Goal: Information Seeking & Learning: Learn about a topic

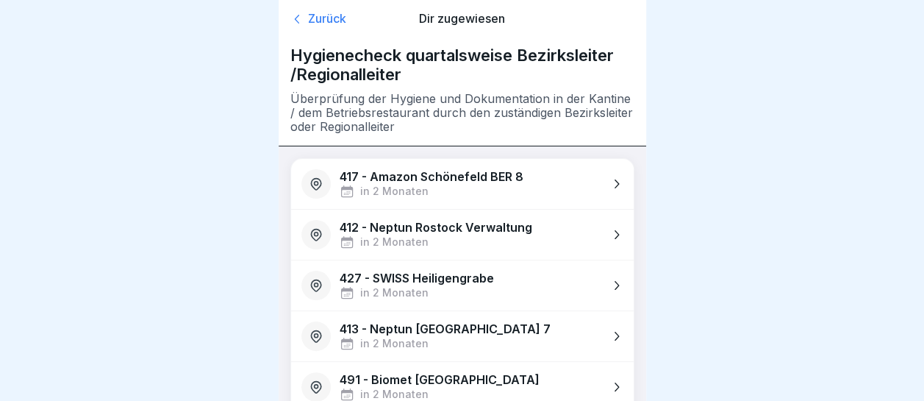
click at [332, 21] on div "Zurück" at bounding box center [345, 19] width 110 height 15
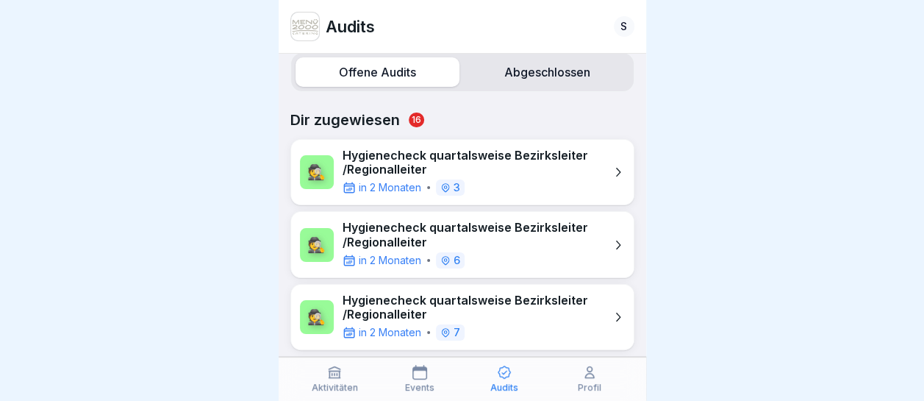
scroll to position [19, 0]
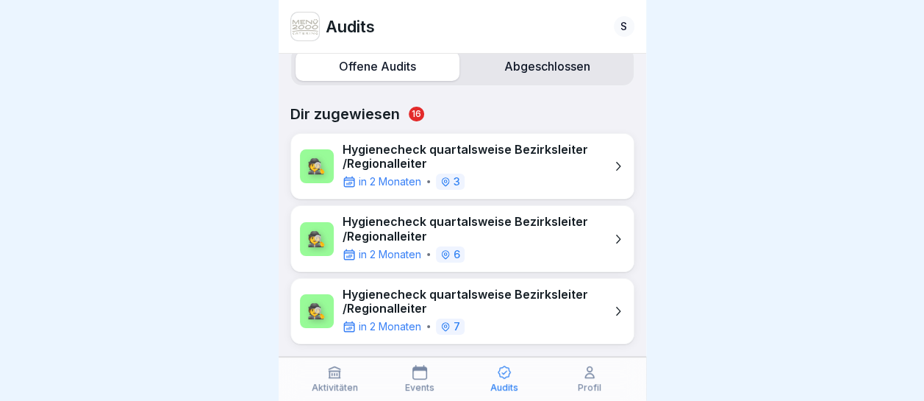
click at [338, 375] on icon at bounding box center [334, 372] width 15 height 15
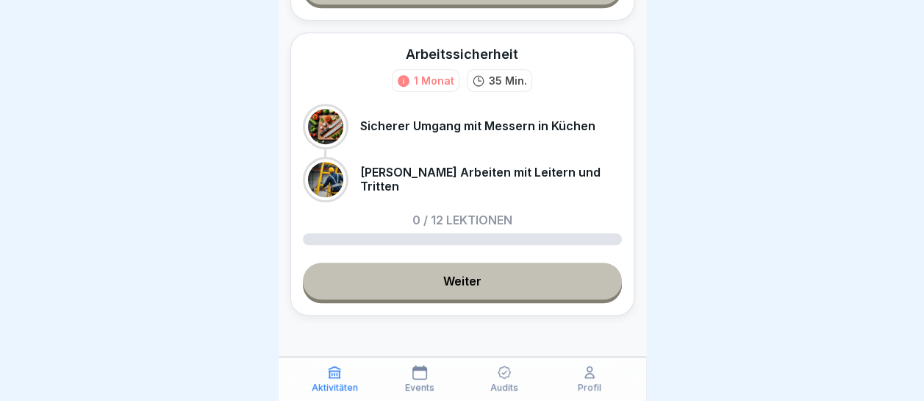
scroll to position [389, 0]
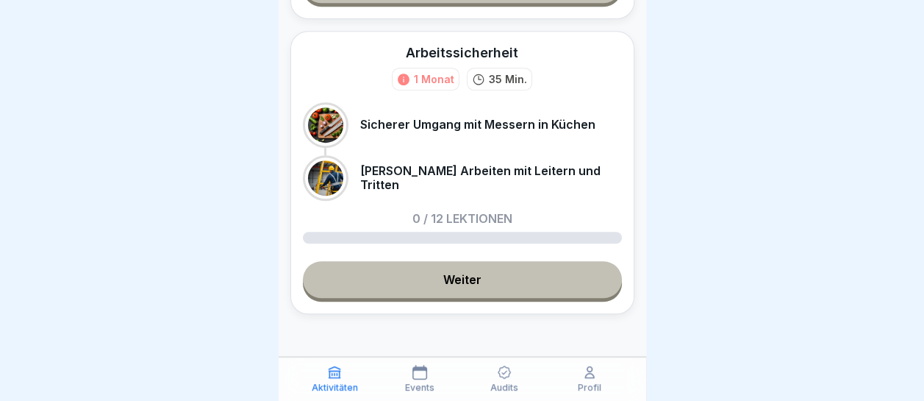
click at [457, 282] on link "Weiter" at bounding box center [462, 279] width 319 height 37
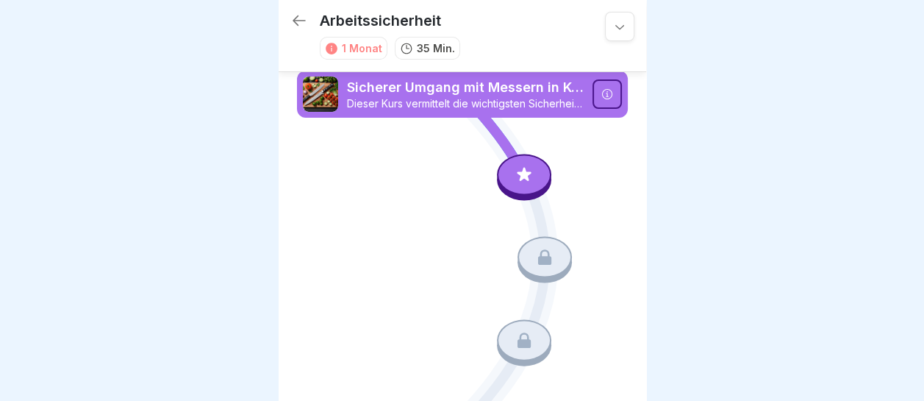
click at [515, 171] on icon at bounding box center [524, 174] width 19 height 19
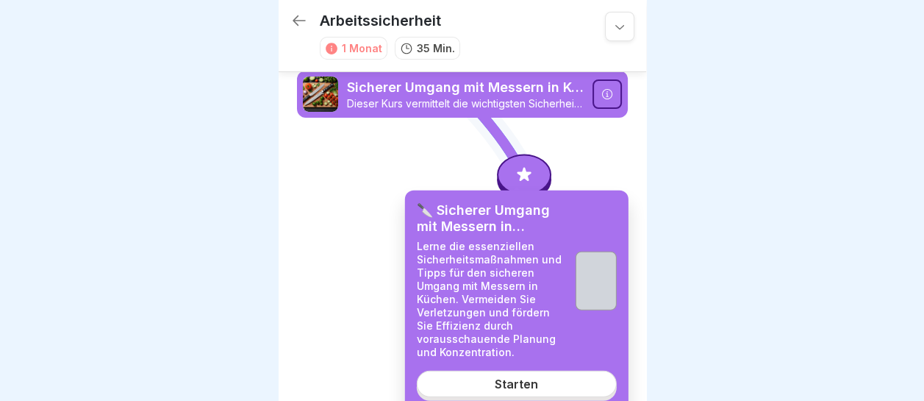
scroll to position [11, 0]
click at [523, 381] on div "Starten" at bounding box center [516, 382] width 43 height 13
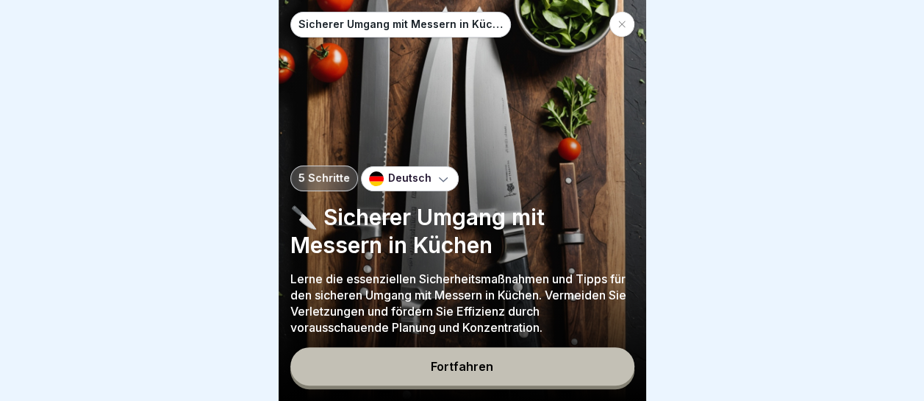
click at [468, 369] on div "Fortfahren" at bounding box center [462, 366] width 62 height 13
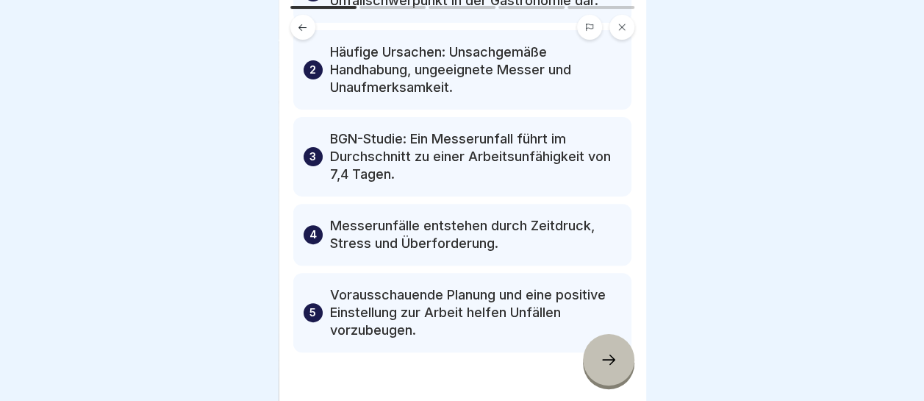
scroll to position [133, 0]
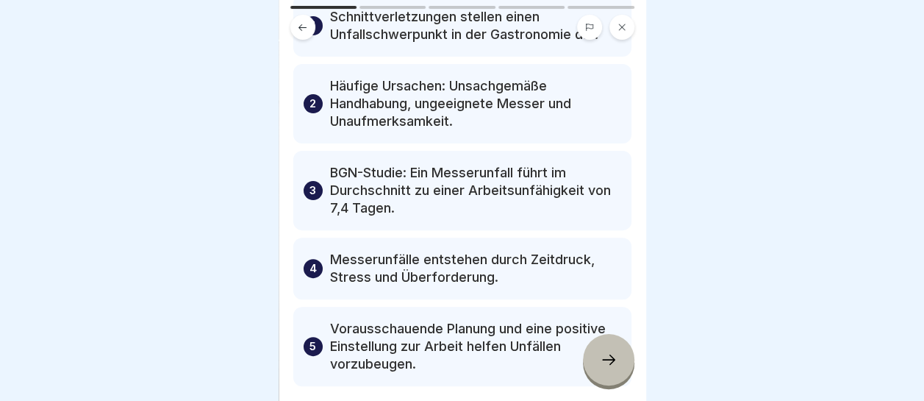
click at [610, 366] on icon at bounding box center [609, 360] width 18 height 18
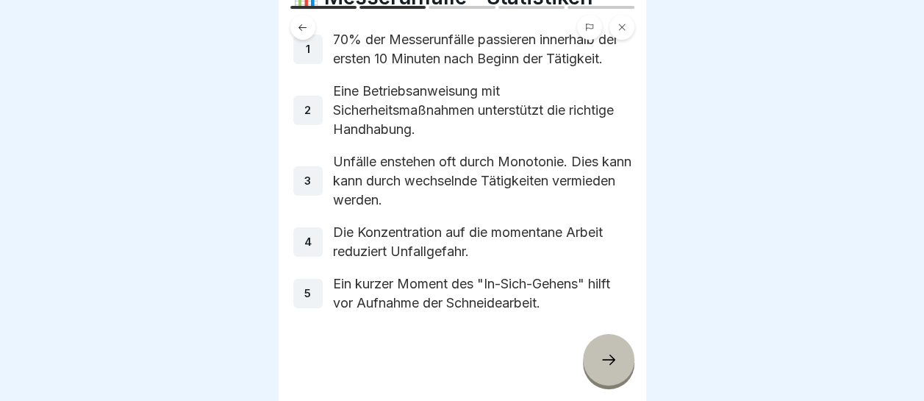
scroll to position [92, 0]
click at [610, 353] on icon at bounding box center [609, 360] width 18 height 18
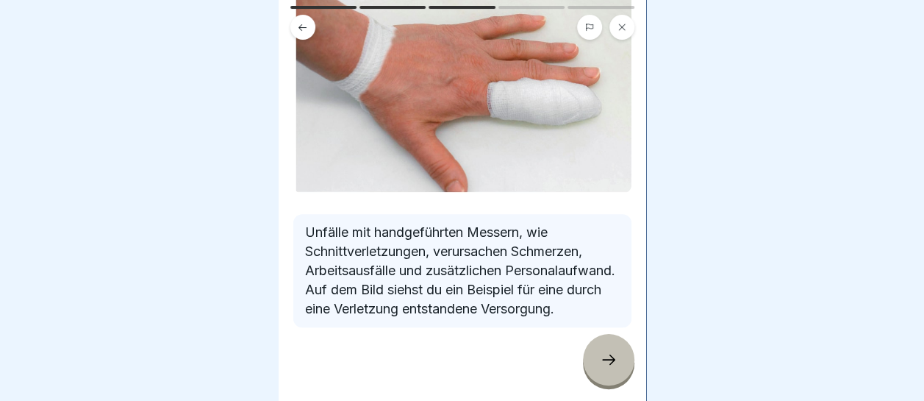
scroll to position [147, 0]
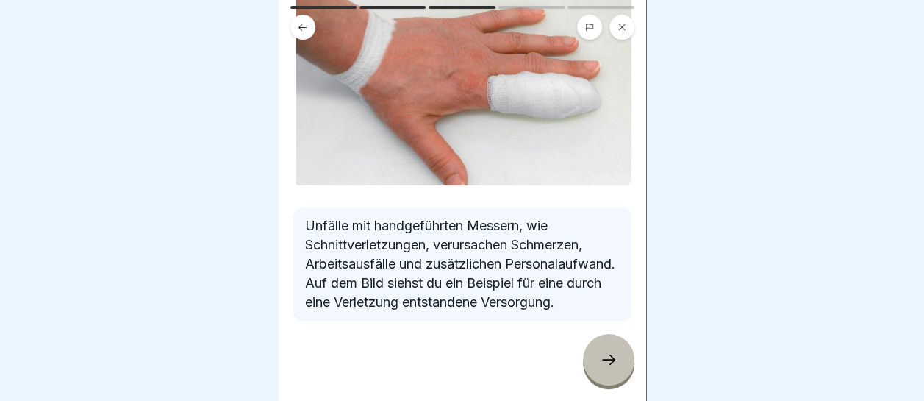
click at [618, 365] on div at bounding box center [608, 359] width 51 height 51
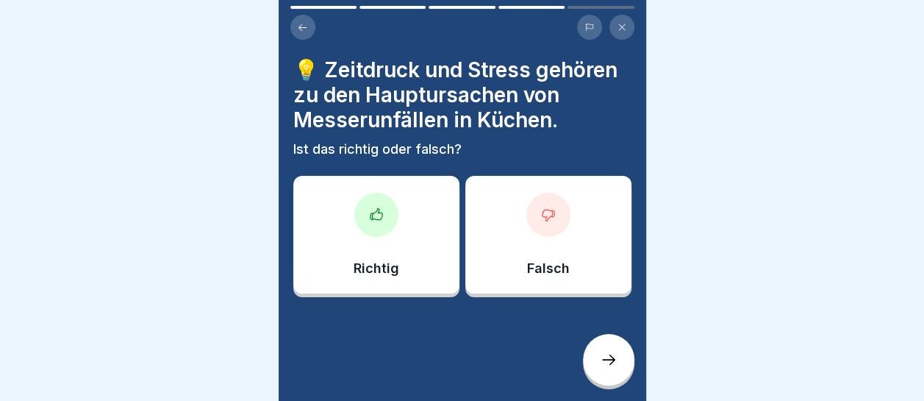
click at [373, 227] on div "Richtig" at bounding box center [376, 235] width 166 height 118
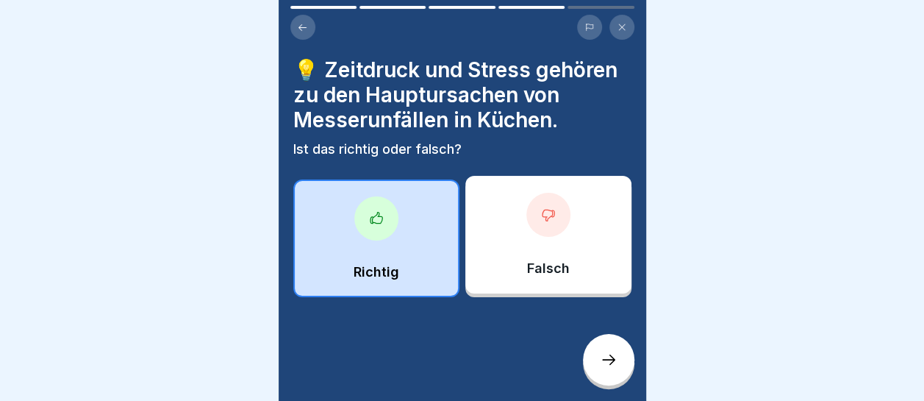
click at [606, 351] on div at bounding box center [608, 359] width 51 height 51
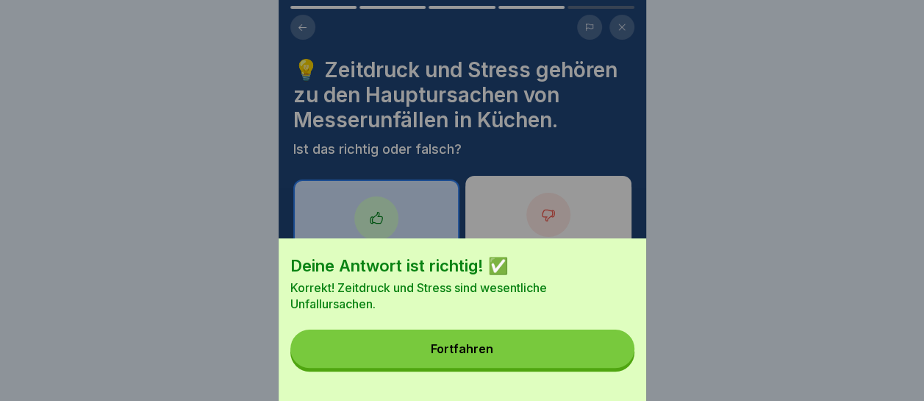
click at [525, 352] on button "Fortfahren" at bounding box center [462, 348] width 344 height 38
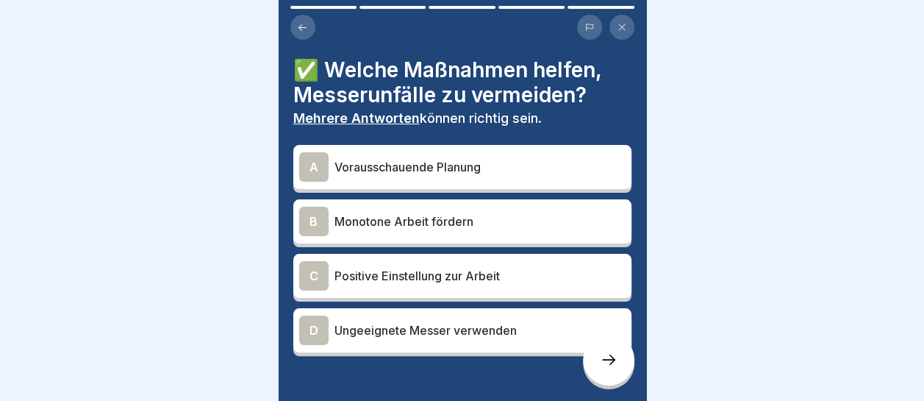
click at [451, 163] on p "Vorausschauende Planung" at bounding box center [480, 167] width 291 height 18
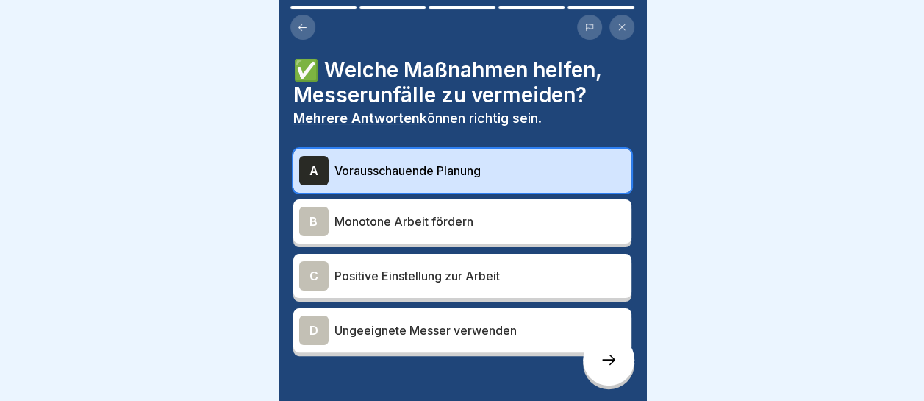
click at [457, 267] on p "Positive Einstellung zur Arbeit" at bounding box center [480, 276] width 291 height 18
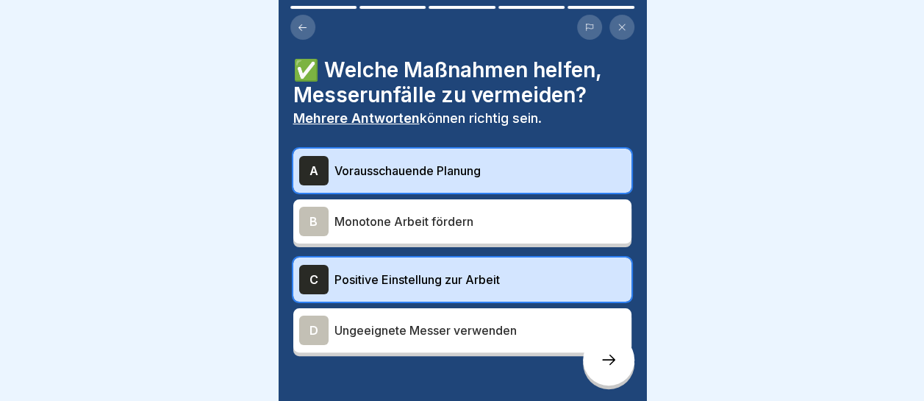
click at [604, 365] on icon at bounding box center [609, 360] width 18 height 18
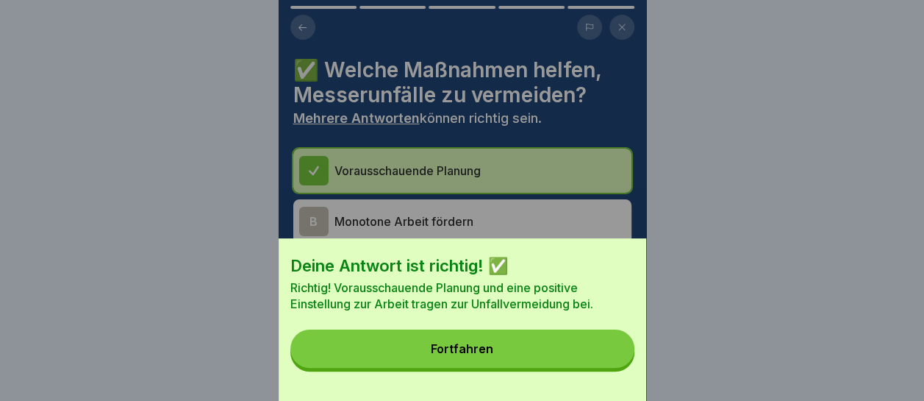
click at [598, 365] on button "Fortfahren" at bounding box center [462, 348] width 344 height 38
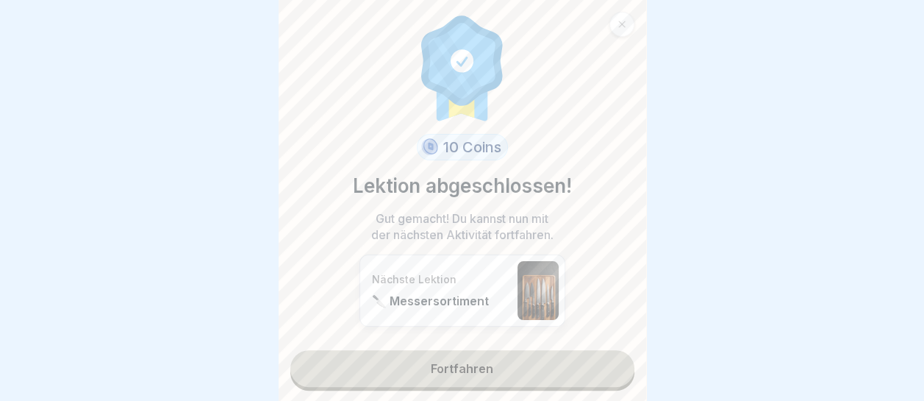
click at [472, 359] on link "Fortfahren" at bounding box center [462, 368] width 344 height 37
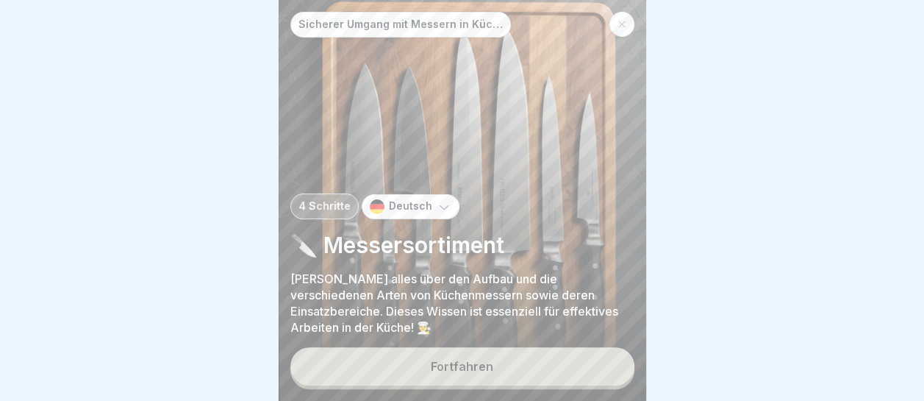
click at [479, 368] on div "Fortfahren" at bounding box center [462, 366] width 62 height 13
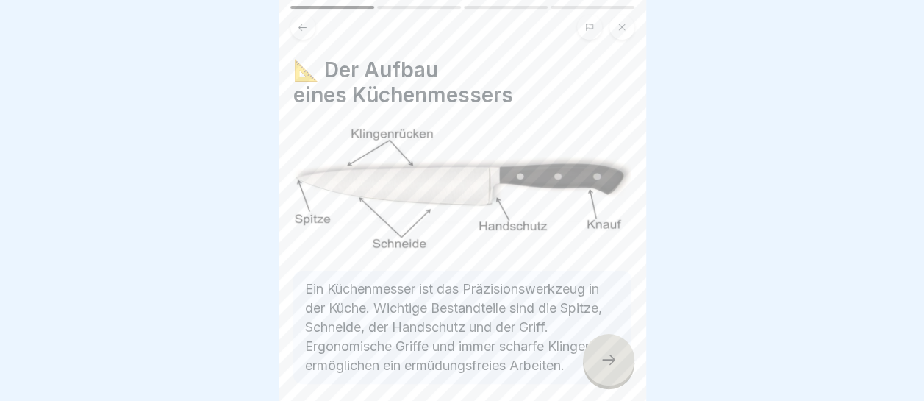
scroll to position [67, 0]
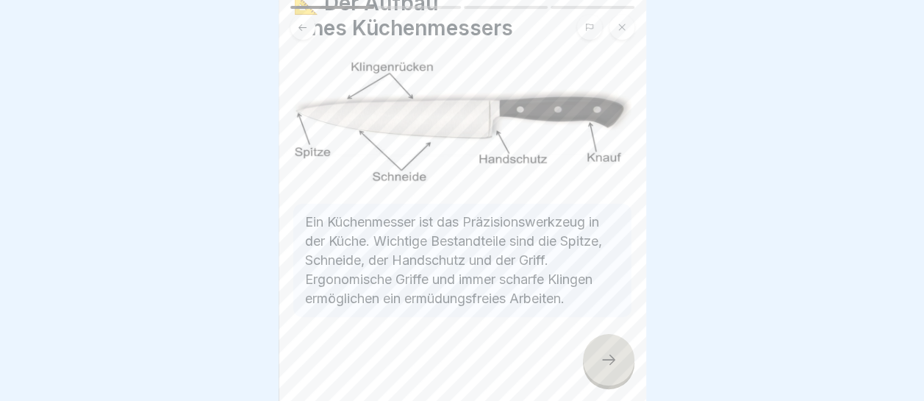
click at [608, 360] on icon at bounding box center [609, 360] width 18 height 18
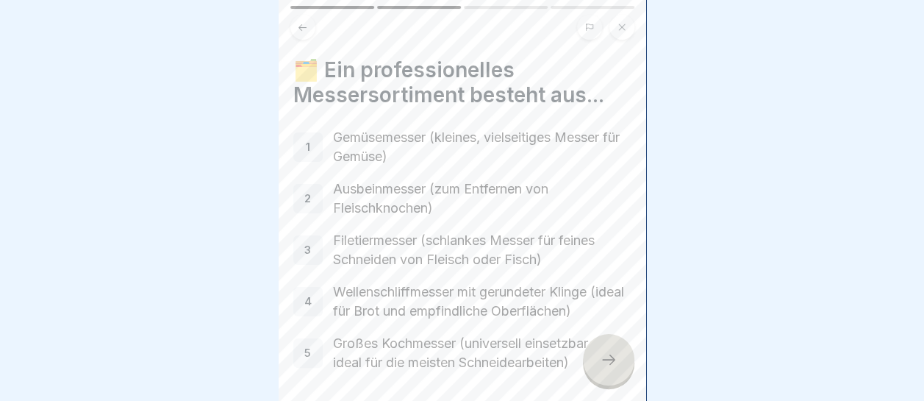
click at [604, 354] on icon at bounding box center [609, 360] width 18 height 18
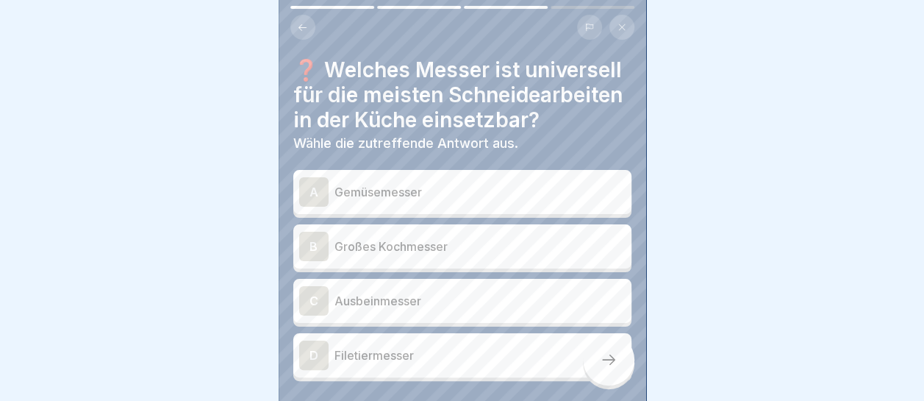
click at [300, 22] on icon at bounding box center [302, 27] width 11 height 11
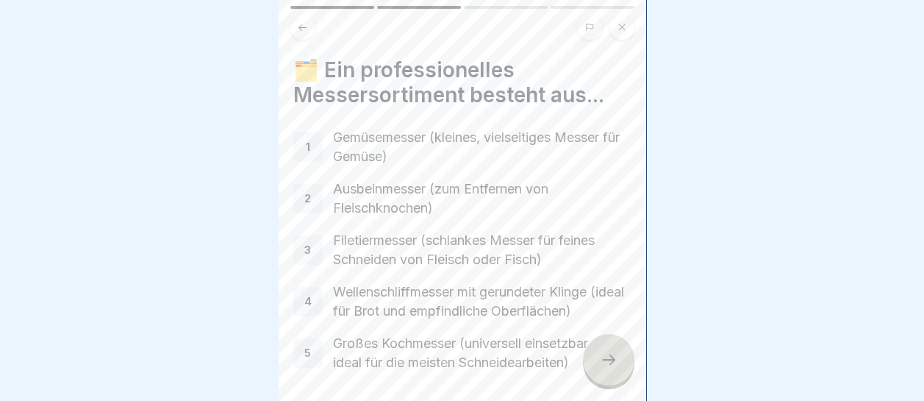
click at [617, 360] on div at bounding box center [608, 359] width 51 height 51
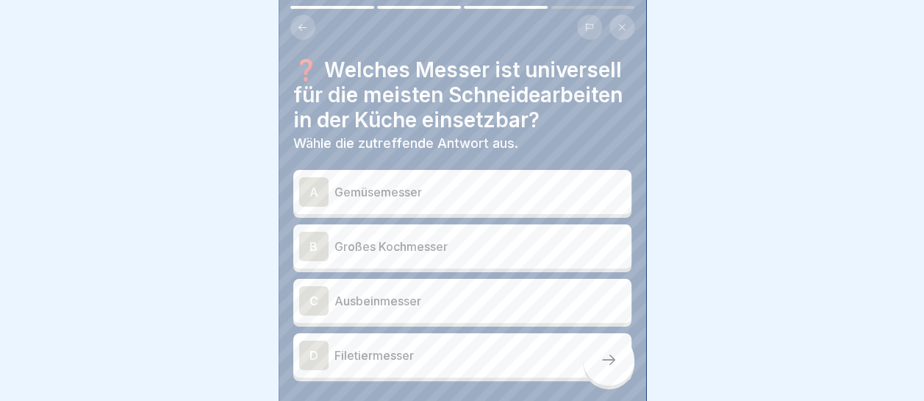
click at [440, 255] on p "Großes Kochmesser" at bounding box center [480, 246] width 291 height 18
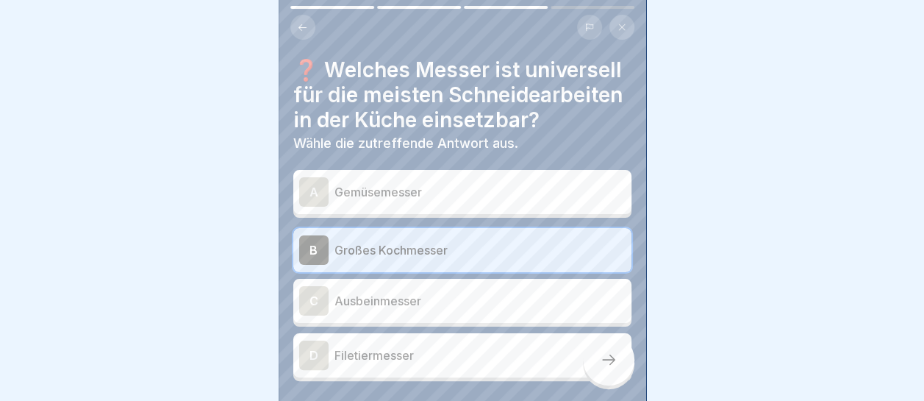
click at [612, 365] on icon at bounding box center [609, 360] width 18 height 18
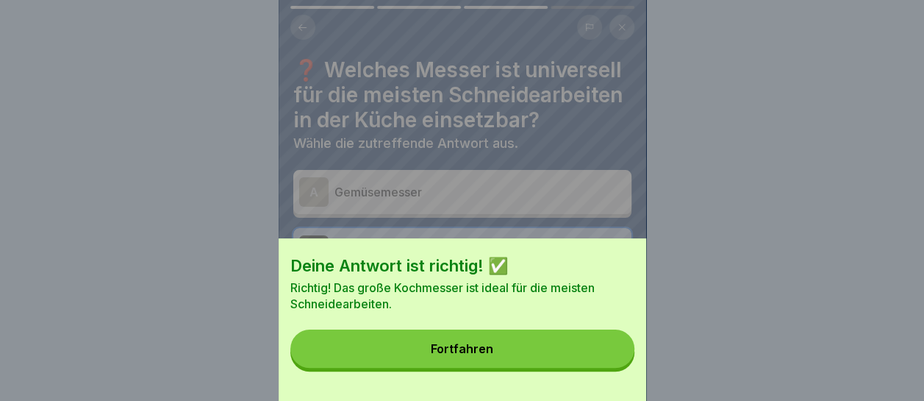
click at [597, 368] on button "Fortfahren" at bounding box center [462, 348] width 344 height 38
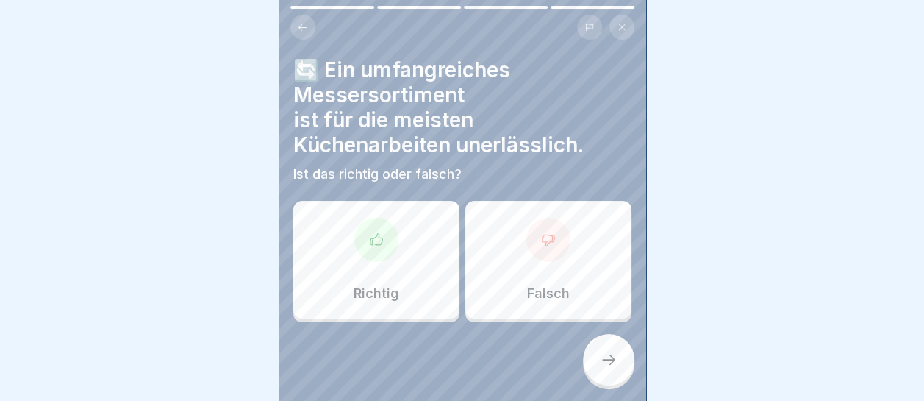
click at [400, 251] on div "Richtig" at bounding box center [376, 260] width 166 height 118
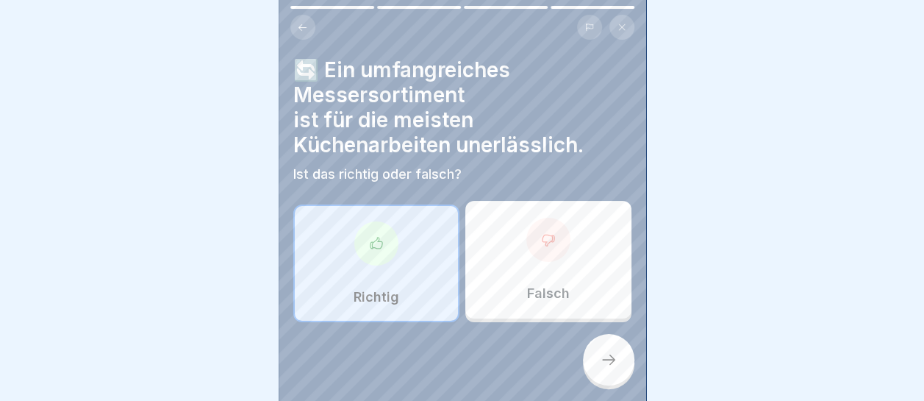
click at [616, 360] on icon at bounding box center [609, 360] width 18 height 18
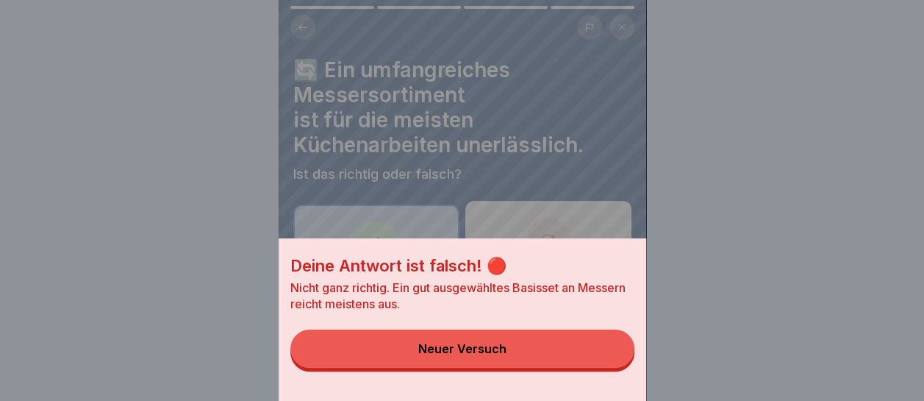
click at [556, 367] on button "Neuer Versuch" at bounding box center [462, 348] width 344 height 38
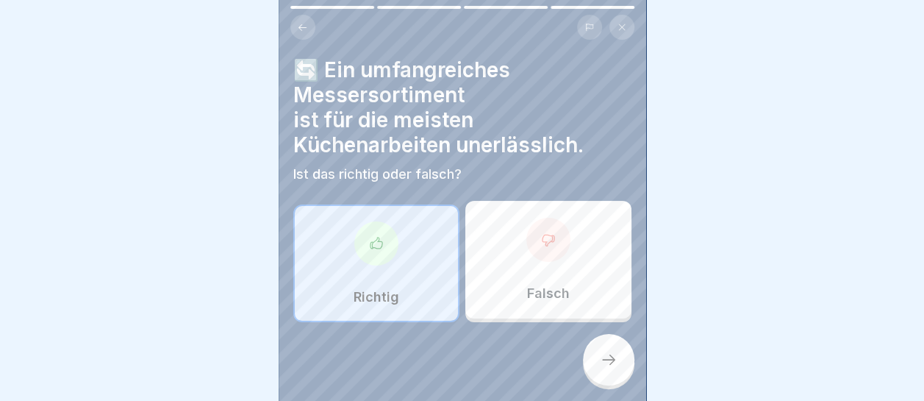
click at [551, 265] on div "Falsch" at bounding box center [548, 260] width 166 height 118
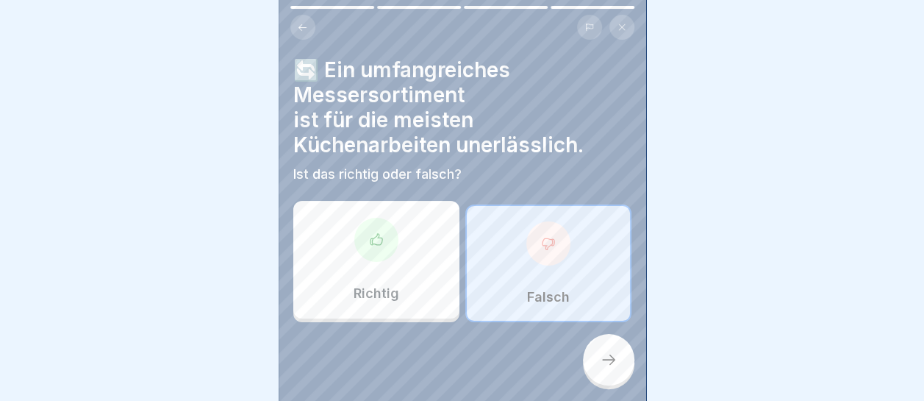
click at [603, 366] on icon at bounding box center [609, 360] width 18 height 18
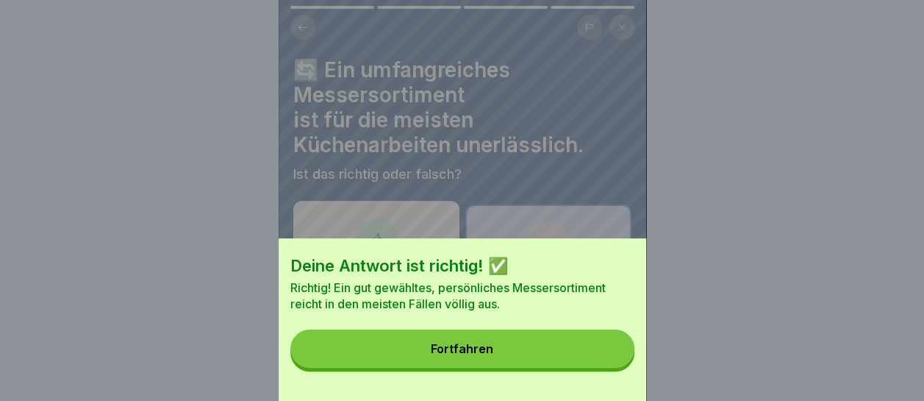
click at [557, 354] on button "Fortfahren" at bounding box center [462, 348] width 344 height 38
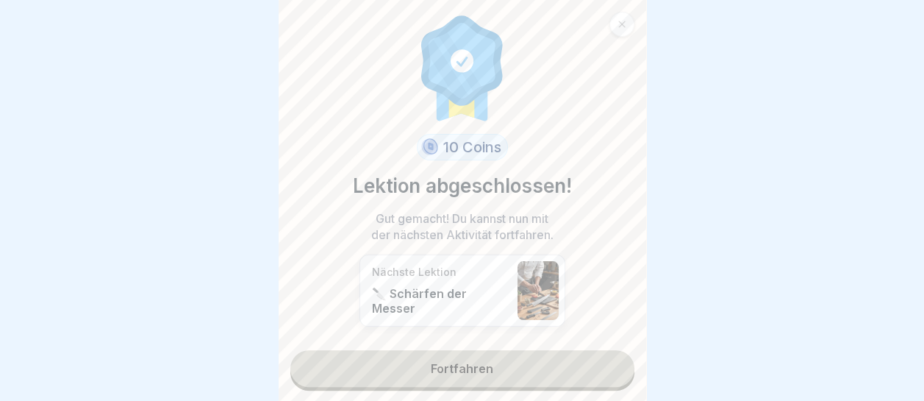
click at [491, 350] on link "Fortfahren" at bounding box center [462, 368] width 344 height 37
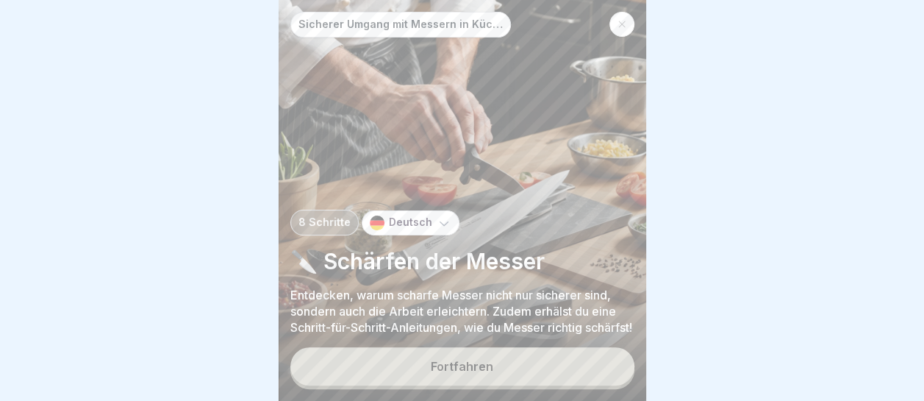
click at [488, 371] on div "Fortfahren" at bounding box center [462, 366] width 62 height 13
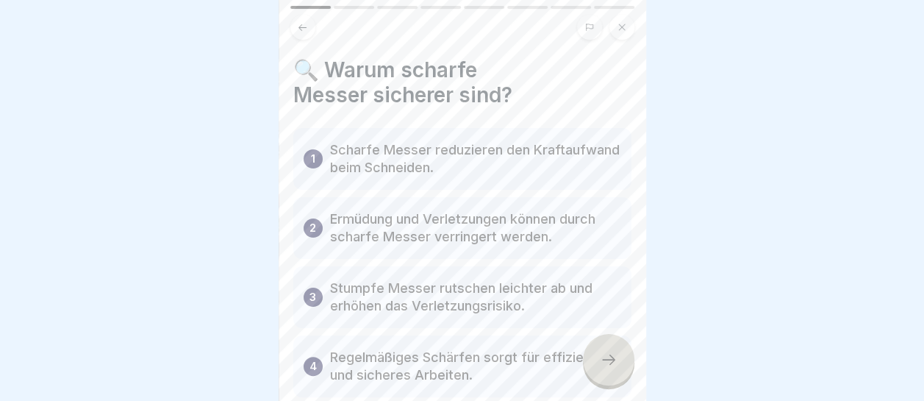
click at [609, 363] on icon at bounding box center [609, 360] width 18 height 18
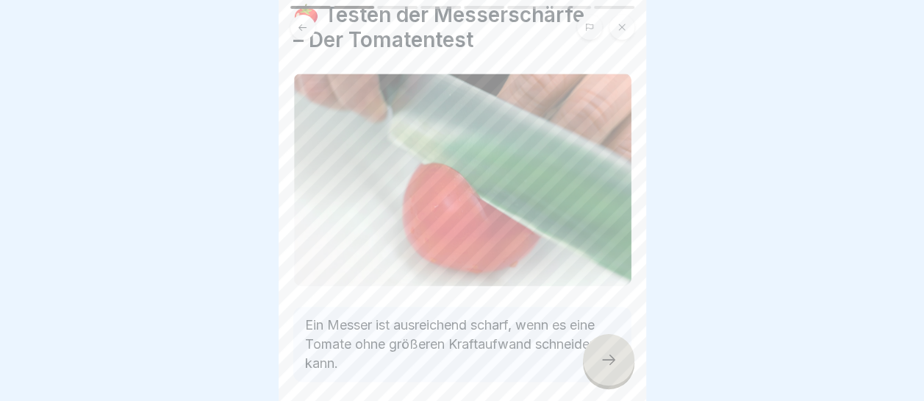
scroll to position [117, 0]
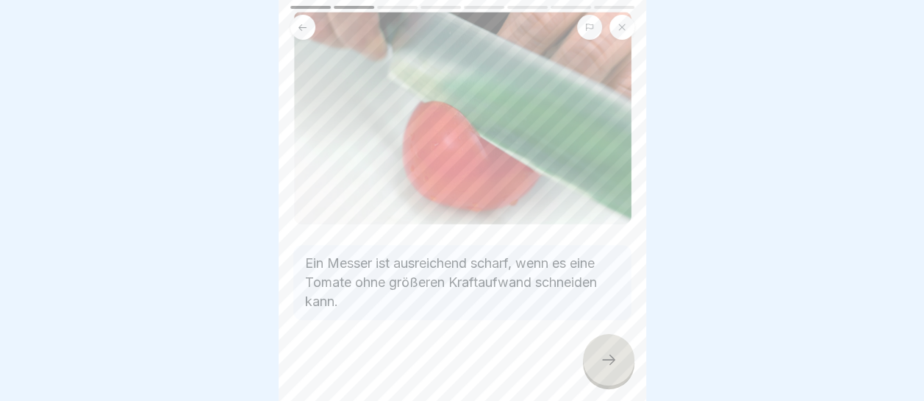
click at [610, 357] on icon at bounding box center [609, 360] width 18 height 18
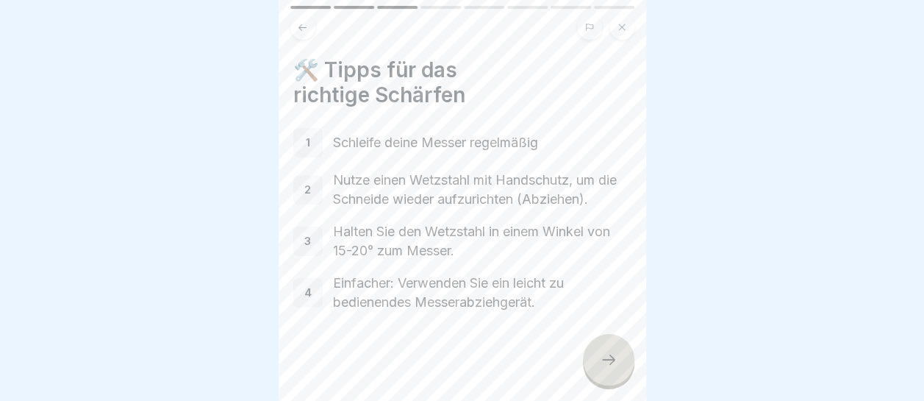
click at [609, 353] on icon at bounding box center [609, 360] width 18 height 18
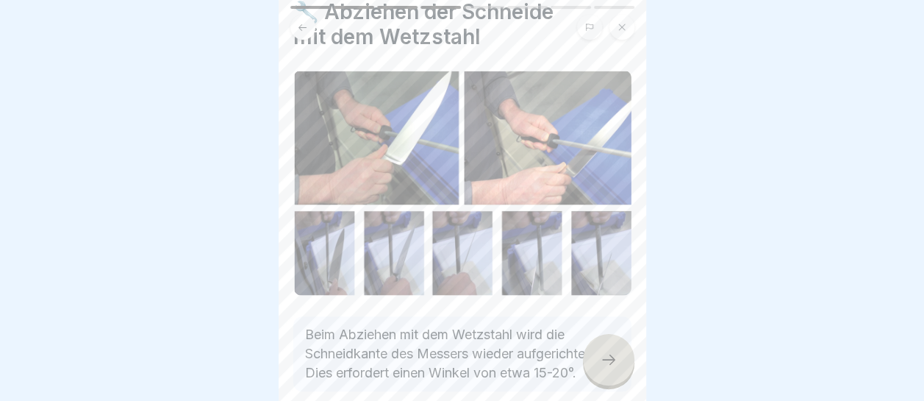
scroll to position [129, 0]
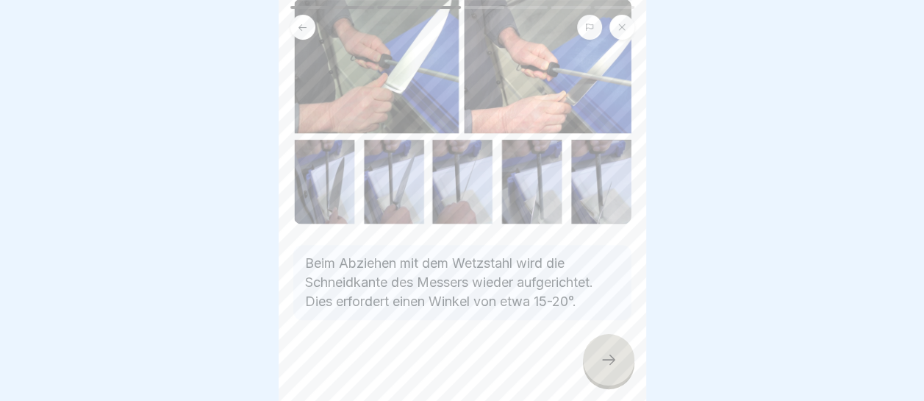
click at [608, 353] on icon at bounding box center [609, 360] width 18 height 18
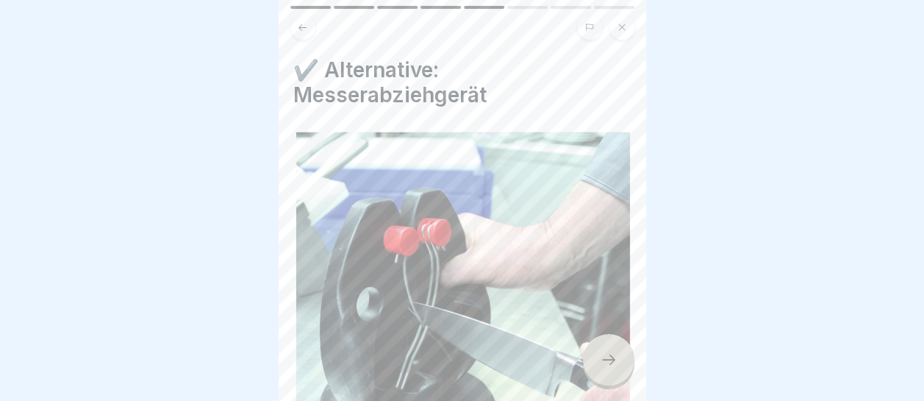
click at [606, 348] on div at bounding box center [608, 359] width 51 height 51
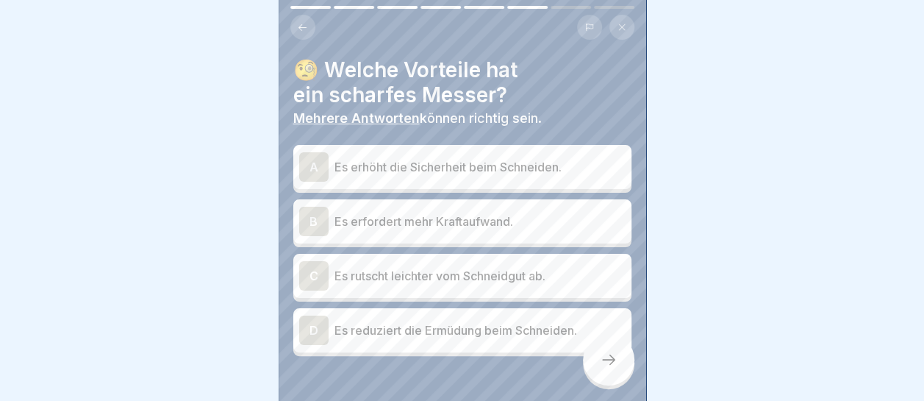
click at [487, 158] on p "Es erhöht die Sicherheit beim Schneiden." at bounding box center [480, 167] width 291 height 18
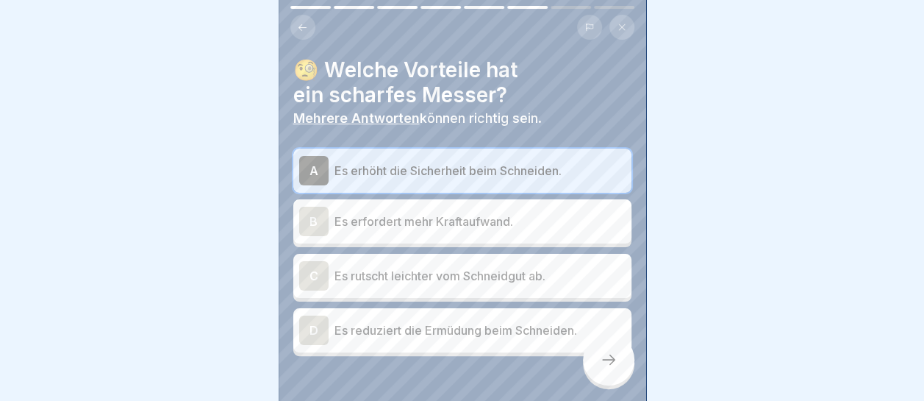
click at [459, 321] on p "Es reduziert die Ermüdung beim Schneiden." at bounding box center [480, 330] width 291 height 18
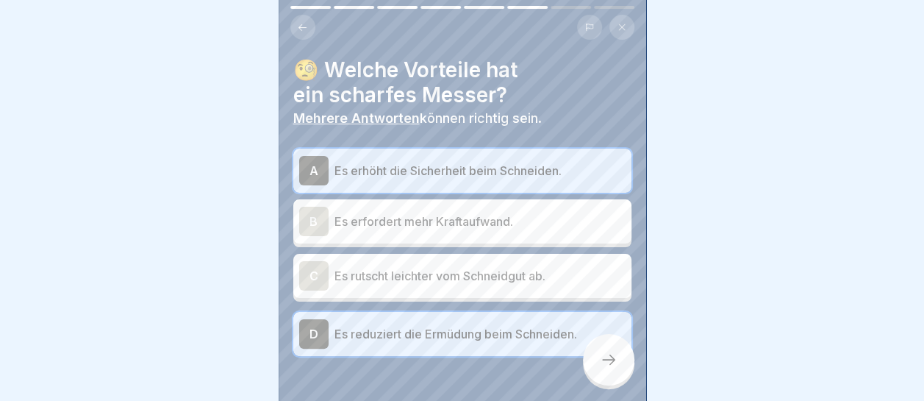
click at [617, 359] on div at bounding box center [608, 359] width 51 height 51
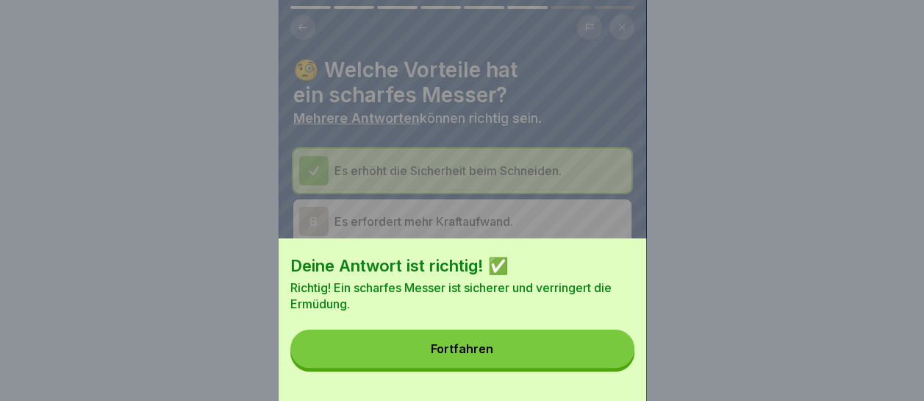
click at [602, 365] on button "Fortfahren" at bounding box center [462, 348] width 344 height 38
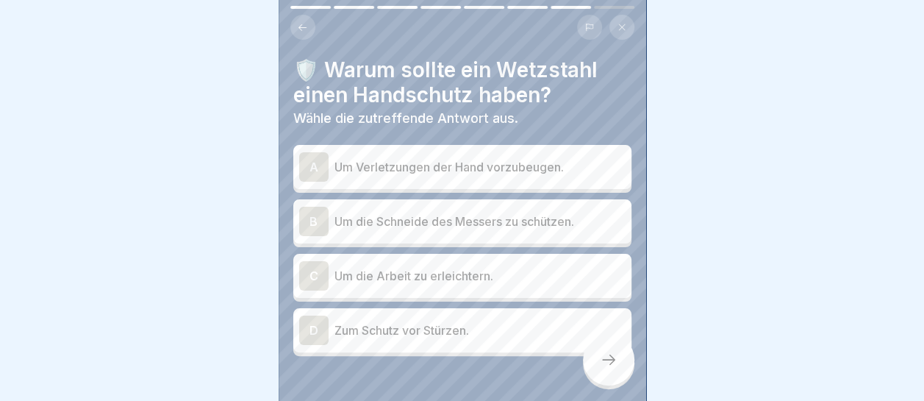
click at [448, 158] on p "Um Verletzungen der Hand vorzubeugen." at bounding box center [480, 167] width 291 height 18
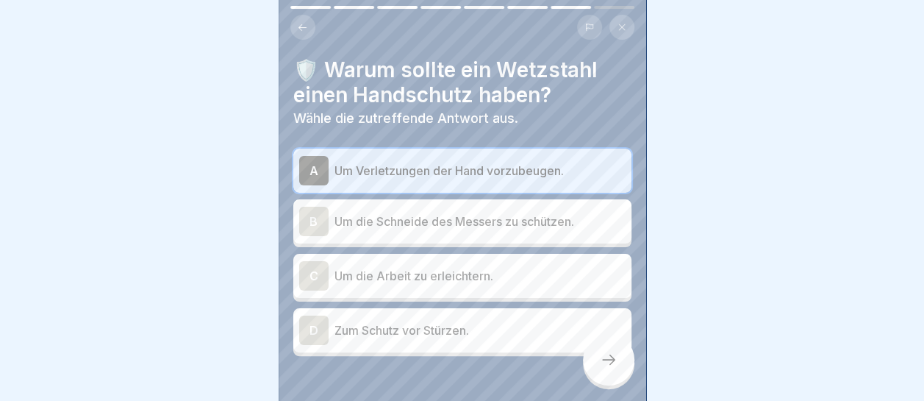
click at [604, 355] on icon at bounding box center [609, 360] width 18 height 18
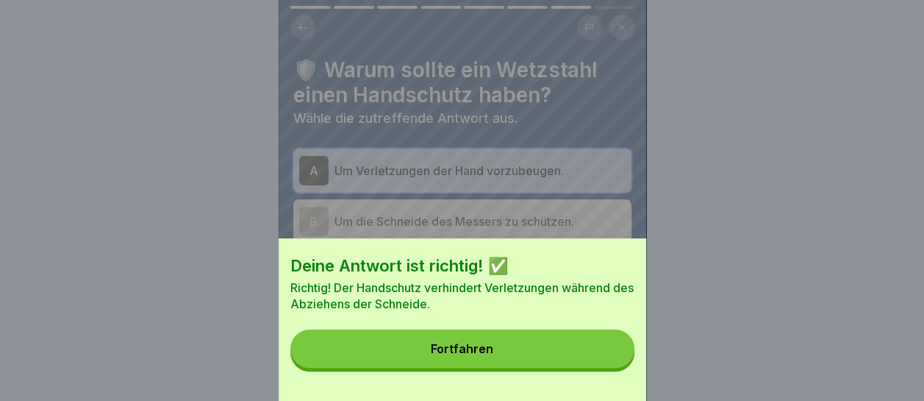
click at [604, 355] on button "Fortfahren" at bounding box center [462, 348] width 344 height 38
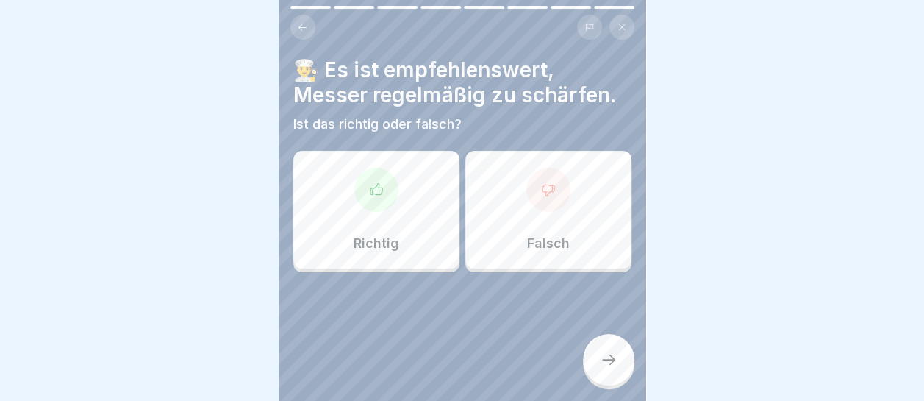
click at [380, 182] on icon at bounding box center [376, 189] width 15 height 15
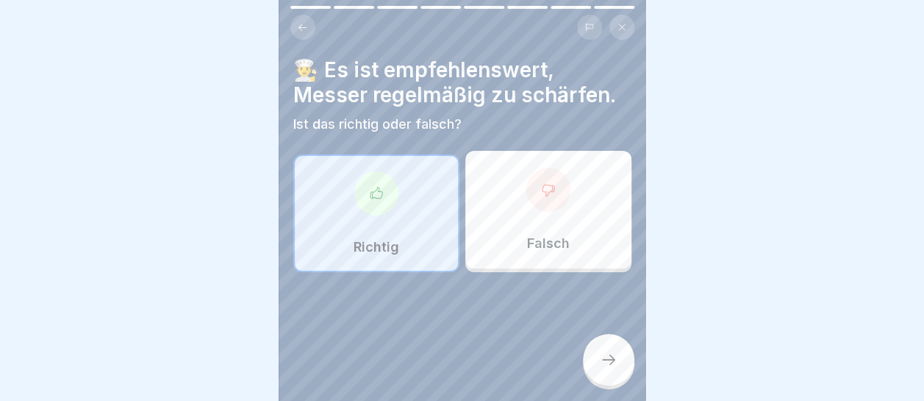
click at [610, 354] on icon at bounding box center [609, 360] width 18 height 18
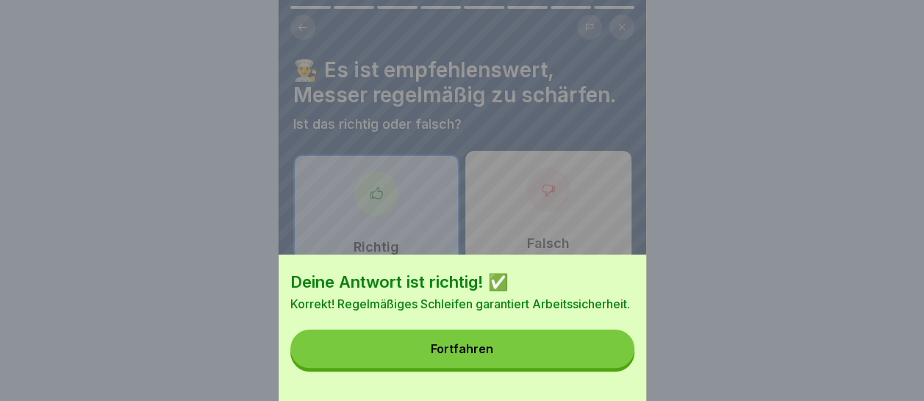
click at [601, 364] on button "Fortfahren" at bounding box center [462, 348] width 344 height 38
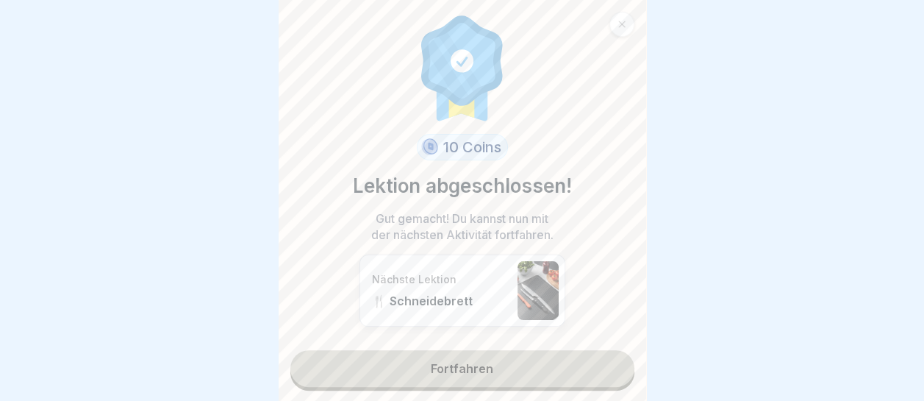
click at [503, 356] on link "Fortfahren" at bounding box center [462, 368] width 344 height 37
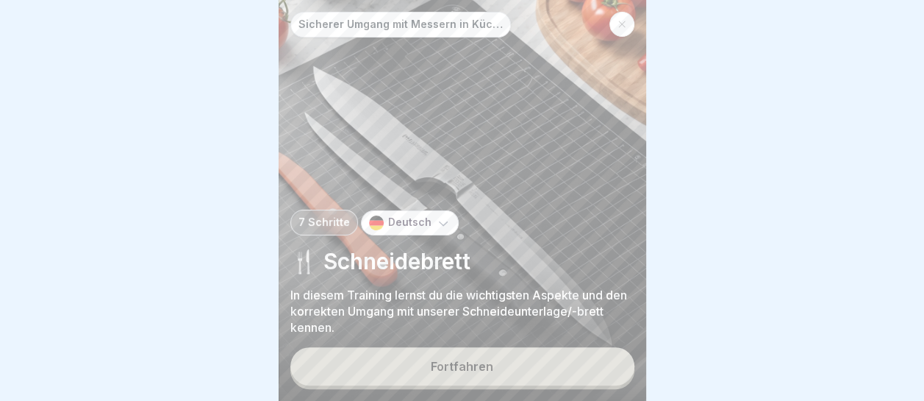
click at [464, 372] on div "Fortfahren" at bounding box center [462, 366] width 62 height 13
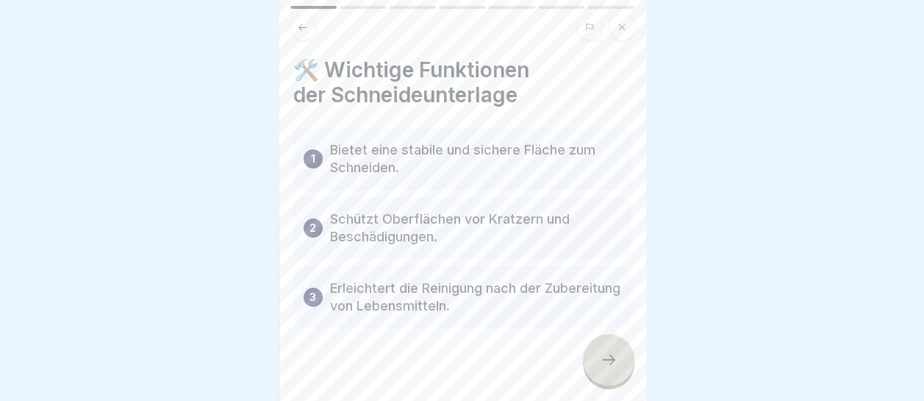
click at [612, 368] on icon at bounding box center [609, 360] width 18 height 18
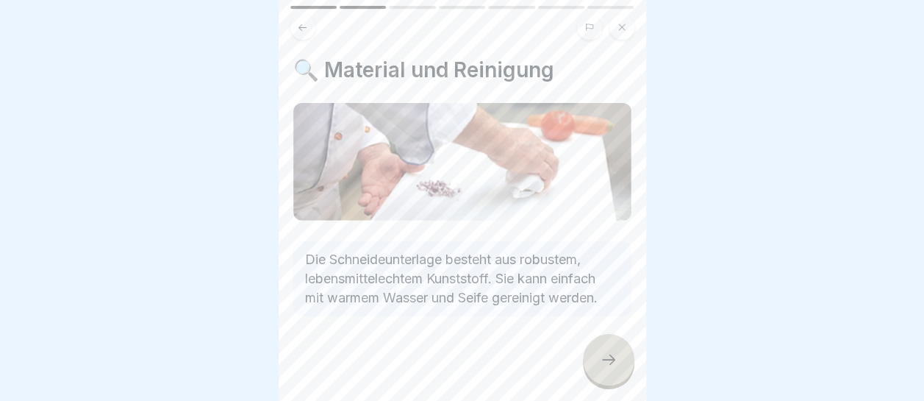
click at [612, 368] on icon at bounding box center [609, 360] width 18 height 18
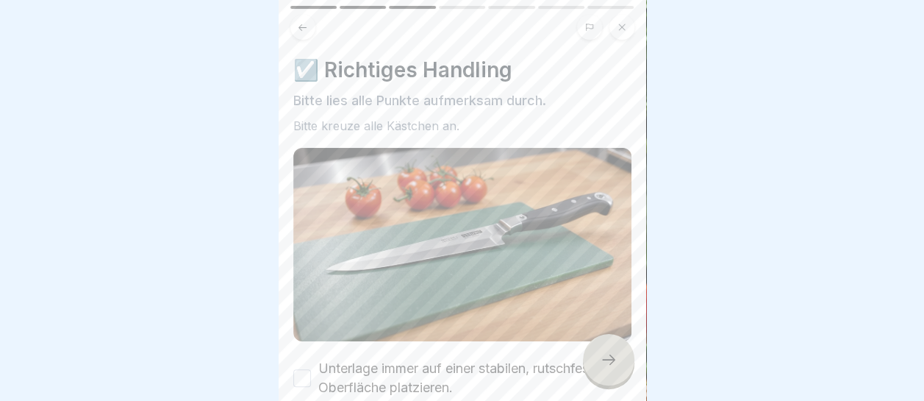
scroll to position [221, 0]
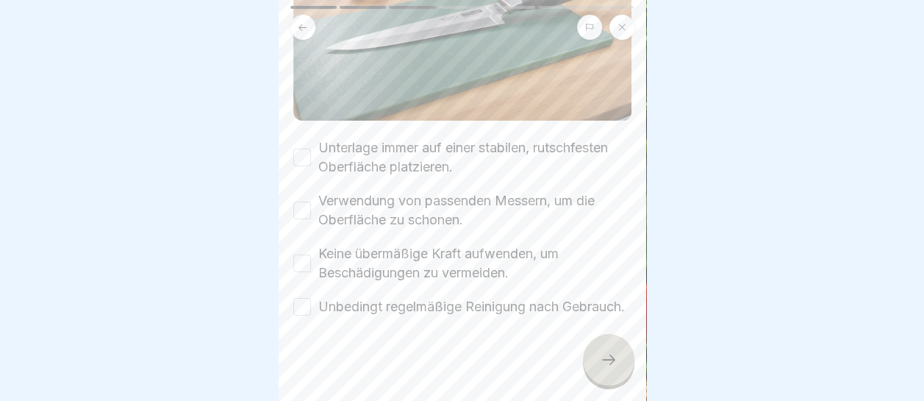
click at [304, 150] on button "Unterlage immer auf einer stabilen, rutschfesten Oberfläche platzieren." at bounding box center [302, 158] width 18 height 18
click at [309, 207] on button "Verwendung von passenden Messern, um die Oberfläche zu schonen." at bounding box center [302, 210] width 18 height 18
click at [301, 260] on button "Keine übermäßige Kraft aufwenden, um Beschädigungen zu vermeiden." at bounding box center [302, 263] width 18 height 18
click at [301, 307] on button "Unbedingt regelmäßige Reinigung nach Gebrauch." at bounding box center [302, 307] width 18 height 18
click at [602, 368] on icon at bounding box center [609, 360] width 18 height 18
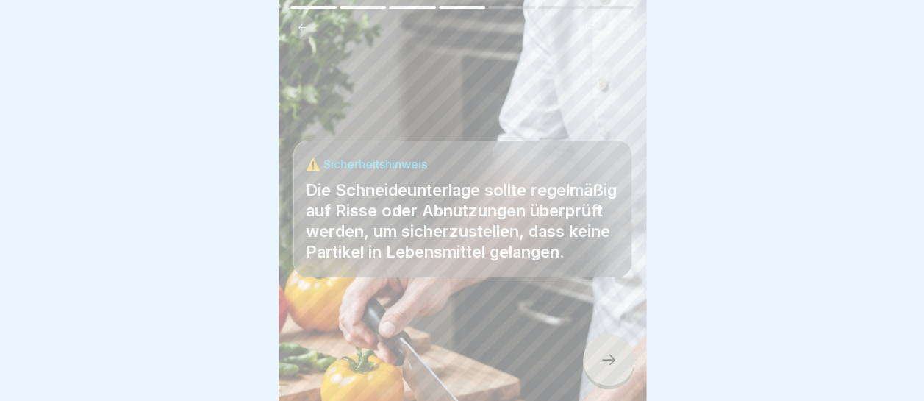
click at [602, 368] on icon at bounding box center [609, 360] width 18 height 18
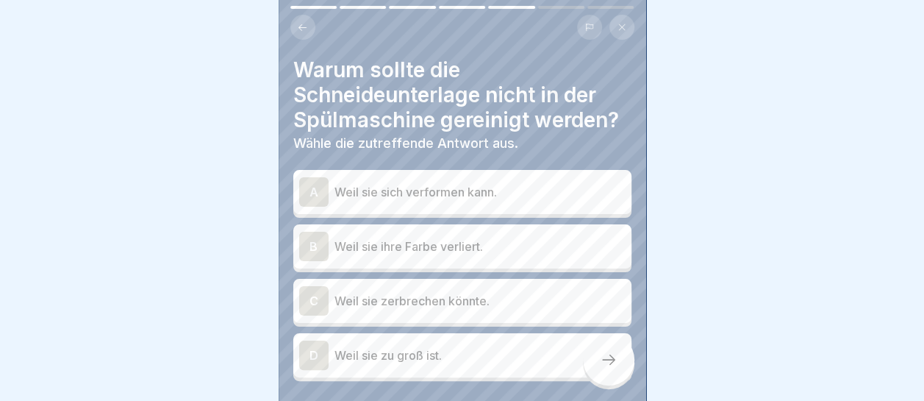
click at [535, 178] on div "A Weil sie sich verformen kann." at bounding box center [462, 191] width 326 height 29
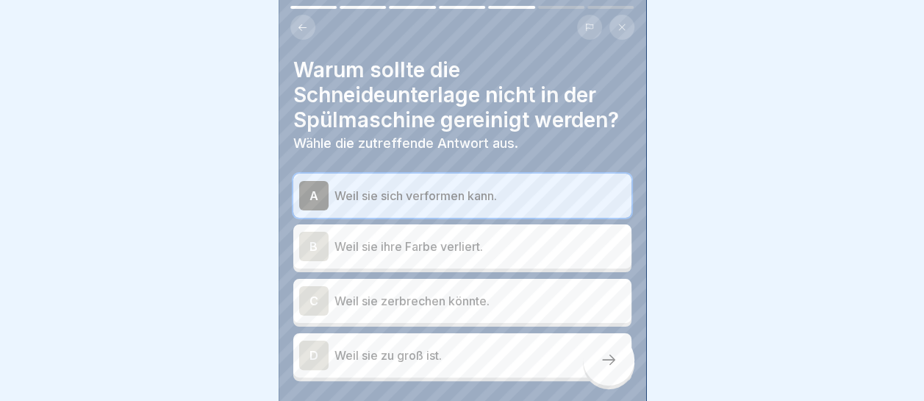
click at [609, 368] on icon at bounding box center [609, 360] width 18 height 18
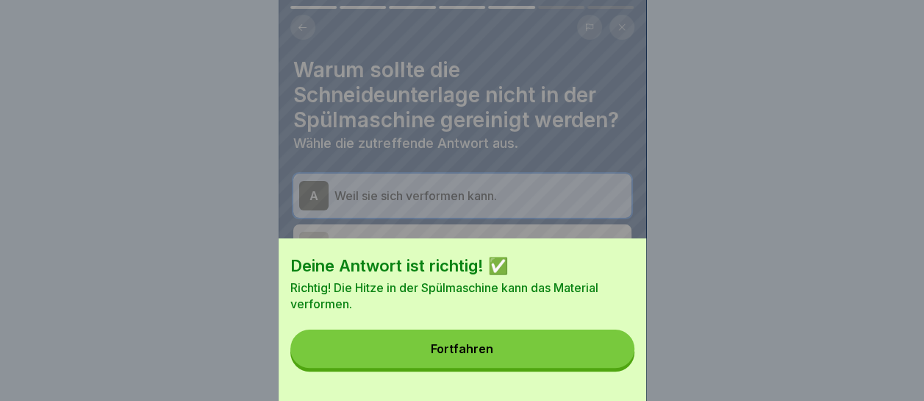
click at [598, 368] on button "Fortfahren" at bounding box center [462, 348] width 344 height 38
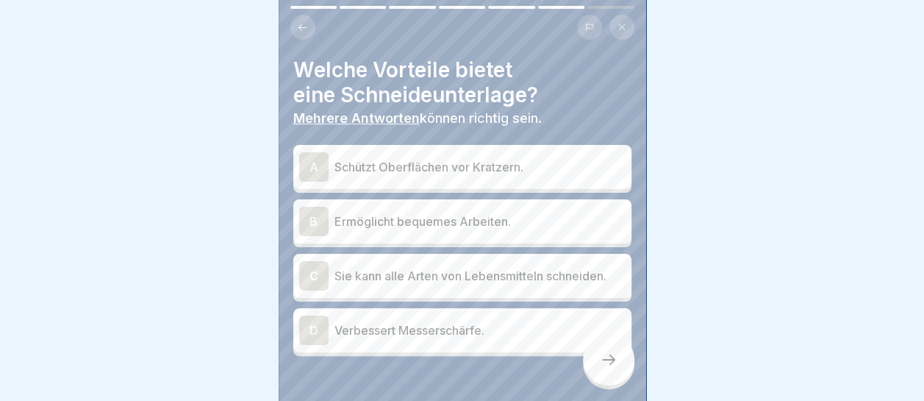
click at [409, 215] on p "Ermöglicht bequemes Arbeiten." at bounding box center [480, 221] width 291 height 18
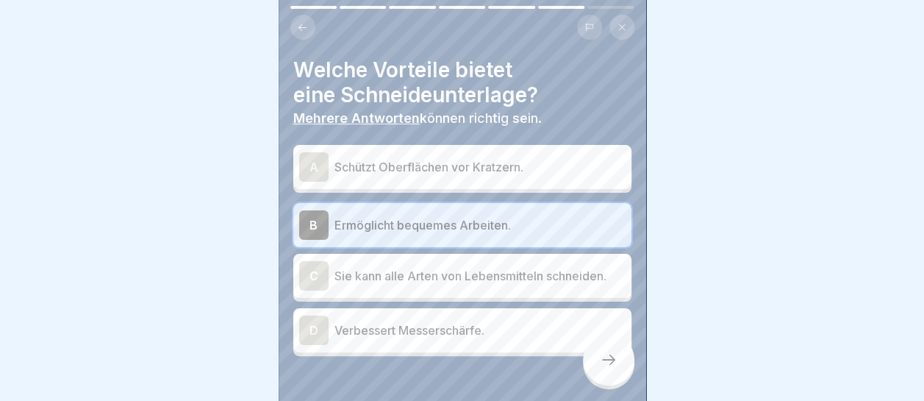
click at [606, 368] on icon at bounding box center [609, 360] width 18 height 18
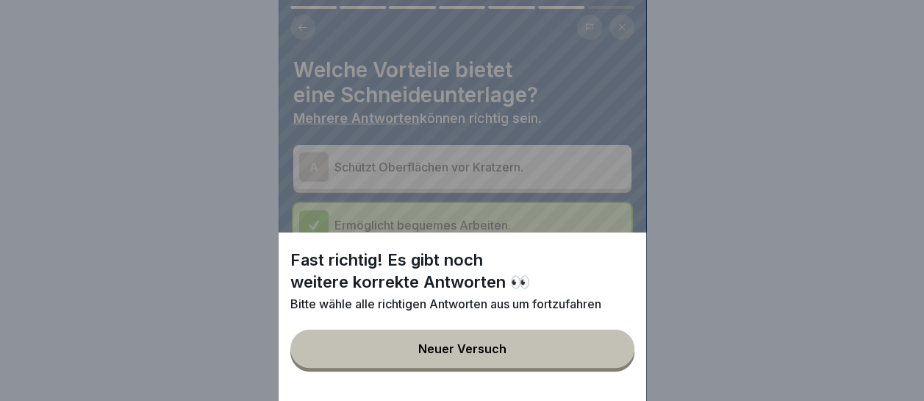
click at [553, 357] on button "Neuer Versuch" at bounding box center [462, 348] width 344 height 38
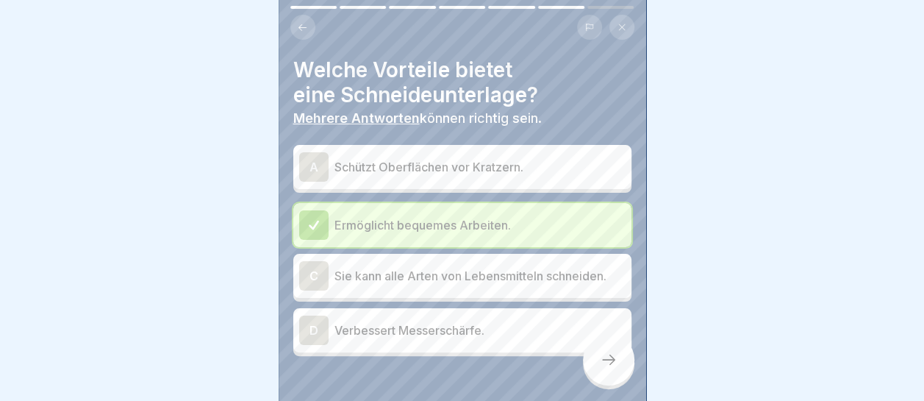
click at [477, 165] on p "Schützt Oberflächen vor Kratzern." at bounding box center [480, 167] width 291 height 18
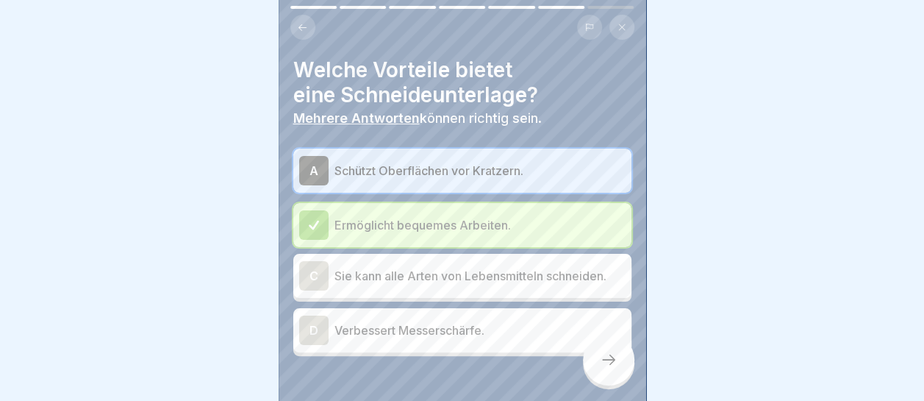
click at [608, 367] on icon at bounding box center [609, 360] width 18 height 18
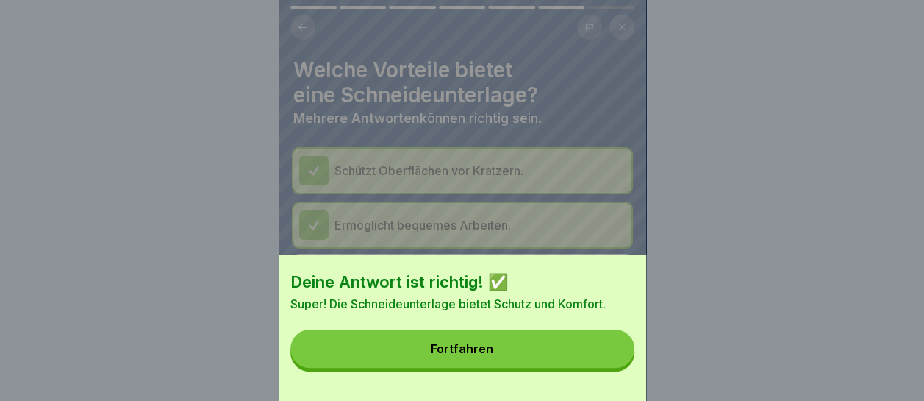
click at [548, 357] on button "Fortfahren" at bounding box center [462, 348] width 344 height 38
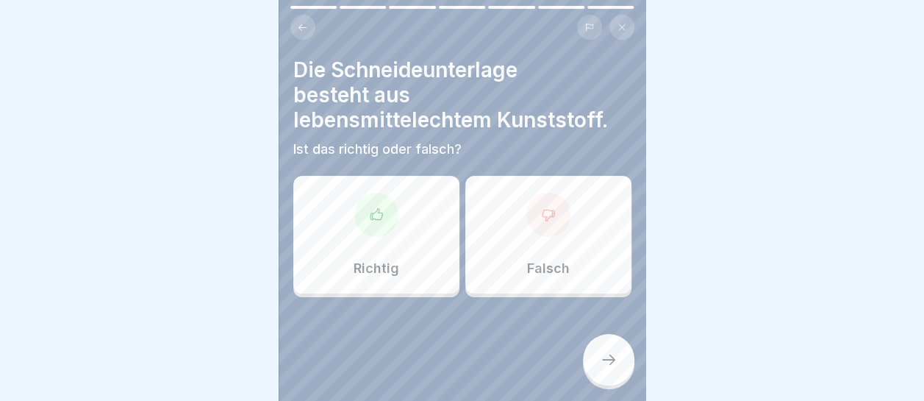
click at [399, 244] on div "Richtig" at bounding box center [376, 235] width 166 height 118
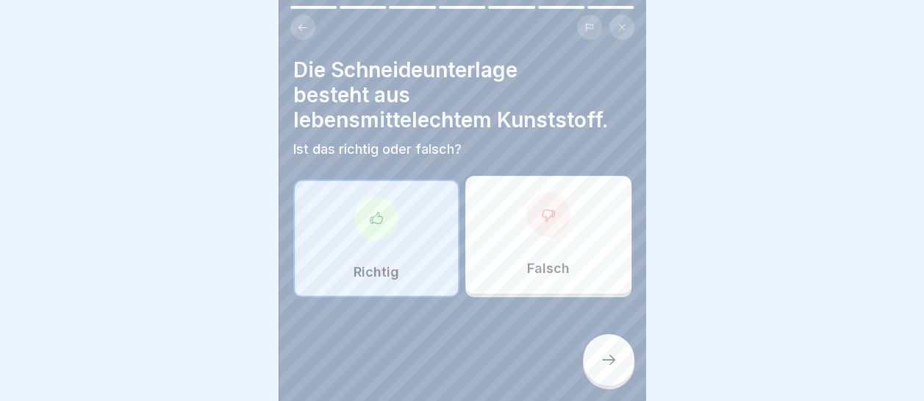
click at [607, 368] on icon at bounding box center [609, 360] width 18 height 18
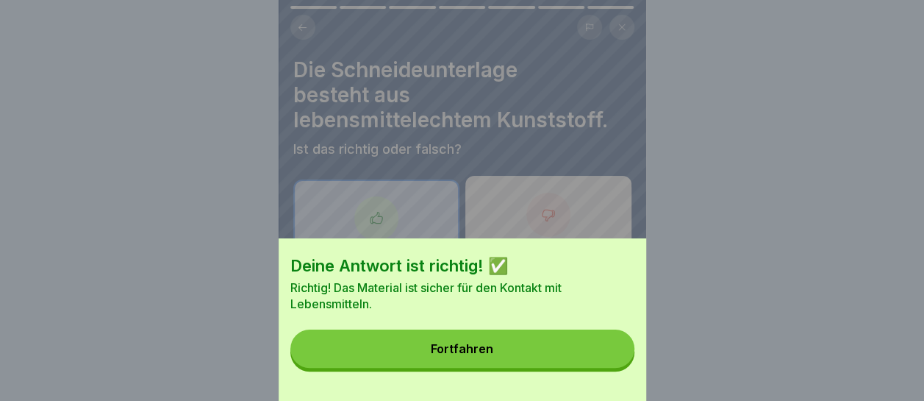
click at [607, 368] on button "Fortfahren" at bounding box center [462, 348] width 344 height 38
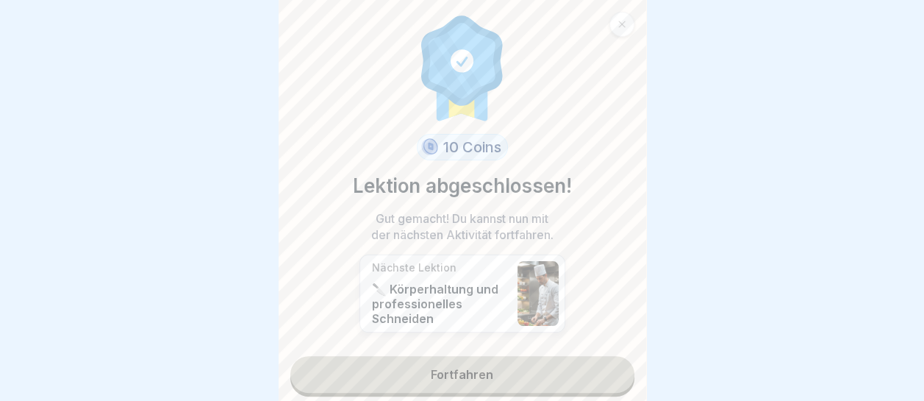
click at [516, 368] on link "Fortfahren" at bounding box center [462, 374] width 344 height 37
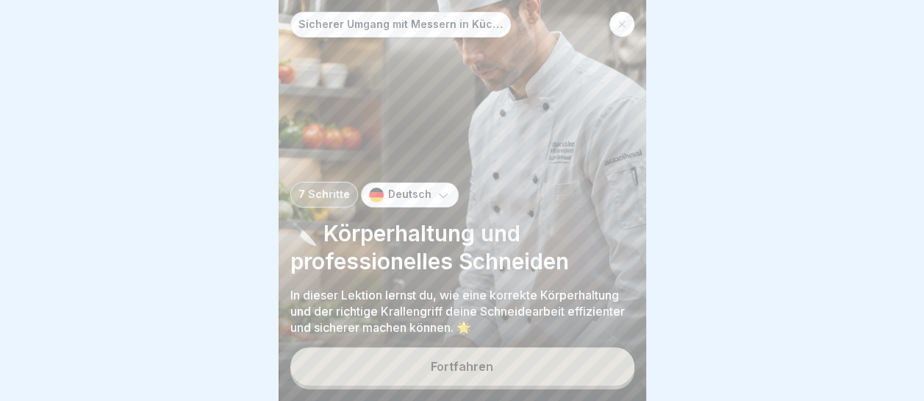
click at [515, 372] on button "Fortfahren" at bounding box center [462, 366] width 344 height 38
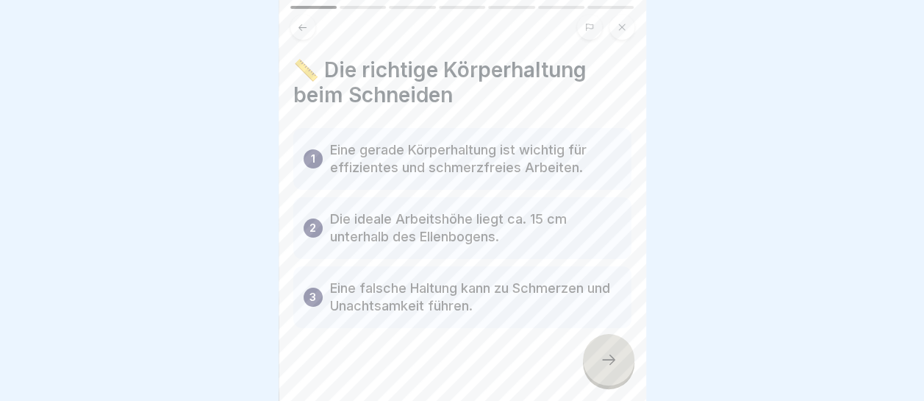
click at [609, 364] on icon at bounding box center [609, 360] width 18 height 18
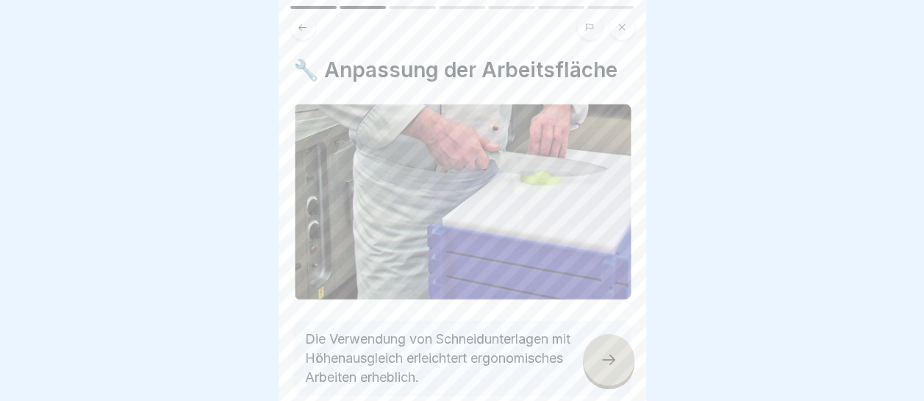
click at [607, 364] on icon at bounding box center [609, 360] width 18 height 18
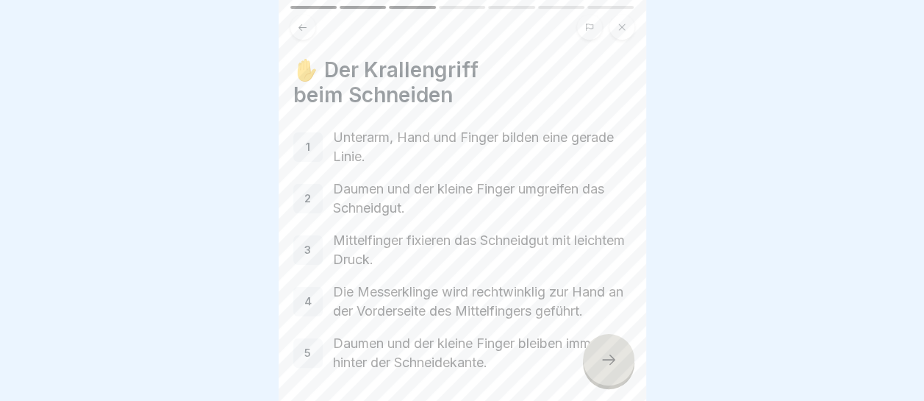
click at [607, 364] on icon at bounding box center [609, 360] width 18 height 18
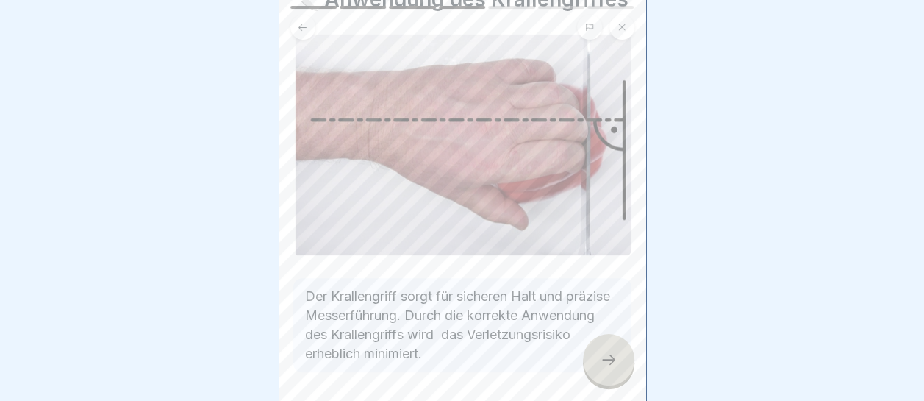
scroll to position [147, 0]
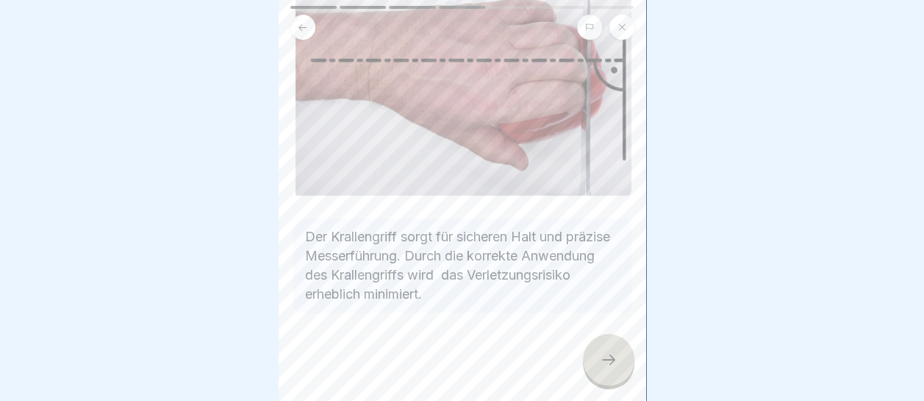
click at [610, 378] on div at bounding box center [608, 359] width 51 height 51
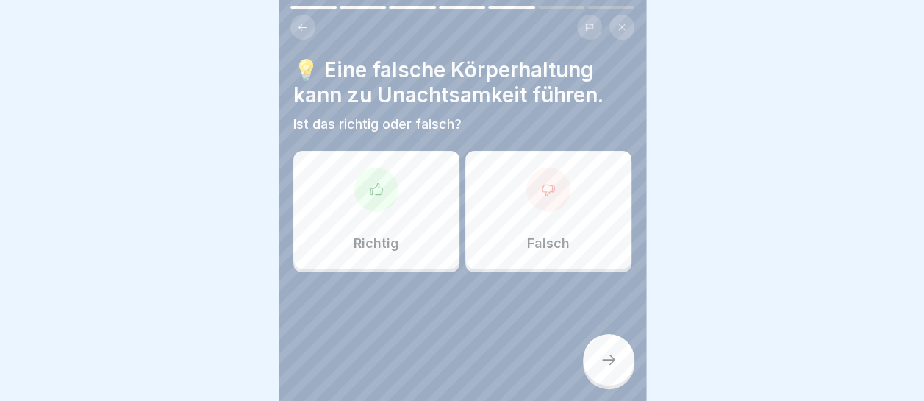
click at [391, 206] on div "Richtig" at bounding box center [376, 210] width 166 height 118
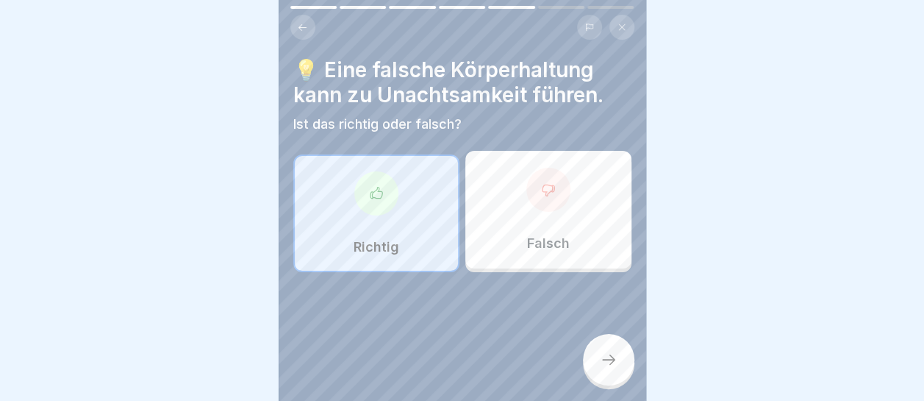
click at [616, 368] on div at bounding box center [608, 359] width 51 height 51
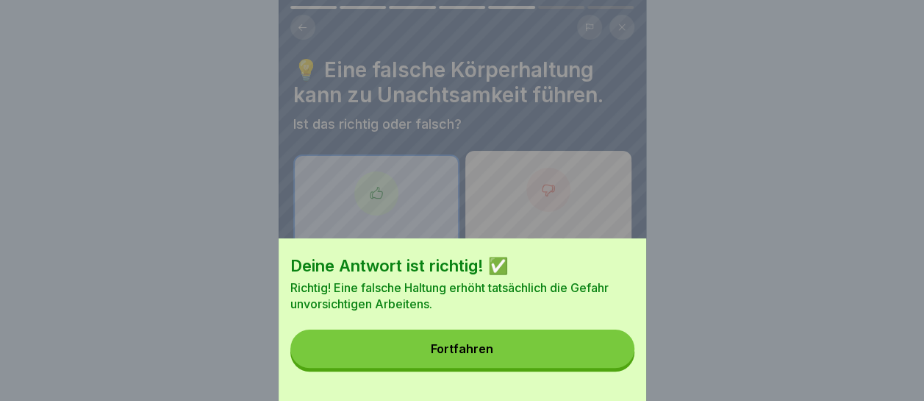
click at [574, 359] on button "Fortfahren" at bounding box center [462, 348] width 344 height 38
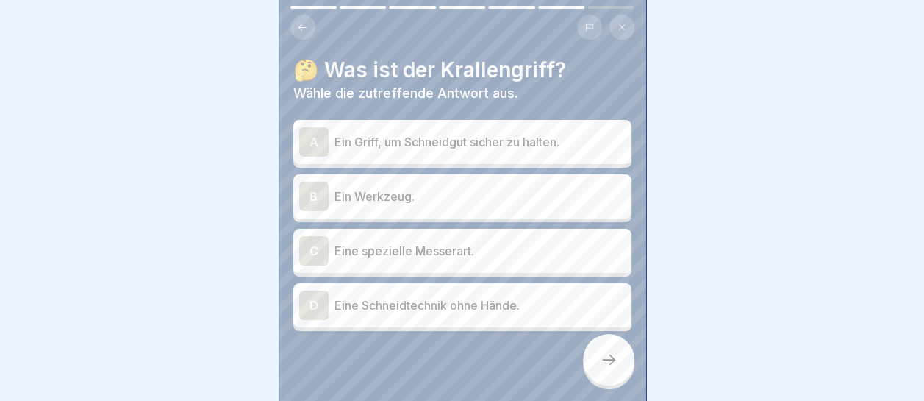
click at [467, 133] on p "Ein Griff, um Schneidgut sicher zu halten." at bounding box center [480, 142] width 291 height 18
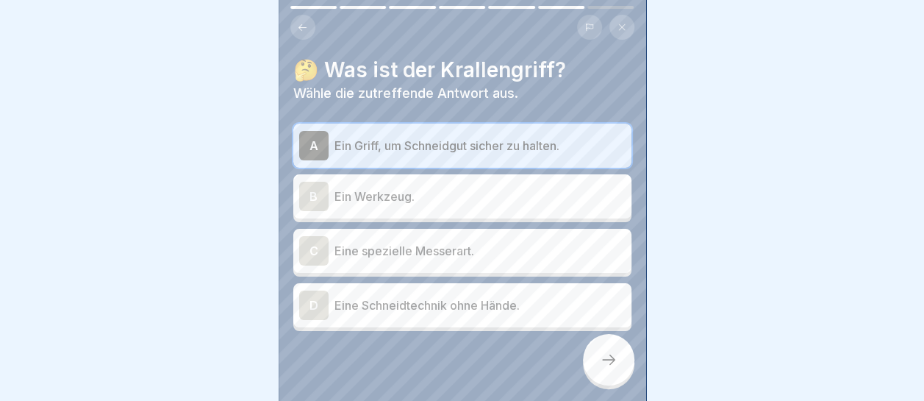
click at [601, 348] on div at bounding box center [608, 359] width 51 height 51
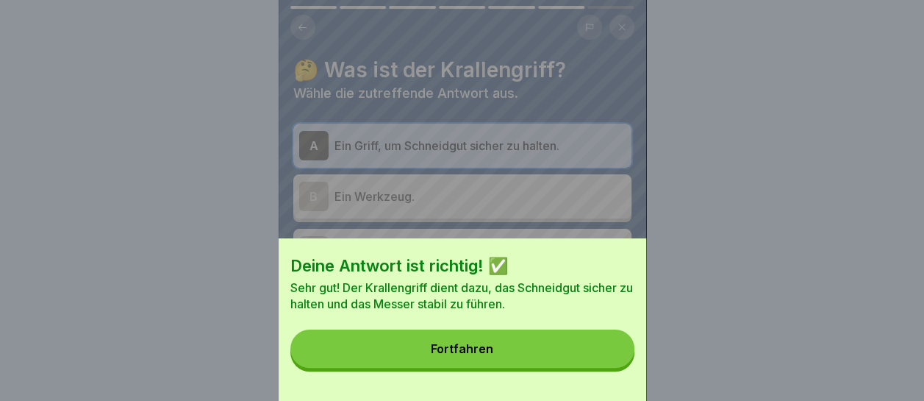
click at [601, 348] on button "Fortfahren" at bounding box center [462, 348] width 344 height 38
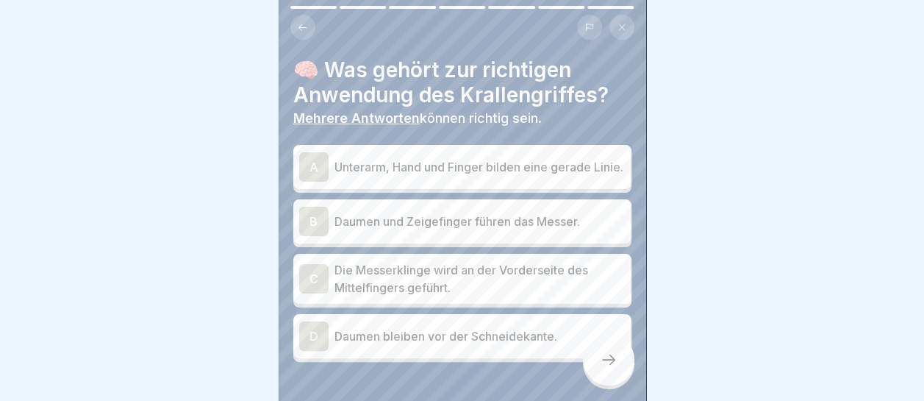
click at [522, 158] on p "Unterarm, Hand und Finger bilden eine gerade Linie." at bounding box center [480, 167] width 291 height 18
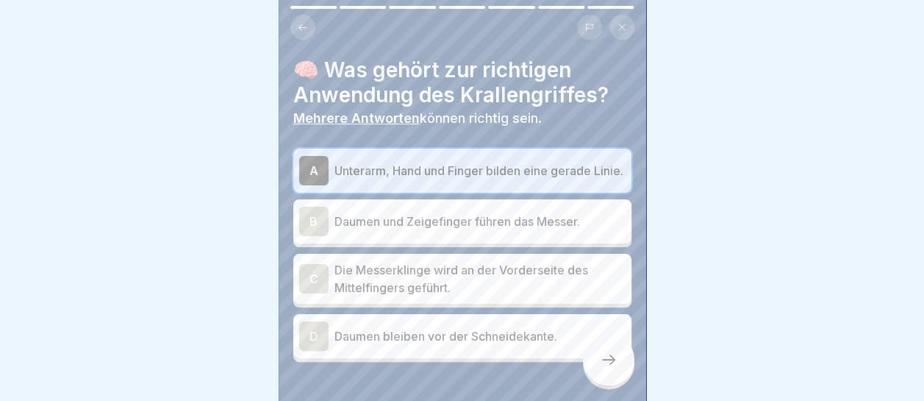
click at [532, 215] on p "Daumen und Zeigefinger führen das Messer." at bounding box center [480, 221] width 291 height 18
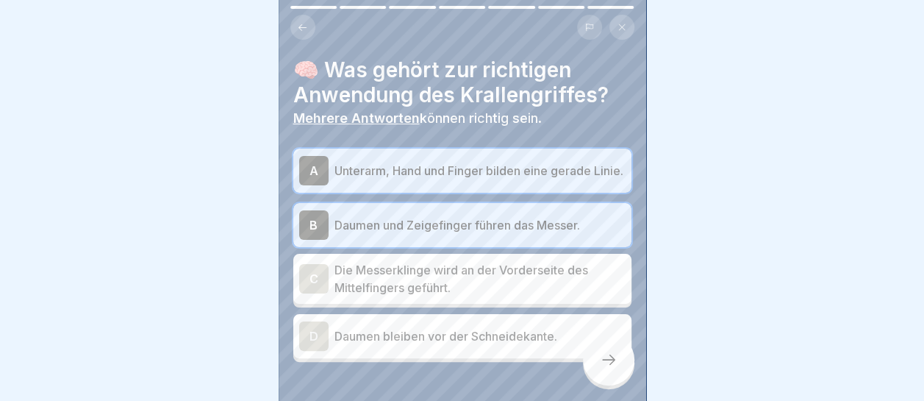
click at [604, 366] on icon at bounding box center [609, 360] width 18 height 18
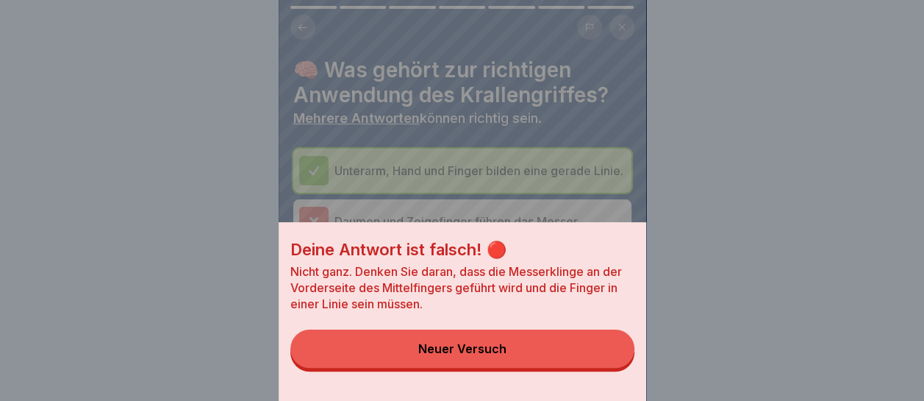
click at [593, 360] on button "Neuer Versuch" at bounding box center [462, 348] width 344 height 38
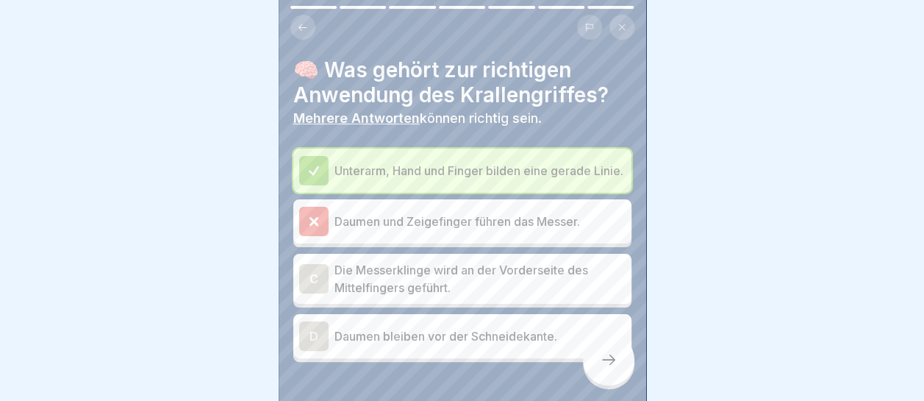
click at [448, 269] on p "Die Messerklinge wird an der Vorderseite des Mittelfingers geführt." at bounding box center [480, 278] width 291 height 35
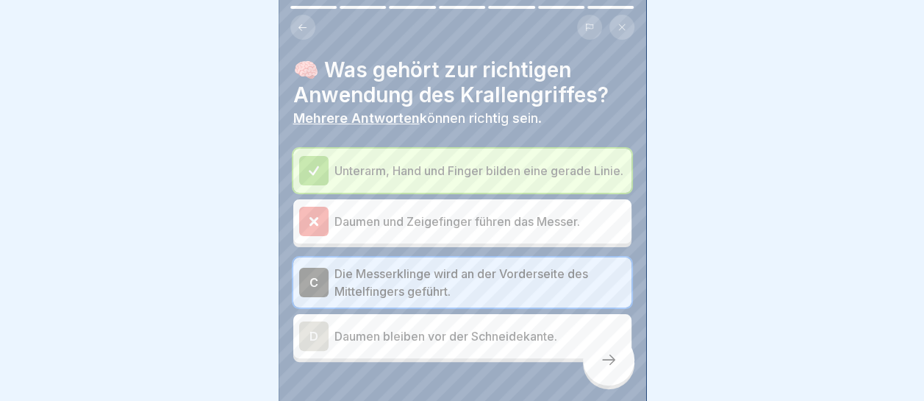
click at [618, 354] on div at bounding box center [608, 359] width 51 height 51
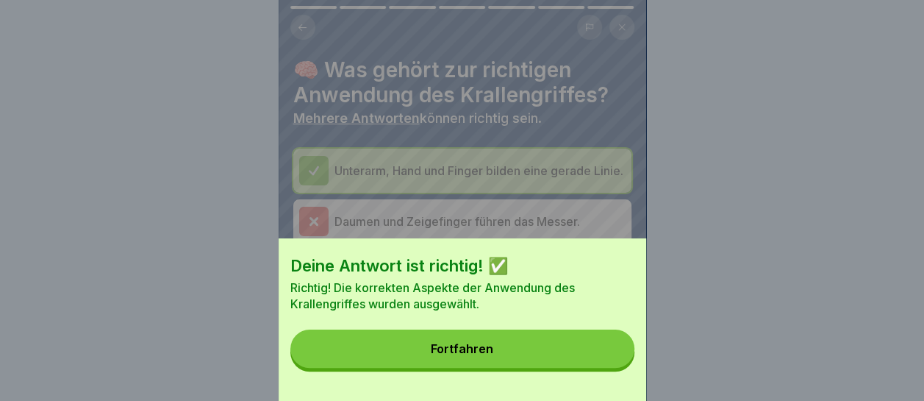
click at [611, 365] on button "Fortfahren" at bounding box center [462, 348] width 344 height 38
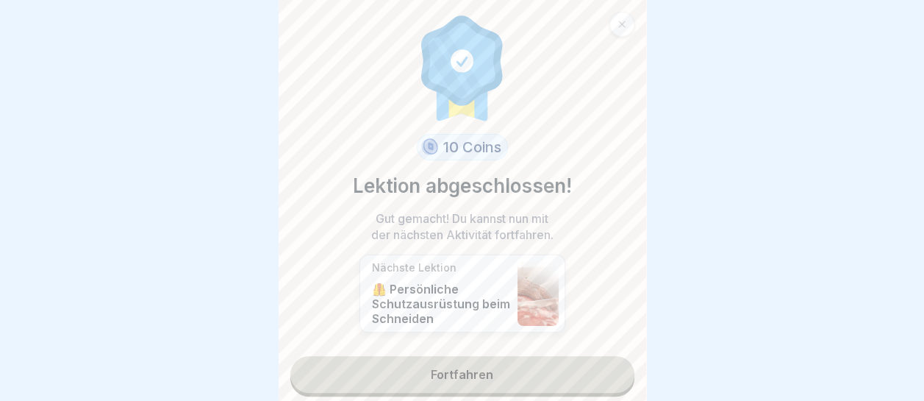
click at [573, 361] on link "Fortfahren" at bounding box center [462, 374] width 344 height 37
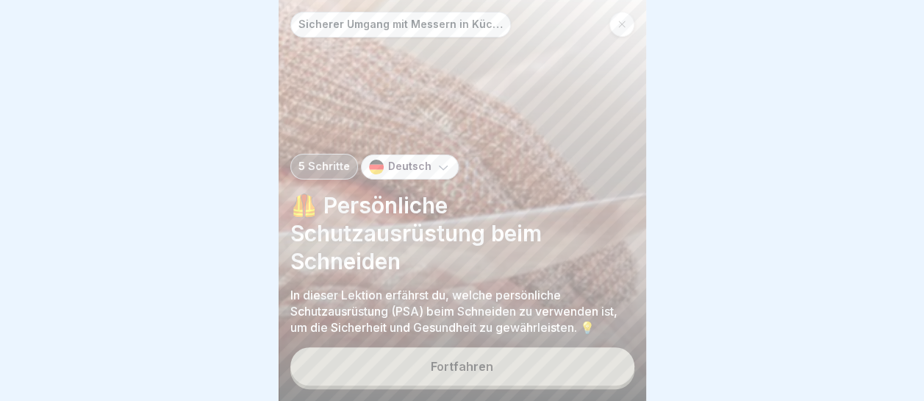
click at [528, 365] on button "Fortfahren" at bounding box center [462, 366] width 344 height 38
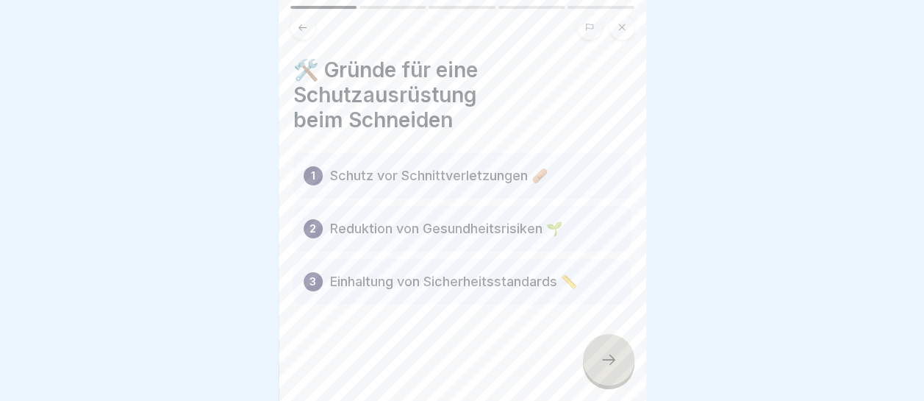
click at [613, 359] on icon at bounding box center [609, 360] width 18 height 18
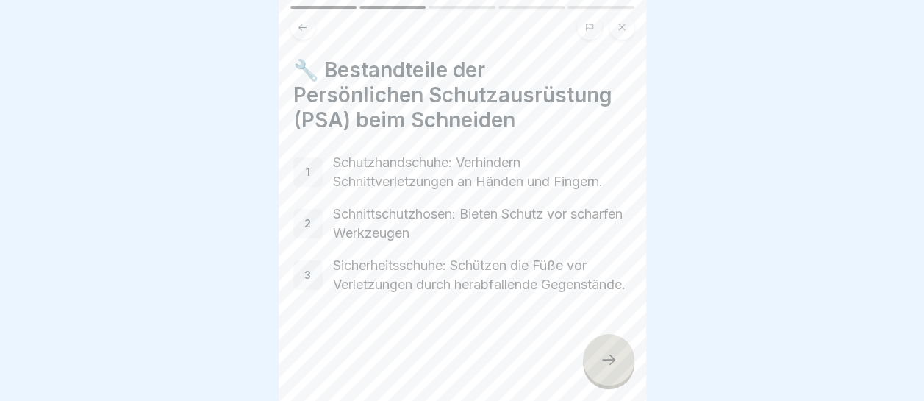
click at [617, 359] on div at bounding box center [608, 359] width 51 height 51
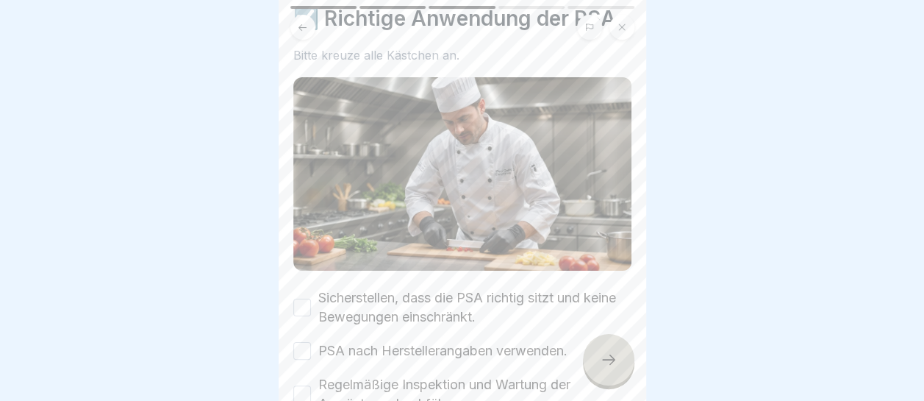
scroll to position [74, 0]
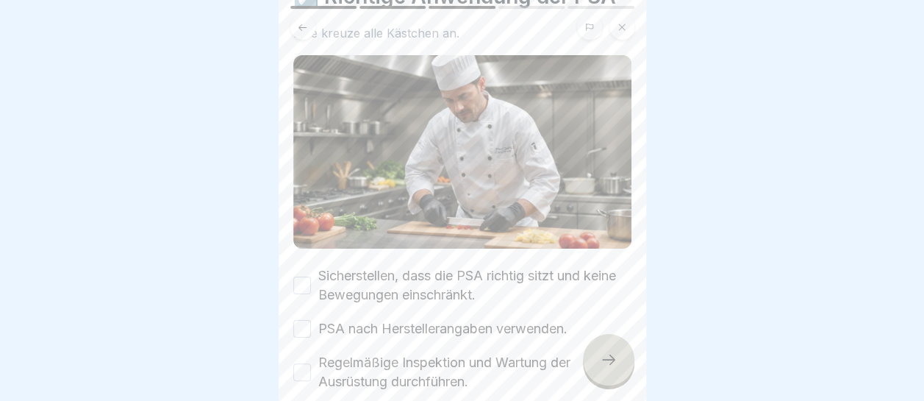
click at [300, 276] on button "Sicherstellen, dass die PSA richtig sitzt und keine Bewegungen einschränkt." at bounding box center [302, 285] width 18 height 18
click at [302, 320] on button "PSA nach Herstellerangaben verwenden." at bounding box center [302, 329] width 18 height 18
click at [303, 363] on button "Regelmäßige Inspektion und Wartung der Ausrüstung durchführen." at bounding box center [302, 372] width 18 height 18
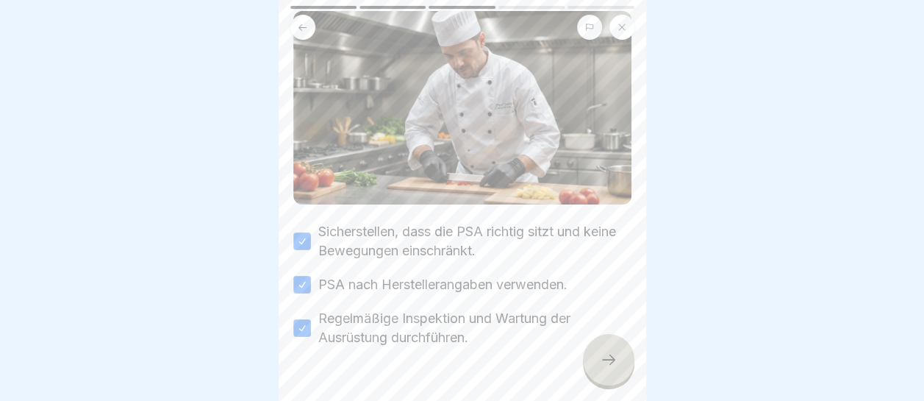
scroll to position [146, 0]
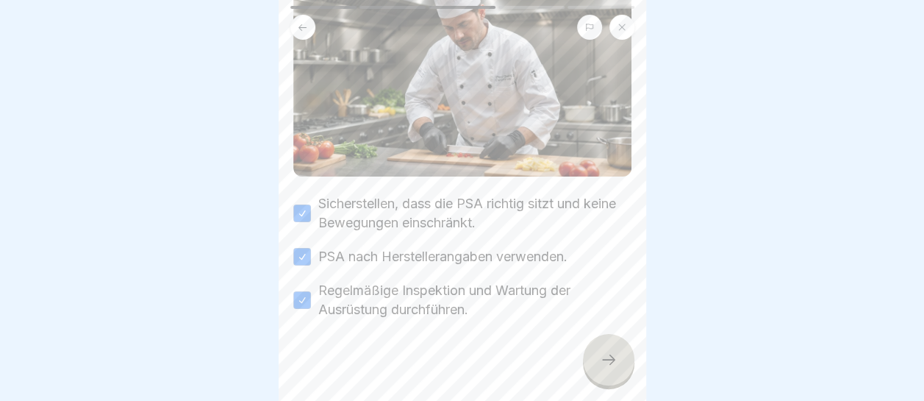
click at [605, 348] on div at bounding box center [608, 359] width 51 height 51
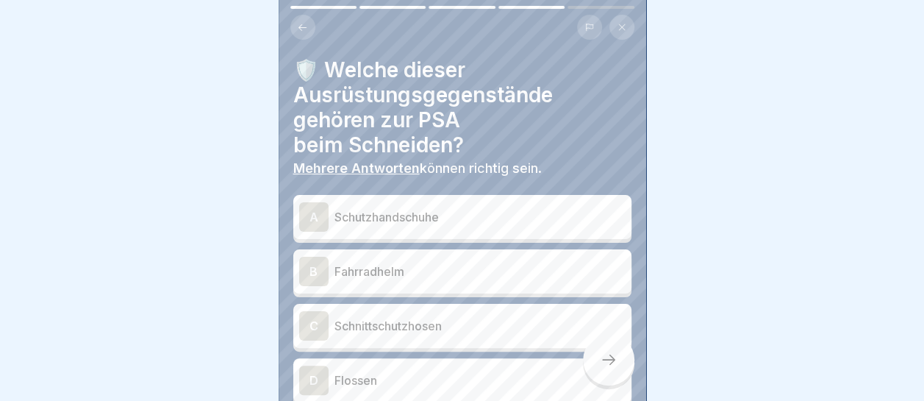
click at [482, 208] on p "Schutzhandschuhe" at bounding box center [480, 217] width 291 height 18
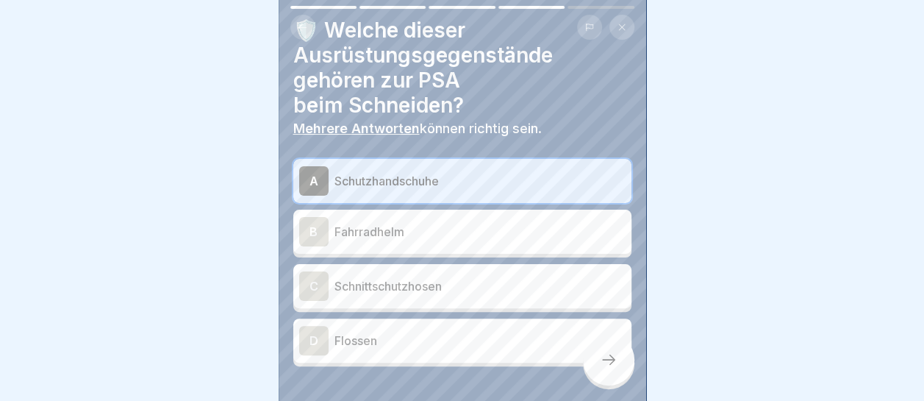
scroll to position [74, 0]
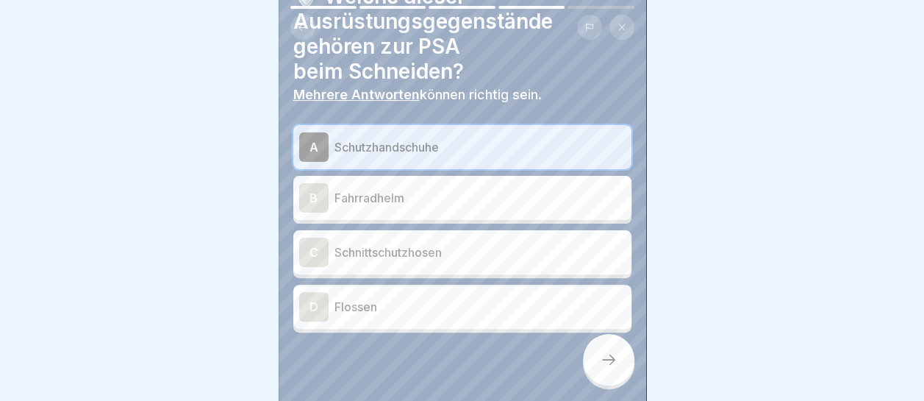
click at [464, 243] on p "Schnittschutzhosen" at bounding box center [480, 252] width 291 height 18
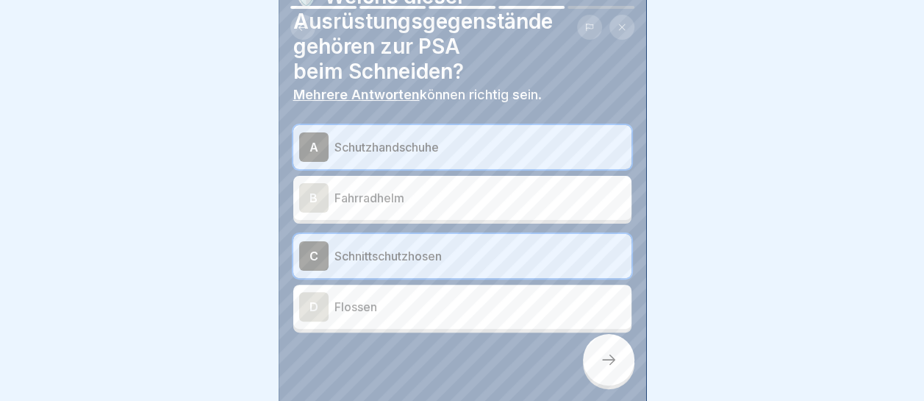
click at [606, 358] on icon at bounding box center [609, 360] width 18 height 18
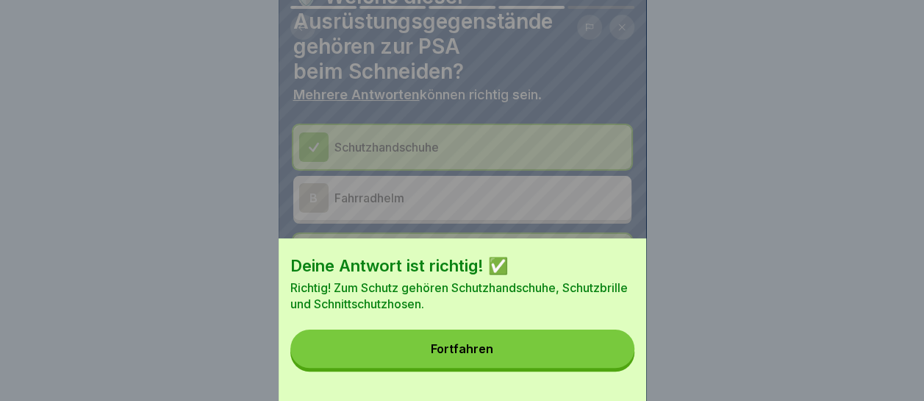
click at [606, 358] on button "Fortfahren" at bounding box center [462, 348] width 344 height 38
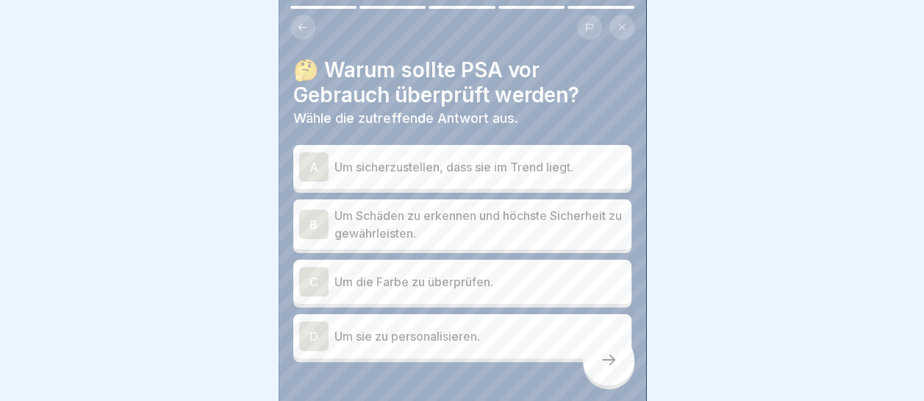
click at [493, 207] on p "Um Schäden zu erkennen und höchste Sicherheit zu gewährleisten." at bounding box center [480, 224] width 291 height 35
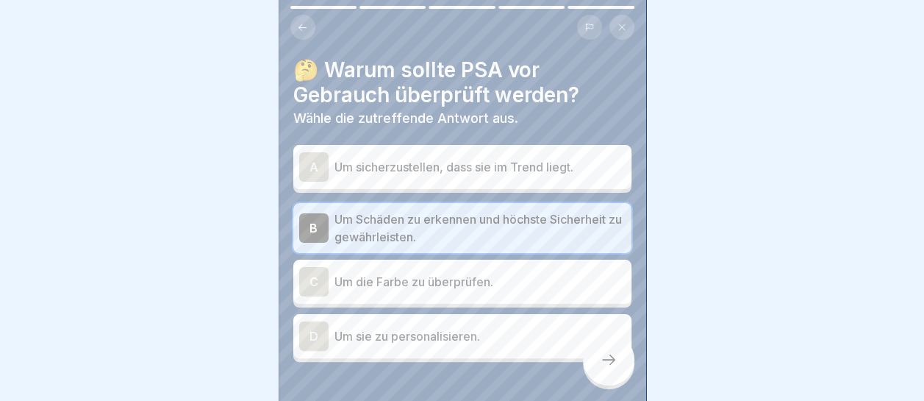
click at [611, 364] on icon at bounding box center [609, 360] width 18 height 18
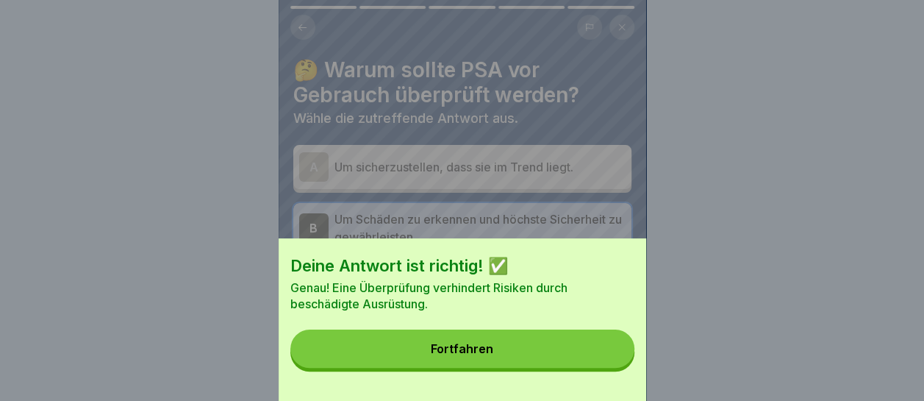
click at [609, 362] on button "Fortfahren" at bounding box center [462, 348] width 344 height 38
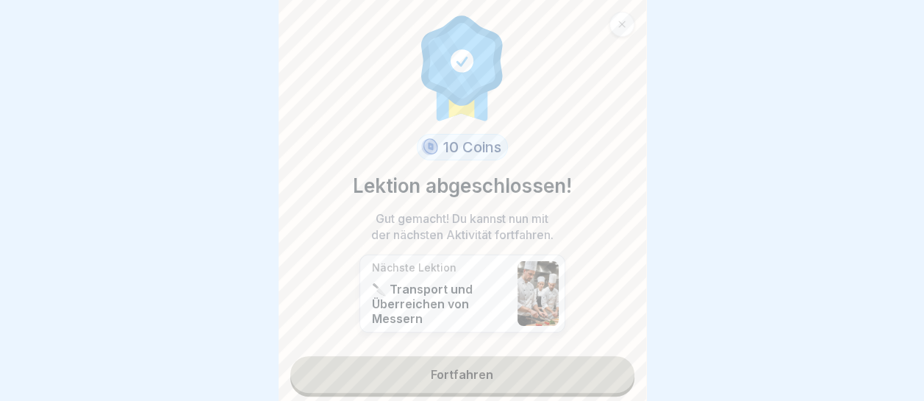
click at [568, 363] on link "Fortfahren" at bounding box center [462, 374] width 344 height 37
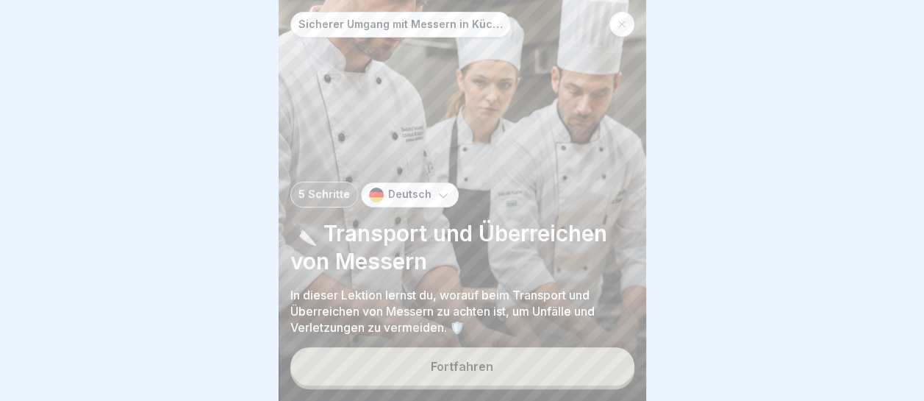
click at [494, 360] on button "Fortfahren" at bounding box center [462, 366] width 344 height 38
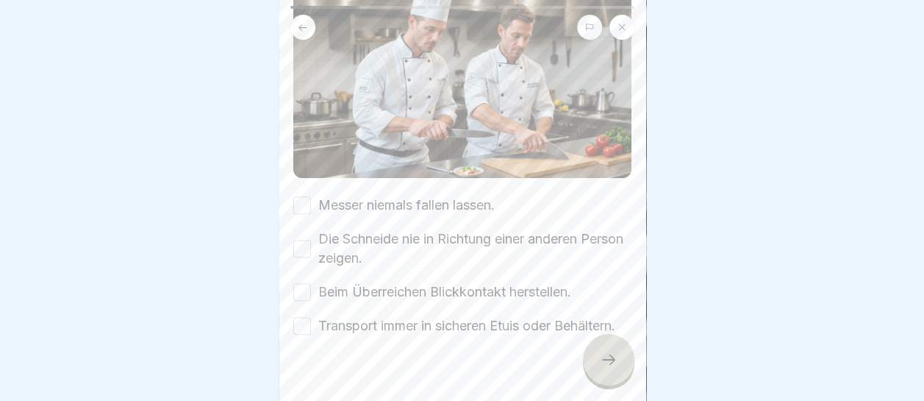
scroll to position [221, 0]
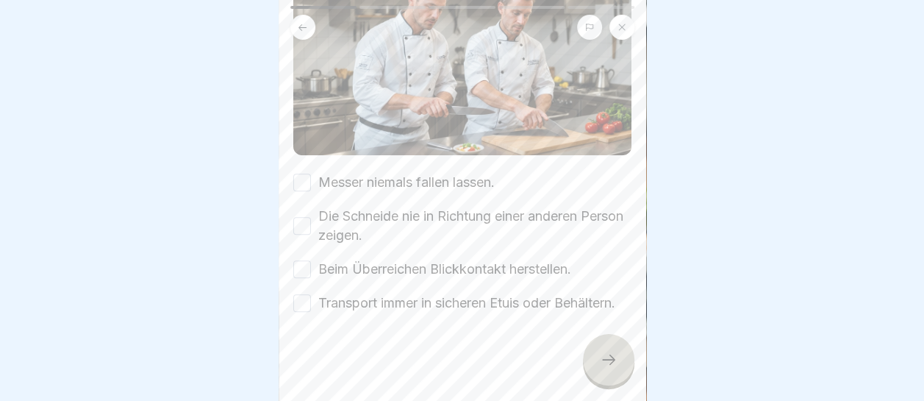
click at [303, 174] on button "Messer niemals fallen lassen." at bounding box center [302, 183] width 18 height 18
click at [306, 217] on button "Die Schneide nie in Richtung einer anderen Person zeigen." at bounding box center [302, 226] width 18 height 18
click at [304, 260] on button "Beim Überreichen Blickkontakt herstellen." at bounding box center [302, 269] width 18 height 18
click at [301, 294] on button "Transport immer in sicheren Etuis oder Behältern." at bounding box center [302, 303] width 18 height 18
click at [613, 348] on div at bounding box center [608, 359] width 51 height 51
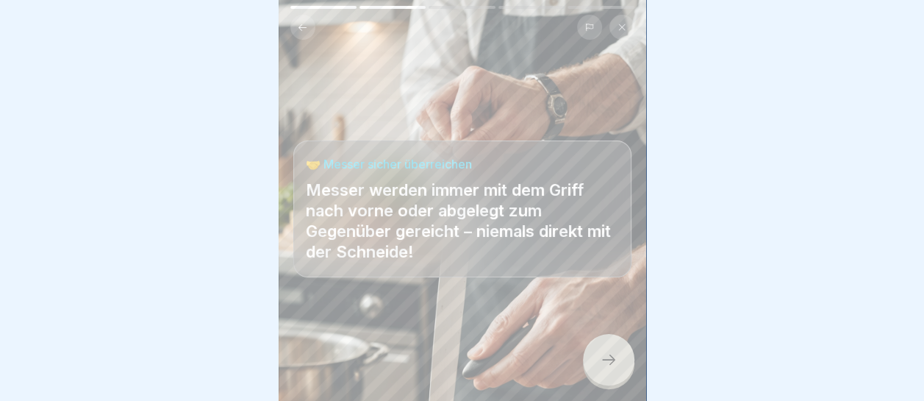
click at [613, 348] on div at bounding box center [608, 359] width 51 height 51
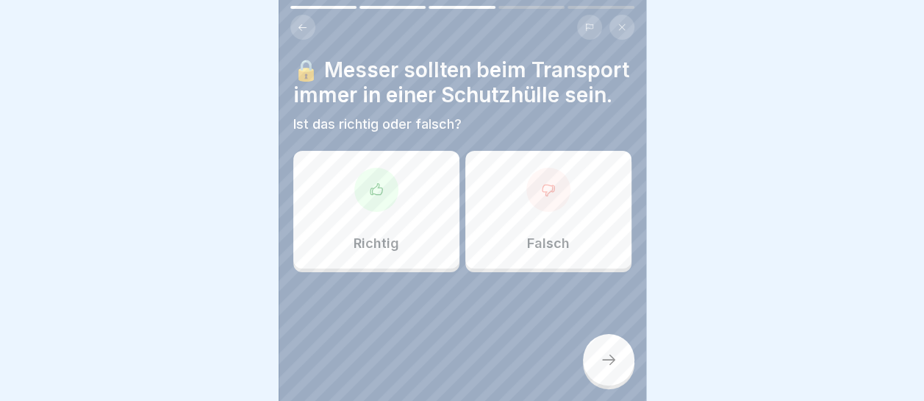
click at [385, 240] on div "Richtig" at bounding box center [376, 210] width 166 height 118
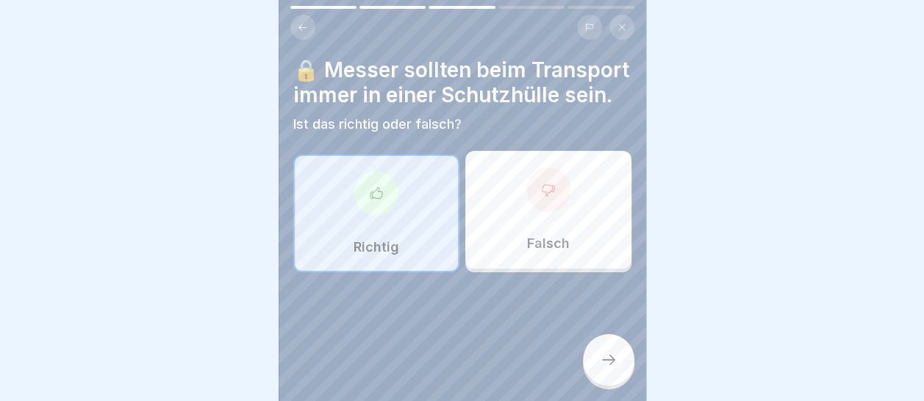
click at [616, 356] on icon at bounding box center [609, 360] width 18 height 18
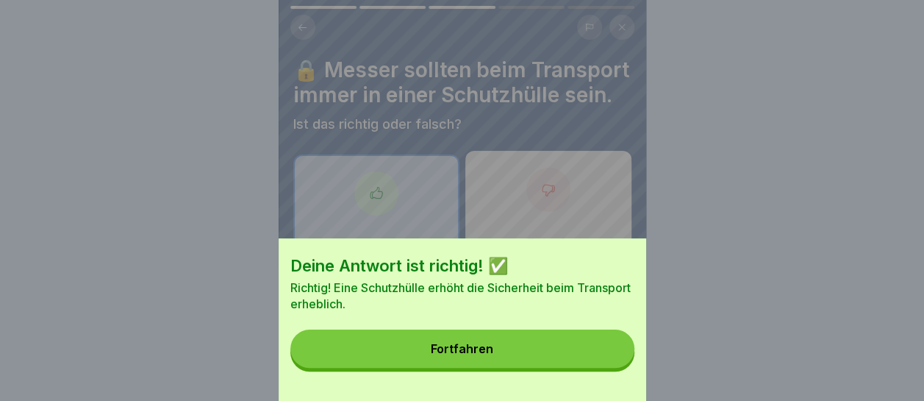
click at [564, 354] on button "Fortfahren" at bounding box center [462, 348] width 344 height 38
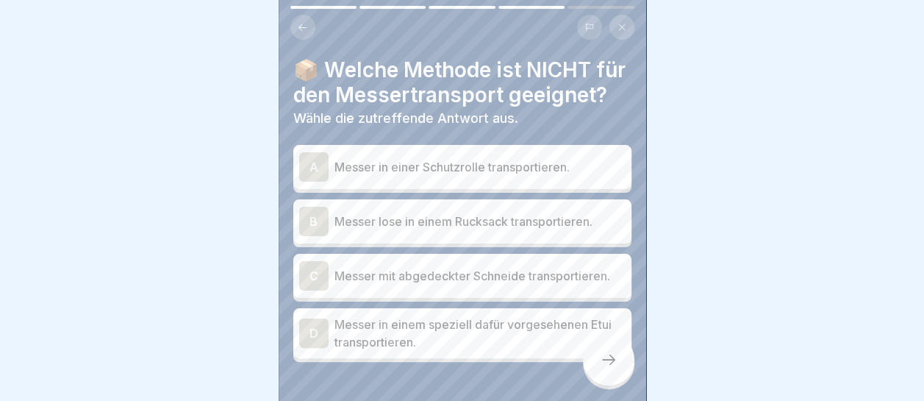
click at [563, 230] on p "Messer lose in einem Rucksack transportieren." at bounding box center [480, 221] width 291 height 18
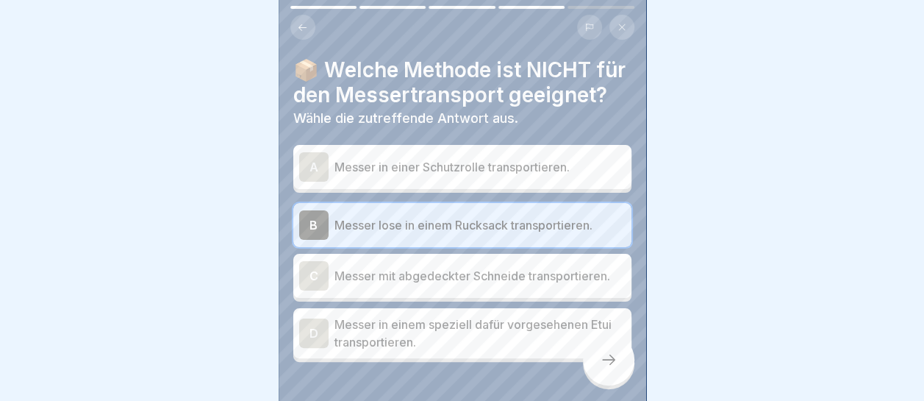
click at [607, 365] on icon at bounding box center [609, 360] width 18 height 18
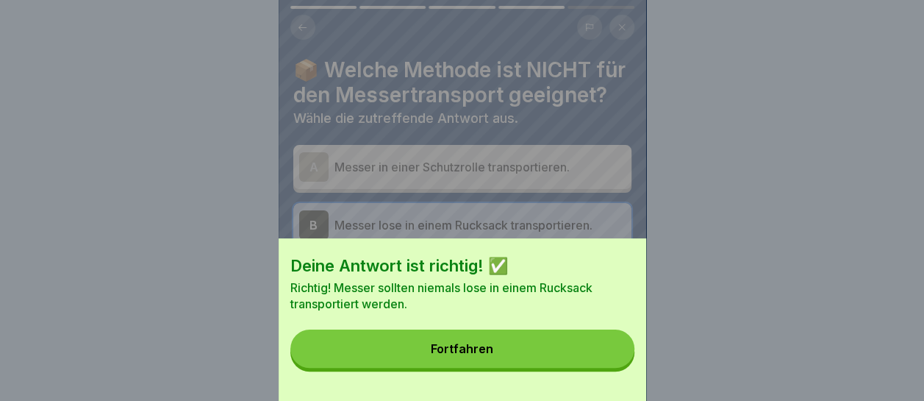
click at [607, 365] on button "Fortfahren" at bounding box center [462, 348] width 344 height 38
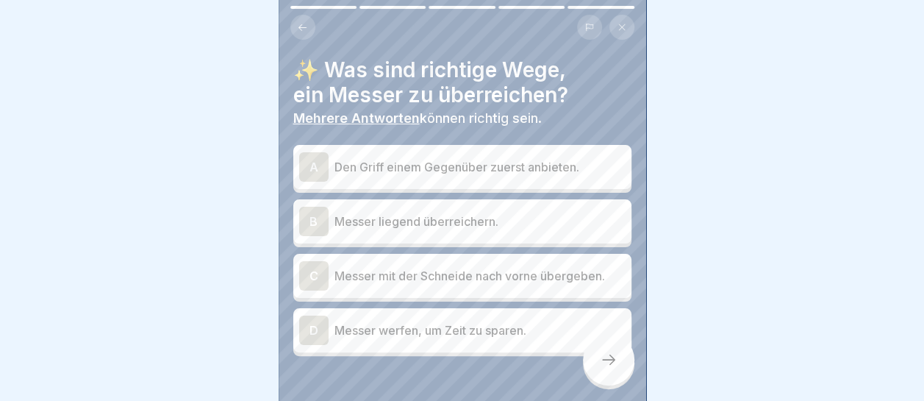
click at [473, 158] on p "Den Griff einem Gegenüber zuerst anbieten." at bounding box center [480, 167] width 291 height 18
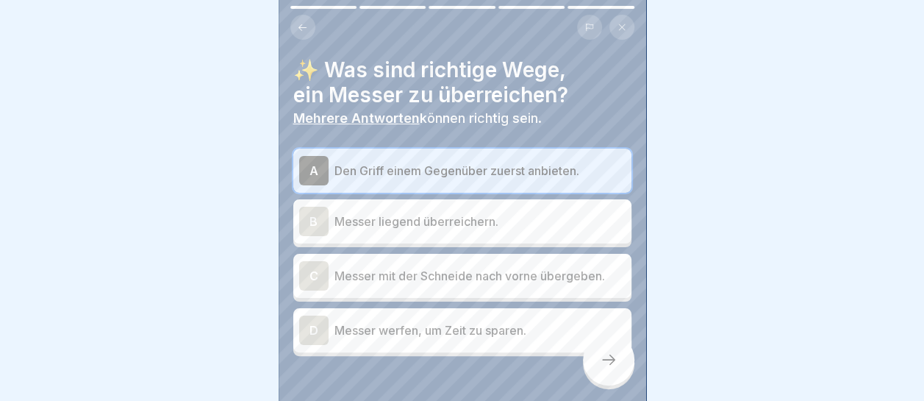
click at [474, 212] on p "Messer liegend überreichern." at bounding box center [480, 221] width 291 height 18
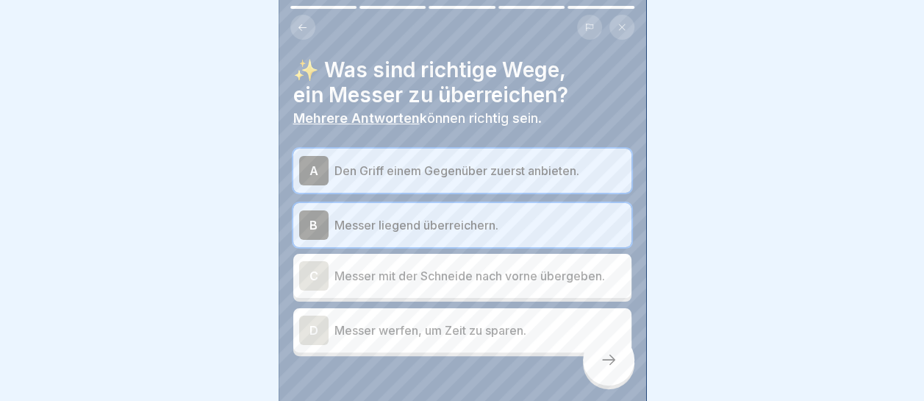
click at [607, 362] on icon at bounding box center [609, 360] width 18 height 18
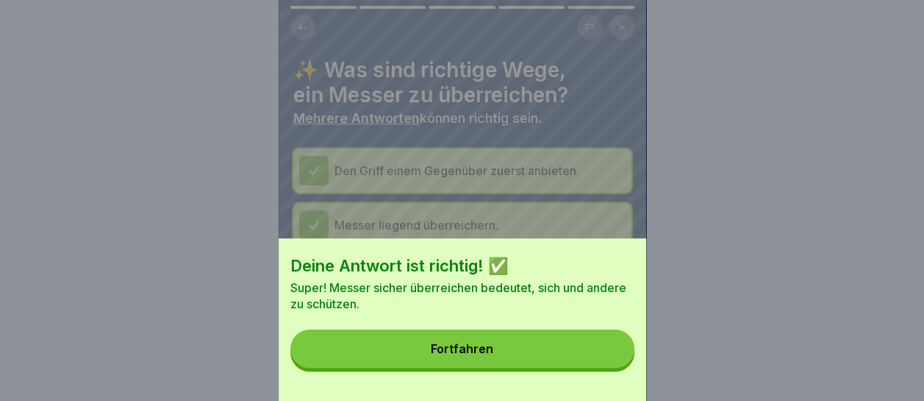
click at [607, 362] on button "Fortfahren" at bounding box center [462, 348] width 344 height 38
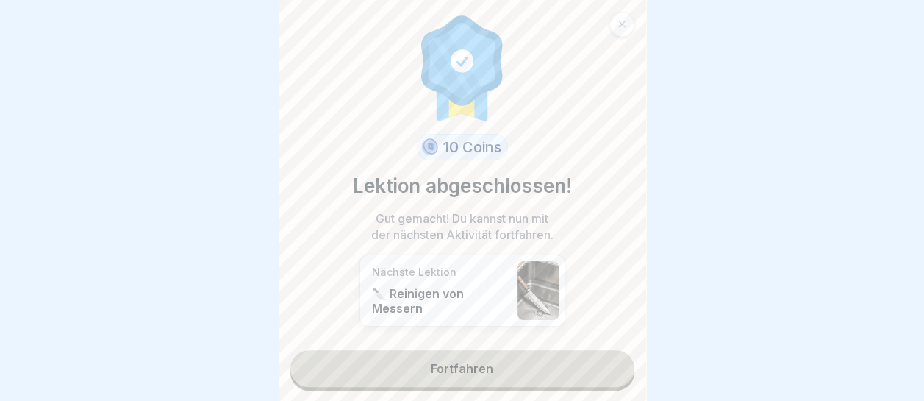
click at [473, 351] on link "Fortfahren" at bounding box center [462, 368] width 344 height 37
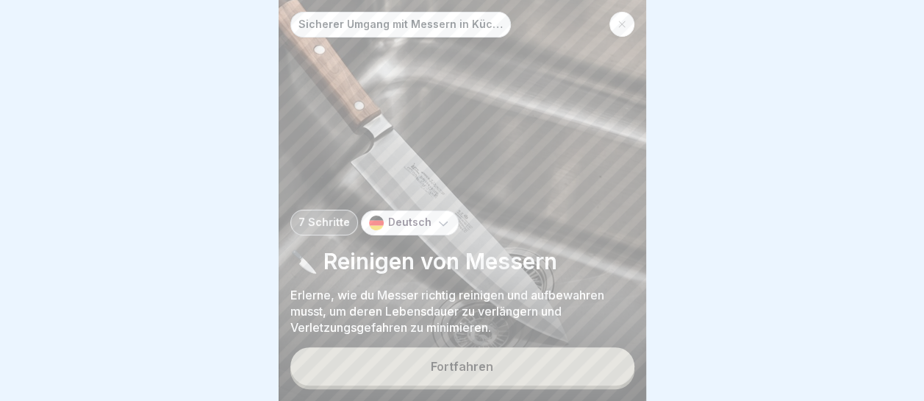
click at [485, 362] on div "Fortfahren" at bounding box center [462, 366] width 62 height 13
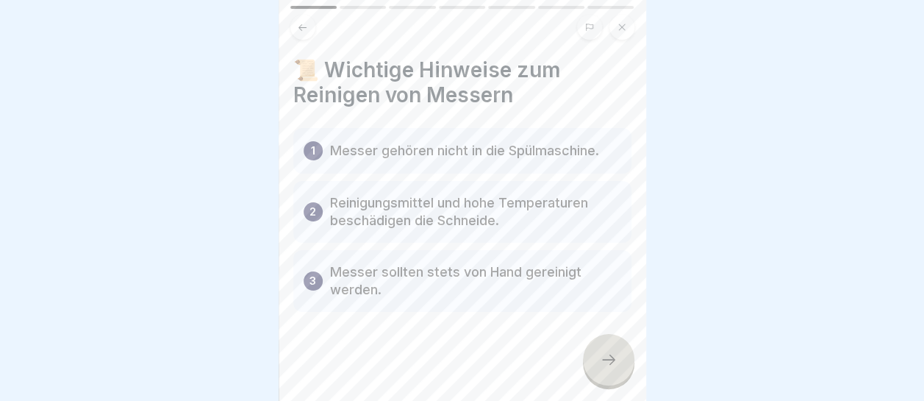
click at [604, 364] on icon at bounding box center [609, 360] width 18 height 18
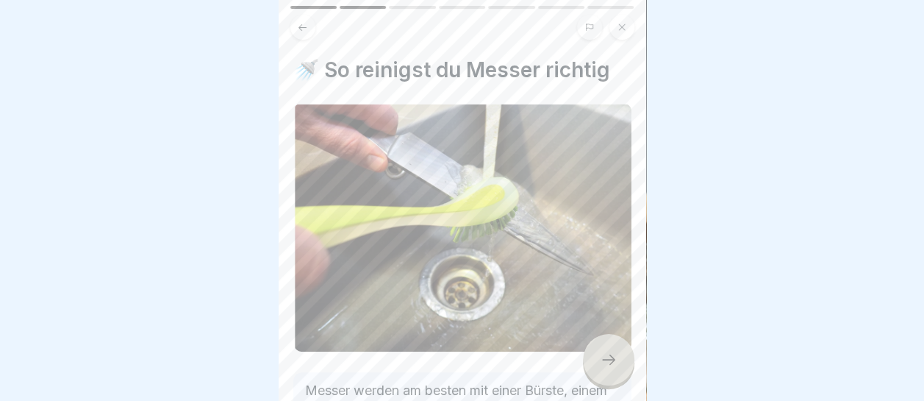
click at [607, 360] on icon at bounding box center [609, 360] width 18 height 18
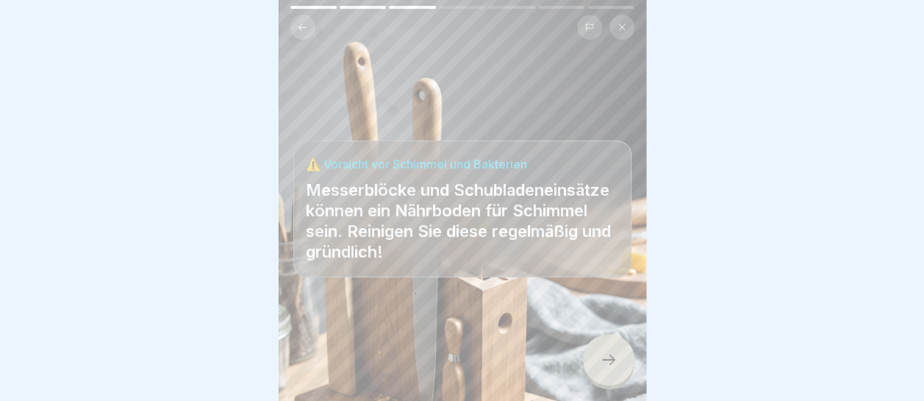
click at [607, 360] on icon at bounding box center [609, 360] width 18 height 18
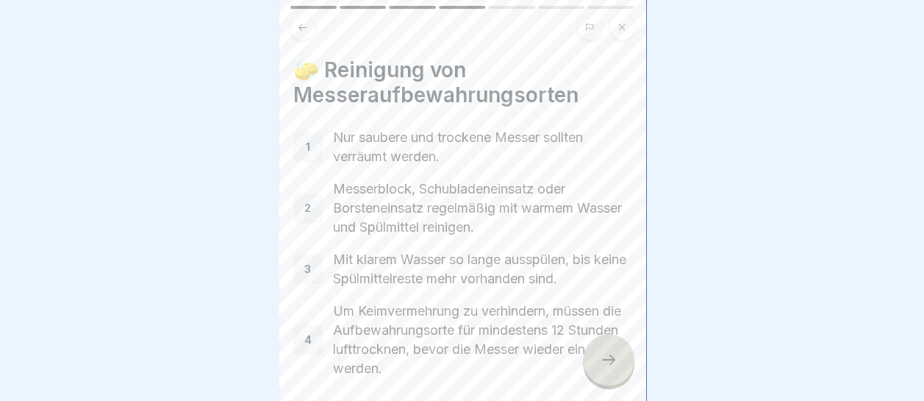
click at [607, 360] on icon at bounding box center [609, 360] width 18 height 18
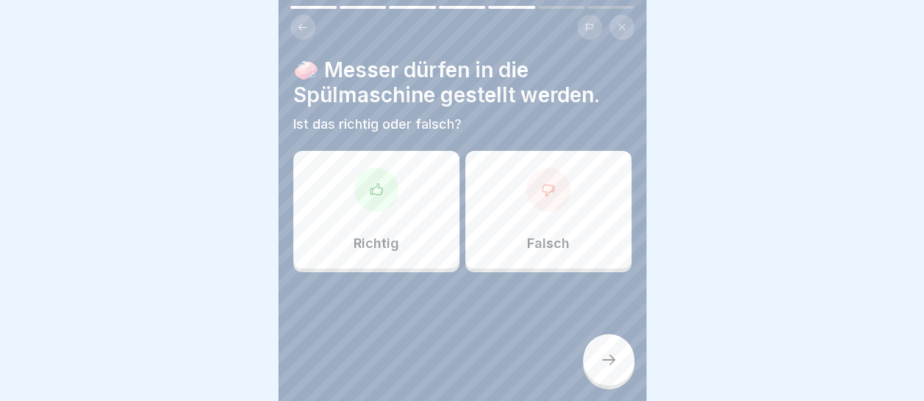
click at [544, 222] on div "Falsch" at bounding box center [548, 210] width 166 height 118
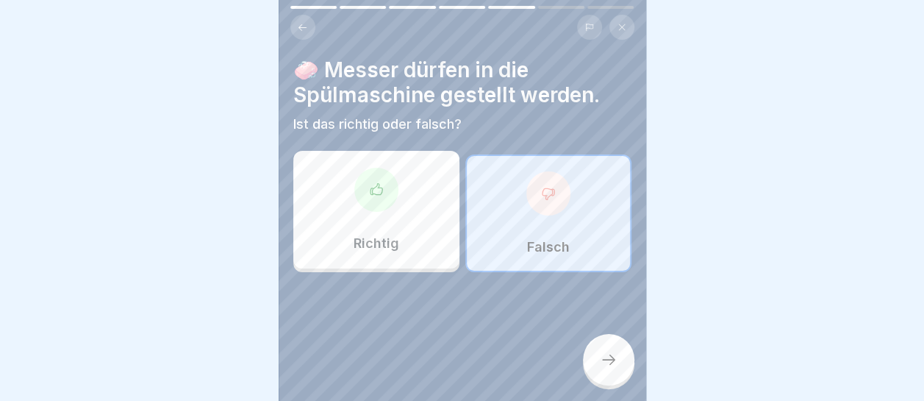
click at [604, 360] on icon at bounding box center [609, 360] width 18 height 18
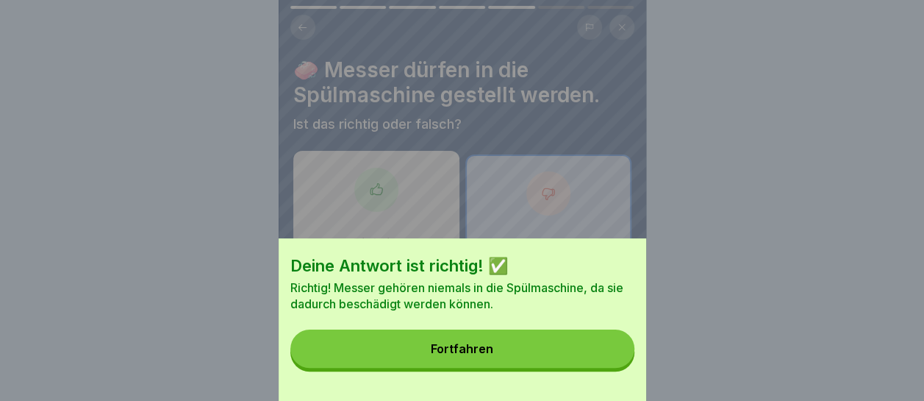
click at [587, 368] on button "Fortfahren" at bounding box center [462, 348] width 344 height 38
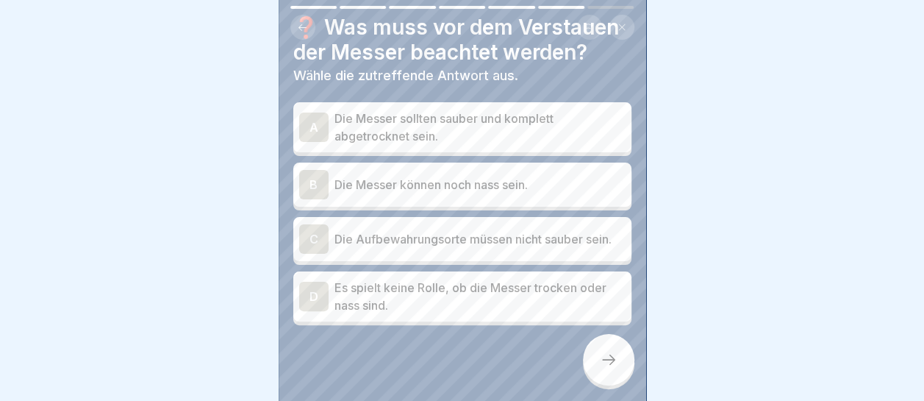
scroll to position [74, 0]
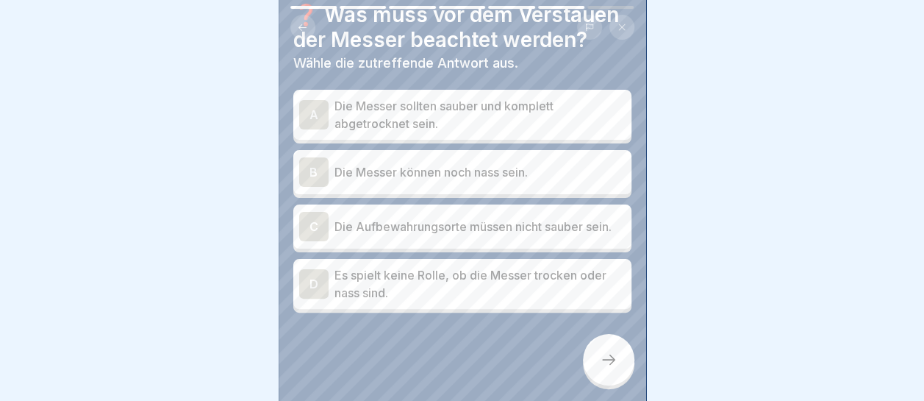
click at [435, 101] on p "Die Messer sollten sauber und komplett abgetrocknet sein." at bounding box center [480, 114] width 291 height 35
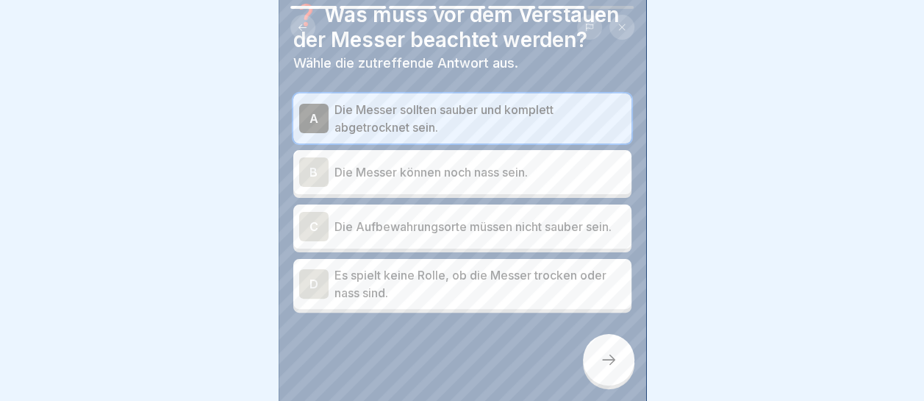
click at [615, 361] on icon at bounding box center [609, 360] width 18 height 18
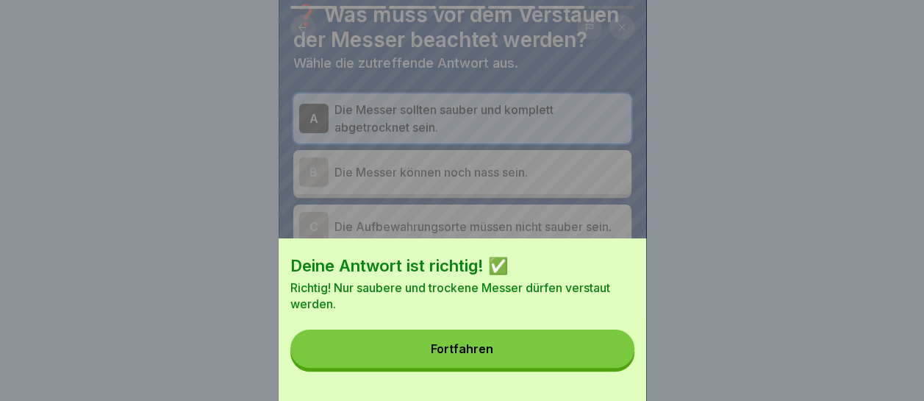
click at [615, 360] on button "Fortfahren" at bounding box center [462, 348] width 344 height 38
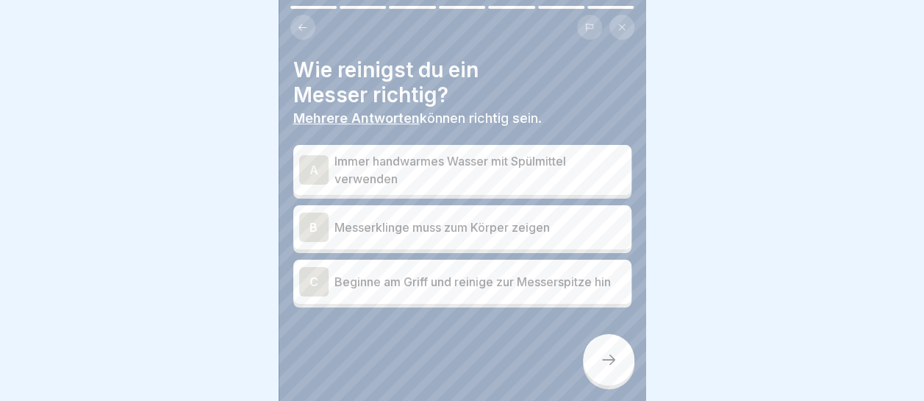
click at [489, 152] on p "Immer handwarmes Wasser mit Spülmittel verwenden" at bounding box center [480, 169] width 291 height 35
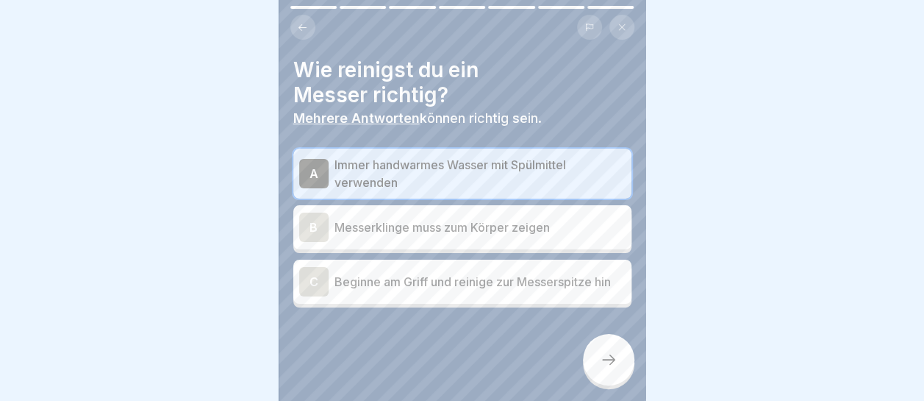
click at [471, 273] on p "Beginne am Griff und reinige zur Messerspitze hin" at bounding box center [480, 282] width 291 height 18
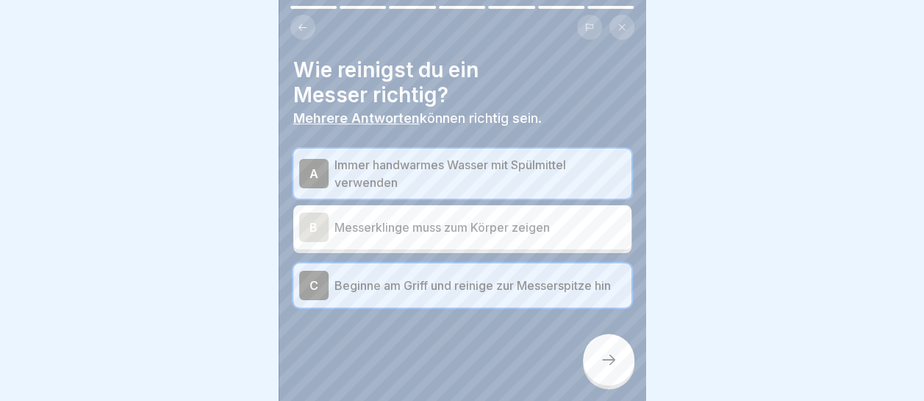
click at [613, 356] on icon at bounding box center [609, 360] width 18 height 18
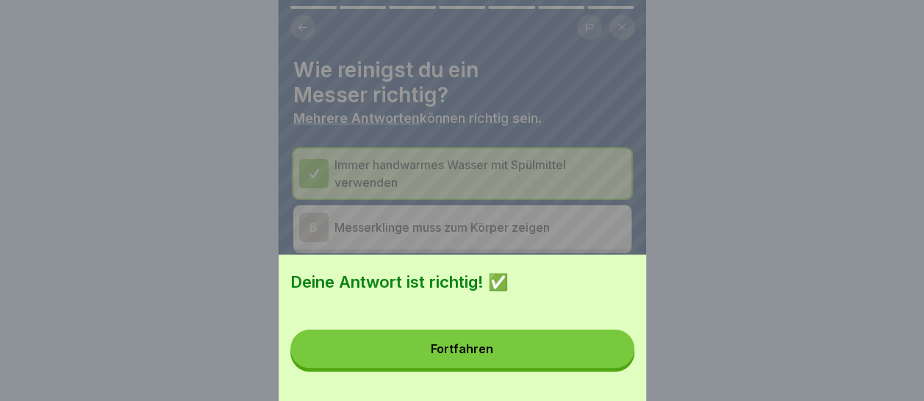
click at [575, 356] on button "Fortfahren" at bounding box center [462, 348] width 344 height 38
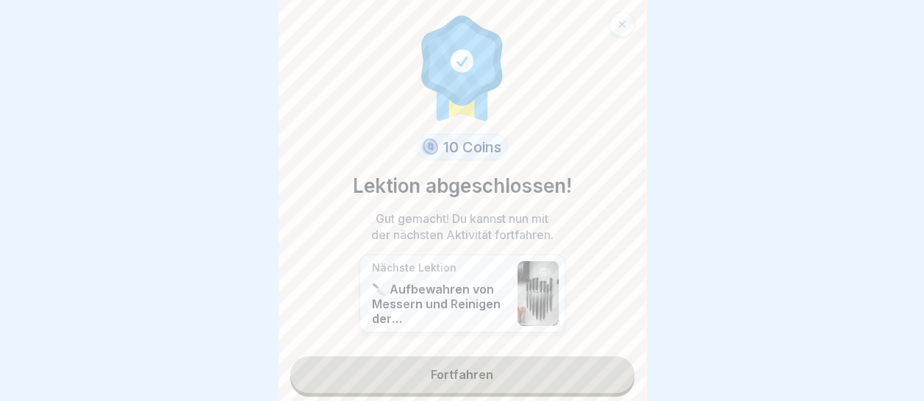
click at [515, 357] on link "Fortfahren" at bounding box center [462, 374] width 344 height 37
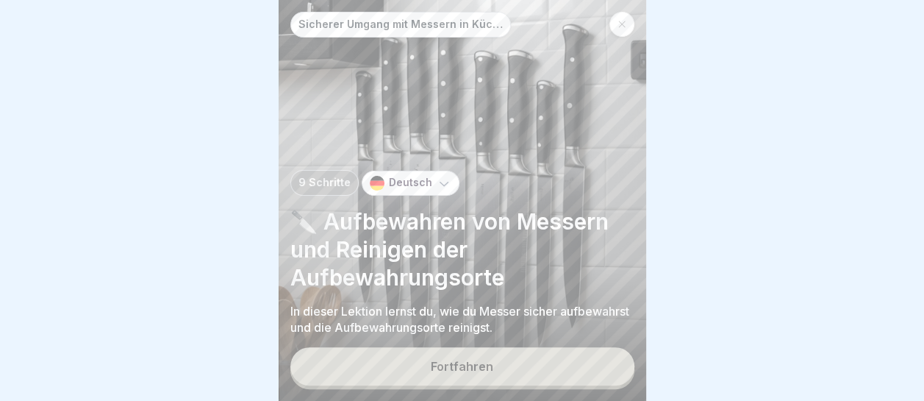
click at [503, 362] on button "Fortfahren" at bounding box center [462, 366] width 344 height 38
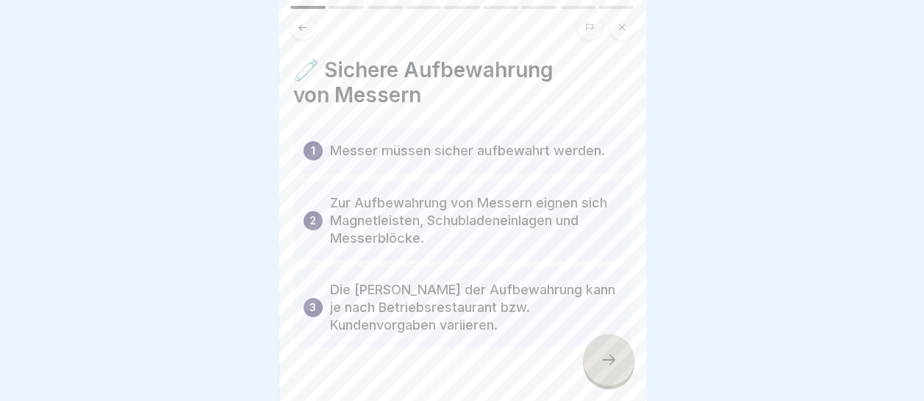
click at [607, 356] on icon at bounding box center [609, 360] width 18 height 18
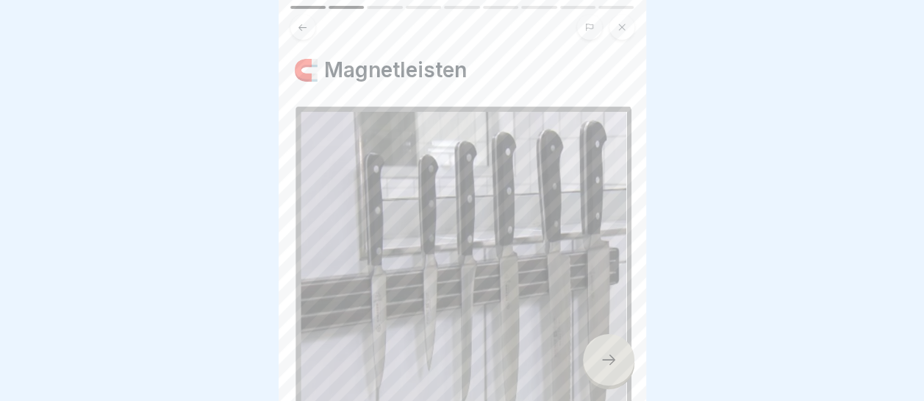
click at [609, 362] on icon at bounding box center [609, 360] width 18 height 18
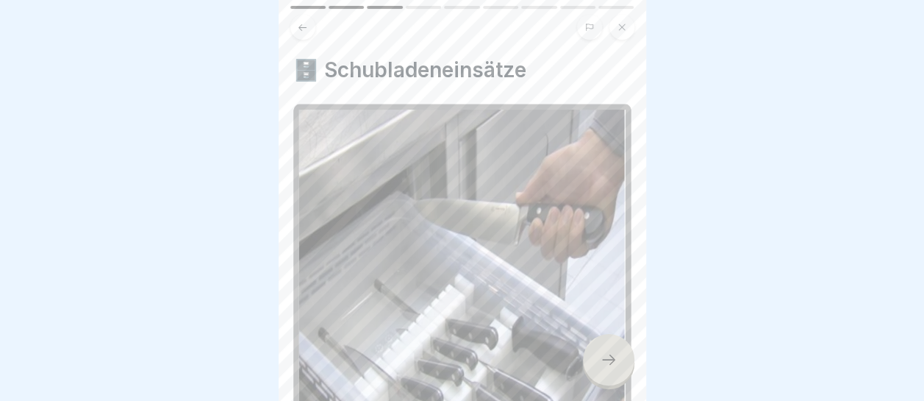
click at [609, 362] on icon at bounding box center [609, 360] width 18 height 18
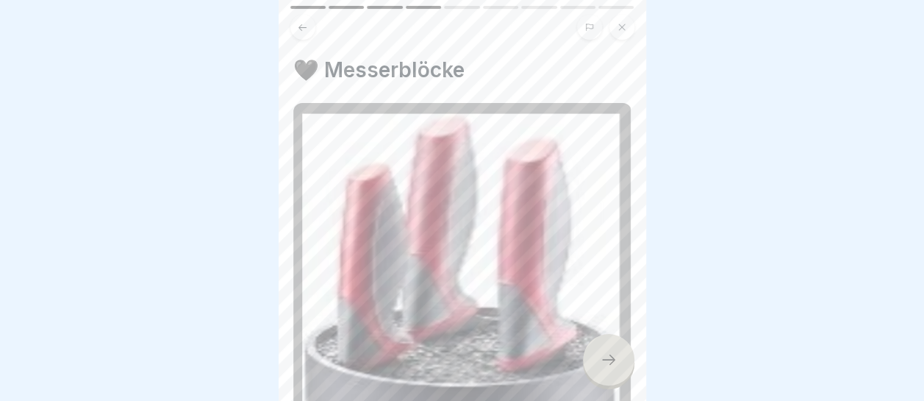
click at [609, 362] on icon at bounding box center [609, 360] width 18 height 18
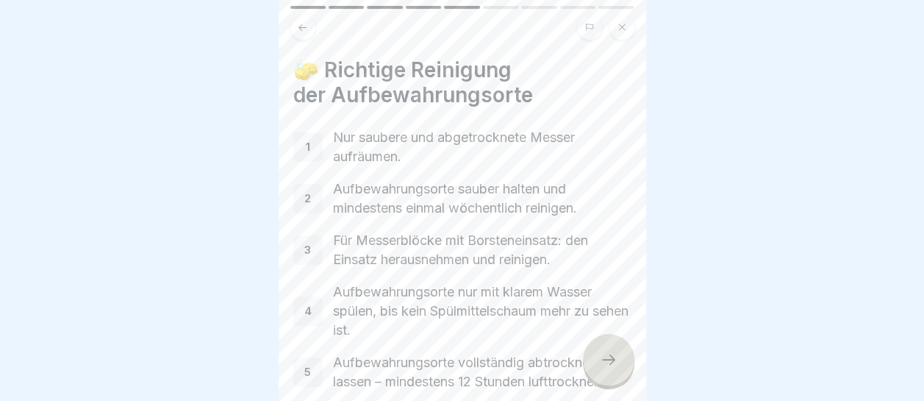
click at [609, 362] on icon at bounding box center [609, 360] width 18 height 18
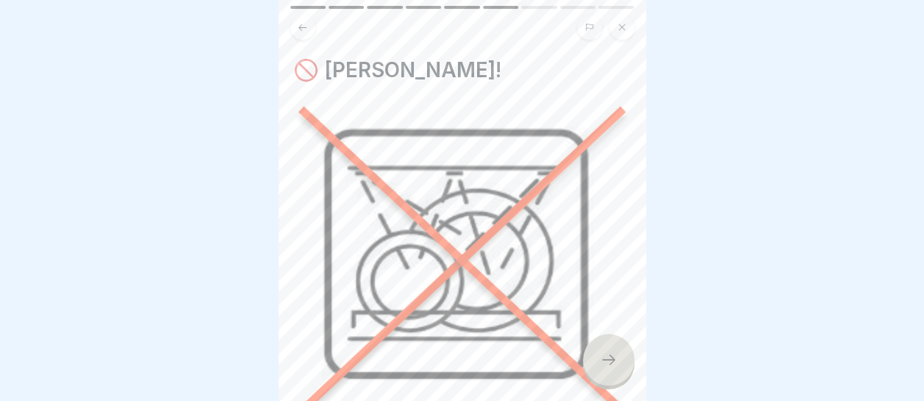
click at [609, 362] on icon at bounding box center [609, 360] width 18 height 18
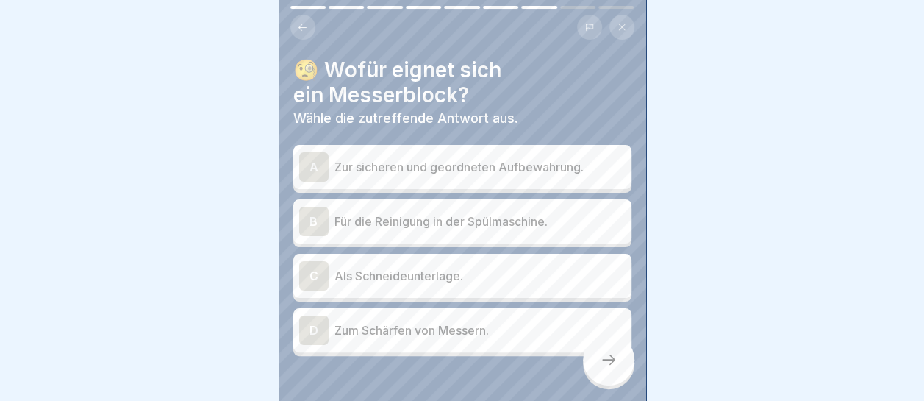
click at [540, 158] on p "Zur sicheren und geordneten Aufbewahrung." at bounding box center [480, 167] width 291 height 18
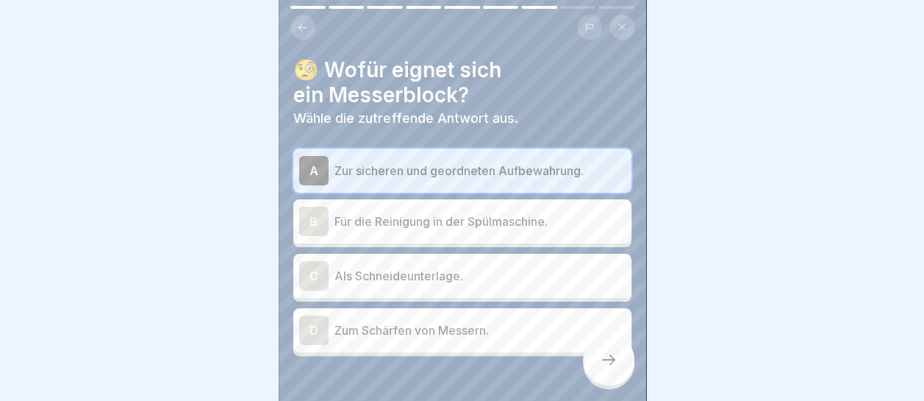
click at [612, 357] on icon at bounding box center [609, 360] width 18 height 18
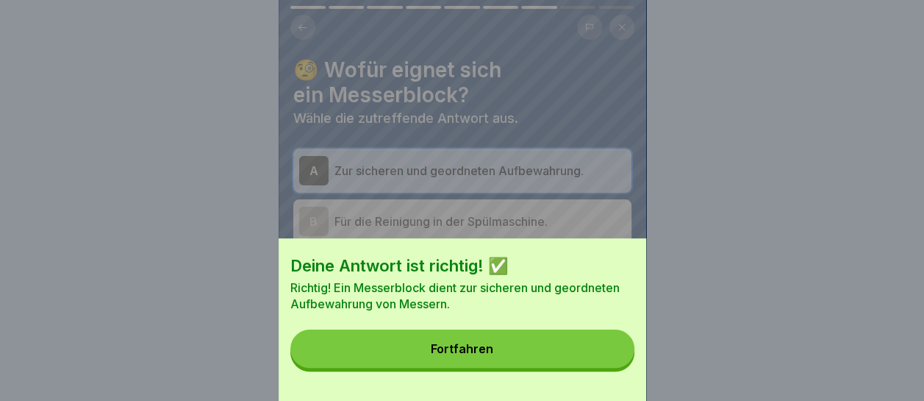
click at [596, 362] on button "Fortfahren" at bounding box center [462, 348] width 344 height 38
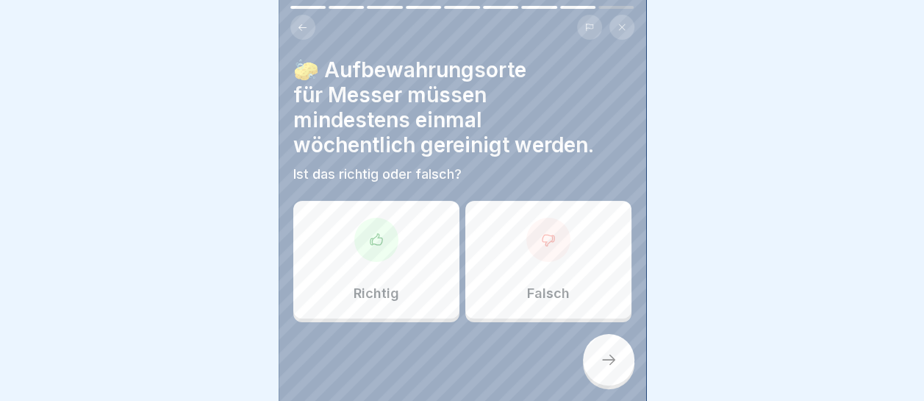
click at [412, 235] on div "Richtig" at bounding box center [376, 260] width 166 height 118
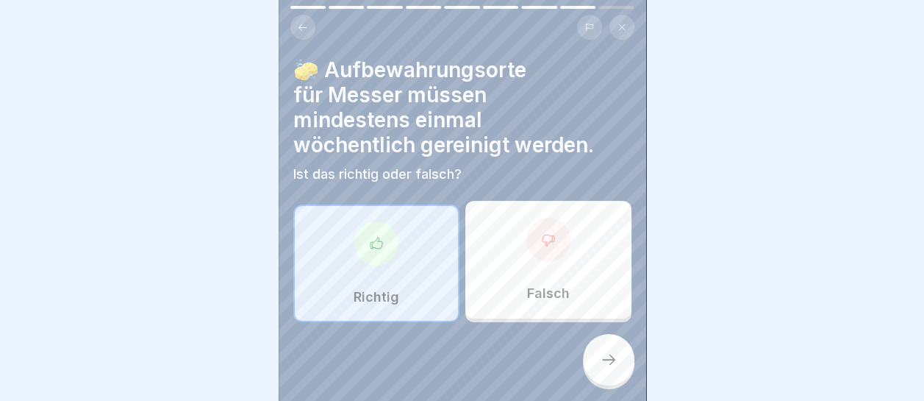
click at [621, 371] on div at bounding box center [608, 359] width 51 height 51
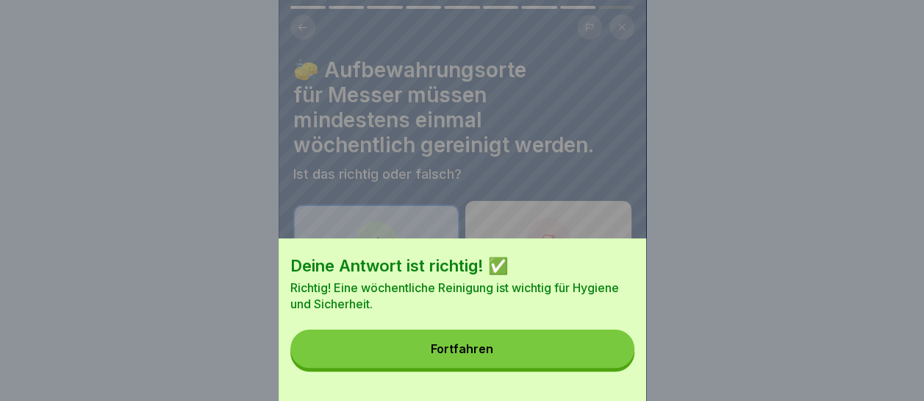
click at [570, 367] on button "Fortfahren" at bounding box center [462, 348] width 344 height 38
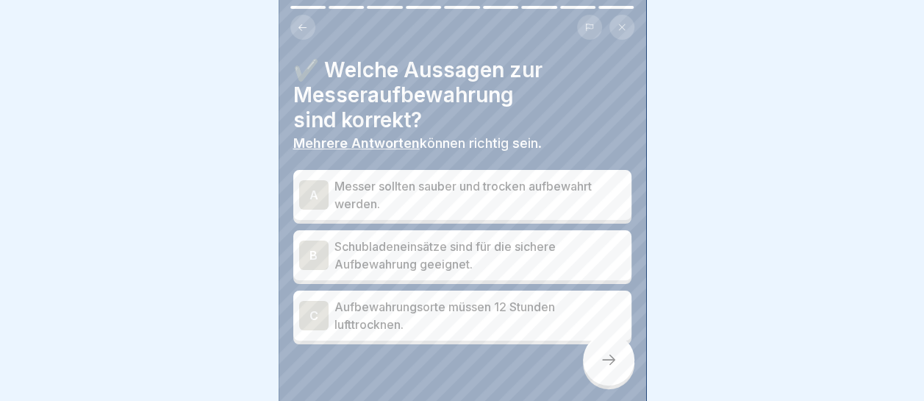
click at [473, 177] on p "Messer sollten sauber und trocken aufbewahrt werden." at bounding box center [480, 194] width 291 height 35
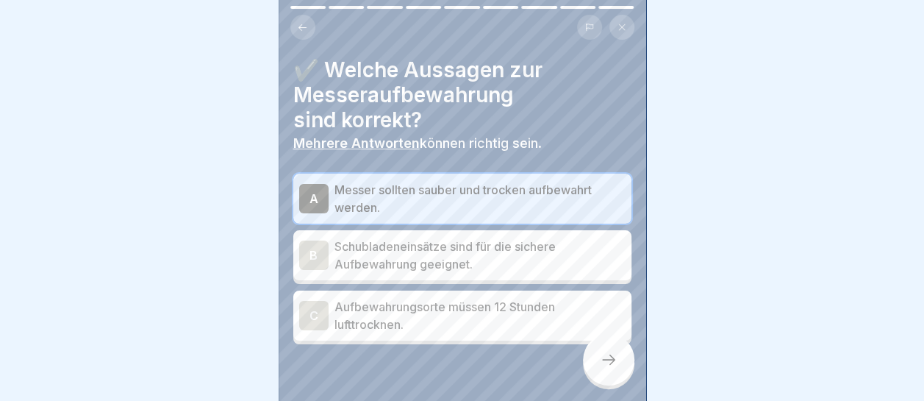
click at [523, 243] on p "Schubladeneinsätze sind für die sichere Aufbewahrung geeignet." at bounding box center [480, 254] width 291 height 35
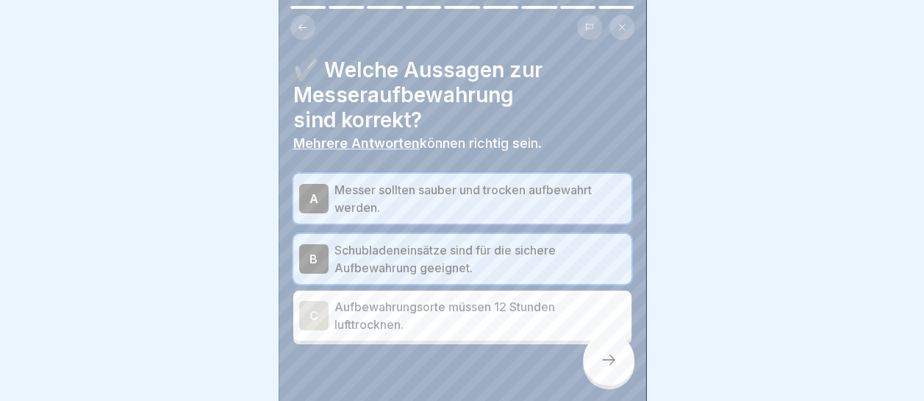
click at [598, 359] on div at bounding box center [608, 359] width 51 height 51
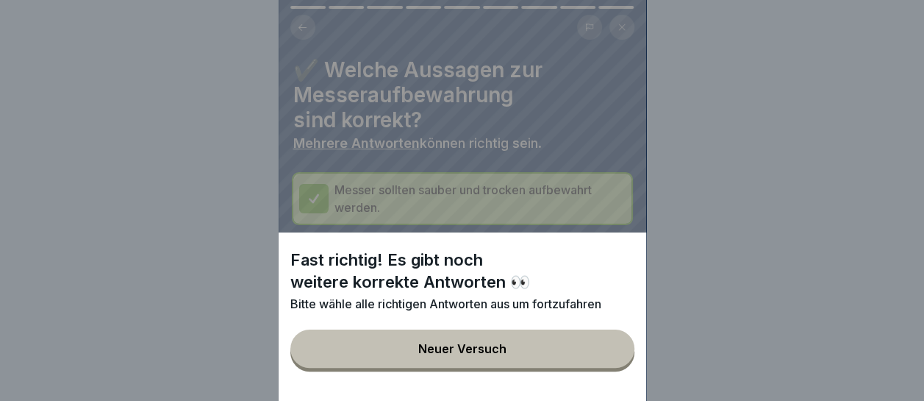
click at [600, 359] on button "Neuer Versuch" at bounding box center [462, 348] width 344 height 38
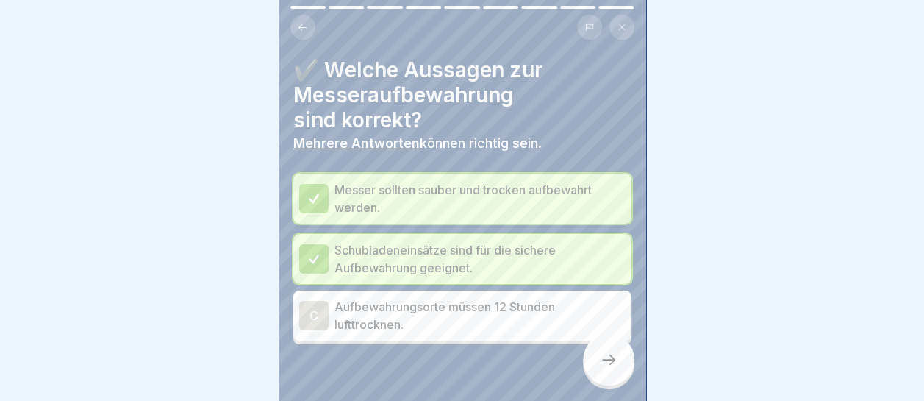
click at [475, 298] on p "Aufbewahrungsorte müssen 12 Stunden lufttrocknen." at bounding box center [480, 315] width 291 height 35
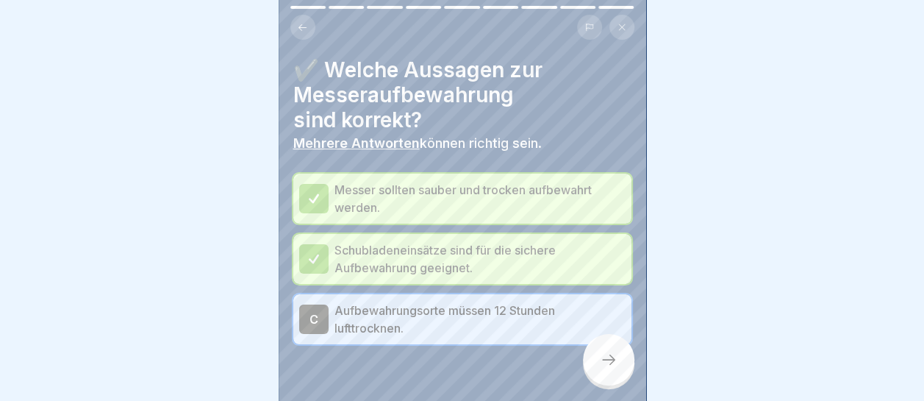
click at [611, 357] on icon at bounding box center [609, 360] width 18 height 18
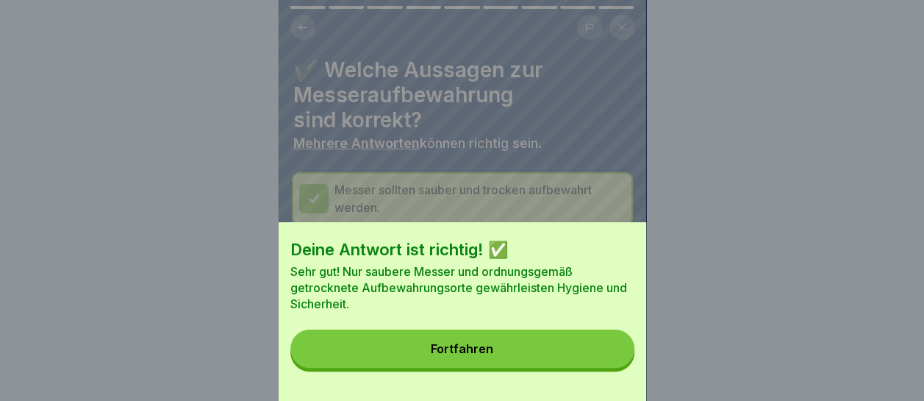
click at [597, 359] on button "Fortfahren" at bounding box center [462, 348] width 344 height 38
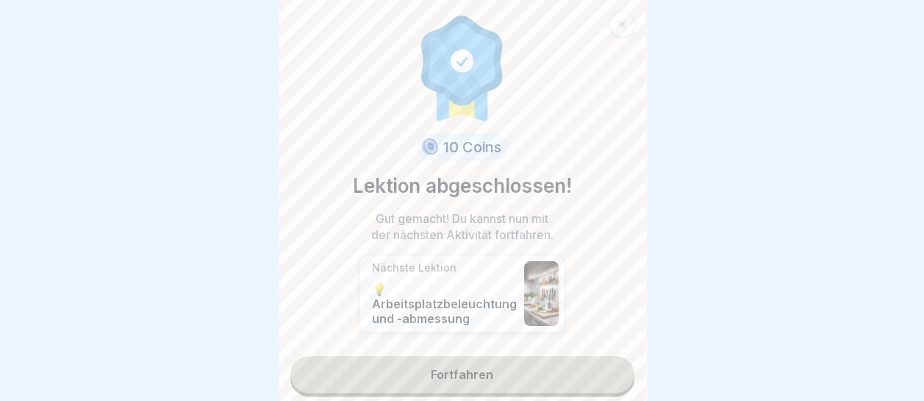
click at [583, 362] on link "Fortfahren" at bounding box center [462, 374] width 344 height 37
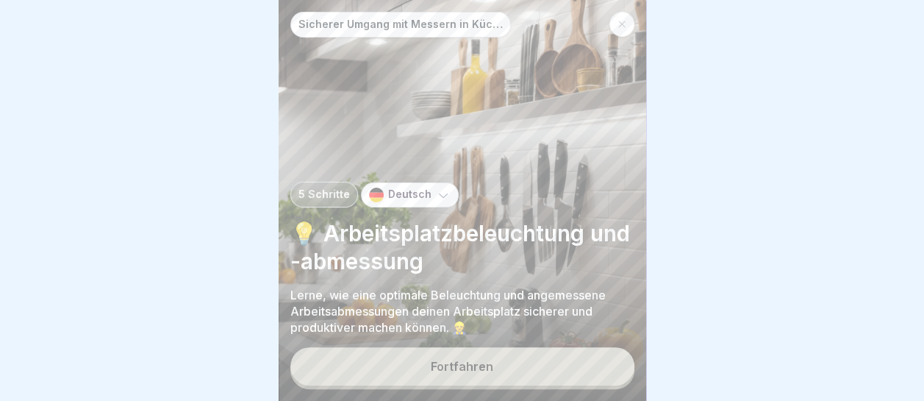
click at [557, 368] on button "Fortfahren" at bounding box center [462, 366] width 344 height 38
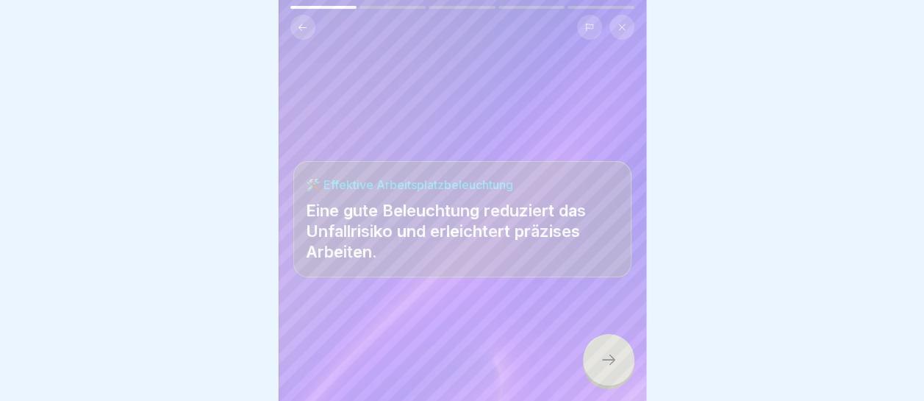
click at [607, 360] on icon at bounding box center [608, 359] width 13 height 10
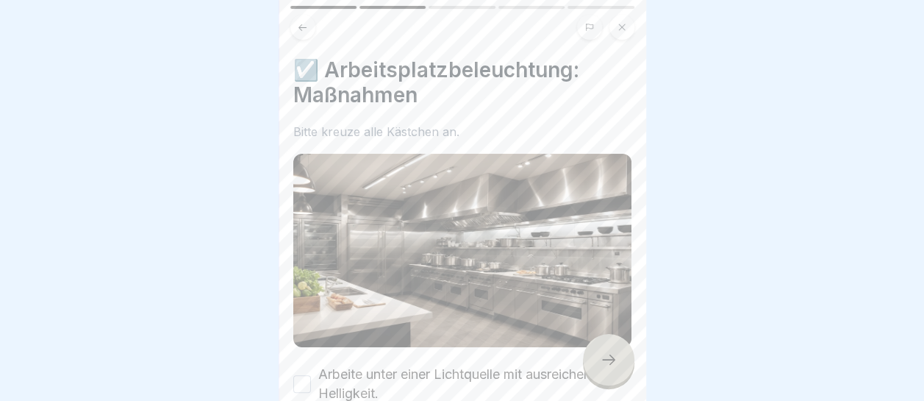
click at [607, 360] on icon at bounding box center [609, 360] width 18 height 18
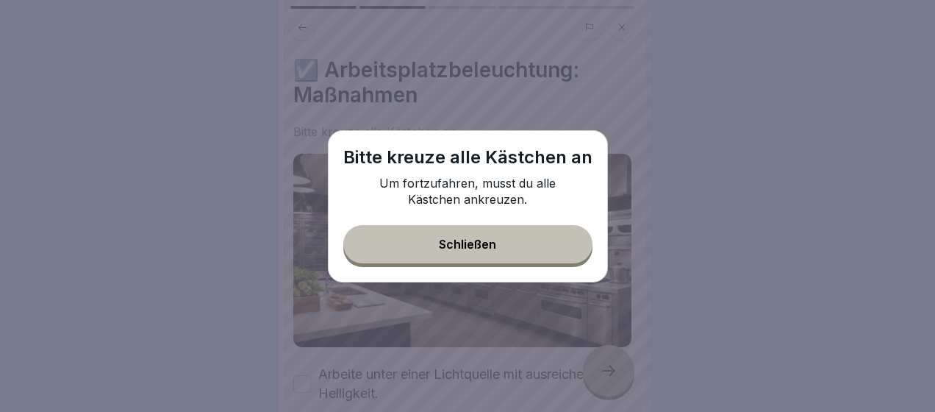
click at [470, 226] on button "Schließen" at bounding box center [467, 244] width 249 height 38
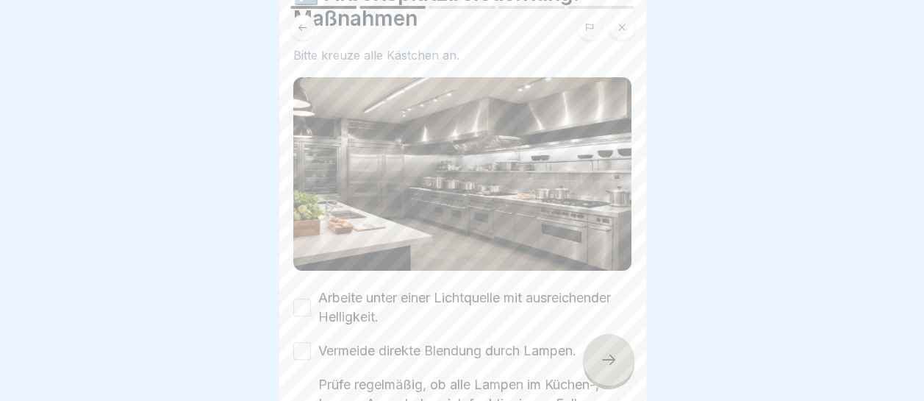
scroll to position [147, 0]
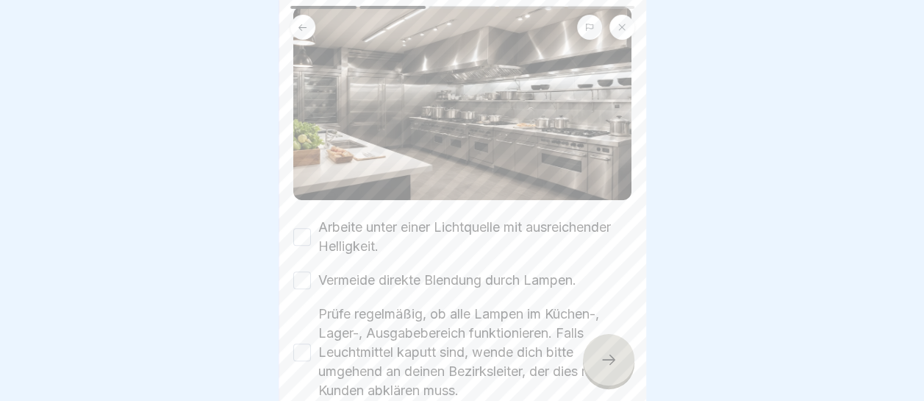
click at [296, 229] on button "Arbeite unter einer Lichtquelle mit ausreichender Helligkeit." at bounding box center [302, 237] width 18 height 18
click at [301, 275] on button "Vermeide direkte Blendung durch Lampen." at bounding box center [302, 280] width 18 height 18
click at [307, 347] on button "Prüfe regelmäßig, ob alle Lampen im Küchen-, Lager-, Ausgabebereich funktionier…" at bounding box center [302, 352] width 18 height 18
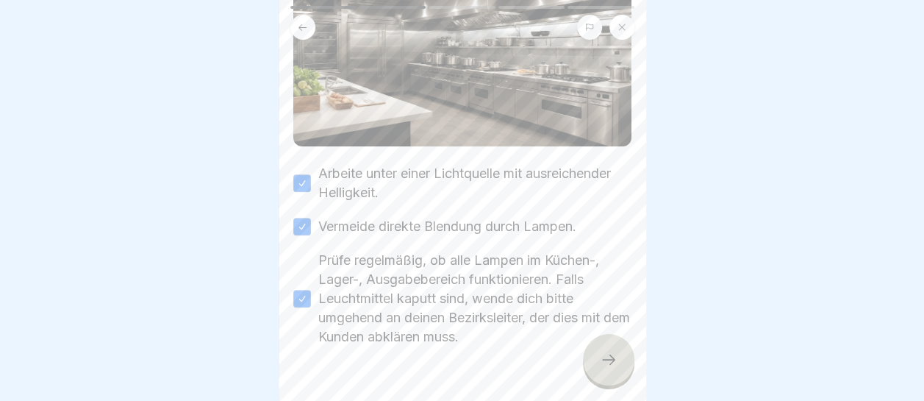
scroll to position [221, 0]
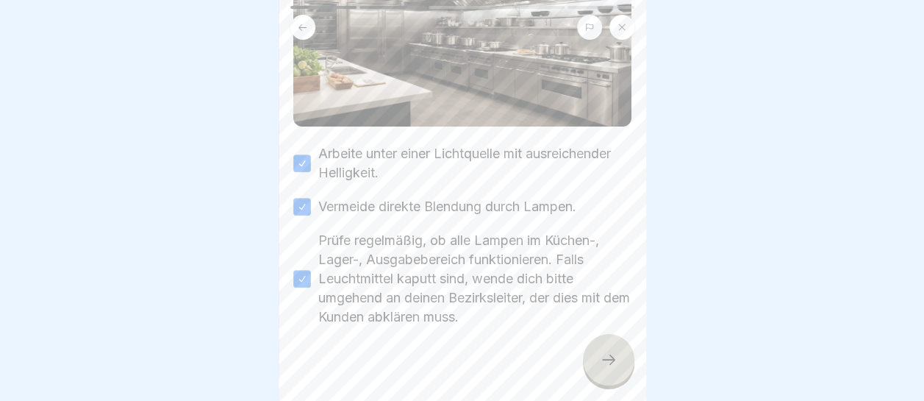
click at [618, 362] on div at bounding box center [608, 359] width 51 height 51
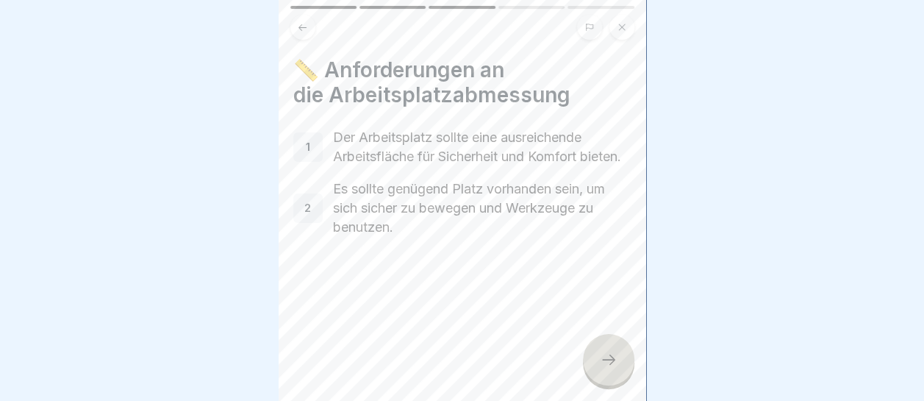
click at [618, 362] on div at bounding box center [608, 359] width 51 height 51
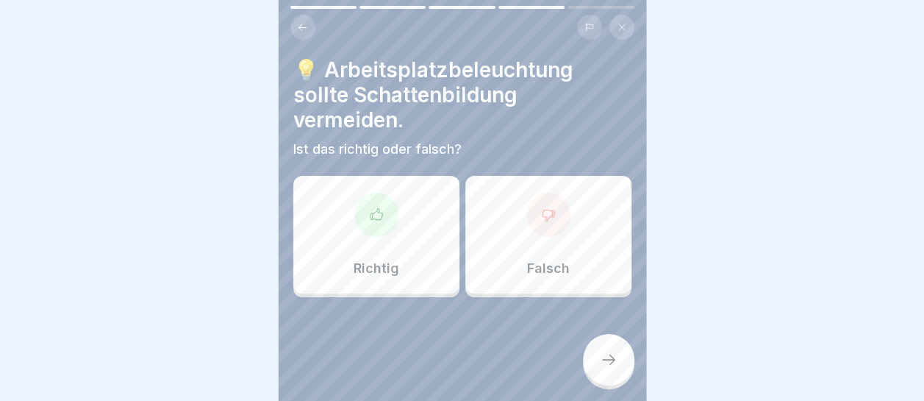
click at [391, 226] on div at bounding box center [376, 215] width 44 height 44
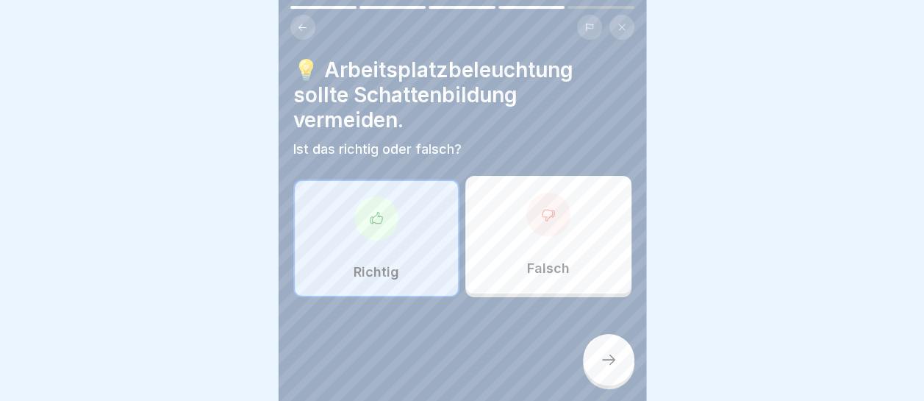
click at [619, 371] on div at bounding box center [608, 359] width 51 height 51
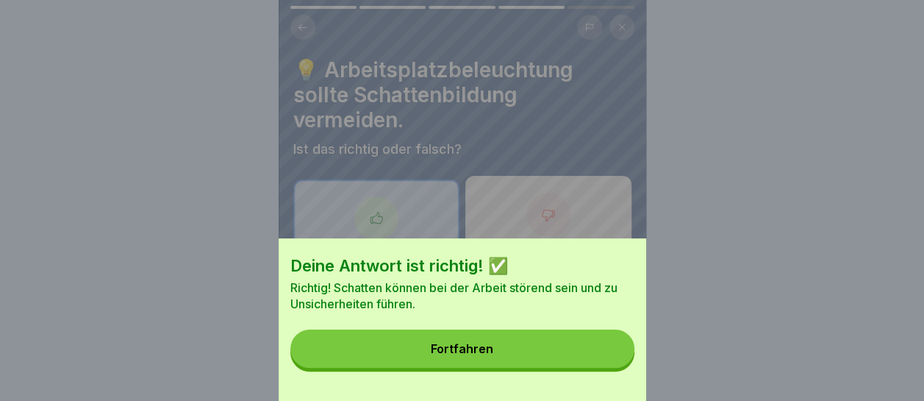
click at [609, 366] on button "Fortfahren" at bounding box center [462, 348] width 344 height 38
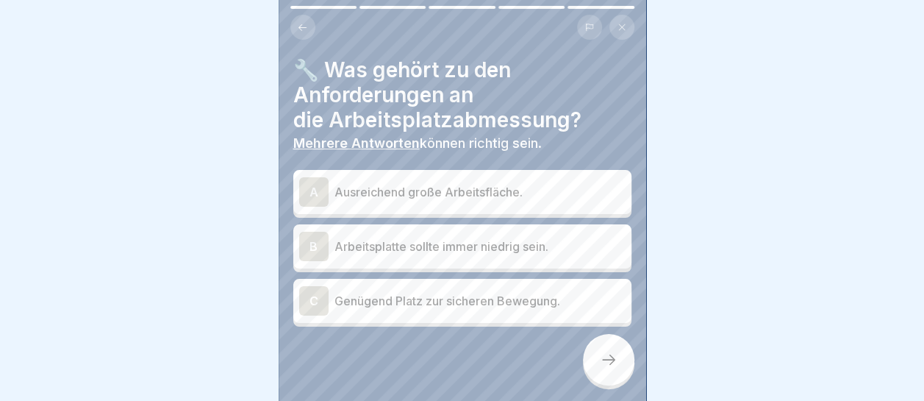
click at [464, 190] on p "Ausreichend große Arbeitsfläche." at bounding box center [480, 192] width 291 height 18
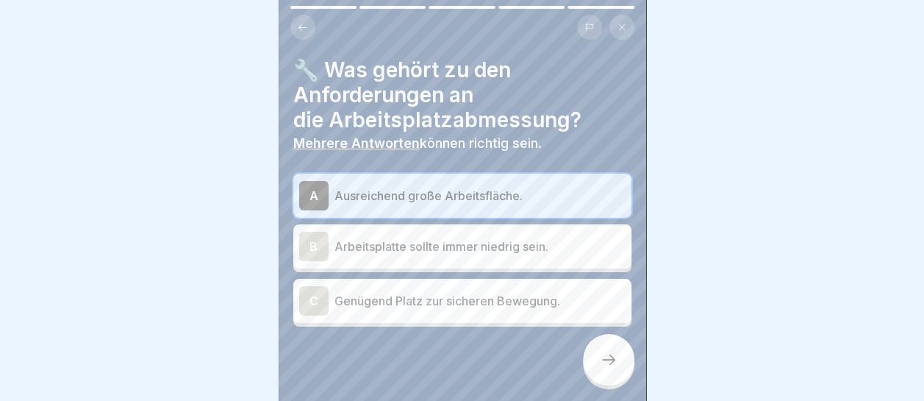
click at [479, 298] on p "Genügend Platz zur sicheren Bewegung." at bounding box center [480, 301] width 291 height 18
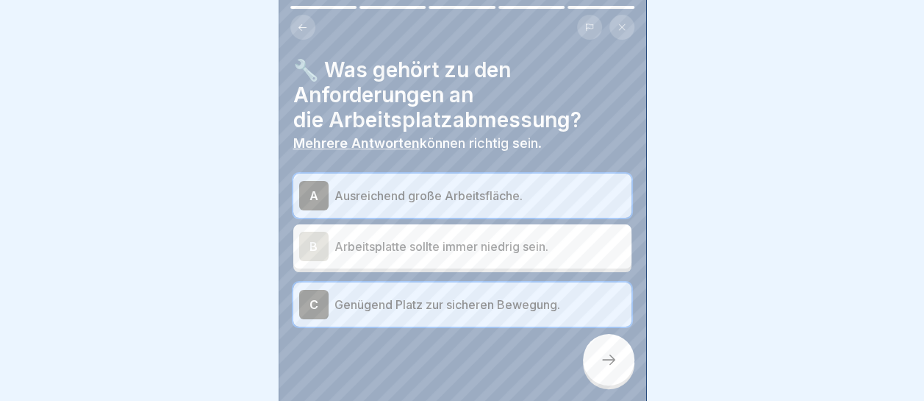
click at [608, 368] on icon at bounding box center [609, 360] width 18 height 18
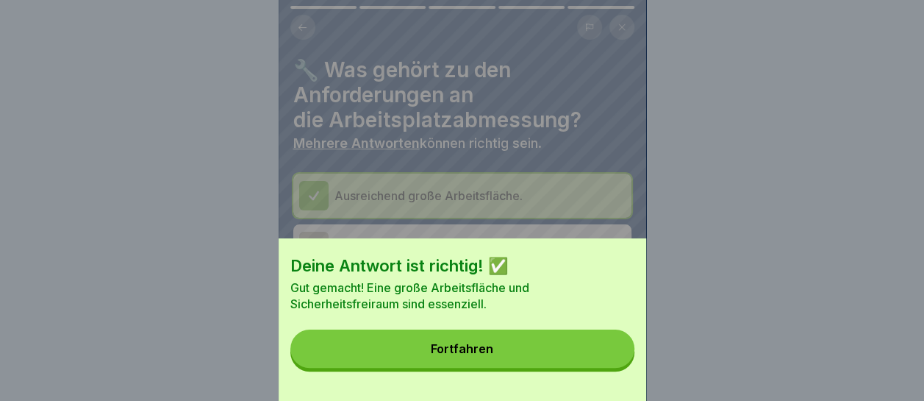
click at [604, 368] on button "Fortfahren" at bounding box center [462, 348] width 344 height 38
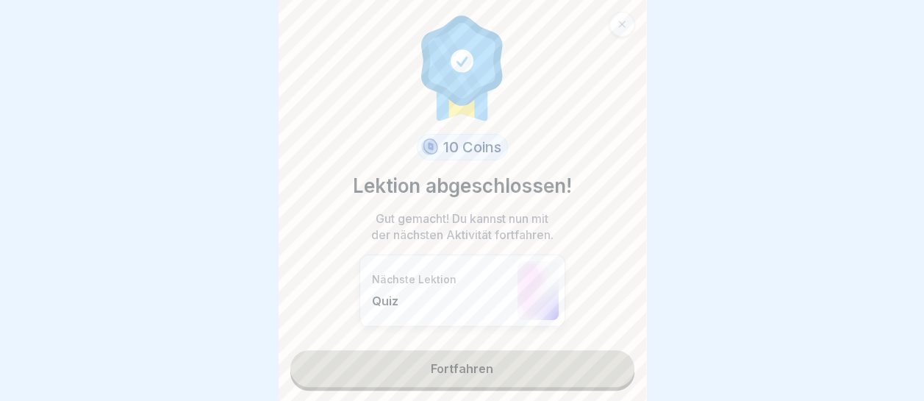
click at [544, 365] on link "Fortfahren" at bounding box center [462, 368] width 344 height 37
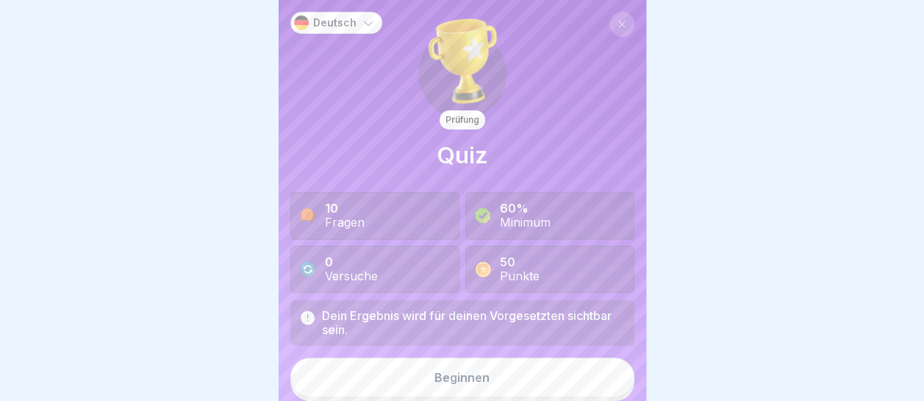
click at [531, 371] on button "Beginnen" at bounding box center [462, 377] width 344 height 40
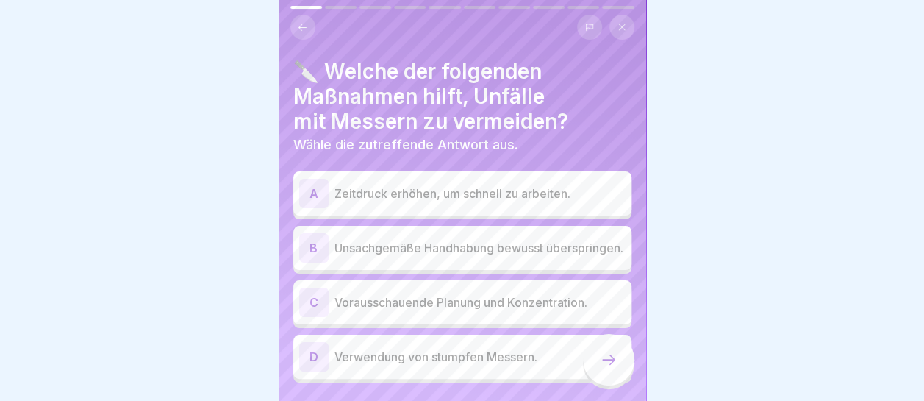
click at [404, 308] on p "Vorausschauende Planung und Konzentration." at bounding box center [480, 302] width 291 height 18
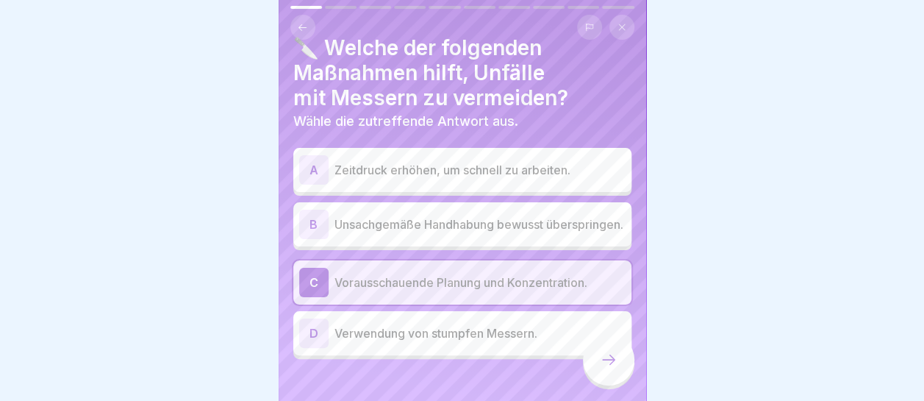
scroll to position [46, 0]
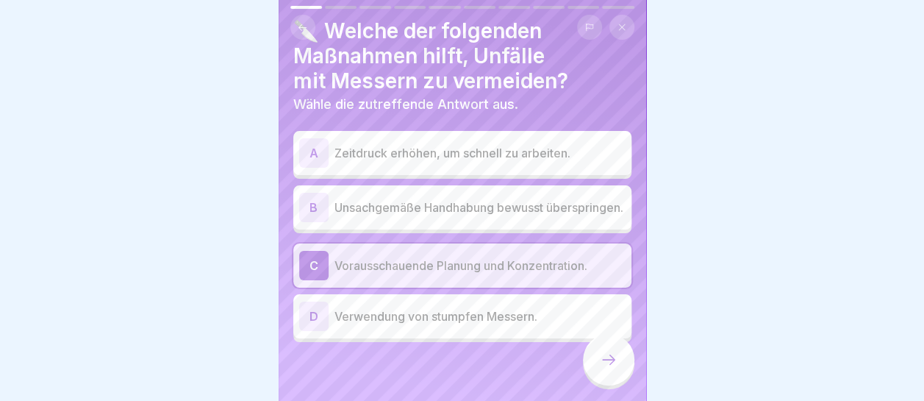
click at [615, 368] on icon at bounding box center [609, 360] width 18 height 18
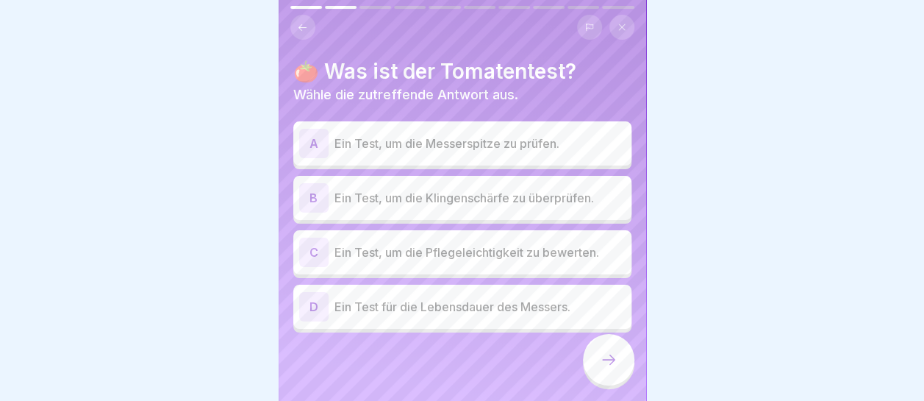
click at [410, 190] on p "Ein Test, um die Klingenschärfe zu überprüfen." at bounding box center [480, 198] width 291 height 18
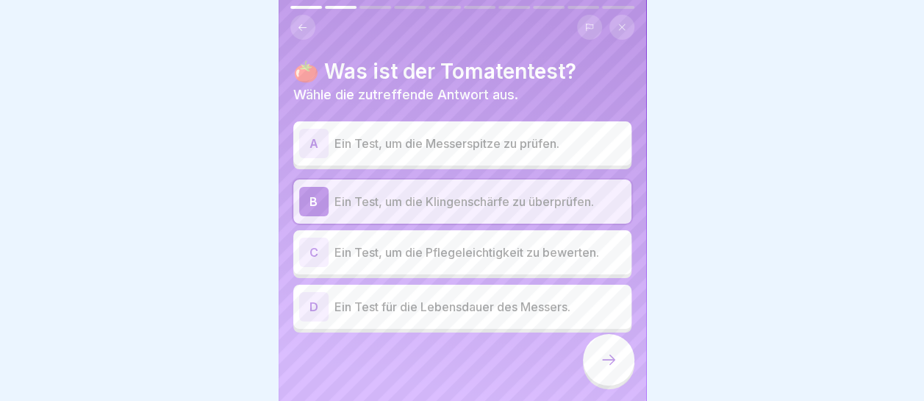
click at [613, 368] on icon at bounding box center [609, 360] width 18 height 18
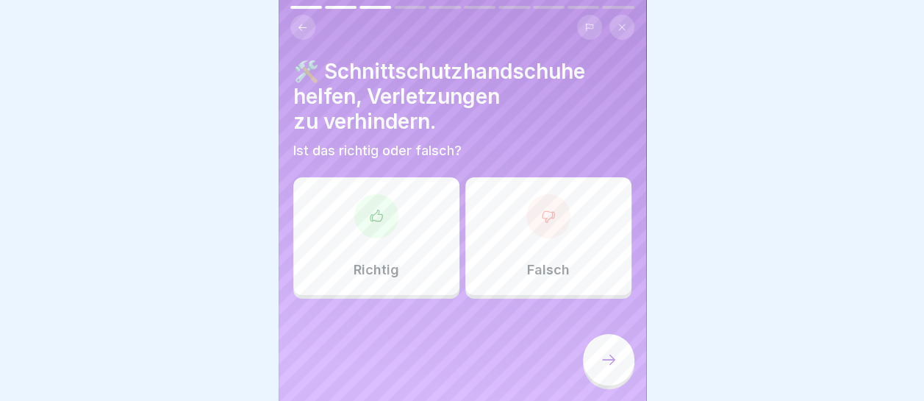
click at [360, 243] on div "Richtig" at bounding box center [376, 236] width 166 height 118
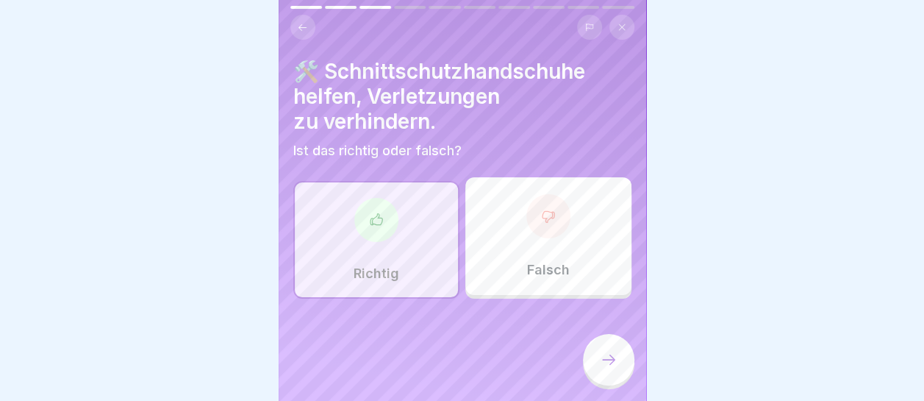
click at [603, 368] on icon at bounding box center [609, 360] width 18 height 18
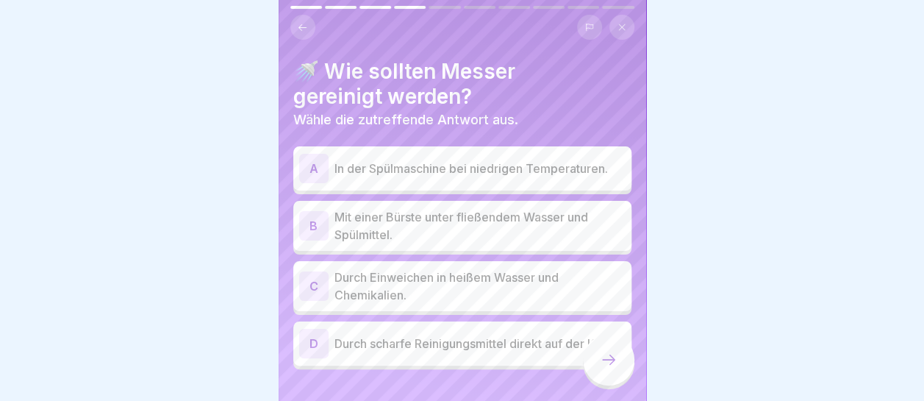
click at [420, 218] on p "Mit einer Bürste unter fließendem Wasser und Spülmittel." at bounding box center [480, 225] width 291 height 35
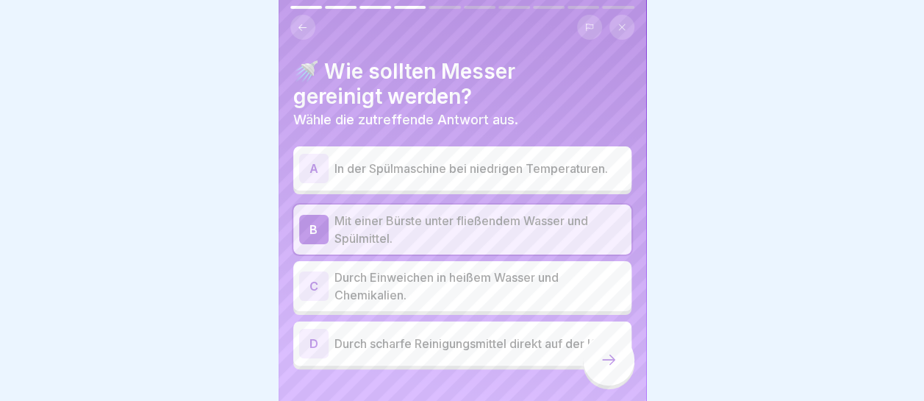
click at [607, 368] on icon at bounding box center [609, 360] width 18 height 18
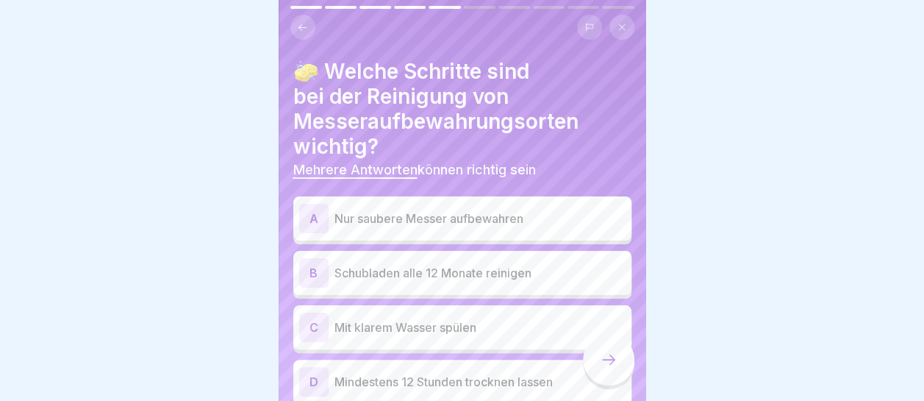
scroll to position [65, 0]
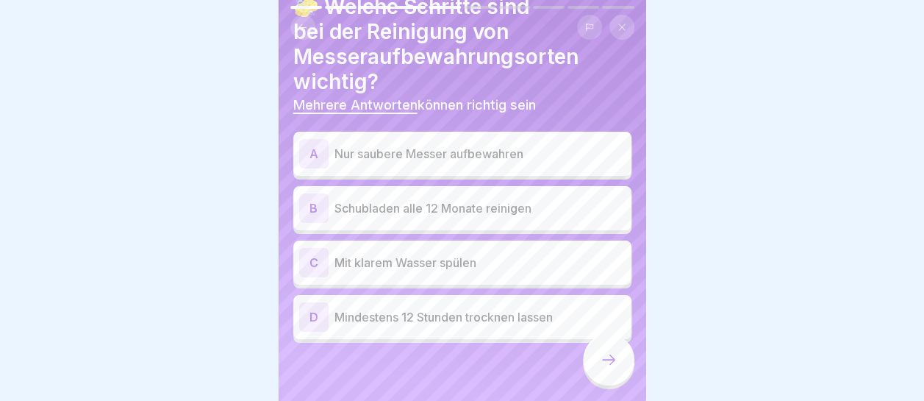
click at [396, 149] on p "Nur saubere Messer aufbewahren" at bounding box center [480, 154] width 291 height 18
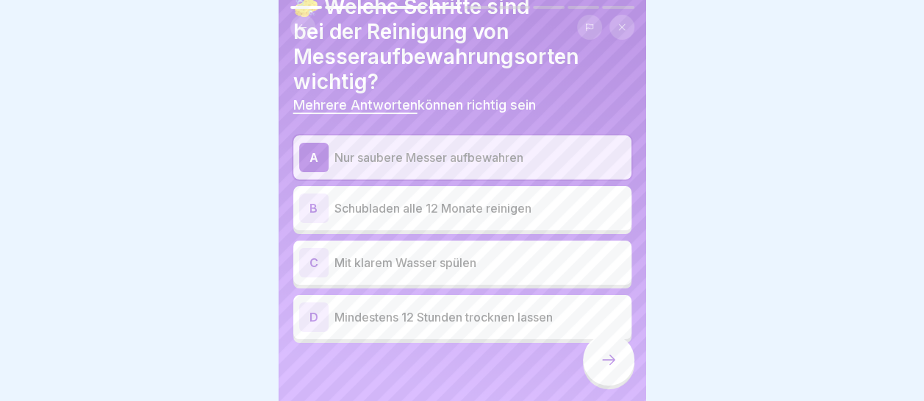
click at [415, 259] on p "Mit klarem Wasser spülen" at bounding box center [480, 263] width 291 height 18
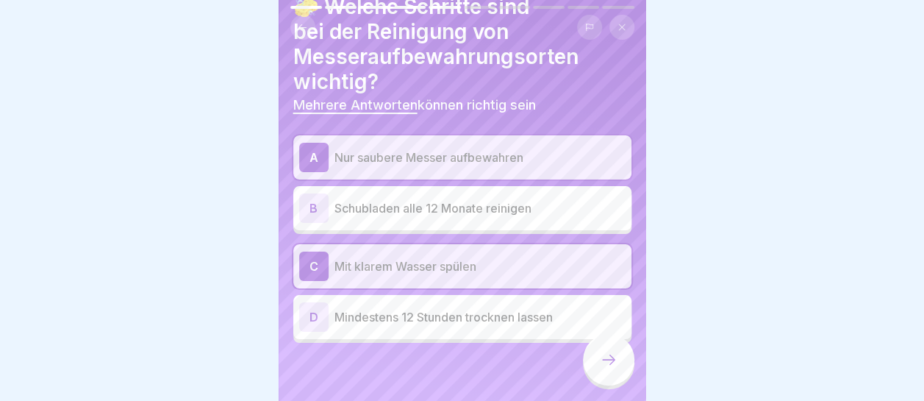
click at [418, 313] on p "Mindestens 12 Stunden trocknen lassen" at bounding box center [480, 317] width 291 height 18
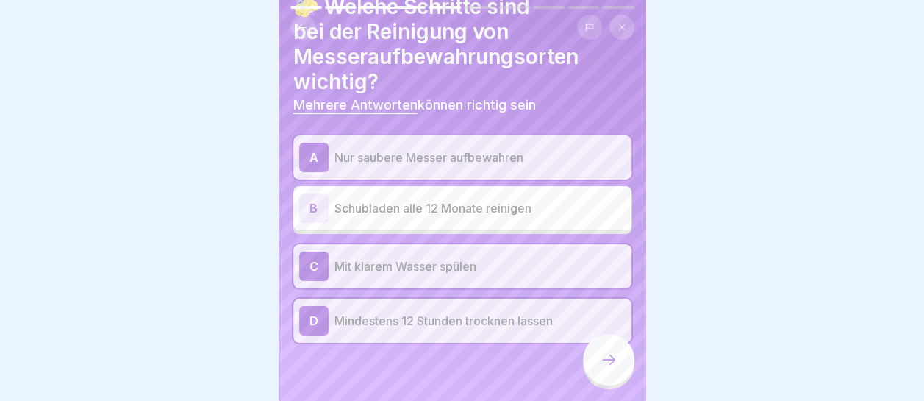
click at [603, 363] on div at bounding box center [608, 359] width 51 height 51
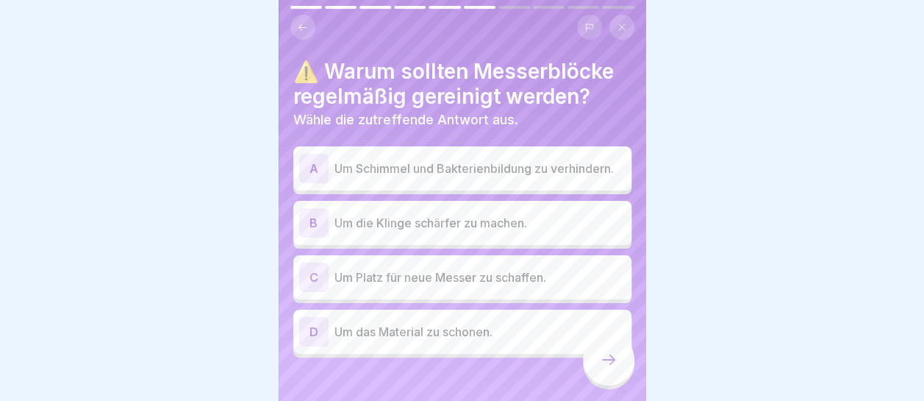
click at [411, 166] on p "Um Schimmel und Bakterienbildung zu verhindern." at bounding box center [480, 169] width 291 height 18
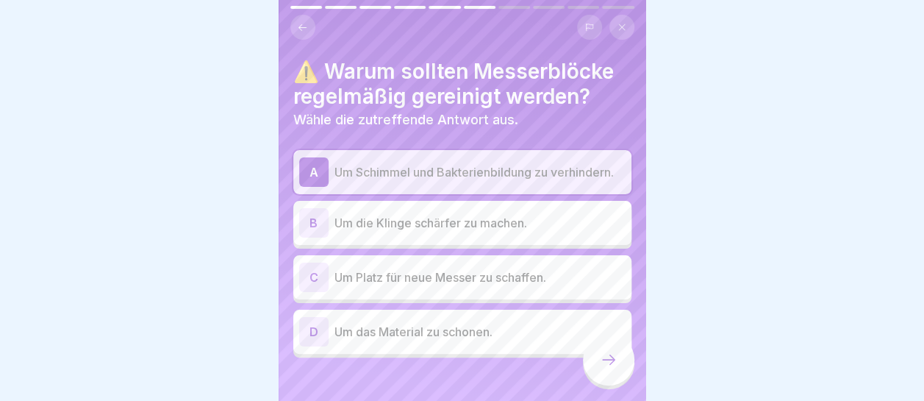
click at [604, 368] on icon at bounding box center [609, 360] width 18 height 18
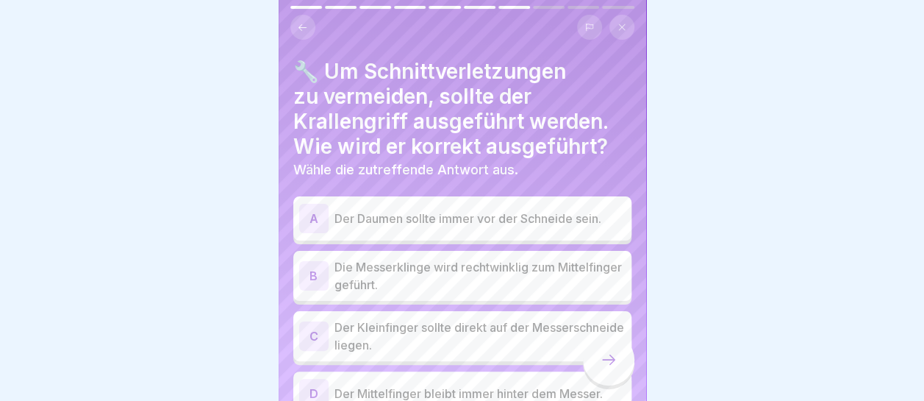
scroll to position [74, 0]
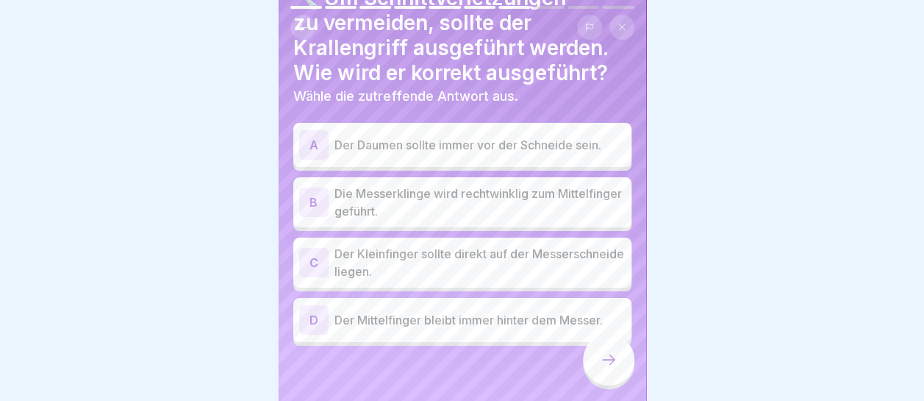
click at [410, 315] on p "Der Mittelfinger bleibt immer hinter dem Messer." at bounding box center [480, 320] width 291 height 18
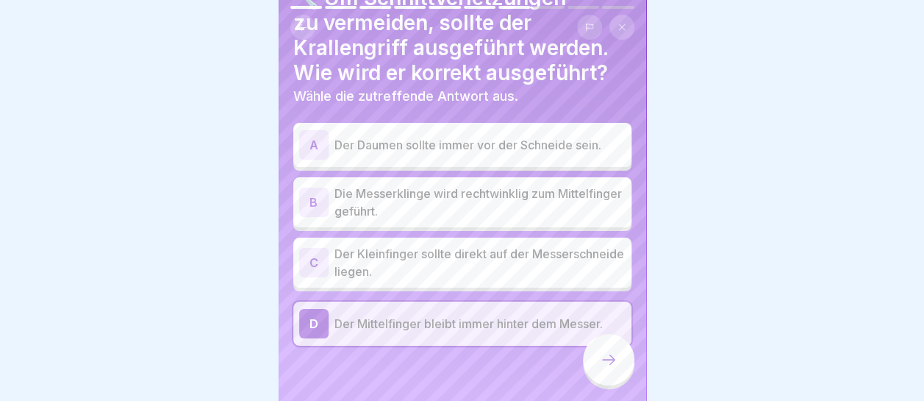
click at [396, 200] on p "Die Messerklinge wird rechtwinklig zum Mittelfinger geführt." at bounding box center [480, 202] width 291 height 35
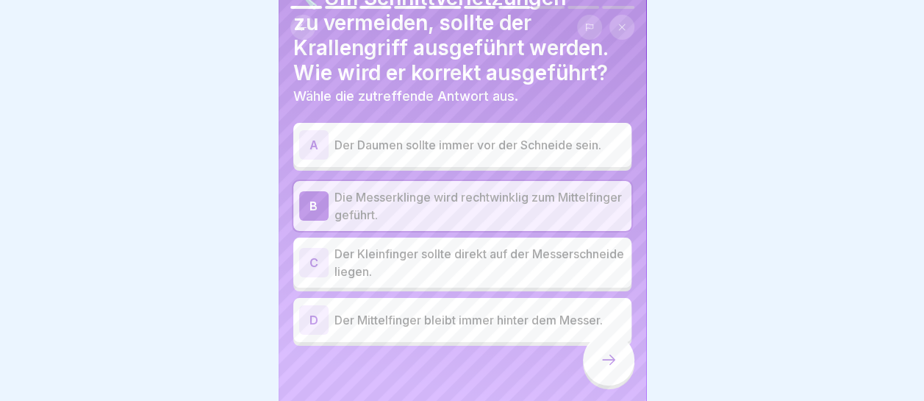
click at [606, 368] on icon at bounding box center [609, 360] width 18 height 18
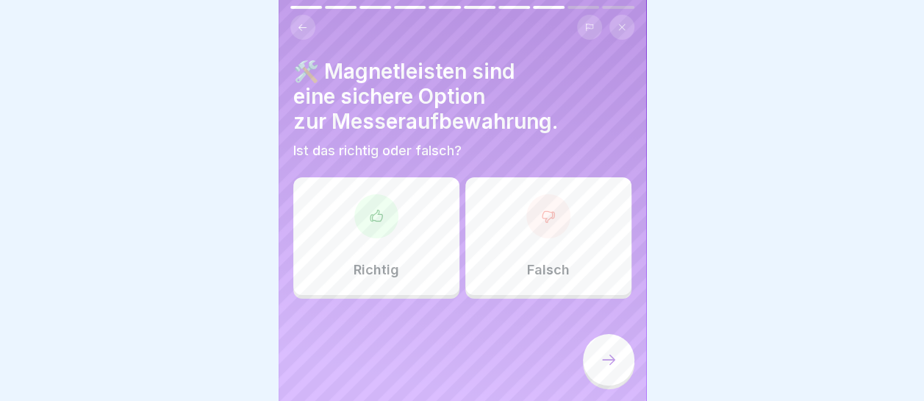
click at [388, 229] on div at bounding box center [376, 216] width 44 height 44
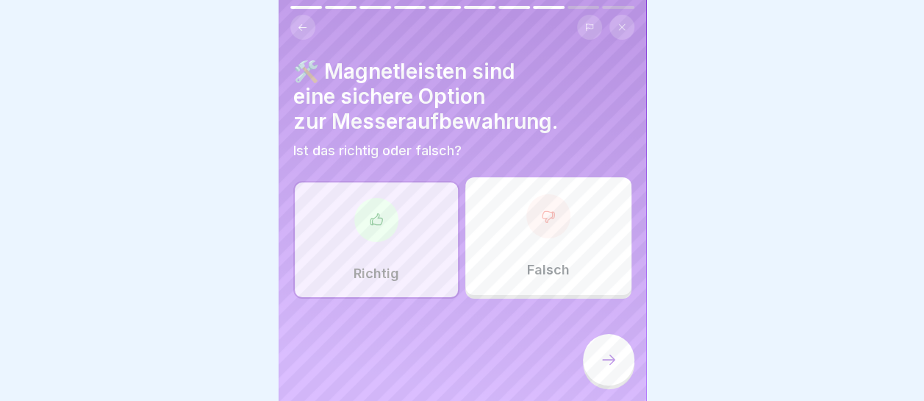
click at [616, 363] on icon at bounding box center [609, 360] width 18 height 18
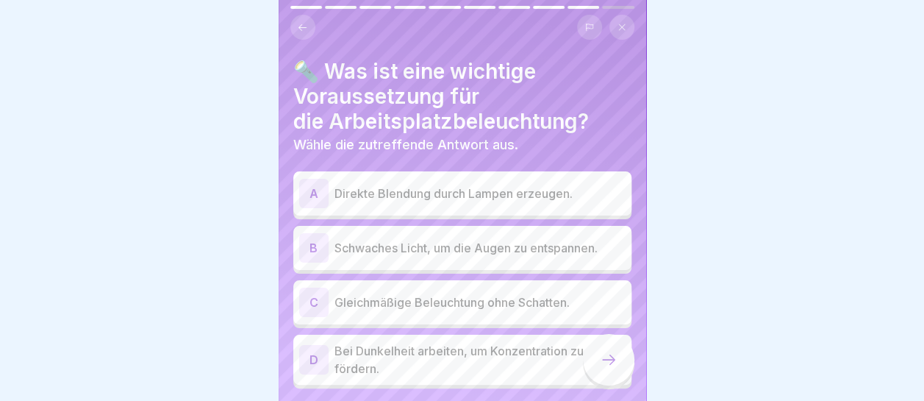
click at [366, 298] on p "Gleichmäßige Beleuchtung ohne Schatten." at bounding box center [480, 302] width 291 height 18
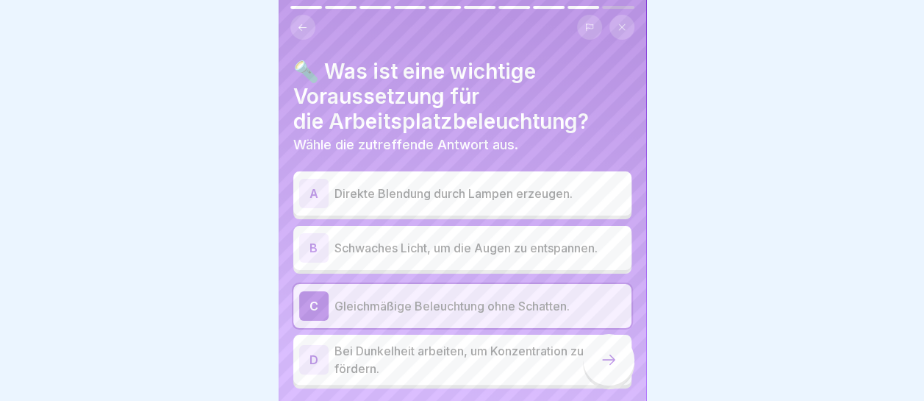
click at [604, 366] on icon at bounding box center [609, 360] width 18 height 18
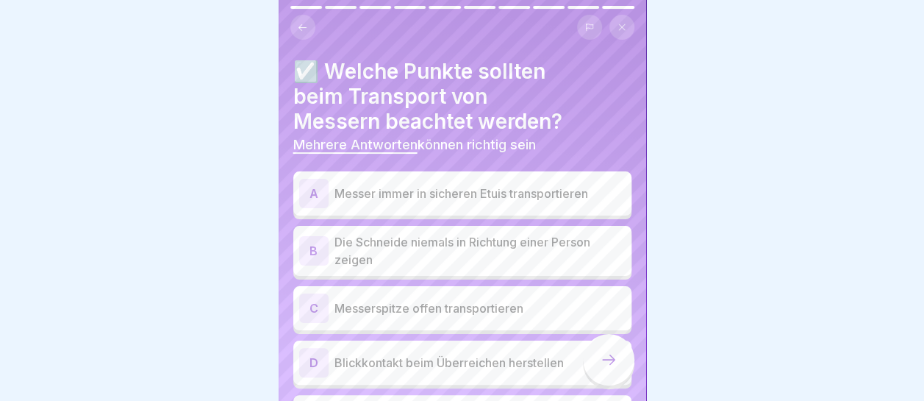
click at [432, 182] on div "A Messer immer in sicheren Etuis transportieren" at bounding box center [462, 193] width 326 height 29
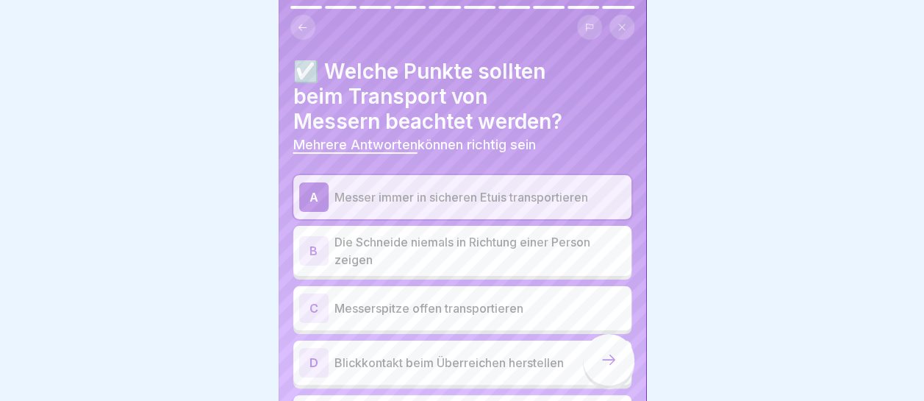
click at [441, 248] on p "Die Schneide niemals in Richtung einer Person zeigen" at bounding box center [480, 250] width 291 height 35
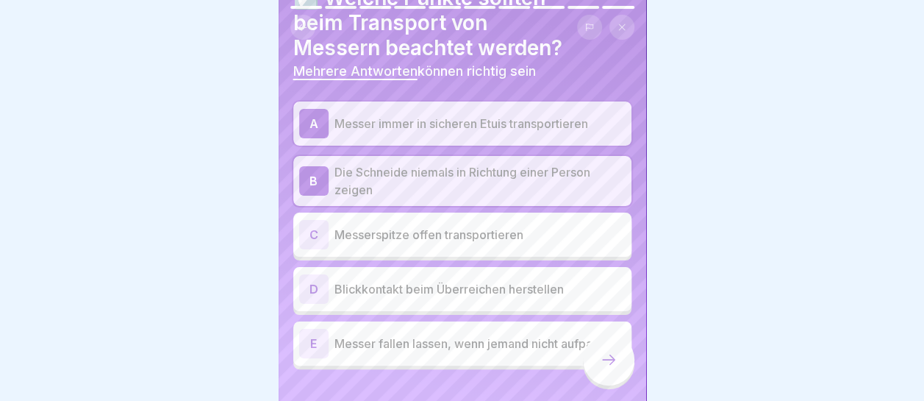
click at [451, 286] on p "Blickkontakt beim Überreichen herstellen" at bounding box center [480, 289] width 291 height 18
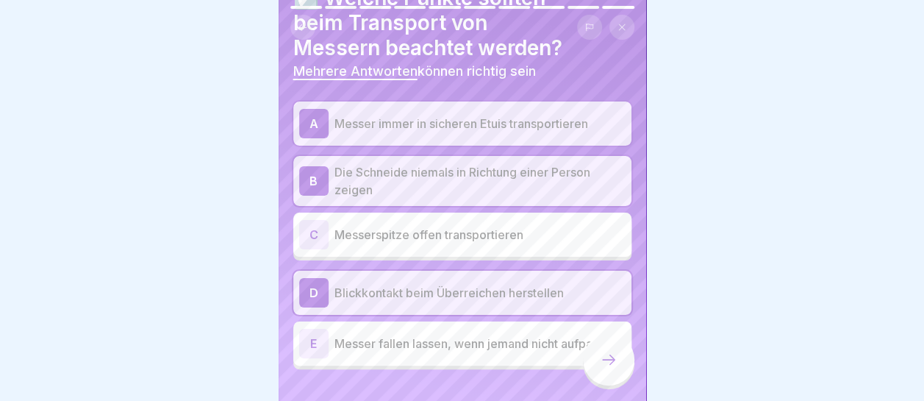
click at [603, 368] on icon at bounding box center [609, 360] width 18 height 18
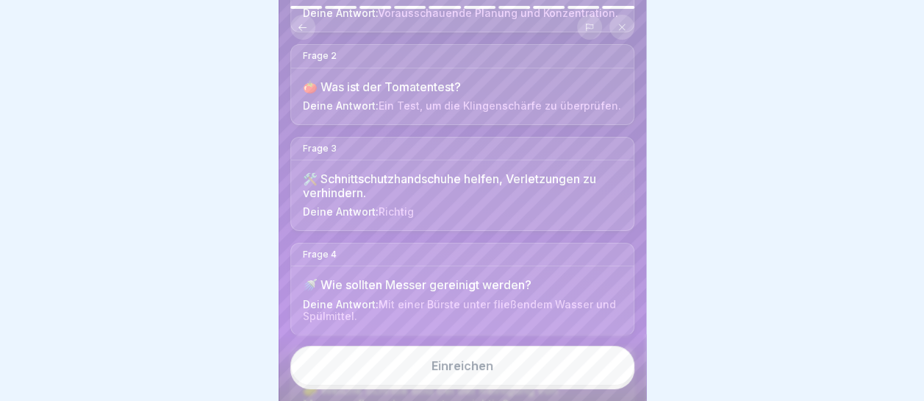
scroll to position [221, 0]
click at [506, 376] on button "Einreichen" at bounding box center [462, 366] width 344 height 40
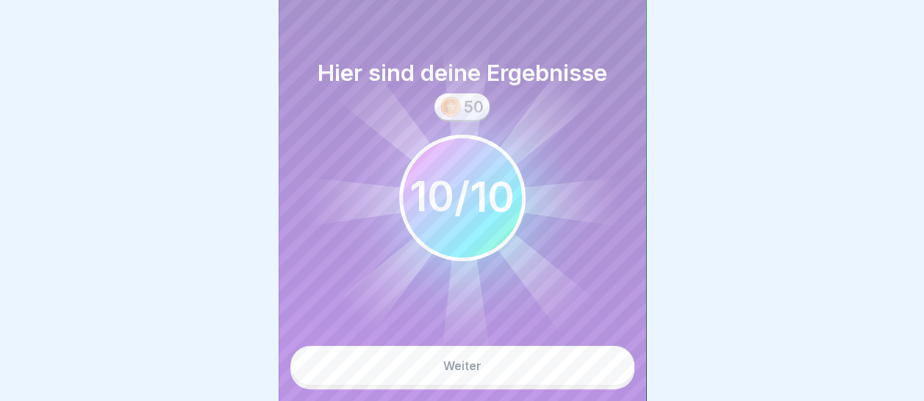
click at [507, 377] on button "Weiter" at bounding box center [462, 366] width 344 height 40
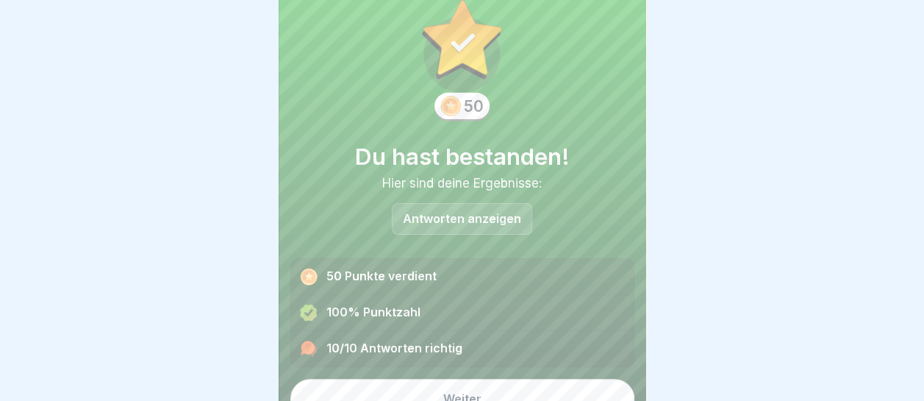
scroll to position [58, 0]
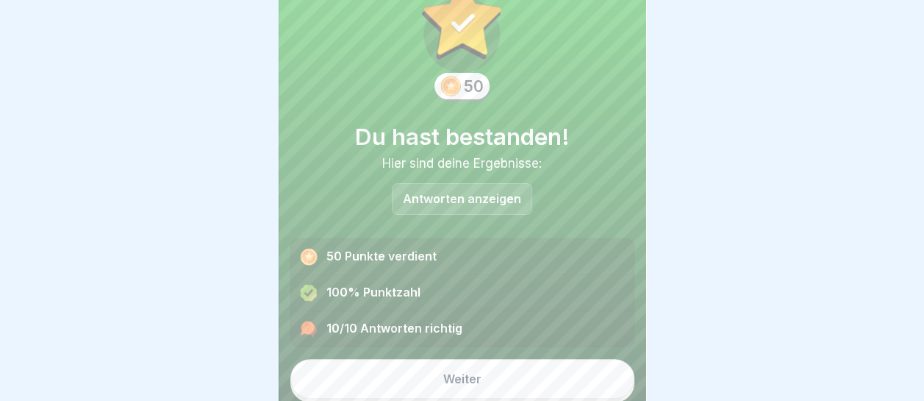
click at [503, 382] on button "Weiter" at bounding box center [462, 379] width 344 height 40
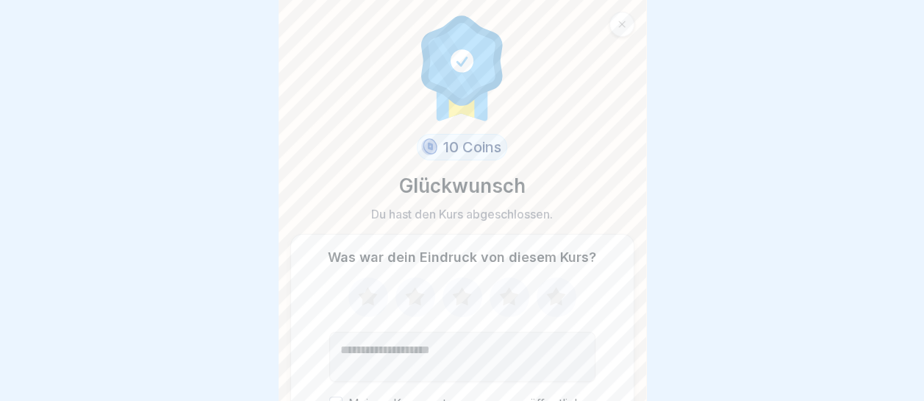
click at [554, 289] on icon at bounding box center [556, 297] width 39 height 38
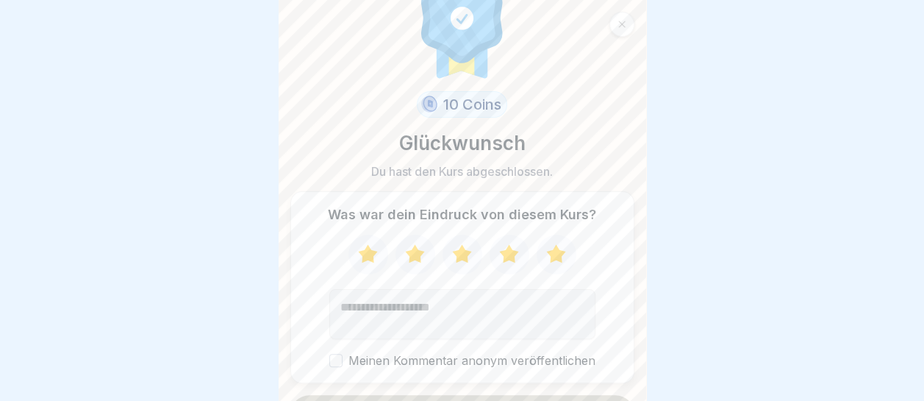
scroll to position [78, 0]
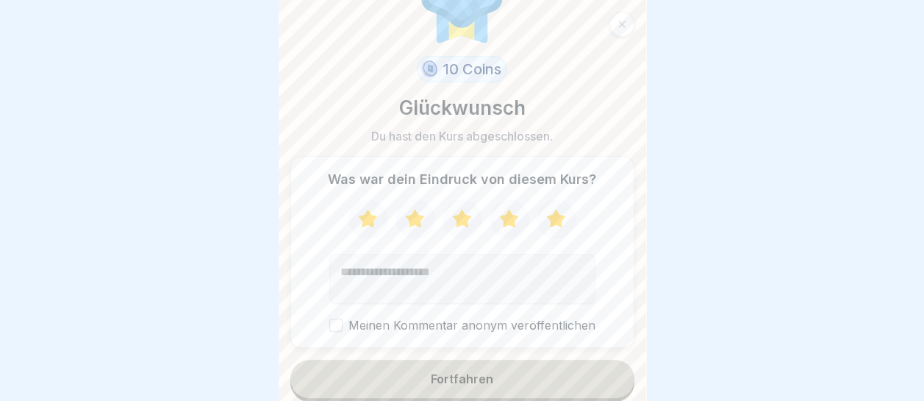
click at [483, 379] on div "Fortfahren" at bounding box center [462, 378] width 62 height 13
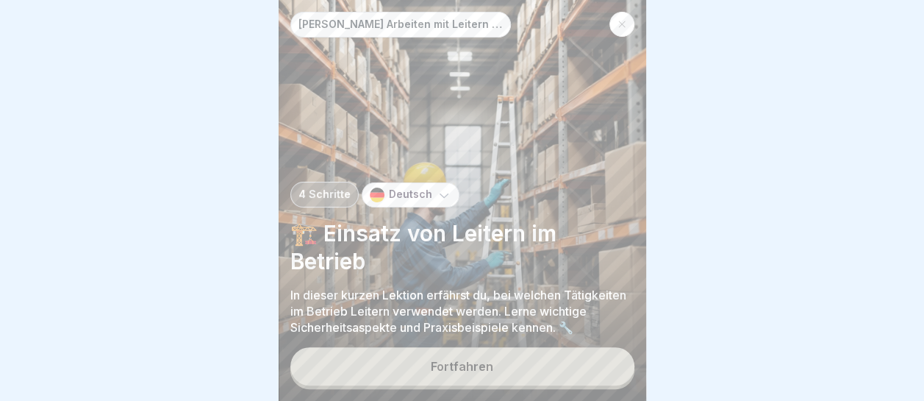
scroll to position [11, 0]
click at [491, 368] on div "Fortfahren" at bounding box center [462, 366] width 62 height 13
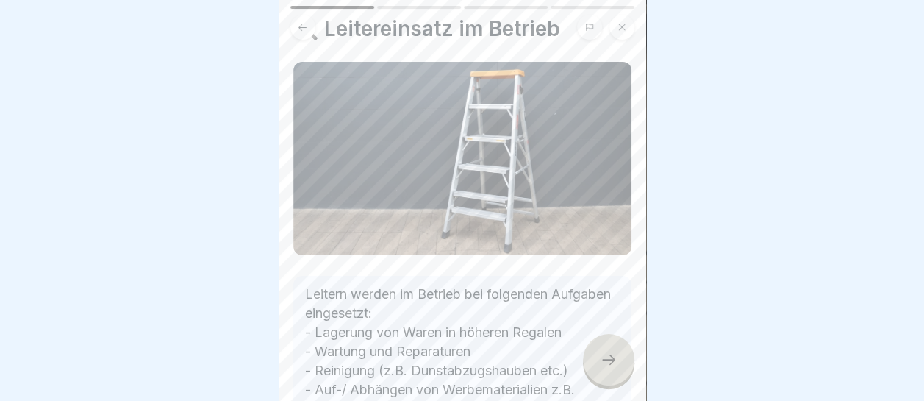
scroll to position [147, 0]
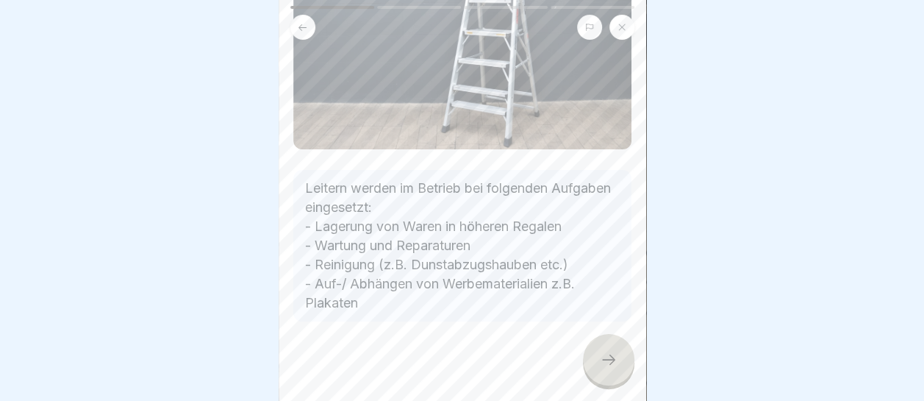
click at [603, 365] on icon at bounding box center [609, 360] width 18 height 18
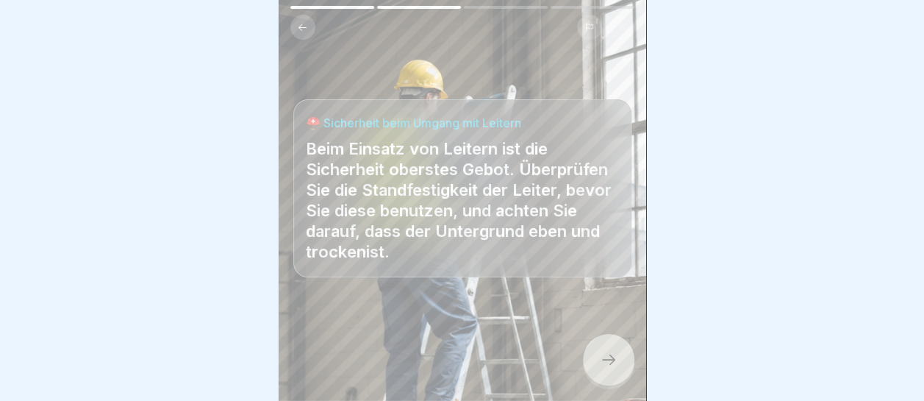
click at [607, 362] on icon at bounding box center [609, 360] width 18 height 18
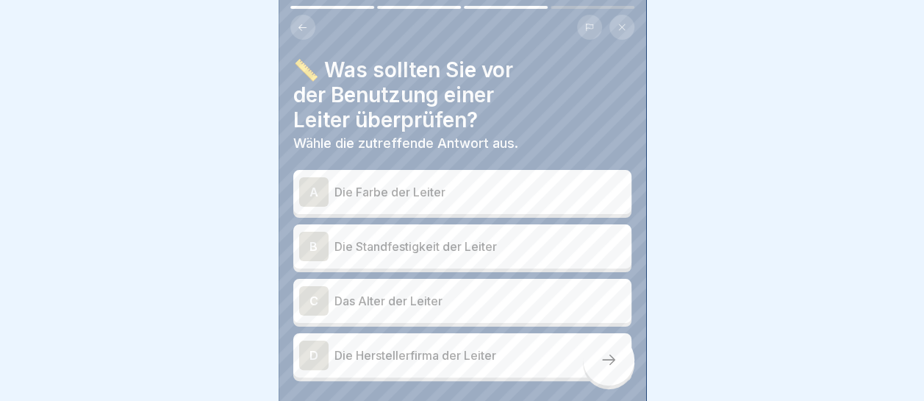
click at [448, 237] on p "Die Standfestigkeit der Leiter" at bounding box center [480, 246] width 291 height 18
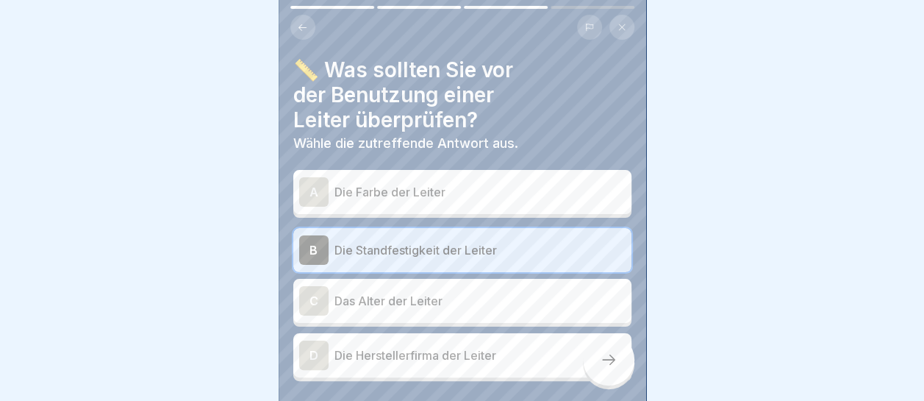
click at [608, 360] on icon at bounding box center [609, 360] width 18 height 18
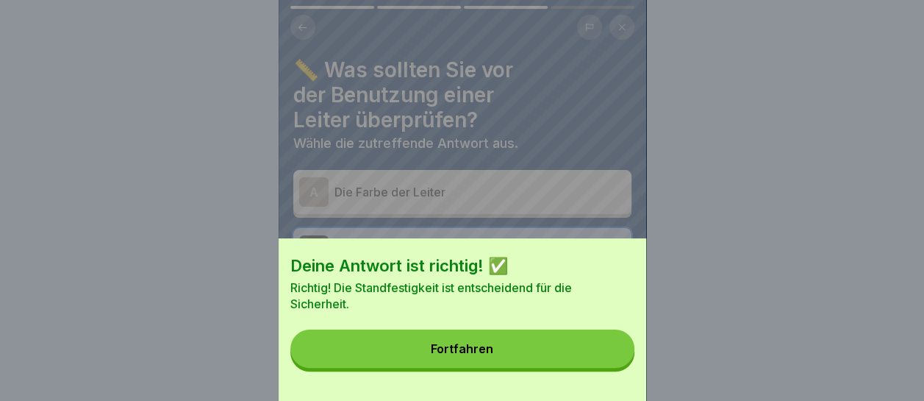
click at [568, 362] on button "Fortfahren" at bounding box center [462, 348] width 344 height 38
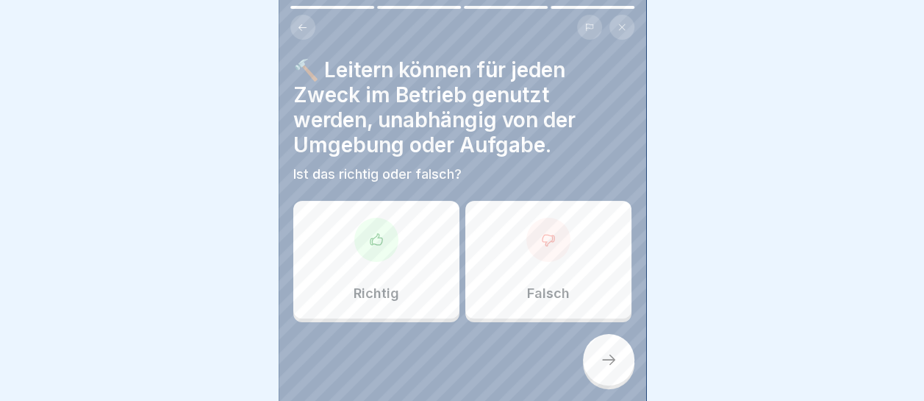
click at [543, 248] on div at bounding box center [548, 240] width 44 height 44
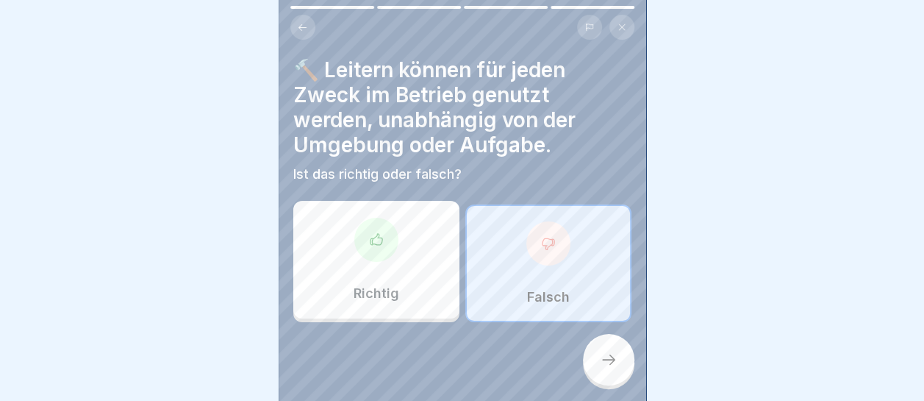
click at [598, 348] on div at bounding box center [608, 359] width 51 height 51
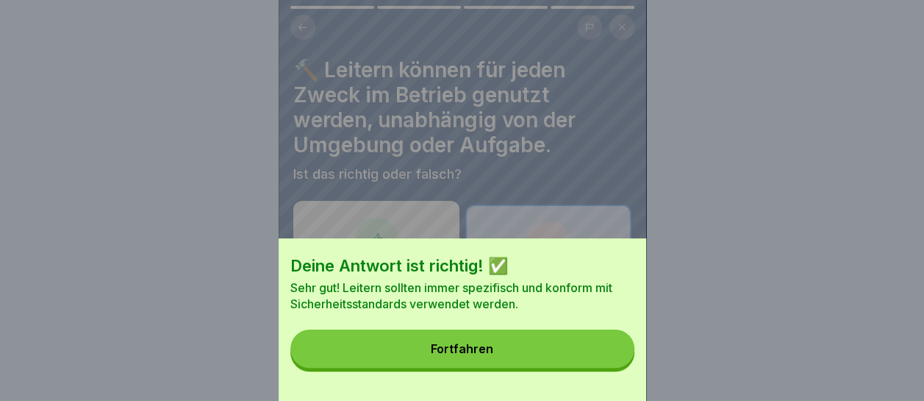
click at [521, 349] on button "Fortfahren" at bounding box center [462, 348] width 344 height 38
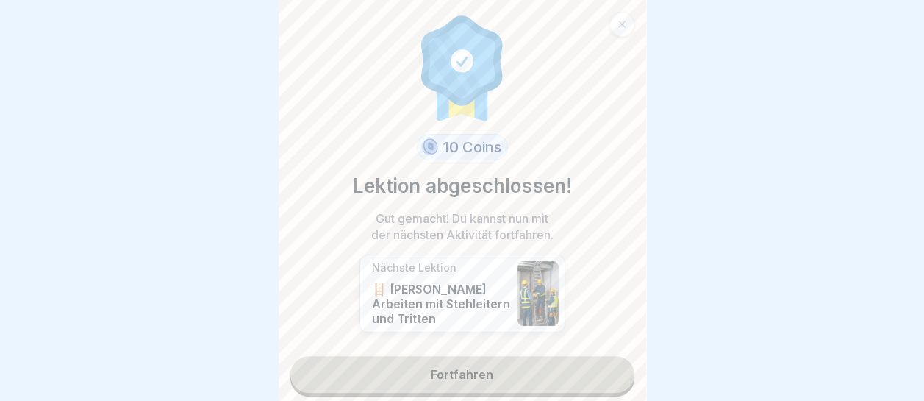
click at [516, 365] on link "Fortfahren" at bounding box center [462, 374] width 344 height 37
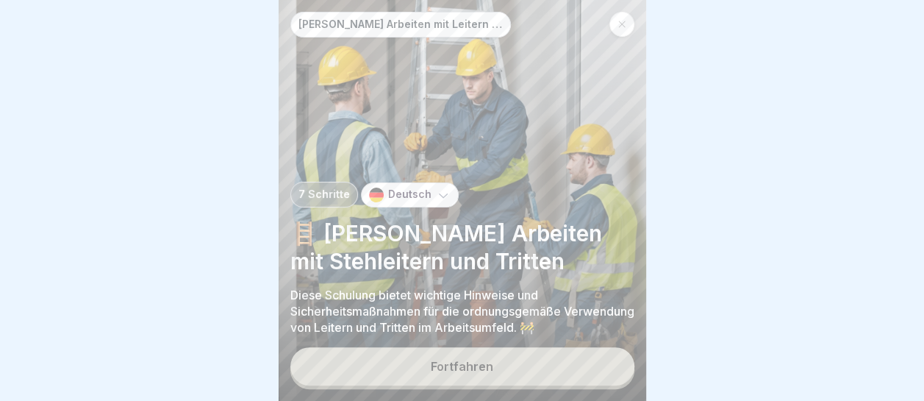
click at [493, 371] on button "Fortfahren" at bounding box center [462, 366] width 344 height 38
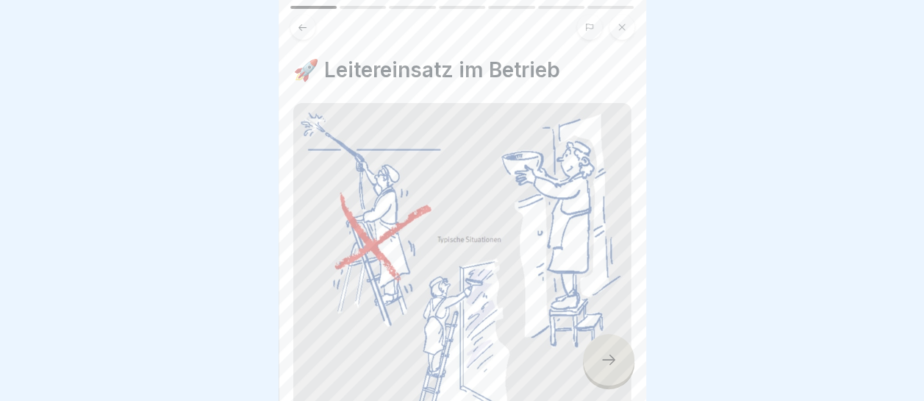
click at [613, 352] on icon at bounding box center [609, 360] width 18 height 18
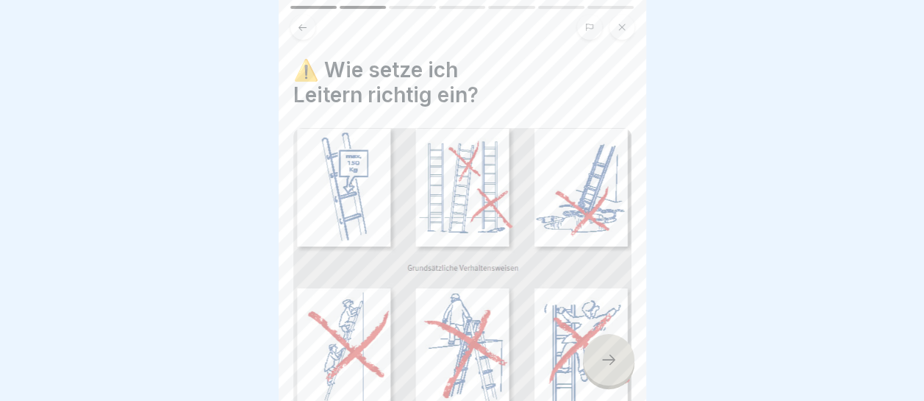
click at [608, 362] on icon at bounding box center [609, 360] width 18 height 18
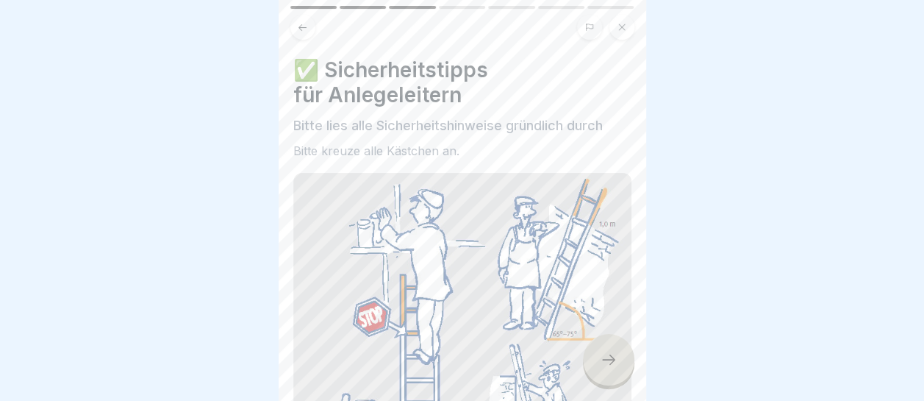
click at [608, 362] on icon at bounding box center [609, 360] width 18 height 18
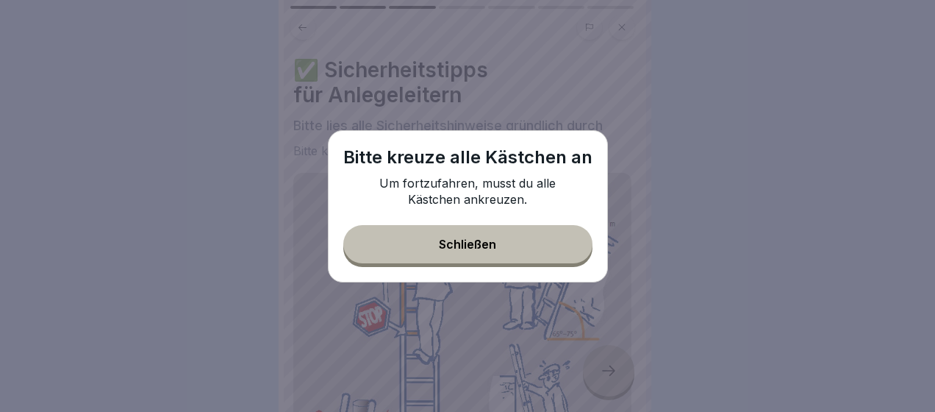
click at [504, 251] on button "Schließen" at bounding box center [467, 244] width 249 height 38
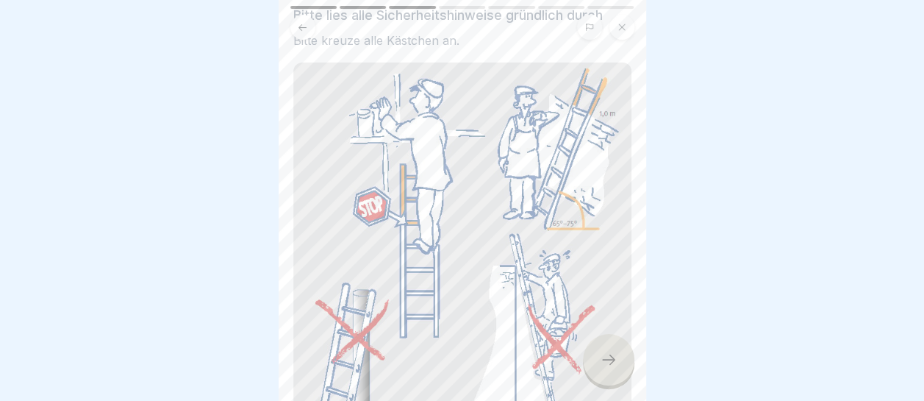
scroll to position [294, 0]
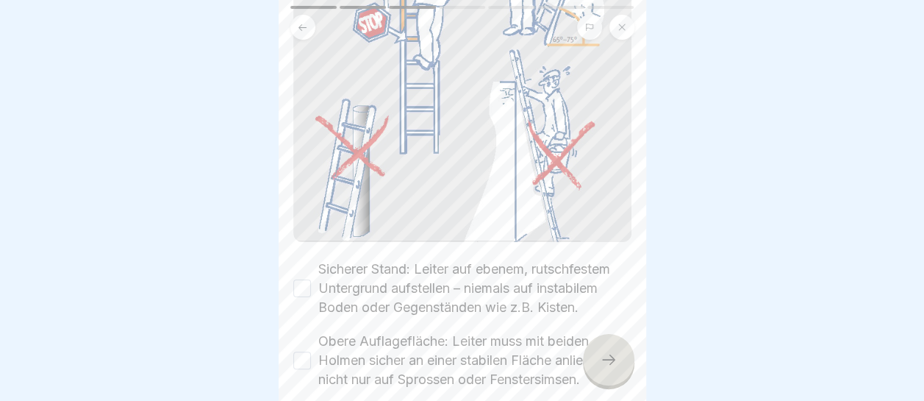
click at [309, 282] on button "Sicherer Stand: Leiter auf ebenem, rutschfestem Untergrund aufstellen – niemals…" at bounding box center [302, 288] width 18 height 18
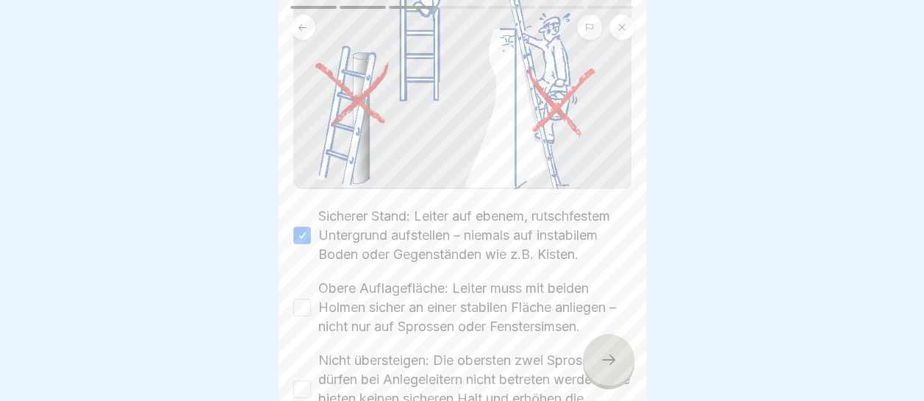
scroll to position [441, 0]
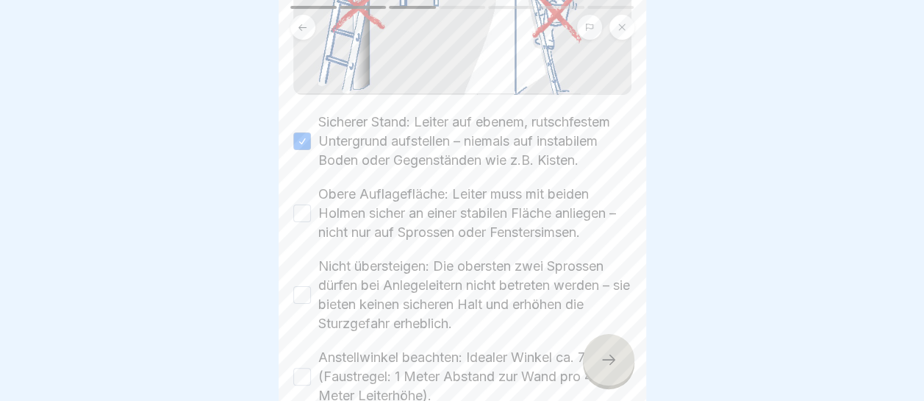
click at [296, 215] on button "Obere Auflagefläche: Leiter muss mit beiden Holmen sicher an einer stabilen Flä…" at bounding box center [302, 213] width 18 height 18
click at [307, 297] on button "Nicht übersteigen: Die obersten zwei Sprossen dürfen bei Anlegeleitern nicht be…" at bounding box center [302, 295] width 18 height 18
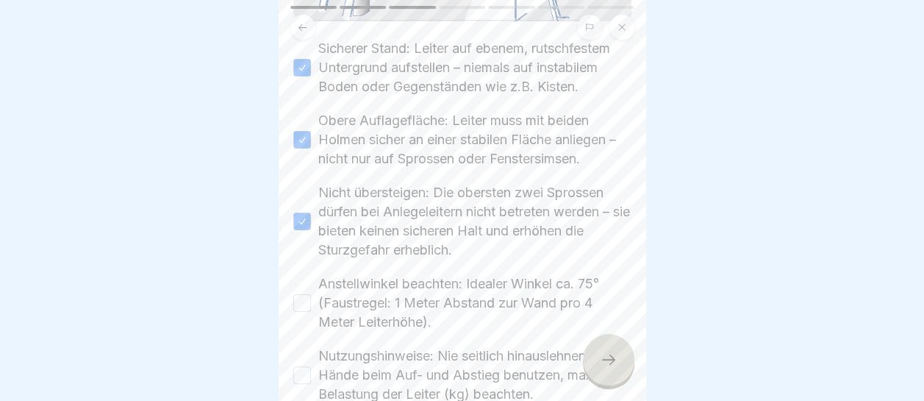
click at [307, 306] on button "Anstellwinkel beachten: Idealer Winkel ca. 75° (Faustregel: 1 Meter Abstand zur…" at bounding box center [302, 303] width 18 height 18
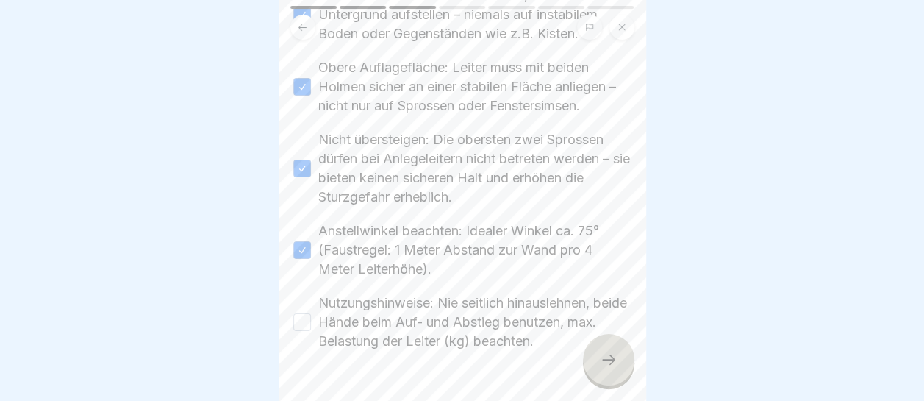
scroll to position [613, 0]
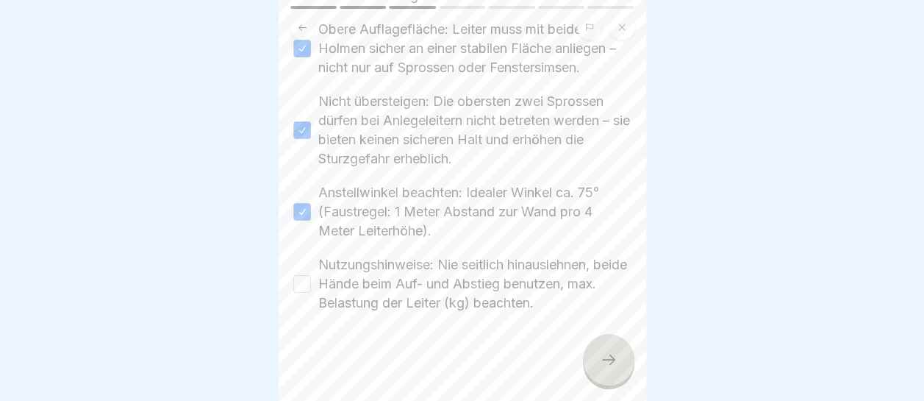
click at [301, 283] on button "Nutzungshinweise: Nie seitlich hinauslehnen, beide Hände beim Auf- und Abstieg …" at bounding box center [302, 284] width 18 height 18
click at [610, 368] on icon at bounding box center [609, 360] width 18 height 18
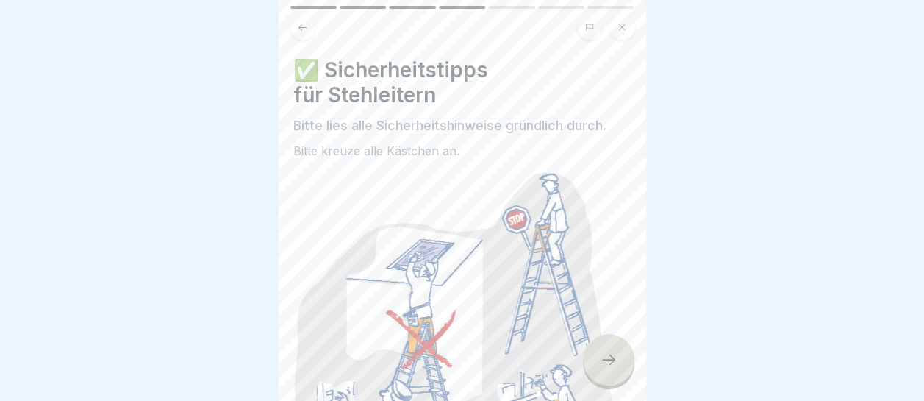
scroll to position [147, 0]
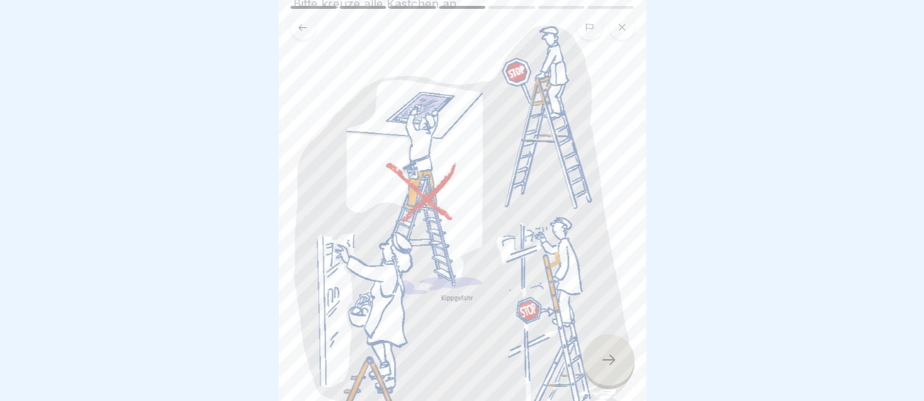
click at [616, 362] on div at bounding box center [608, 359] width 51 height 51
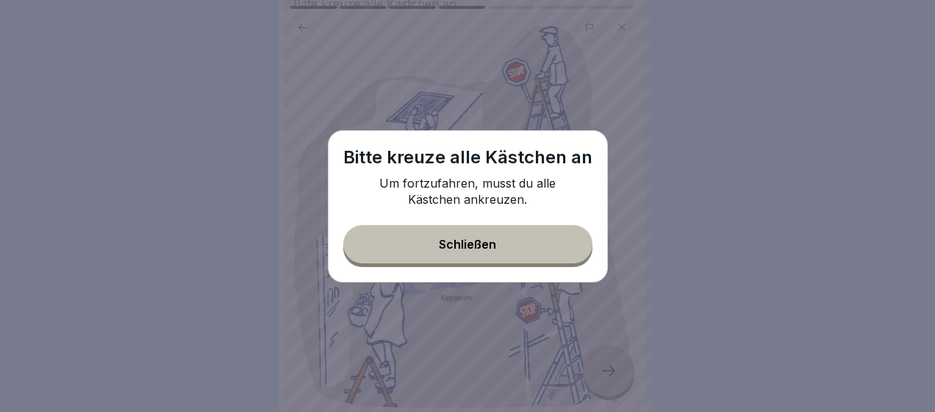
click at [506, 248] on button "Schließen" at bounding box center [467, 244] width 249 height 38
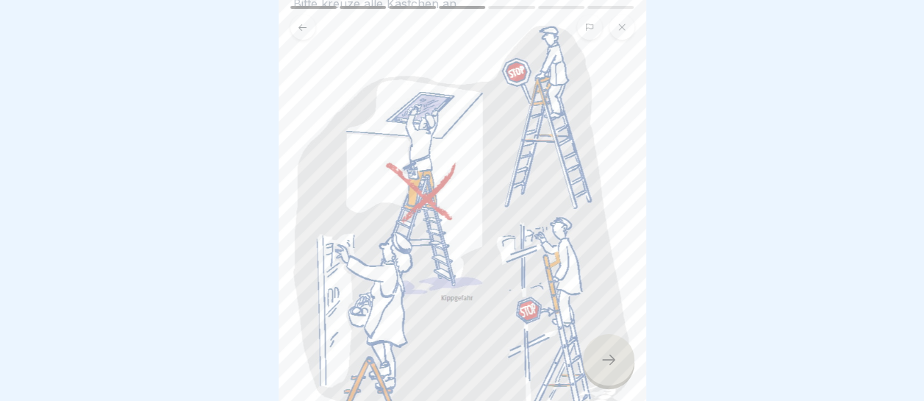
scroll to position [515, 0]
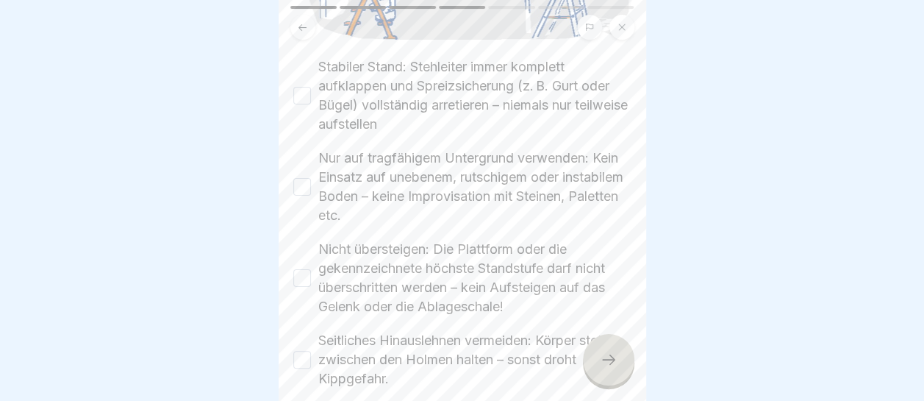
click at [300, 87] on button "Stabiler Stand: Stehleiter immer komplett aufklappen und Spreizsicherung (z. B.…" at bounding box center [302, 96] width 18 height 18
click at [302, 178] on button "Nur auf tragfähigem Untergrund verwenden: Kein Einsatz auf unebenem, rutschigem…" at bounding box center [302, 187] width 18 height 18
click at [304, 269] on button "Nicht übersteigen: Die Plattform oder die gekennzeichnete höchste Standstufe da…" at bounding box center [302, 278] width 18 height 18
click at [303, 351] on button "Seitliches Hinauslehnen vermeiden: Körper stets zwischen den Holmen halten – so…" at bounding box center [302, 360] width 18 height 18
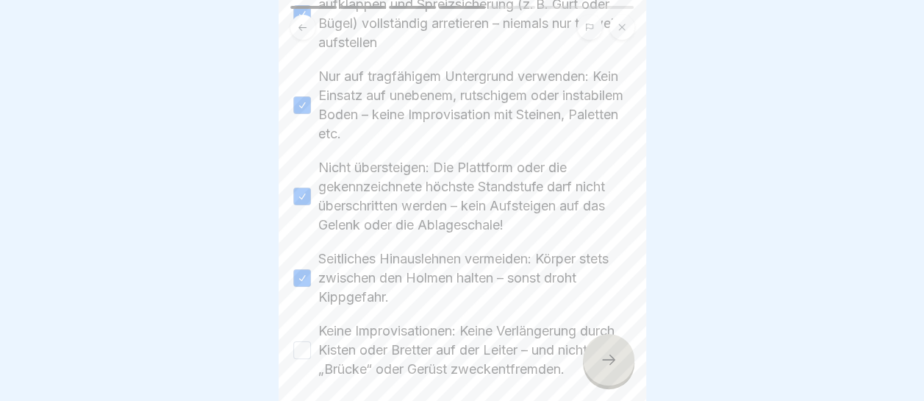
scroll to position [662, 0]
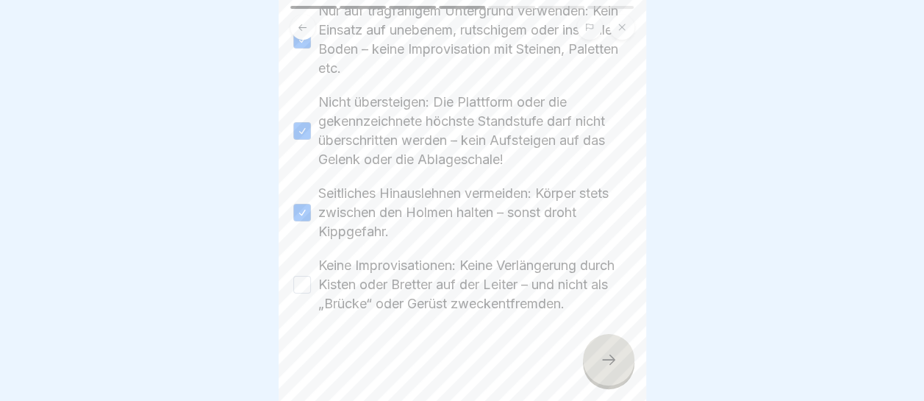
click at [304, 283] on button "Keine Improvisationen: Keine Verlängerung durch Kisten oder Bretter auf der Lei…" at bounding box center [302, 285] width 18 height 18
click at [606, 360] on div at bounding box center [608, 359] width 51 height 51
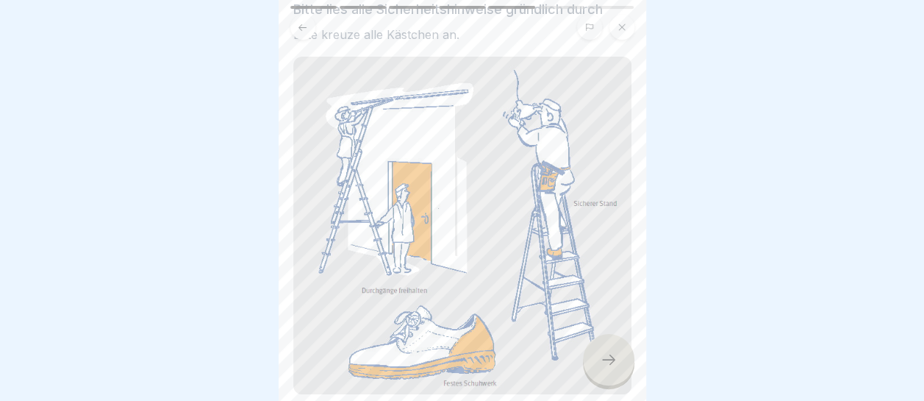
scroll to position [266, 0]
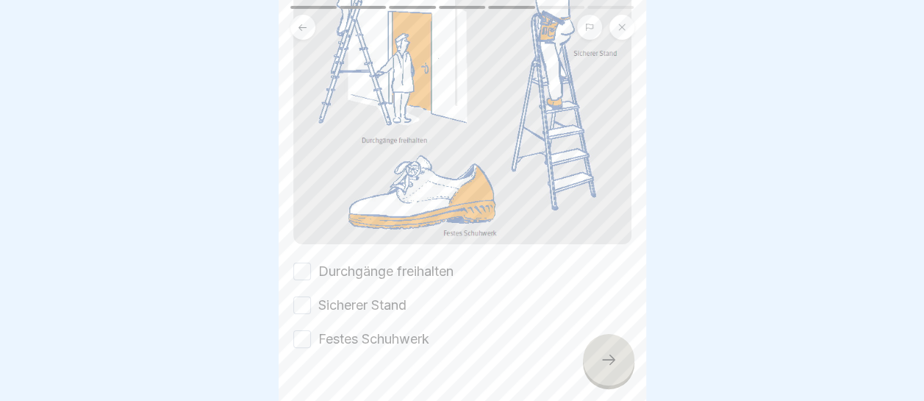
click at [300, 262] on button "Durchgänge freihalten" at bounding box center [302, 271] width 18 height 18
click at [306, 296] on button "Sicherer Stand" at bounding box center [302, 305] width 18 height 18
click at [301, 330] on button "Festes Schuhwerk" at bounding box center [302, 339] width 18 height 18
click at [612, 365] on icon at bounding box center [608, 359] width 13 height 10
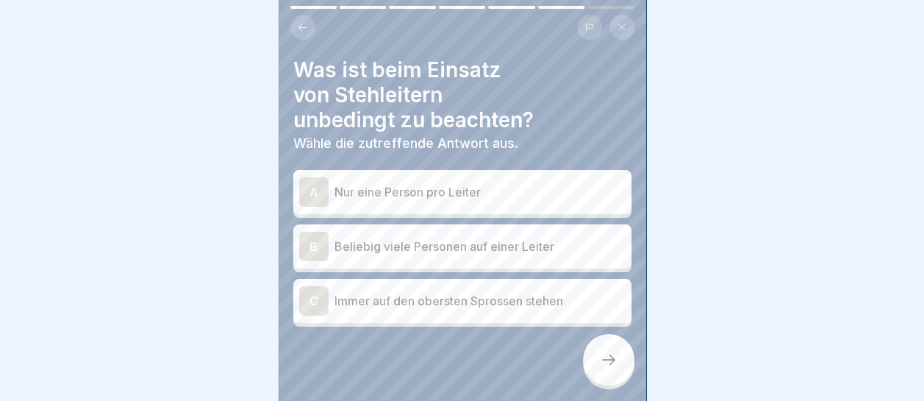
click at [429, 186] on p "Nur eine Person pro Leiter" at bounding box center [480, 192] width 291 height 18
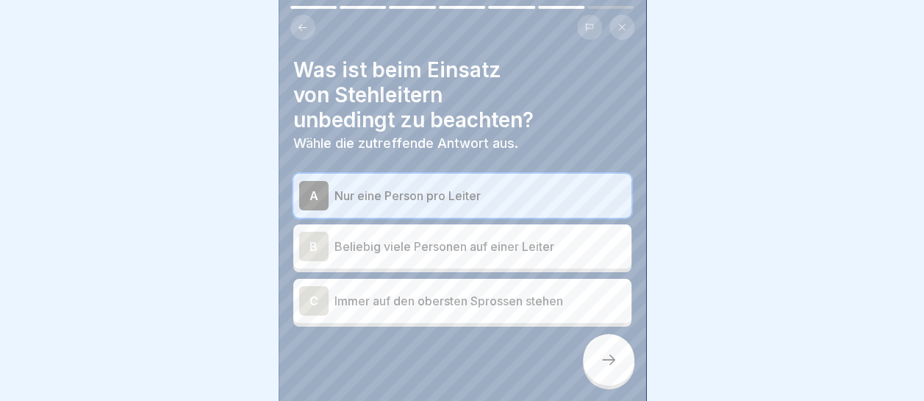
click at [618, 365] on div at bounding box center [608, 359] width 51 height 51
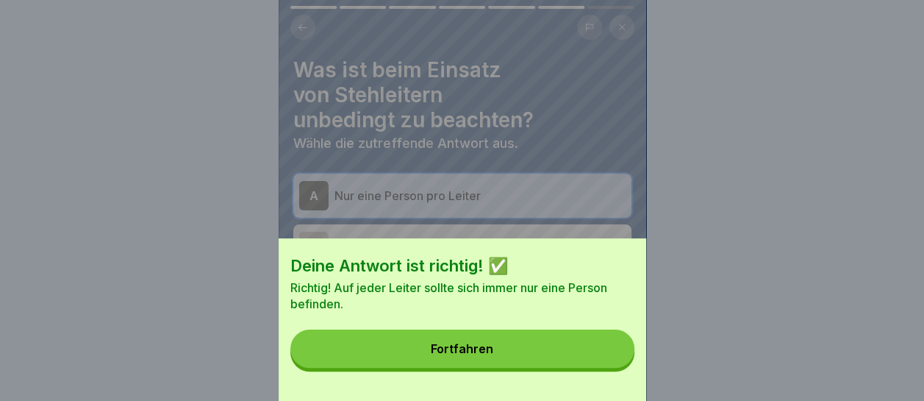
click at [618, 365] on button "Fortfahren" at bounding box center [462, 348] width 344 height 38
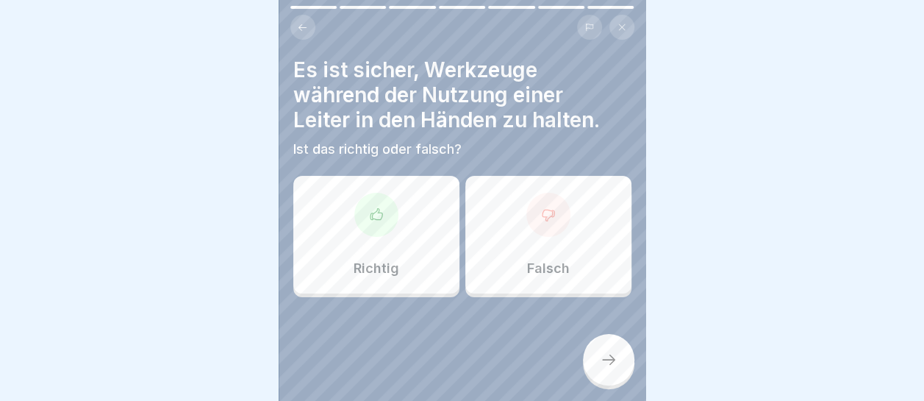
click at [542, 209] on icon at bounding box center [548, 214] width 15 height 15
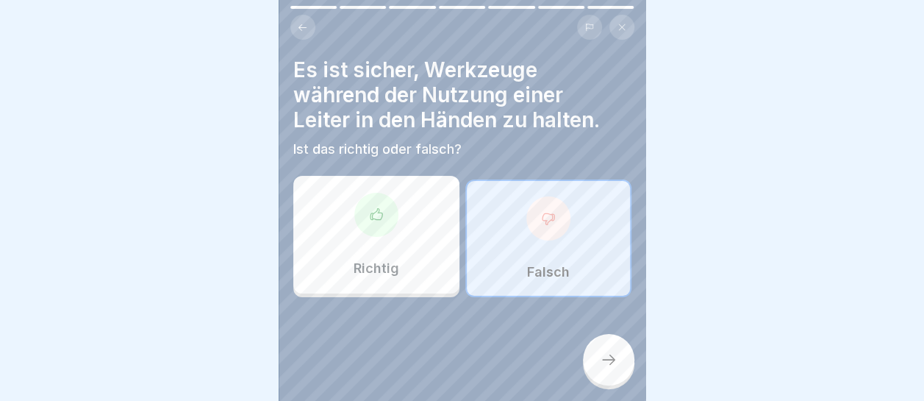
click at [603, 368] on icon at bounding box center [609, 360] width 18 height 18
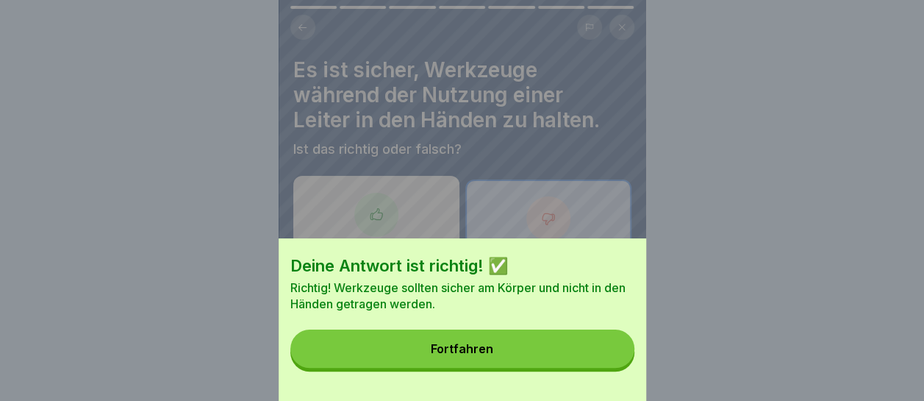
click at [595, 366] on button "Fortfahren" at bounding box center [462, 348] width 344 height 38
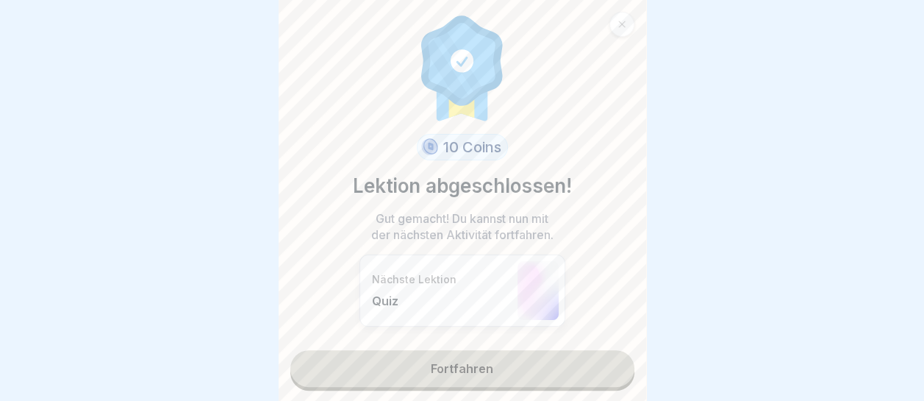
click at [531, 365] on link "Fortfahren" at bounding box center [462, 368] width 344 height 37
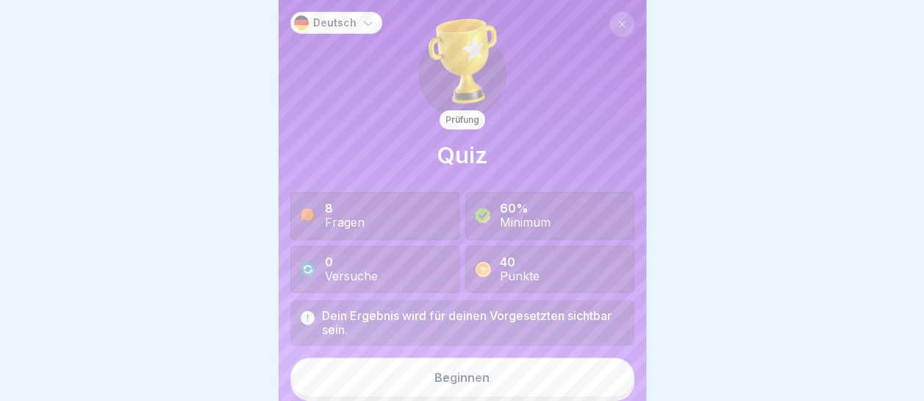
click at [528, 372] on button "Beginnen" at bounding box center [462, 377] width 344 height 40
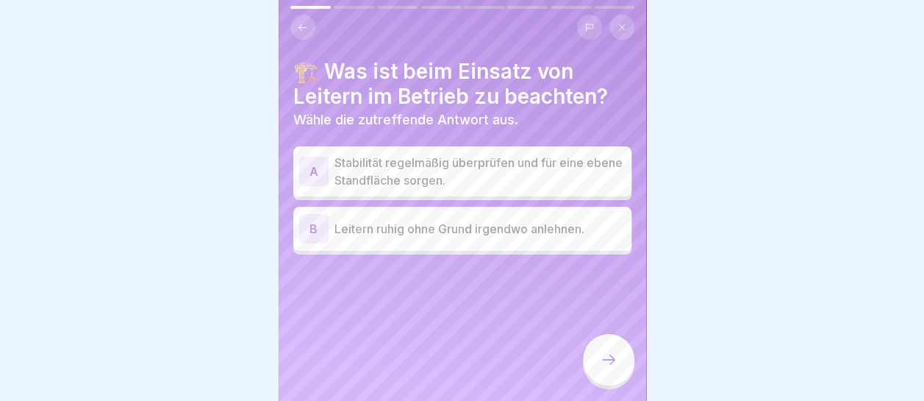
click at [391, 171] on p "Stabilität regelmäßig überprüfen und für eine ebene Standfläche sorgen." at bounding box center [480, 171] width 291 height 35
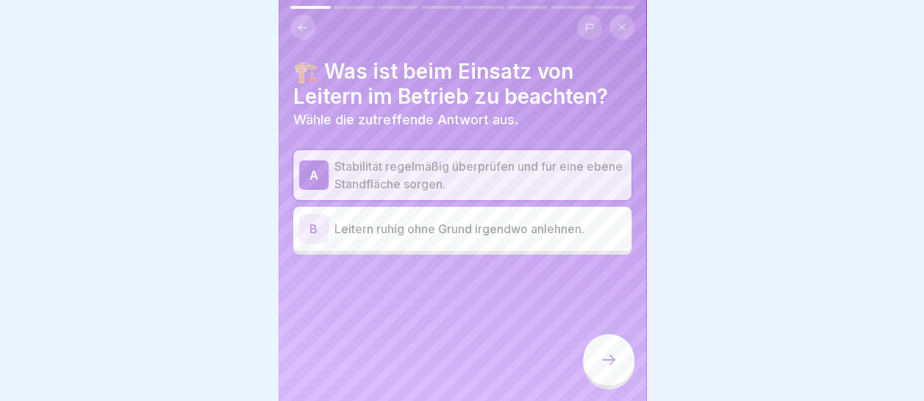
click at [615, 368] on icon at bounding box center [609, 360] width 18 height 18
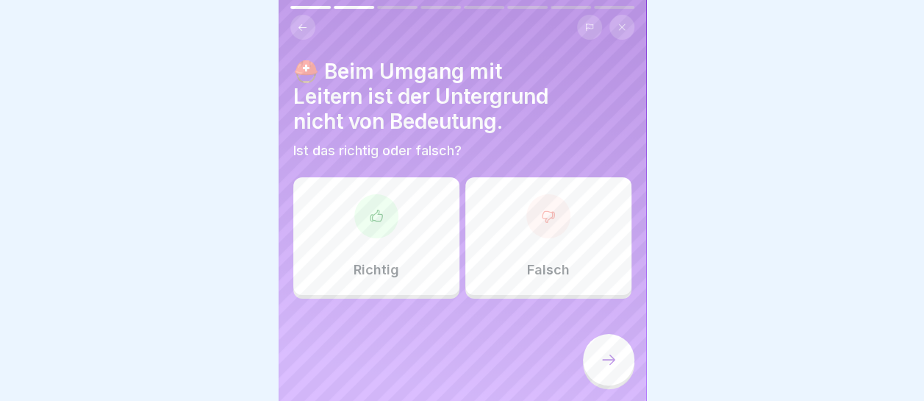
click at [549, 250] on div "Falsch" at bounding box center [548, 236] width 166 height 118
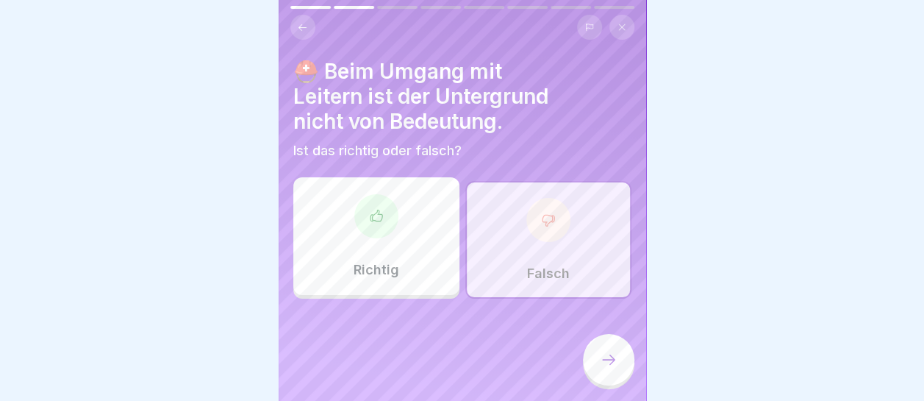
click at [616, 382] on div at bounding box center [608, 359] width 51 height 51
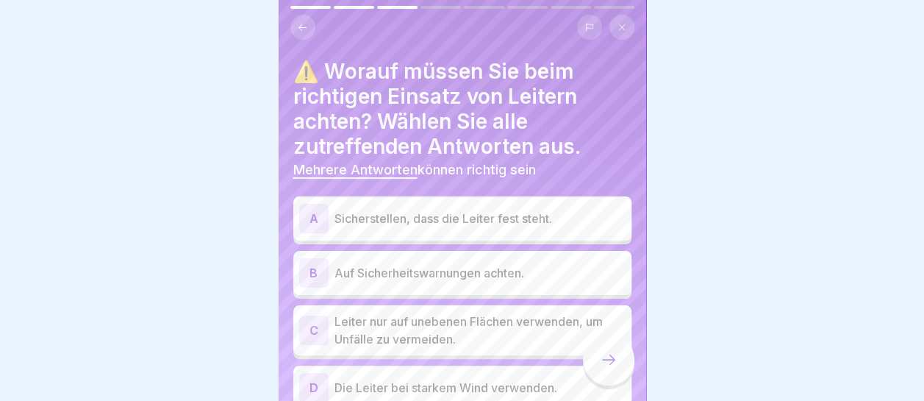
click at [394, 207] on div "A Sicherstellen, dass die Leiter fest steht." at bounding box center [462, 218] width 326 height 29
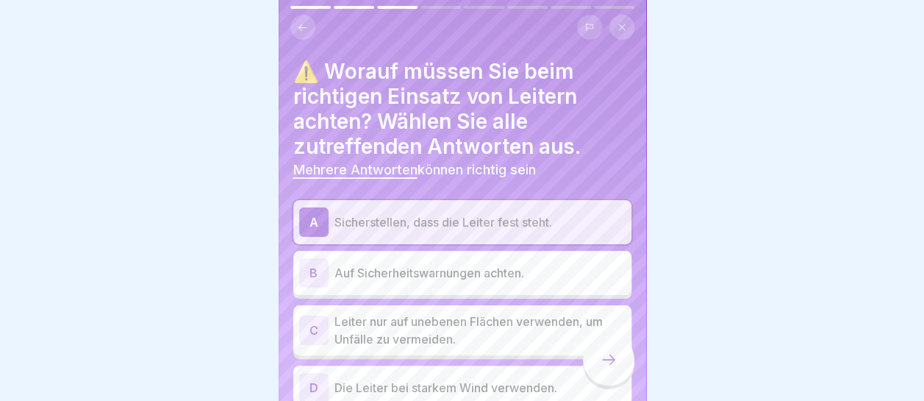
click at [404, 265] on p "Auf Sicherheitswarnungen achten." at bounding box center [480, 273] width 291 height 18
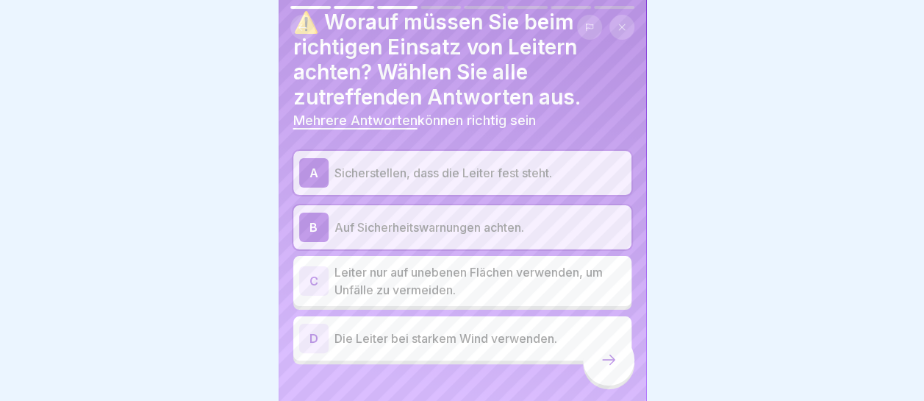
scroll to position [71, 0]
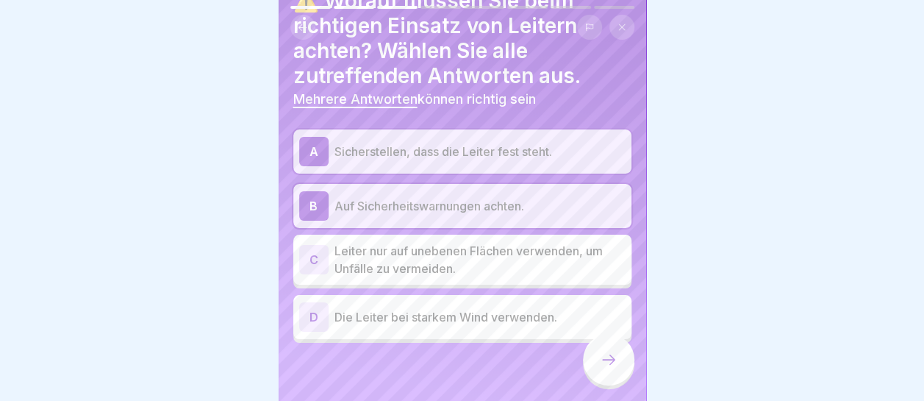
click at [618, 367] on div at bounding box center [608, 359] width 51 height 51
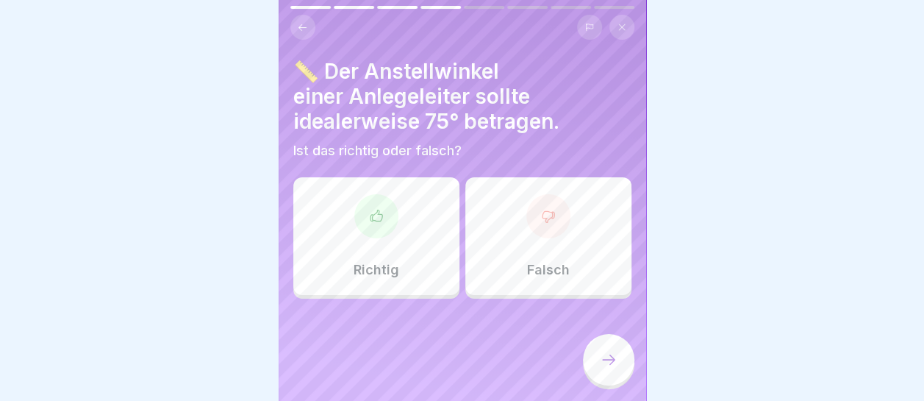
click at [412, 240] on div "Richtig" at bounding box center [376, 236] width 166 height 118
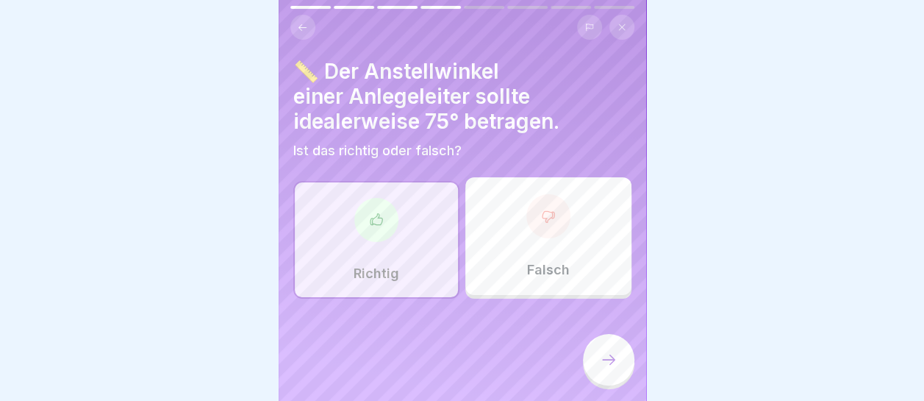
click at [600, 368] on icon at bounding box center [609, 360] width 18 height 18
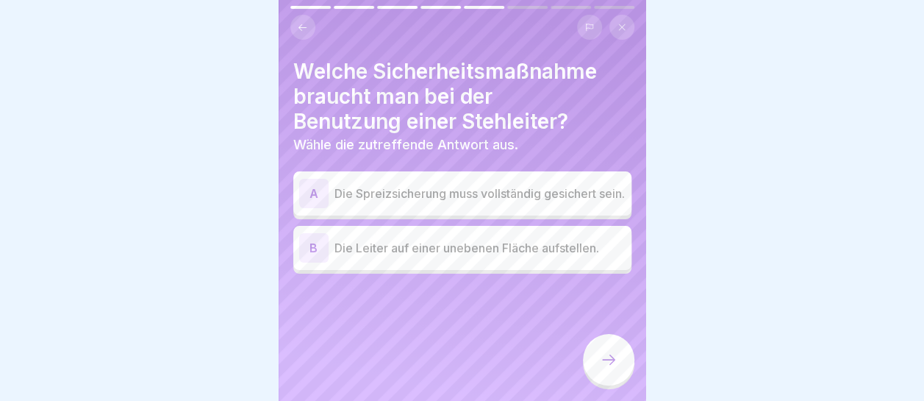
click at [434, 196] on p "Die Spreizsicherung muss vollständig gesichert sein." at bounding box center [480, 194] width 291 height 18
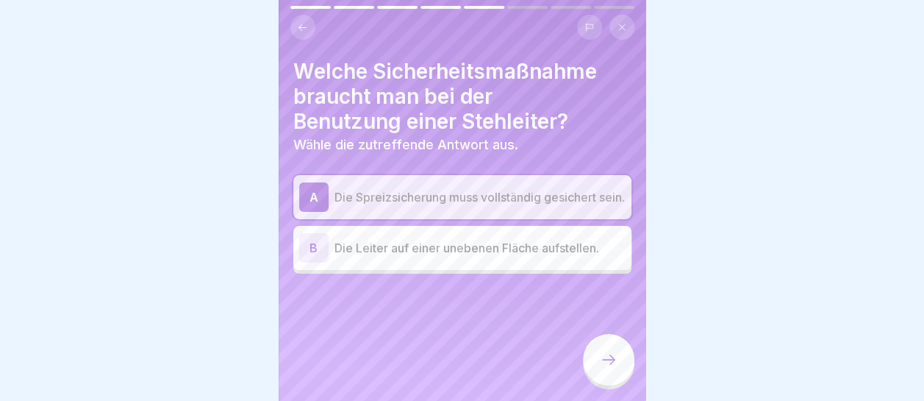
click at [609, 367] on icon at bounding box center [609, 360] width 18 height 18
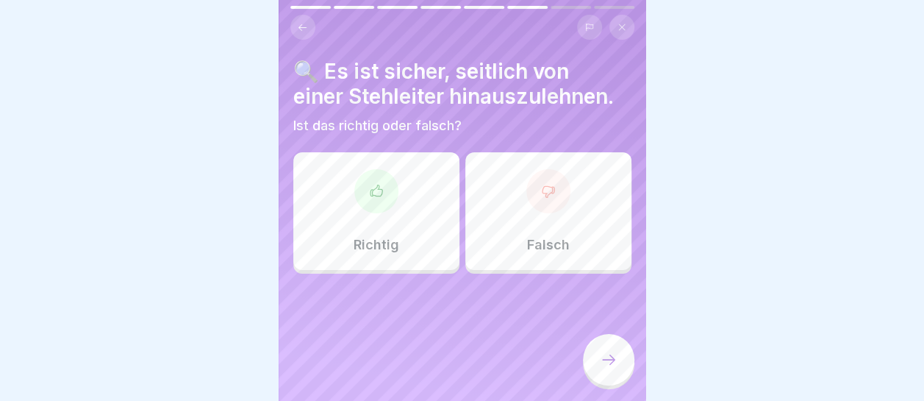
click at [565, 216] on div "Falsch" at bounding box center [548, 211] width 166 height 118
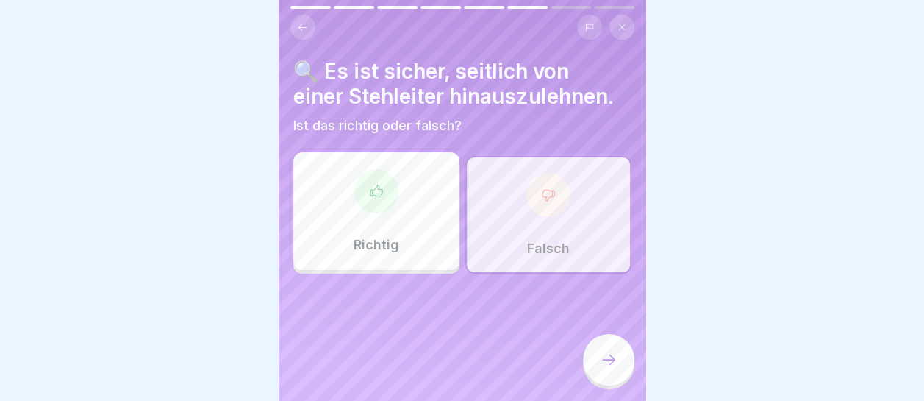
click at [608, 366] on icon at bounding box center [609, 360] width 18 height 18
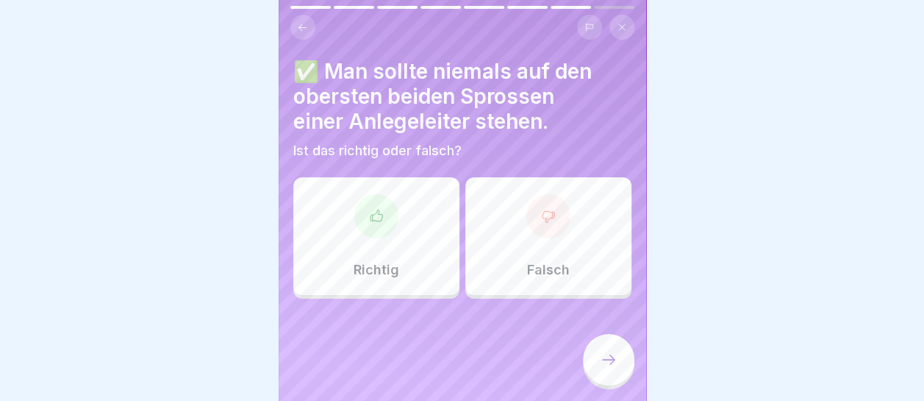
click at [403, 228] on div "Richtig" at bounding box center [376, 236] width 166 height 118
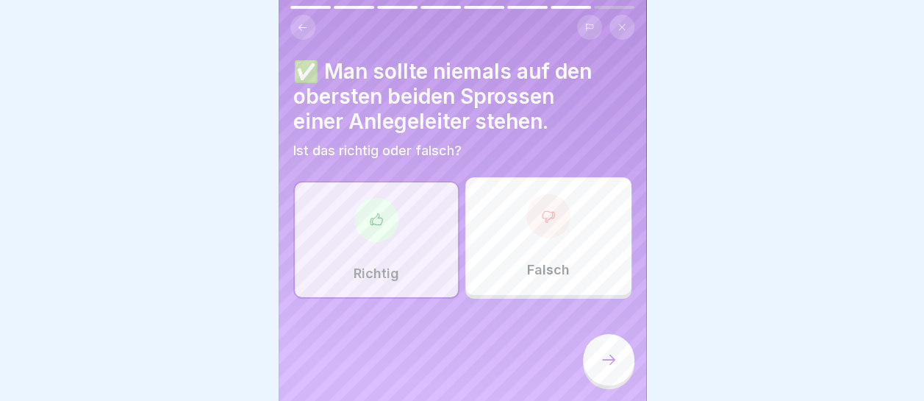
click at [621, 371] on div at bounding box center [608, 359] width 51 height 51
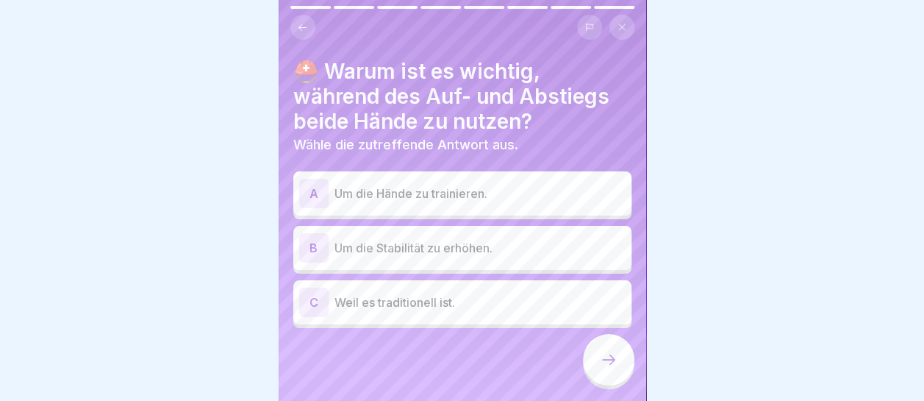
click at [447, 248] on p "Um die Stabilität zu erhöhen." at bounding box center [480, 248] width 291 height 18
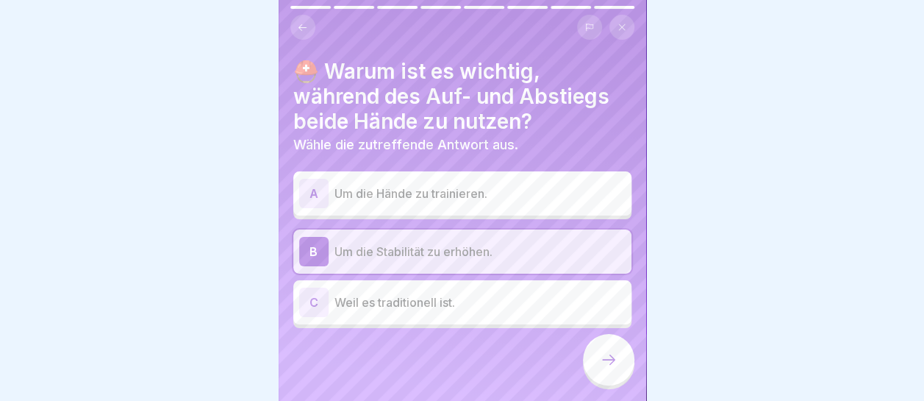
click at [609, 368] on icon at bounding box center [609, 360] width 18 height 18
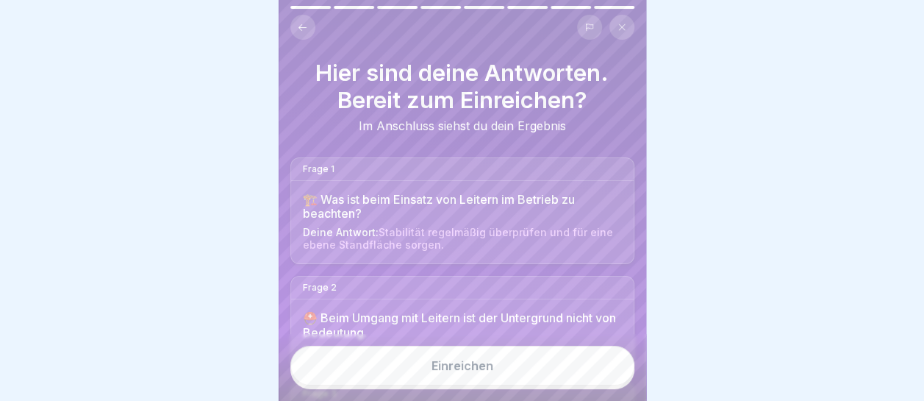
click at [534, 382] on button "Einreichen" at bounding box center [462, 366] width 344 height 40
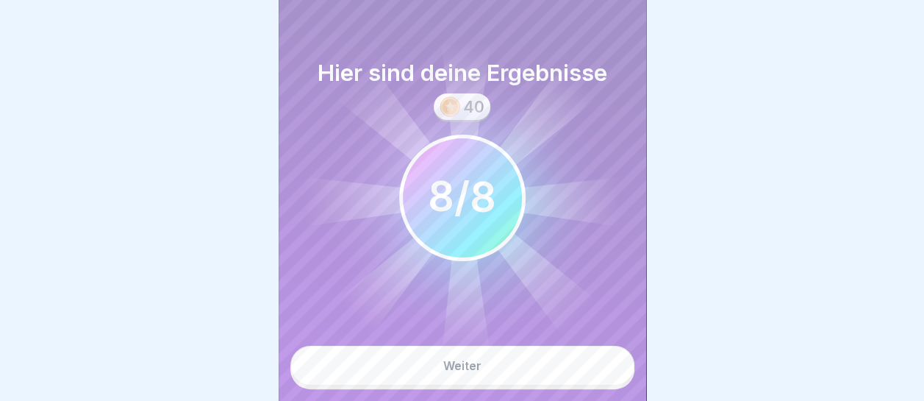
scroll to position [11, 0]
click at [504, 360] on button "Weiter" at bounding box center [462, 366] width 344 height 40
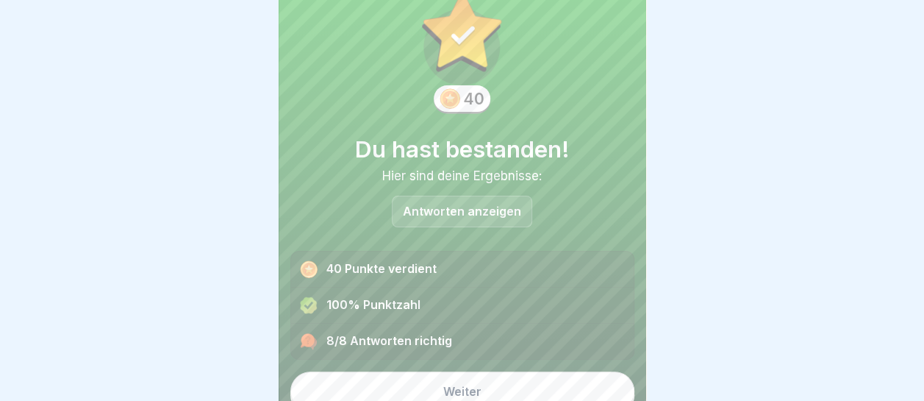
scroll to position [58, 0]
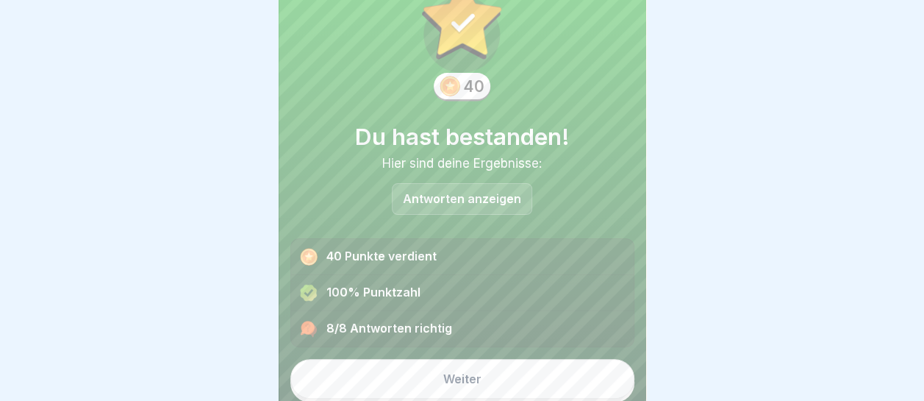
click at [483, 373] on button "Weiter" at bounding box center [462, 379] width 344 height 40
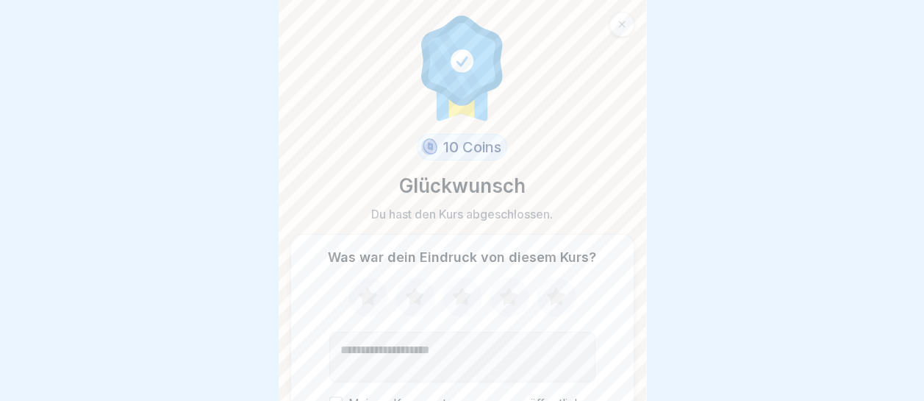
click at [551, 287] on icon at bounding box center [555, 296] width 19 height 18
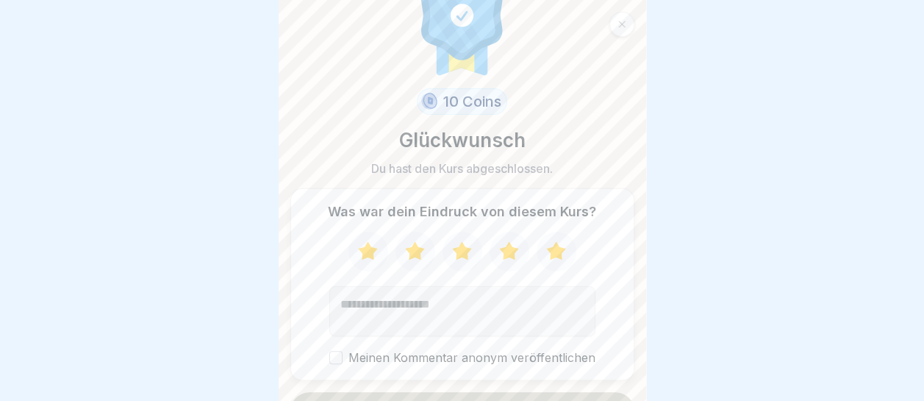
scroll to position [78, 0]
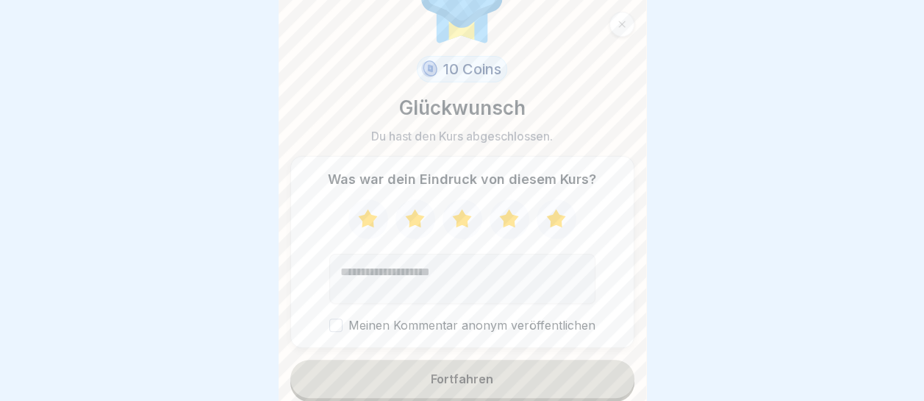
click at [493, 367] on button "Fortfahren" at bounding box center [462, 379] width 344 height 38
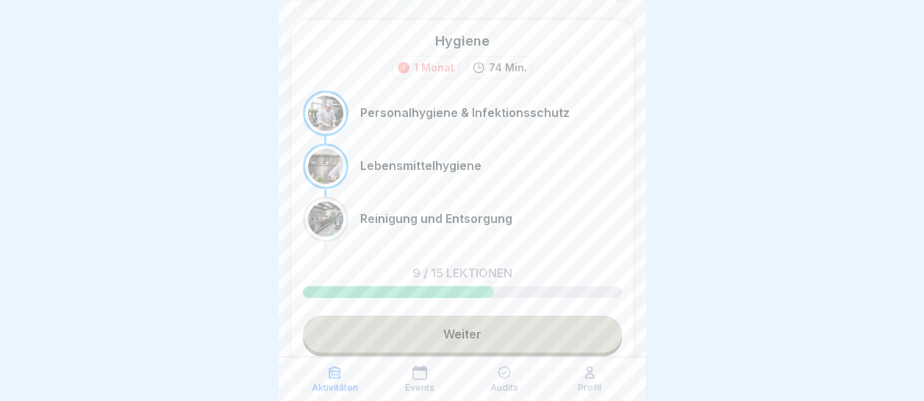
scroll to position [74, 0]
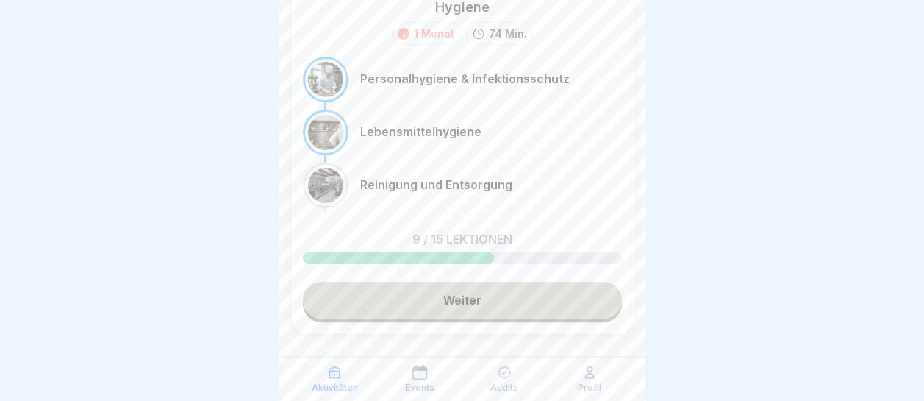
click at [474, 290] on link "Weiter" at bounding box center [462, 300] width 319 height 37
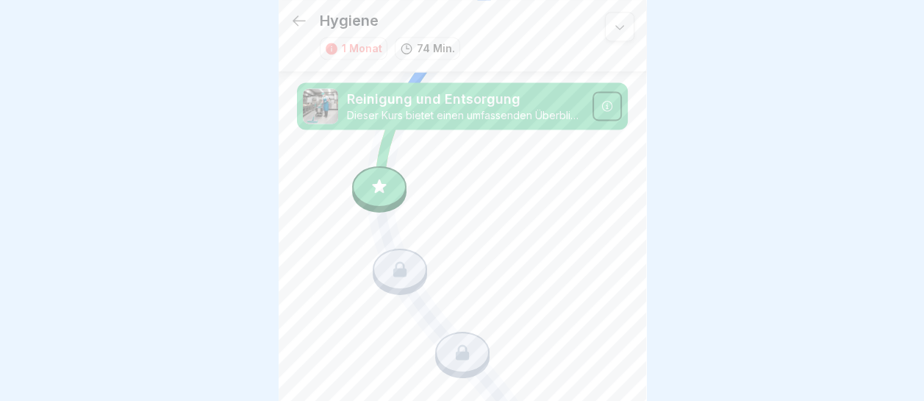
scroll to position [979, 0]
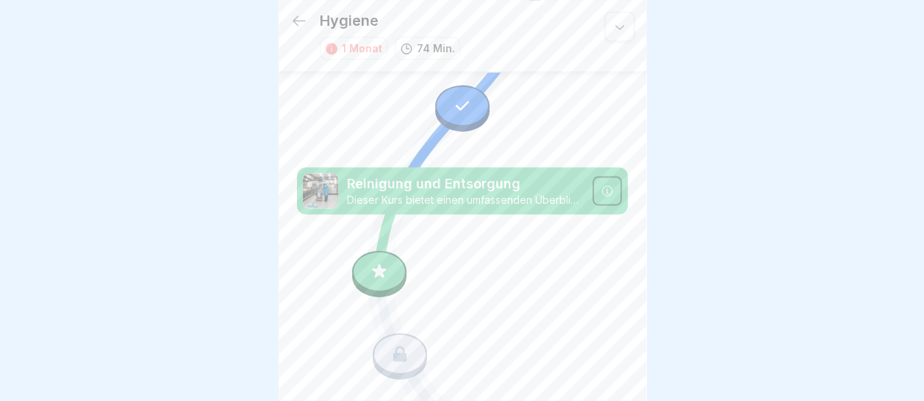
click at [379, 262] on icon at bounding box center [379, 271] width 19 height 19
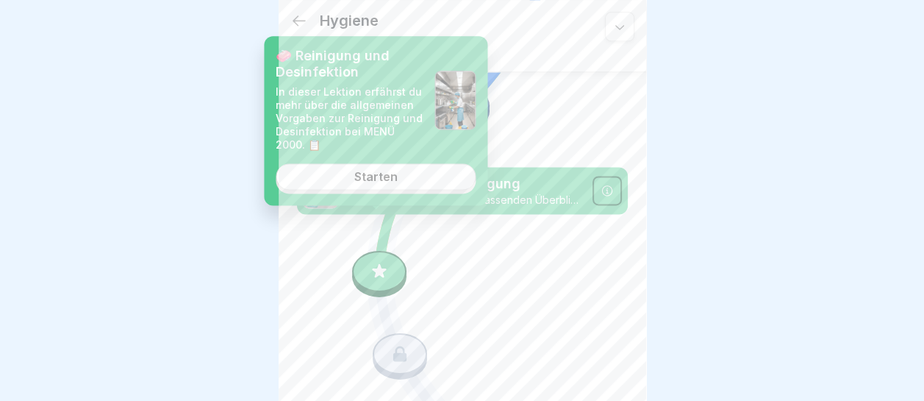
click at [371, 175] on div "Starten" at bounding box center [375, 177] width 43 height 13
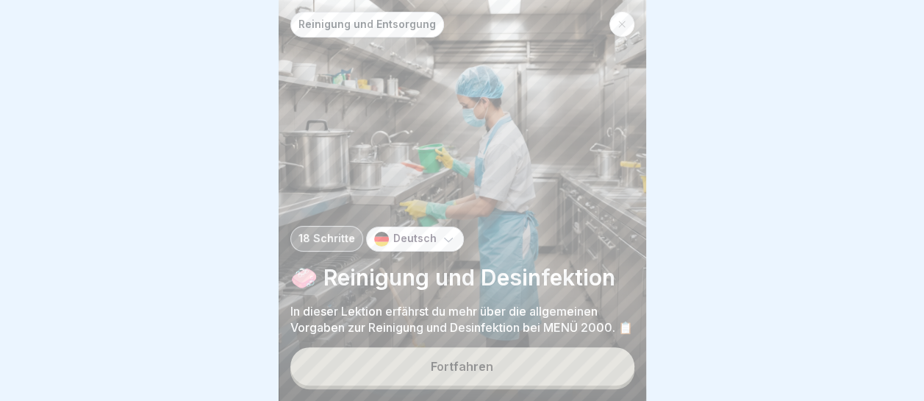
click at [473, 363] on button "Fortfahren" at bounding box center [462, 366] width 344 height 38
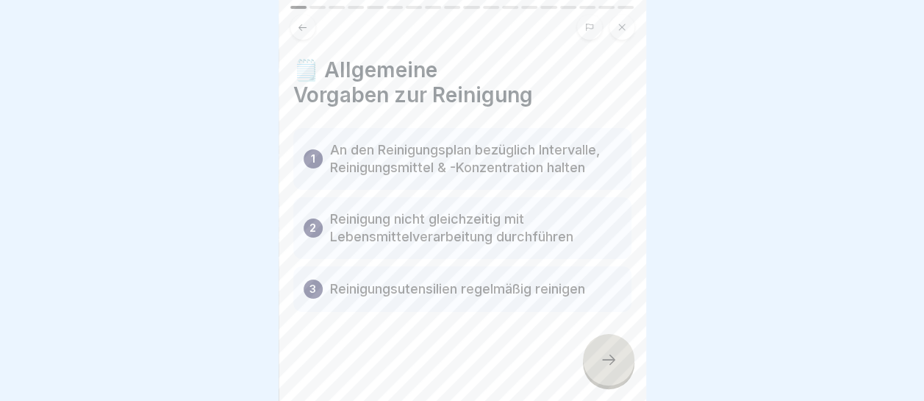
click at [593, 372] on div at bounding box center [608, 359] width 51 height 51
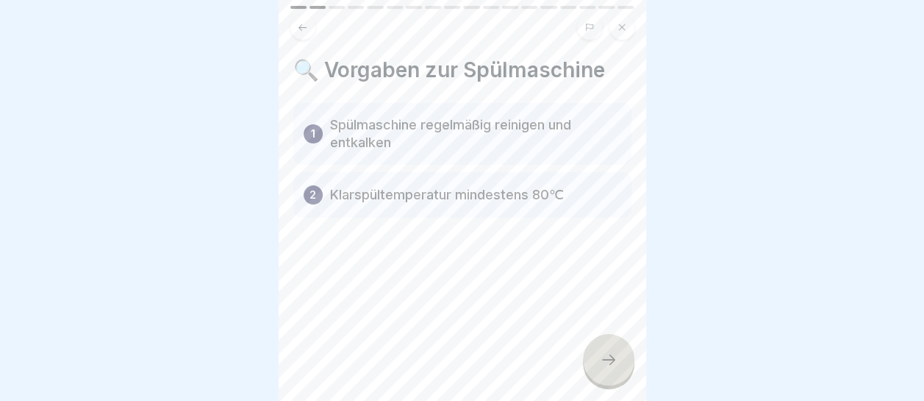
click at [605, 360] on icon at bounding box center [609, 360] width 18 height 18
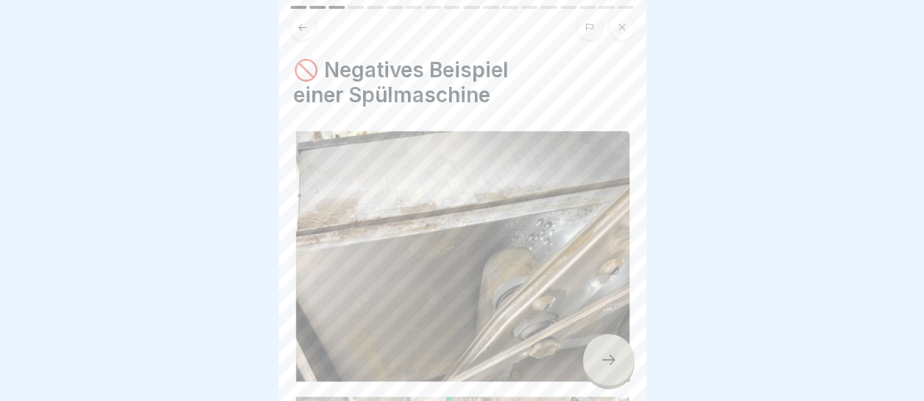
click at [605, 360] on icon at bounding box center [609, 360] width 18 height 18
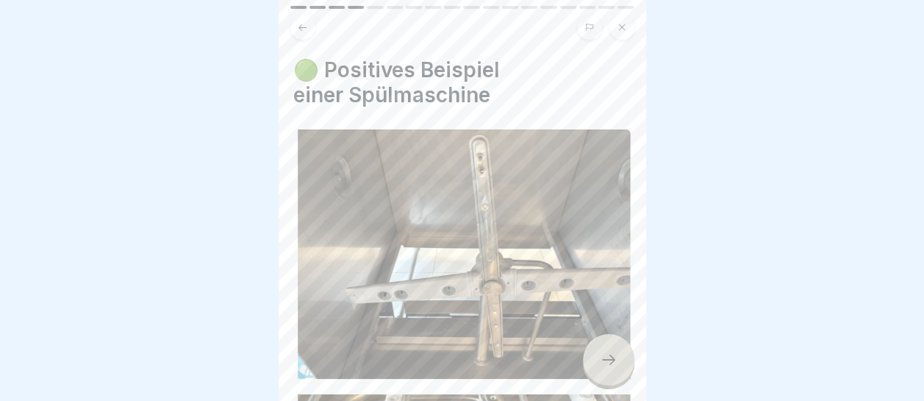
click at [605, 360] on icon at bounding box center [609, 360] width 18 height 18
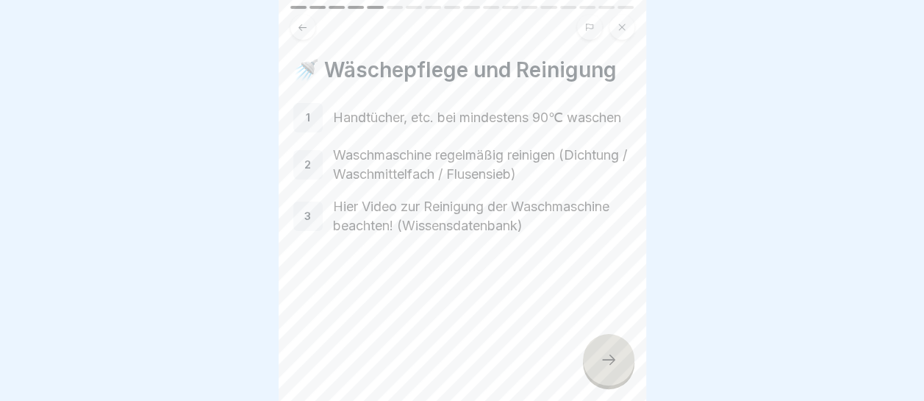
click at [605, 360] on icon at bounding box center [609, 360] width 18 height 18
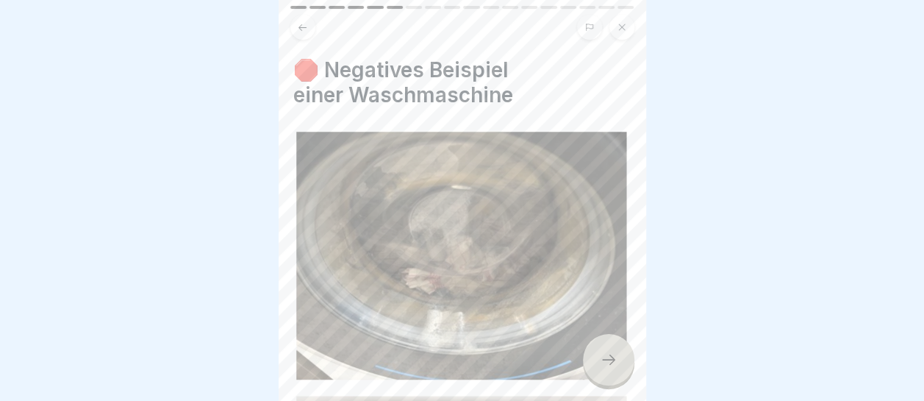
click at [605, 360] on icon at bounding box center [609, 360] width 18 height 18
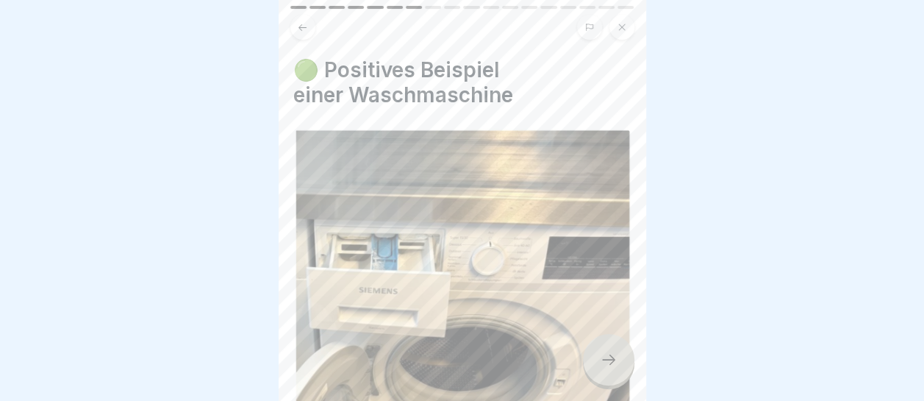
click at [605, 360] on icon at bounding box center [609, 360] width 18 height 18
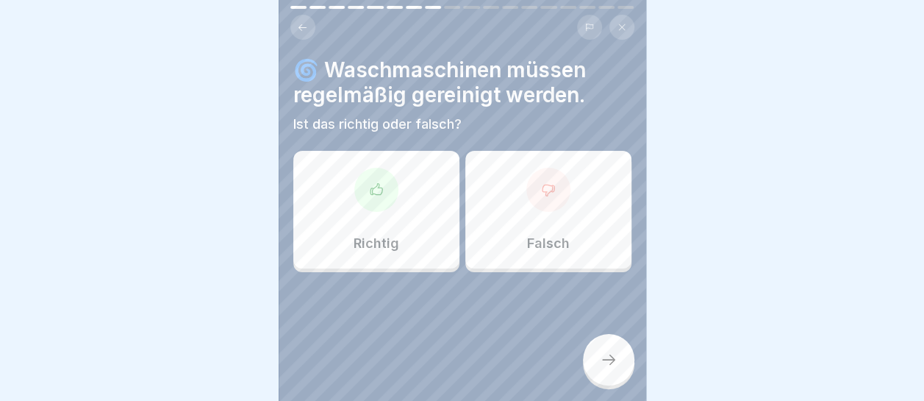
click at [379, 212] on div "Richtig" at bounding box center [376, 210] width 166 height 118
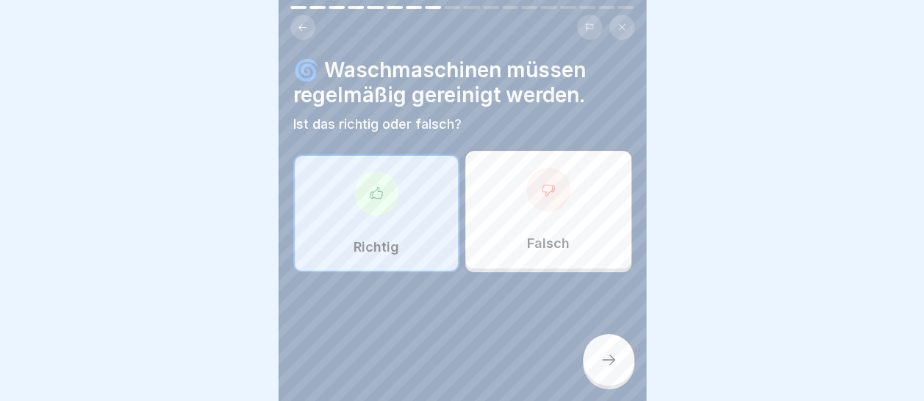
click at [596, 360] on div at bounding box center [608, 359] width 51 height 51
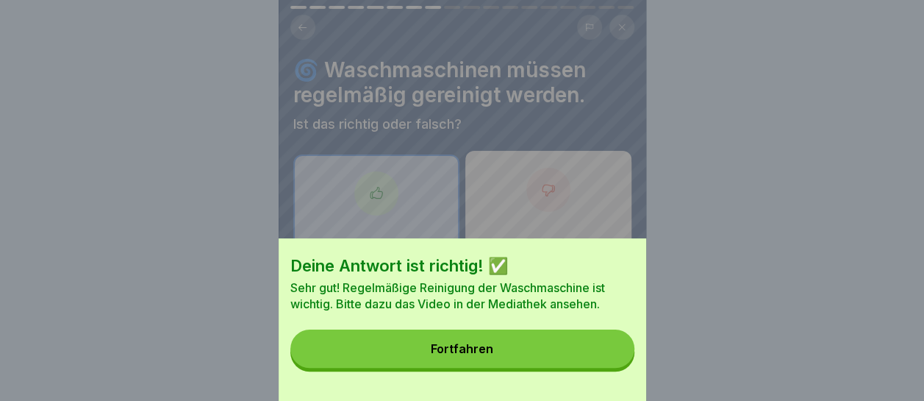
click at [603, 362] on button "Fortfahren" at bounding box center [462, 348] width 344 height 38
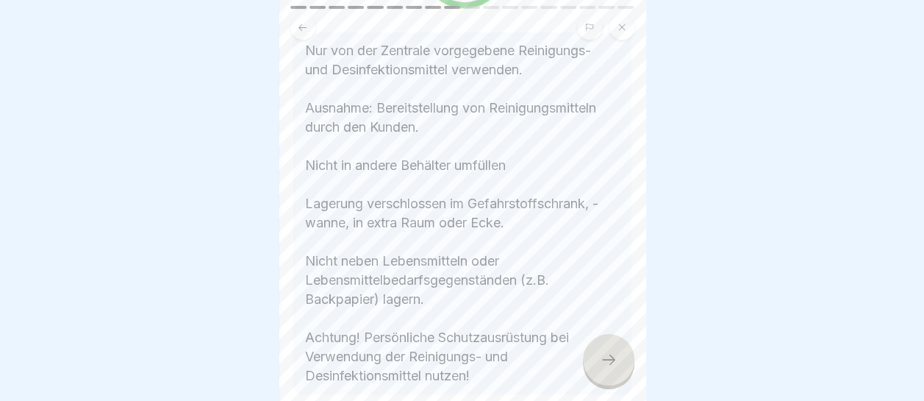
scroll to position [441, 0]
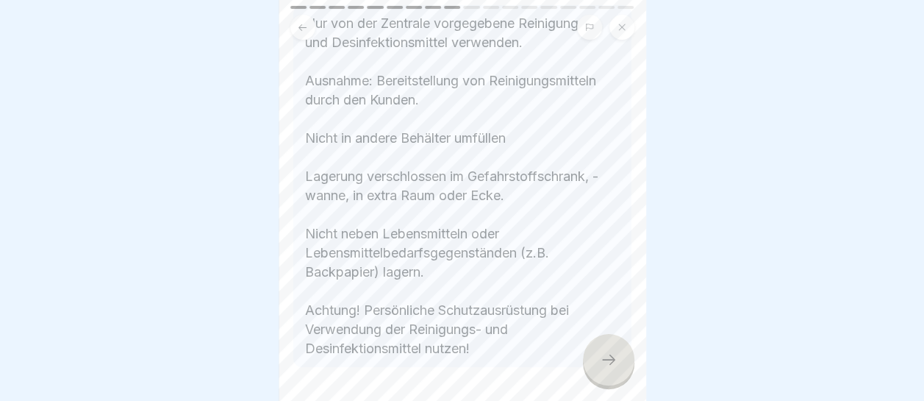
click at [616, 366] on icon at bounding box center [609, 360] width 18 height 18
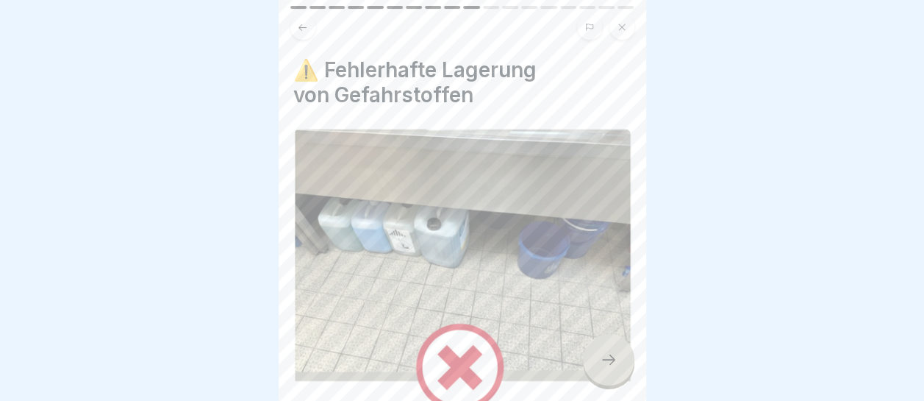
click at [607, 365] on icon at bounding box center [609, 360] width 18 height 18
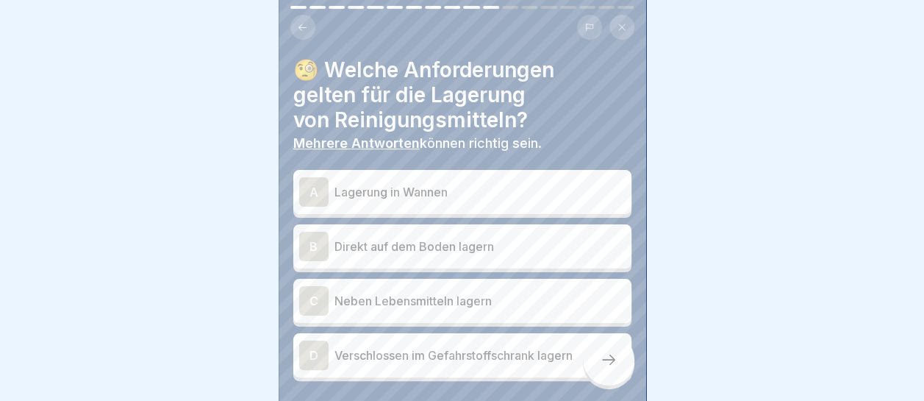
click at [465, 183] on p "Lagerung in Wannen" at bounding box center [480, 192] width 291 height 18
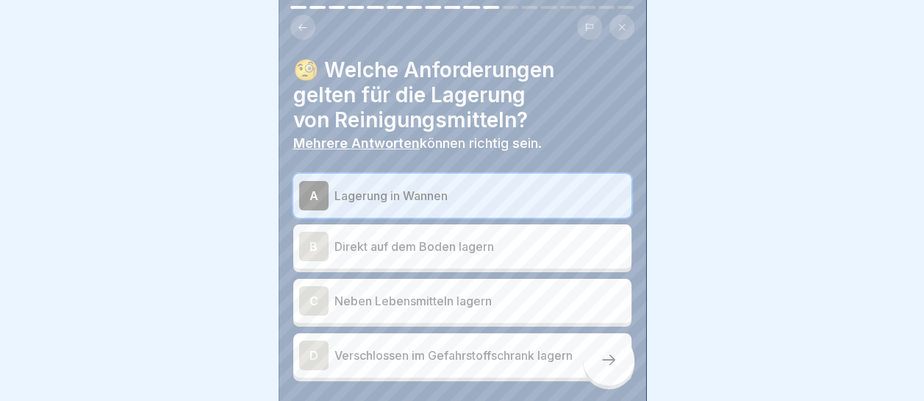
click at [473, 350] on p "Verschlossen im Gefahrstoffschrank lagern" at bounding box center [480, 355] width 291 height 18
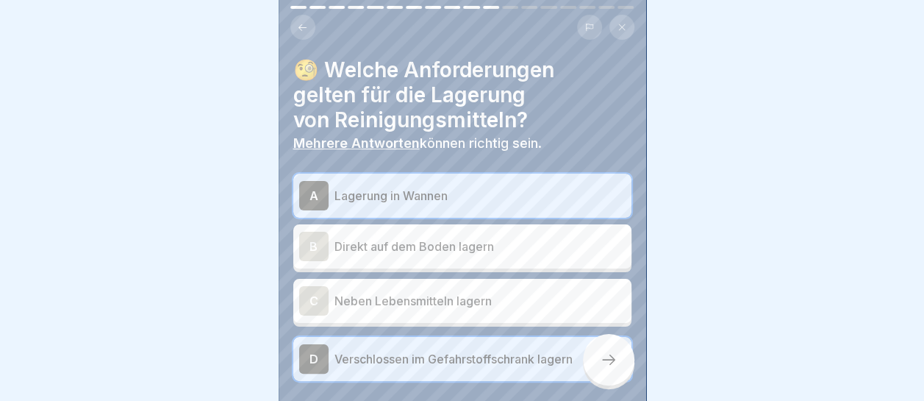
click at [624, 371] on div at bounding box center [608, 359] width 51 height 51
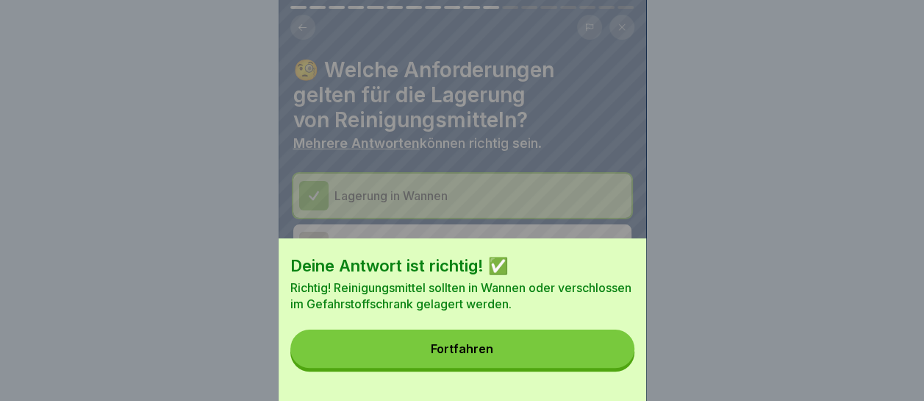
click at [619, 360] on button "Fortfahren" at bounding box center [462, 348] width 344 height 38
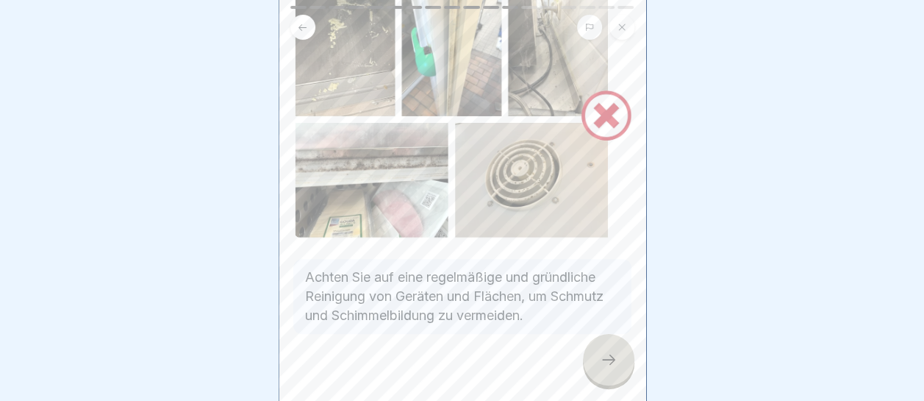
scroll to position [147, 0]
click at [620, 368] on div at bounding box center [608, 359] width 51 height 51
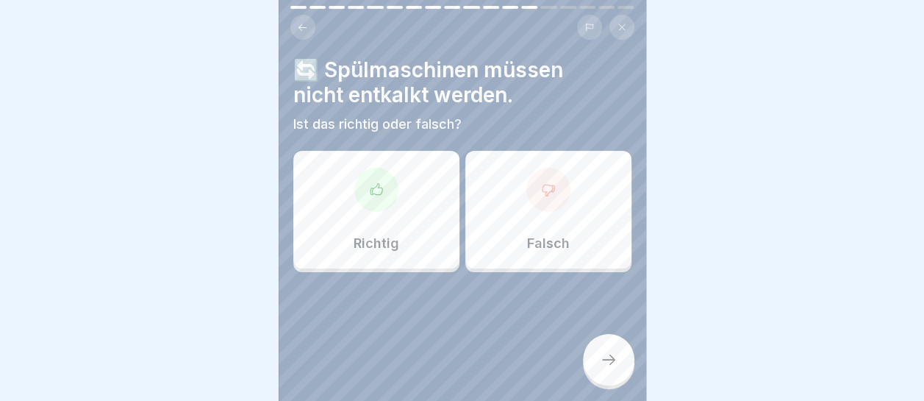
click at [526, 190] on div at bounding box center [548, 190] width 44 height 44
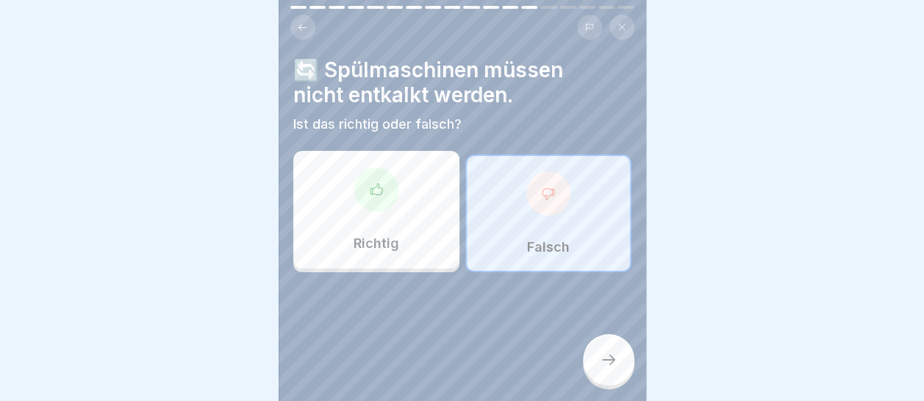
click at [607, 368] on icon at bounding box center [609, 360] width 18 height 18
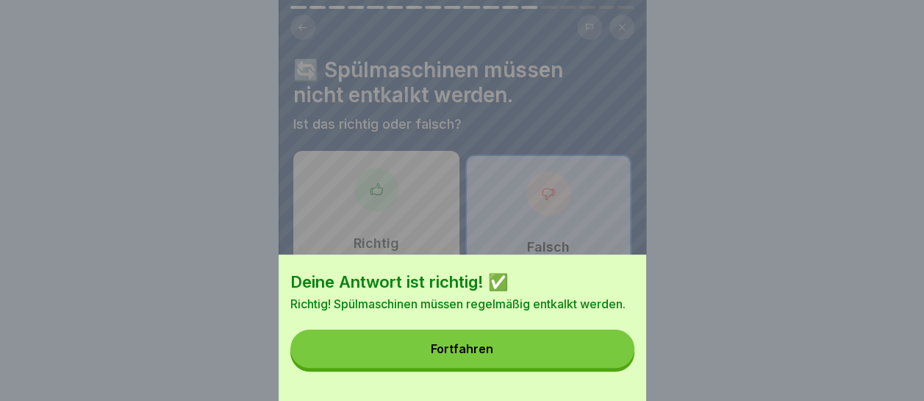
click at [604, 368] on button "Fortfahren" at bounding box center [462, 348] width 344 height 38
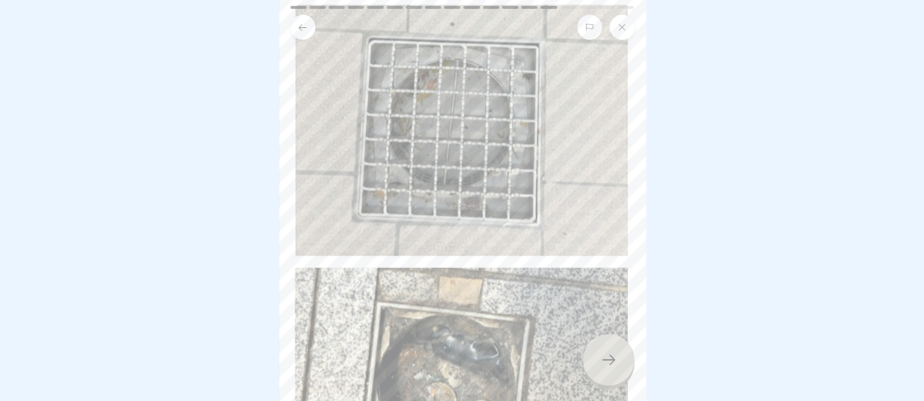
scroll to position [294, 0]
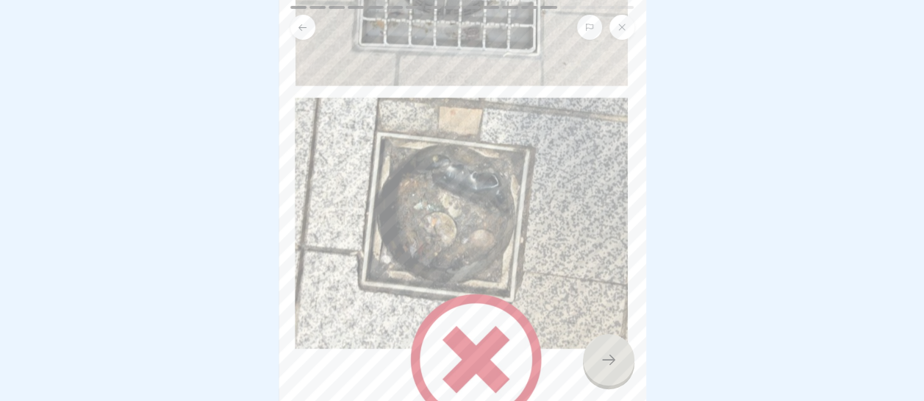
click at [619, 364] on div at bounding box center [608, 359] width 51 height 51
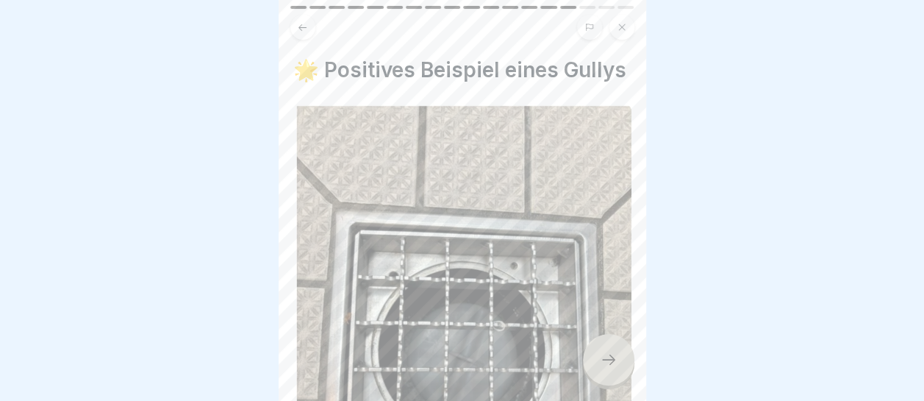
scroll to position [147, 0]
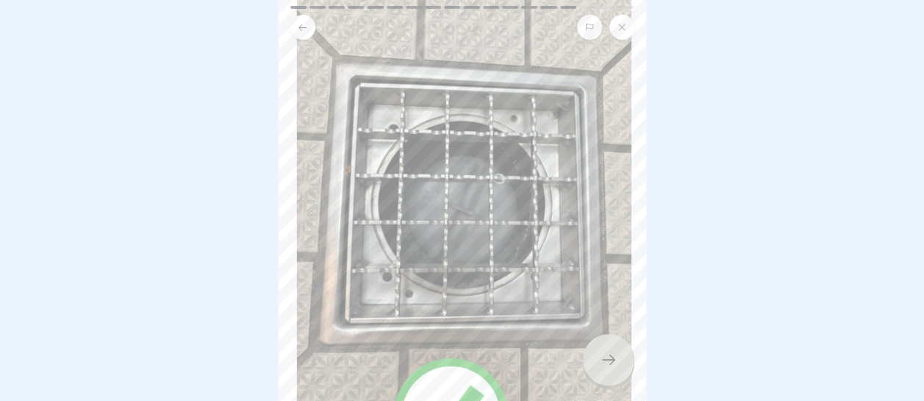
click at [607, 363] on icon at bounding box center [609, 360] width 18 height 18
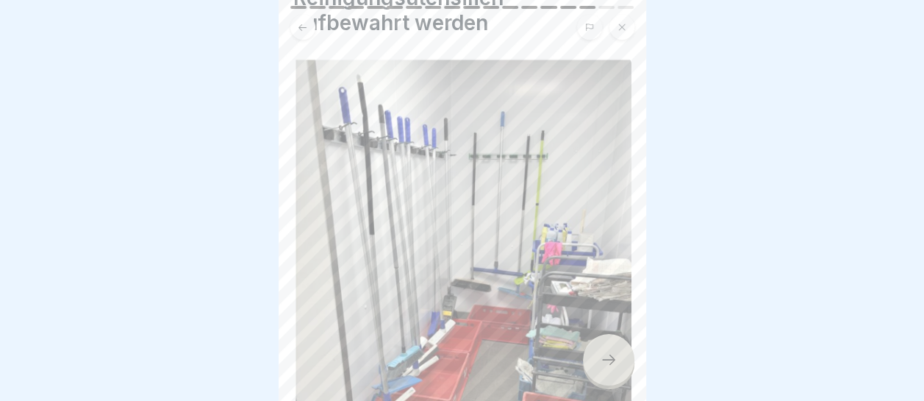
scroll to position [0, 0]
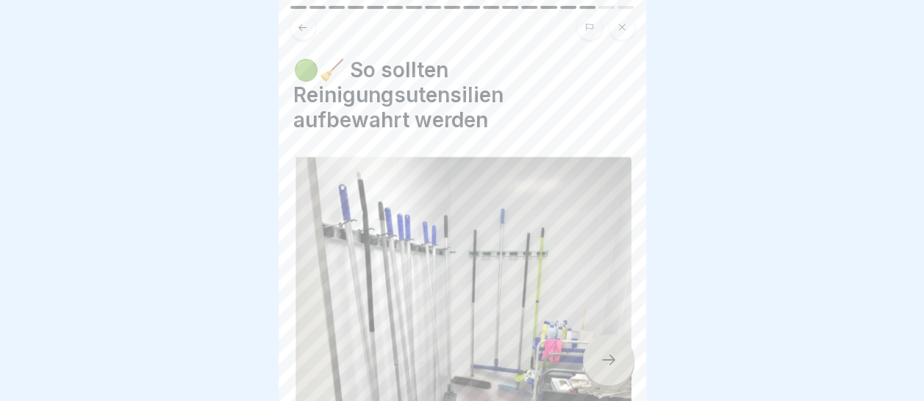
click at [612, 363] on icon at bounding box center [608, 359] width 13 height 10
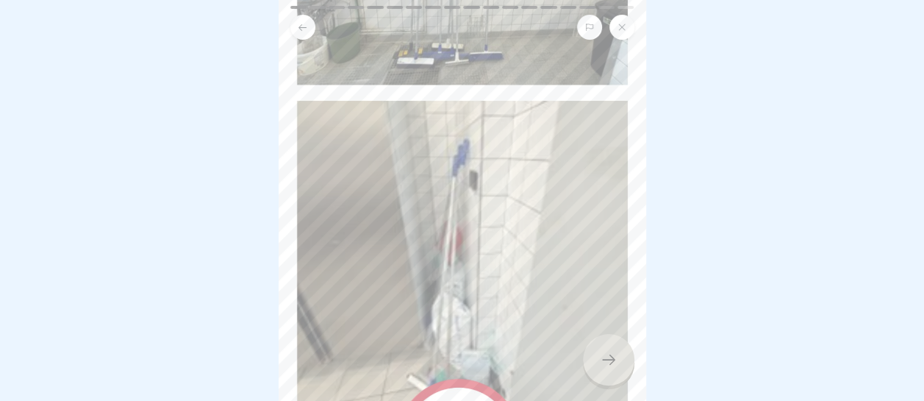
scroll to position [221, 0]
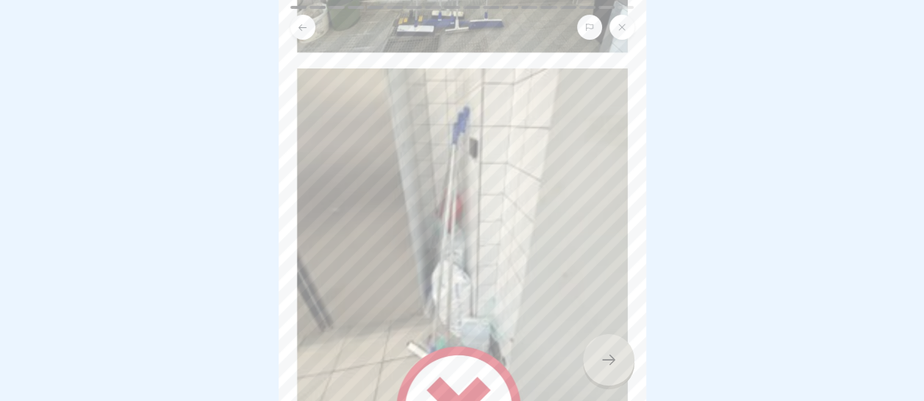
click at [614, 368] on icon at bounding box center [609, 360] width 18 height 18
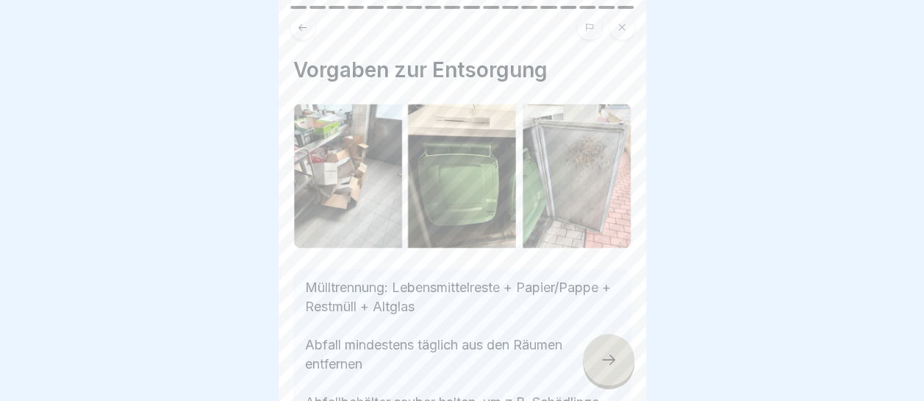
click at [613, 368] on icon at bounding box center [609, 360] width 18 height 18
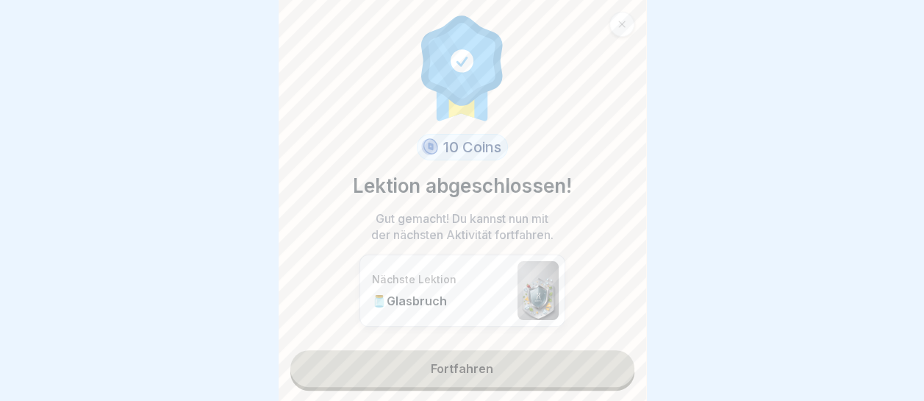
click at [557, 367] on link "Fortfahren" at bounding box center [462, 368] width 344 height 37
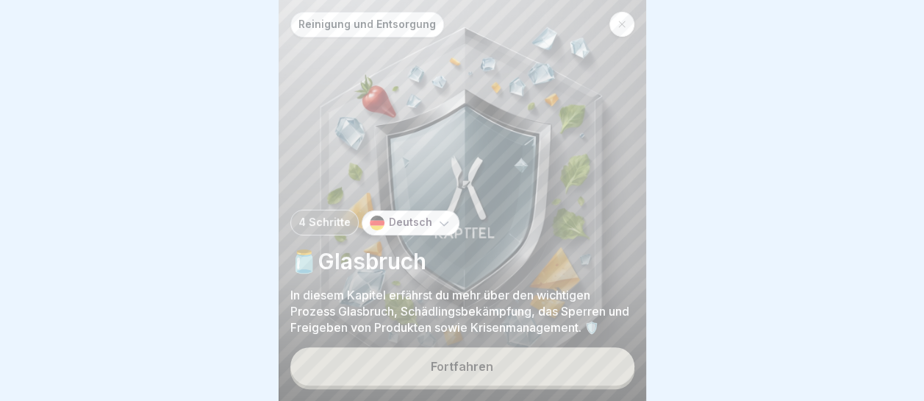
click at [553, 365] on button "Fortfahren" at bounding box center [462, 366] width 344 height 38
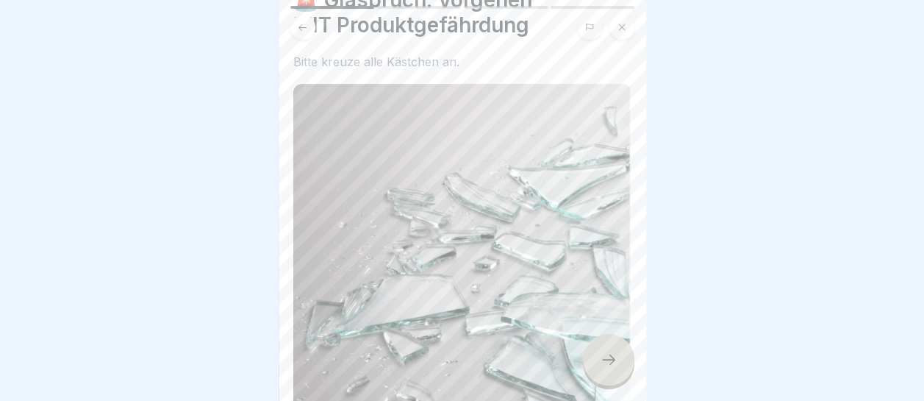
scroll to position [147, 0]
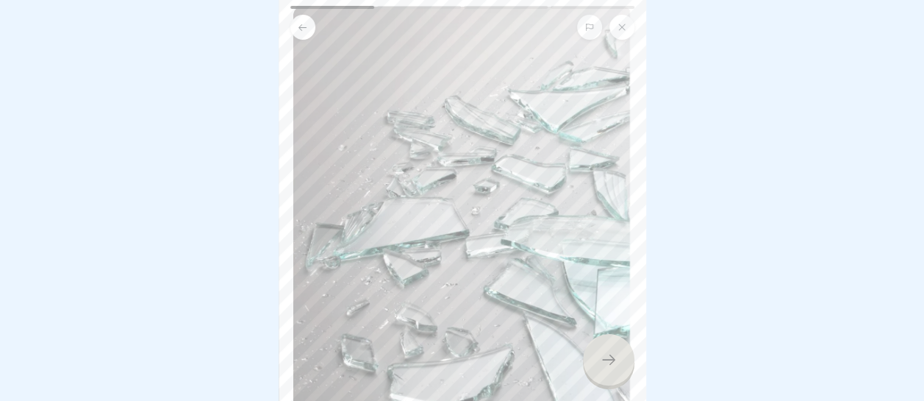
click at [612, 360] on icon at bounding box center [609, 360] width 18 height 18
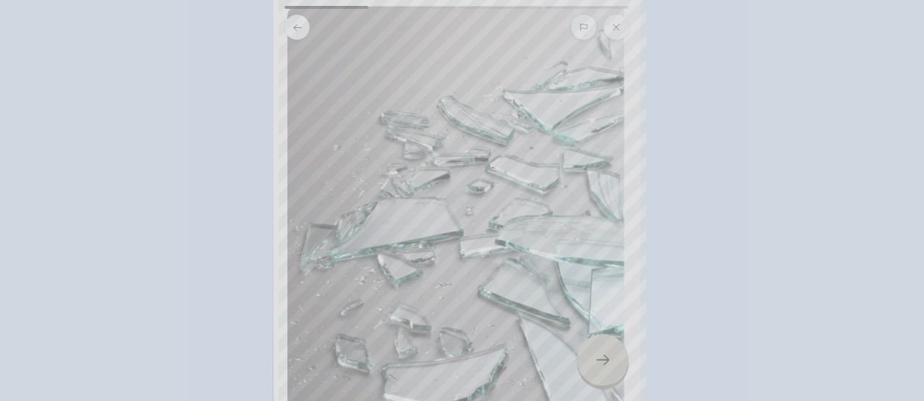
scroll to position [0, 0]
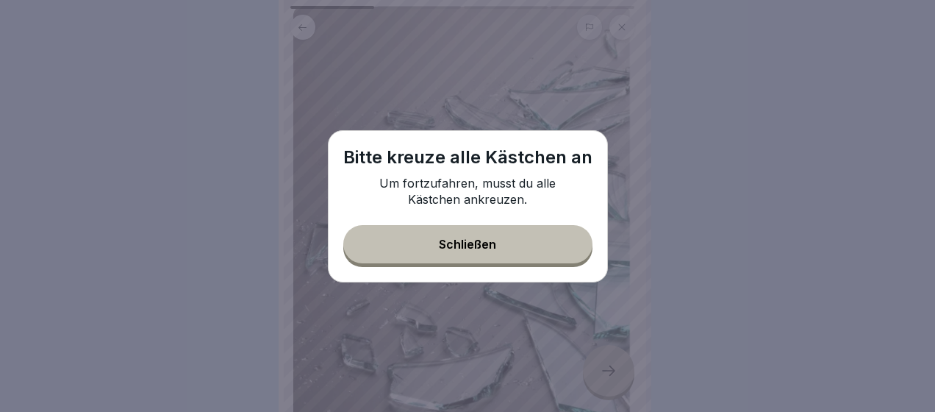
click at [538, 233] on button "Schließen" at bounding box center [467, 244] width 249 height 38
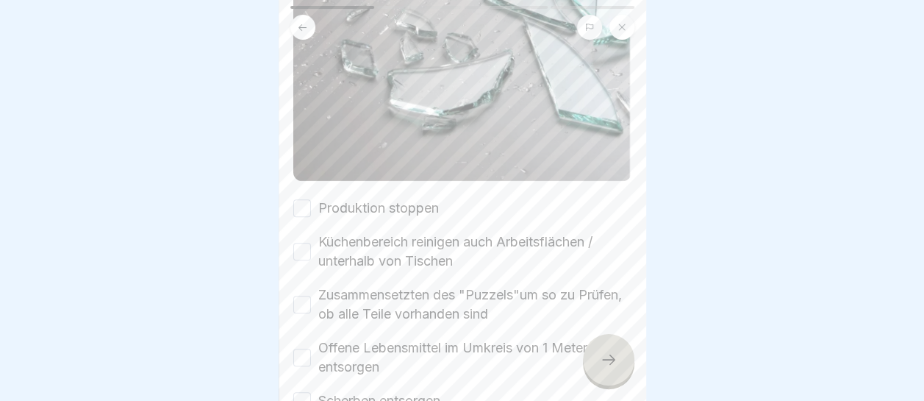
scroll to position [591, 0]
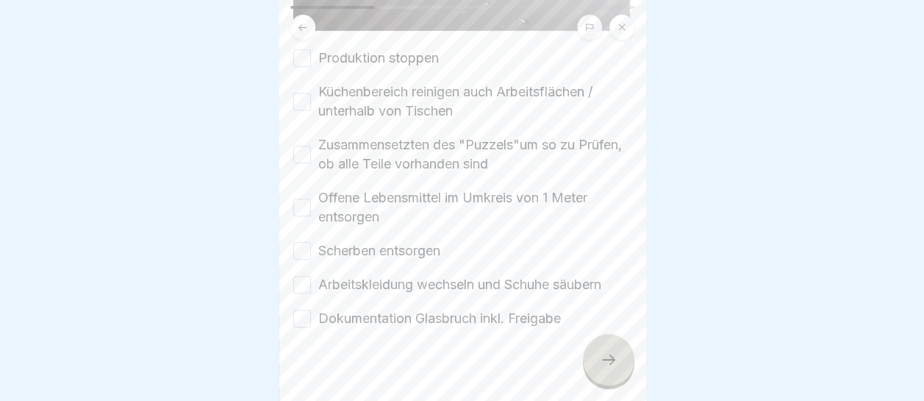
click at [303, 49] on button "Produktion stoppen" at bounding box center [302, 58] width 18 height 18
click at [303, 93] on button "Küchenbereich reinigen auch Arbeitsflächen / unterhalb von Tischen" at bounding box center [302, 102] width 18 height 18
click at [305, 146] on button "Zusammensetzten des "Puzzels"um so zu Prüfen, ob alle Teile vorhanden sind" at bounding box center [302, 155] width 18 height 18
click at [306, 199] on button "Offene Lebensmittel im Umkreis von 1 Meter entsorgen" at bounding box center [302, 208] width 18 height 18
click at [304, 246] on div "Produktion stoppen Küchenbereich reinigen auch Arbeitsflächen / unterhalb von T…" at bounding box center [462, 188] width 338 height 279
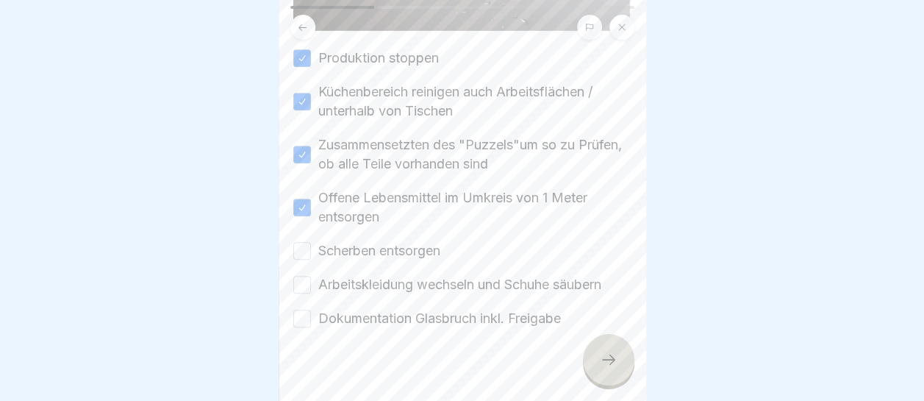
click at [301, 276] on button "Arbeitskleidung wechseln und Schuhe säubern" at bounding box center [302, 285] width 18 height 18
click at [304, 242] on button "Scherben entsorgen" at bounding box center [302, 251] width 18 height 18
click at [304, 310] on button "Dokumentation Glasbruch inkl. Freigabe" at bounding box center [302, 319] width 18 height 18
click at [598, 360] on div at bounding box center [608, 359] width 51 height 51
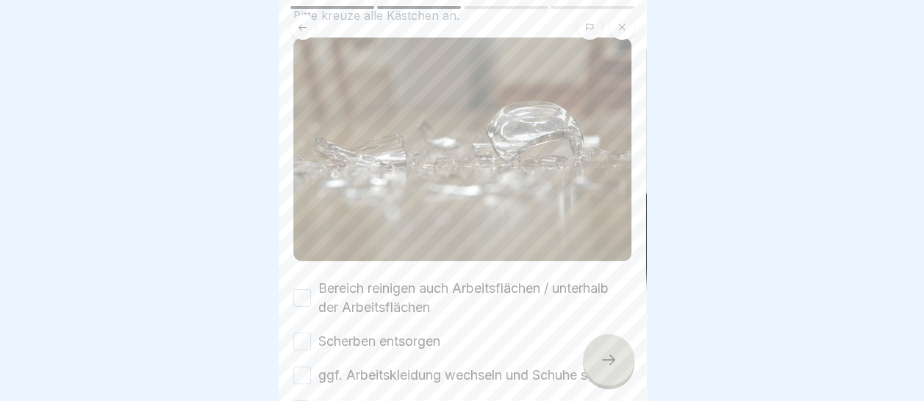
scroll to position [221, 0]
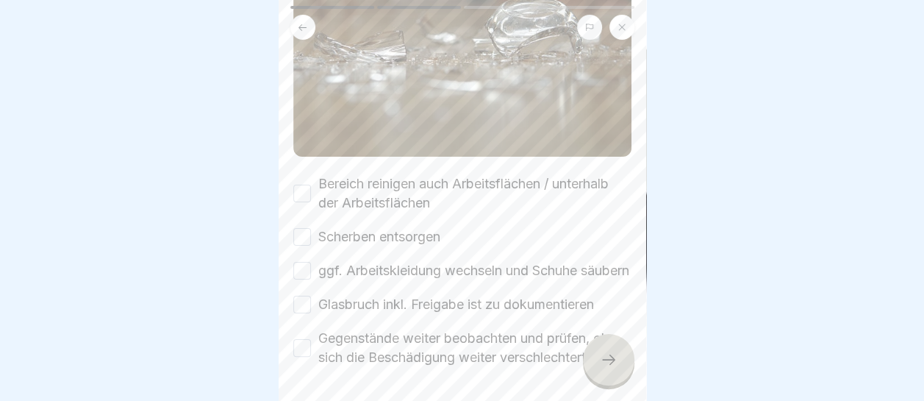
click at [301, 185] on button "Bereich reinigen auch Arbeitsflächen / unterhalb der Arbeitsflächen" at bounding box center [302, 194] width 18 height 18
drag, startPoint x: 301, startPoint y: 208, endPoint x: 301, endPoint y: 219, distance: 11.0
click at [301, 227] on div "Scherben entsorgen" at bounding box center [366, 236] width 147 height 19
click at [301, 228] on button "Scherben entsorgen" at bounding box center [302, 237] width 18 height 18
drag, startPoint x: 301, startPoint y: 258, endPoint x: 303, endPoint y: 276, distance: 18.4
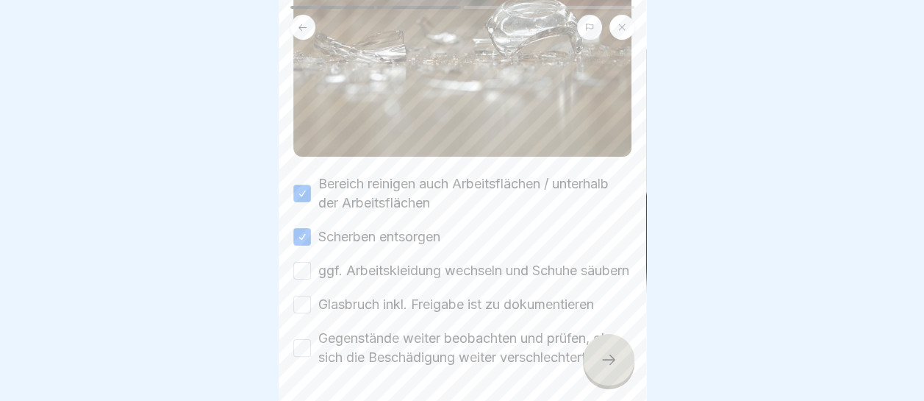
click at [301, 262] on button "ggf. Arbeitskleidung wechseln und Schuhe säubern" at bounding box center [302, 271] width 18 height 18
click at [299, 303] on button "Glasbruch inkl. Freigabe ist zu dokumentieren" at bounding box center [302, 305] width 18 height 18
click at [301, 347] on button "Gegenstände weiter beobachten und prüfen, ob sich die Beschädigung weiter versc…" at bounding box center [302, 348] width 18 height 18
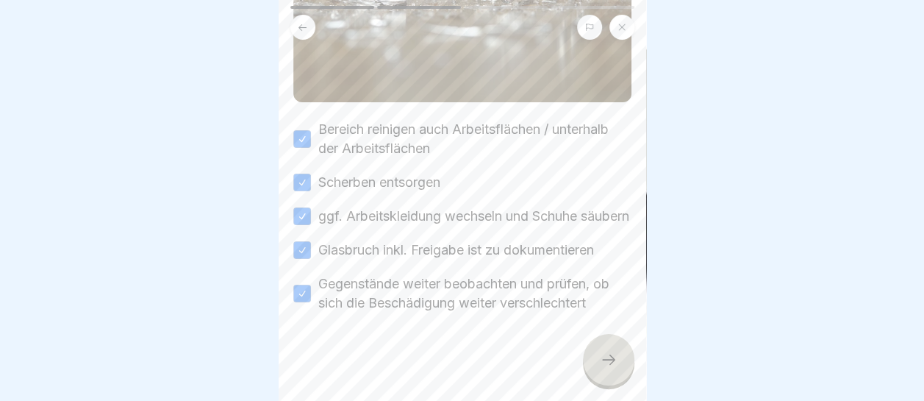
click at [632, 367] on div at bounding box center [608, 359] width 51 height 51
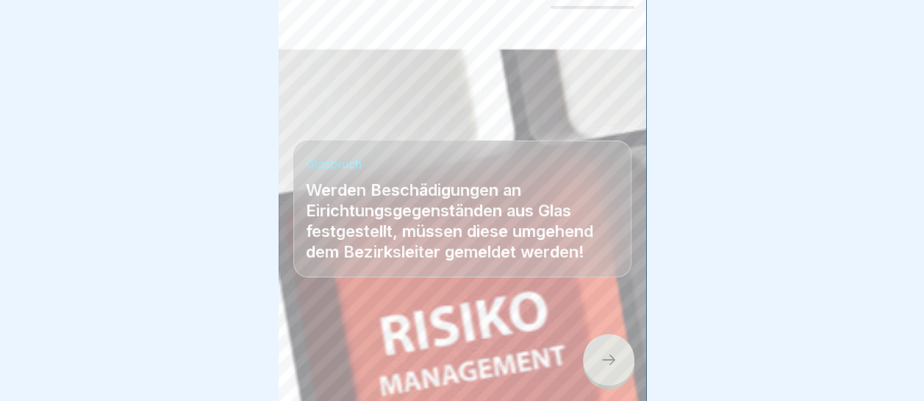
click at [614, 371] on div at bounding box center [608, 359] width 51 height 51
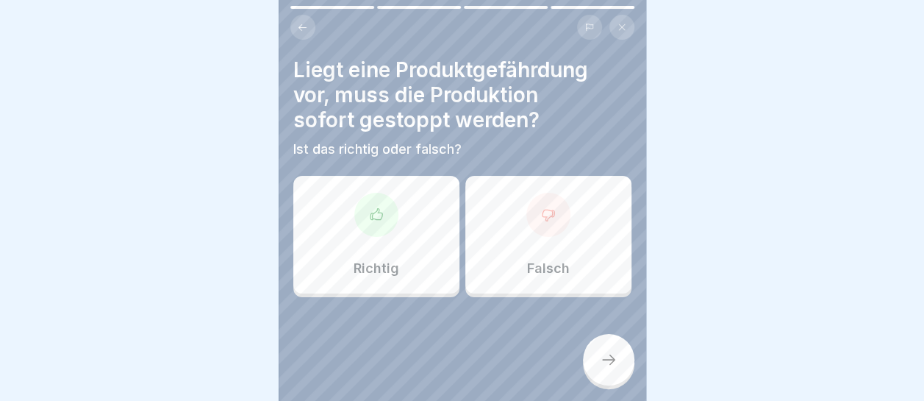
click at [360, 216] on div at bounding box center [376, 215] width 44 height 44
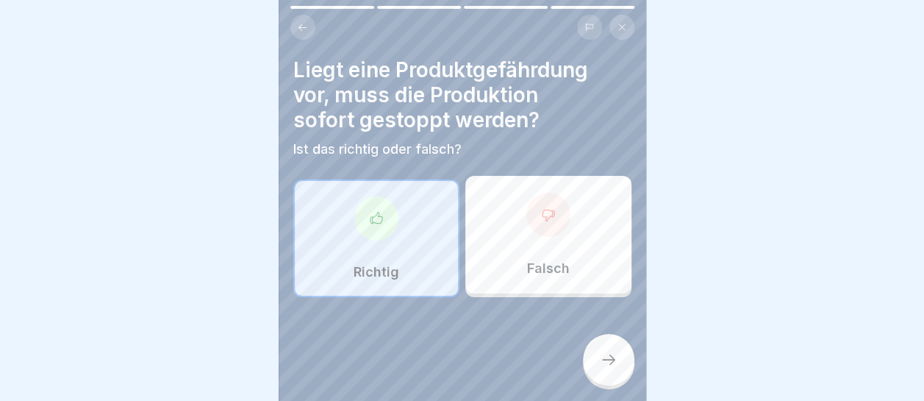
click at [608, 357] on icon at bounding box center [609, 360] width 18 height 18
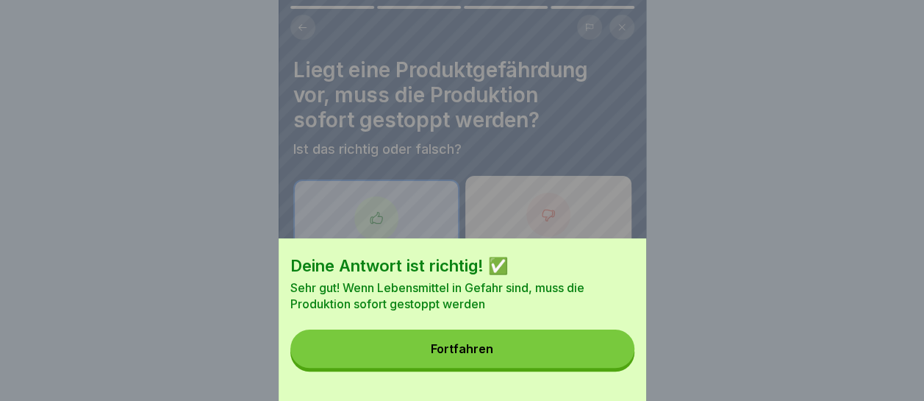
click at [590, 359] on button "Fortfahren" at bounding box center [462, 348] width 344 height 38
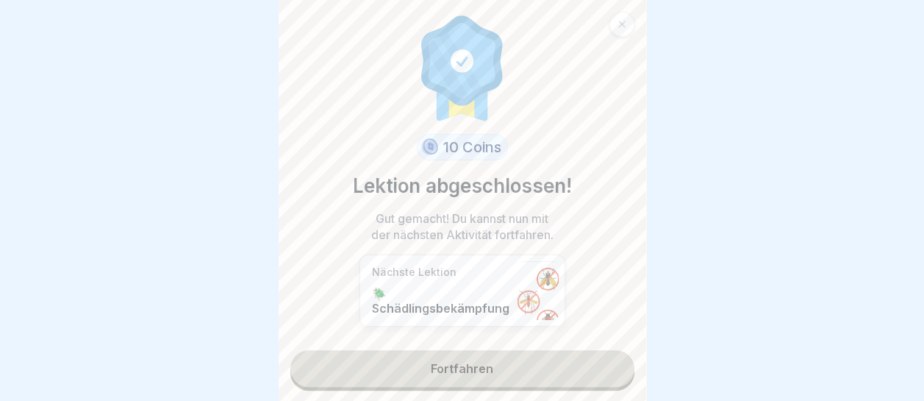
click at [498, 350] on link "Fortfahren" at bounding box center [462, 368] width 344 height 37
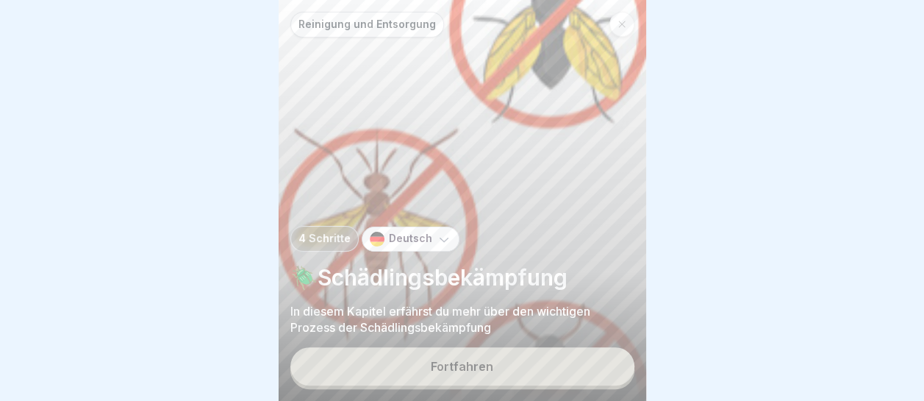
click at [494, 356] on button "Fortfahren" at bounding box center [462, 366] width 344 height 38
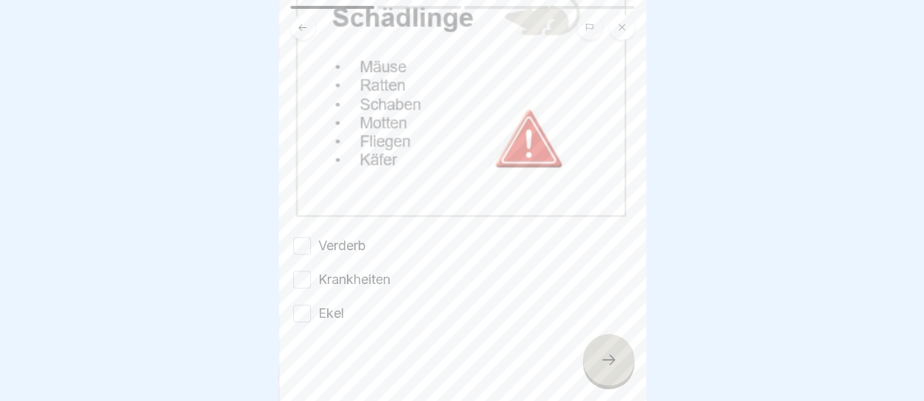
scroll to position [207, 0]
click at [307, 235] on button "Verderb" at bounding box center [302, 244] width 18 height 18
click at [302, 269] on button "Krankheiten" at bounding box center [302, 278] width 18 height 18
click at [302, 303] on button "Ekel" at bounding box center [302, 312] width 18 height 18
click at [607, 348] on div at bounding box center [608, 359] width 51 height 51
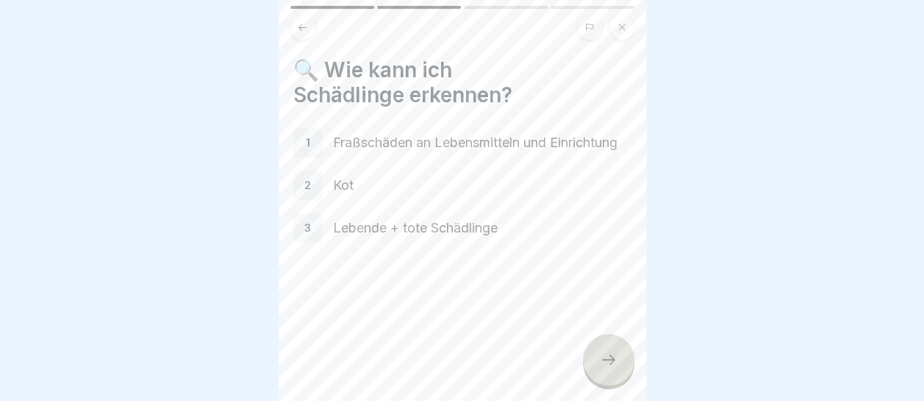
click at [604, 354] on icon at bounding box center [609, 360] width 18 height 18
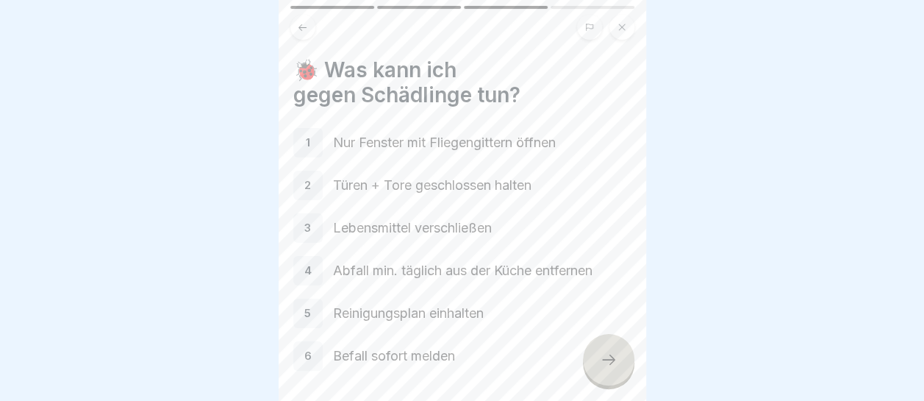
click at [604, 354] on icon at bounding box center [609, 360] width 18 height 18
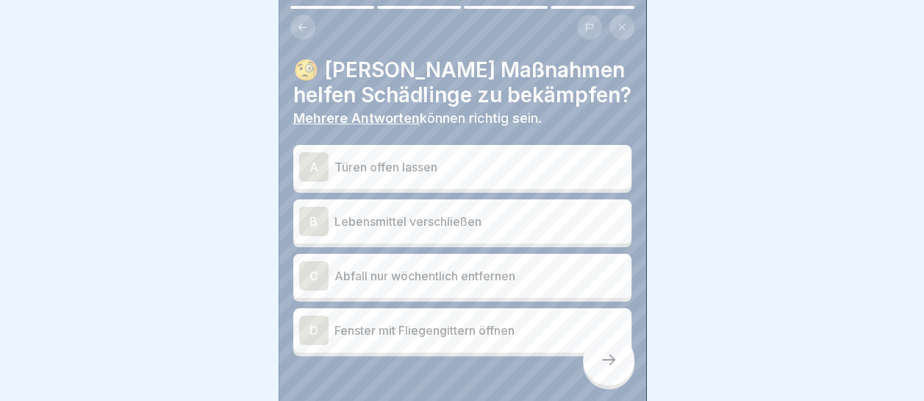
click at [498, 212] on p "Lebensmittel verschließen" at bounding box center [480, 221] width 291 height 18
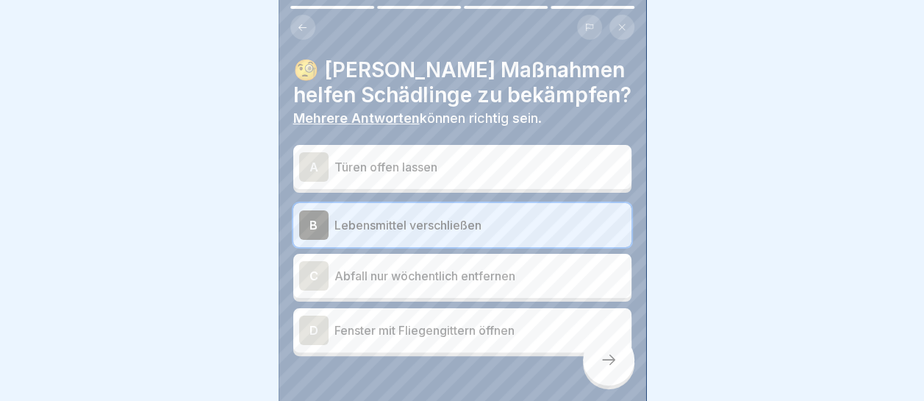
click at [498, 321] on p "Fenster mit Fliegengittern öffnen" at bounding box center [480, 330] width 291 height 18
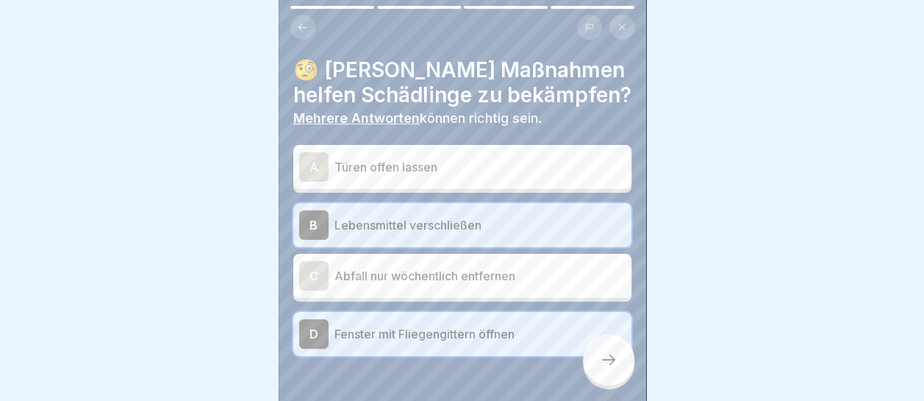
click at [609, 359] on icon at bounding box center [609, 360] width 18 height 18
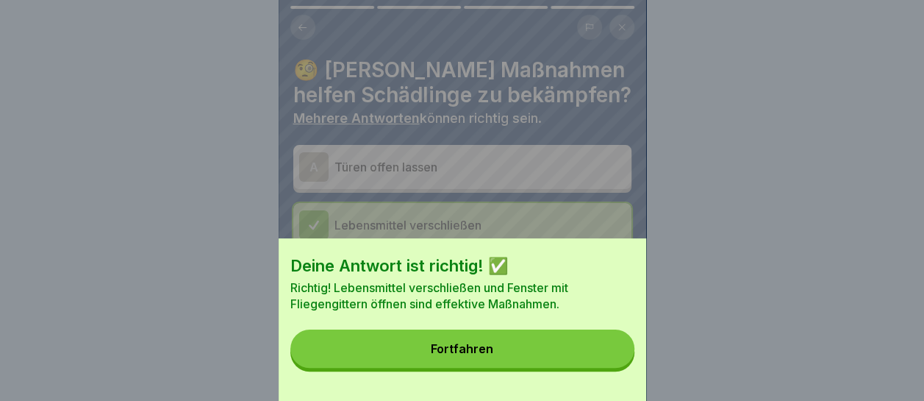
click at [611, 366] on button "Fortfahren" at bounding box center [462, 348] width 344 height 38
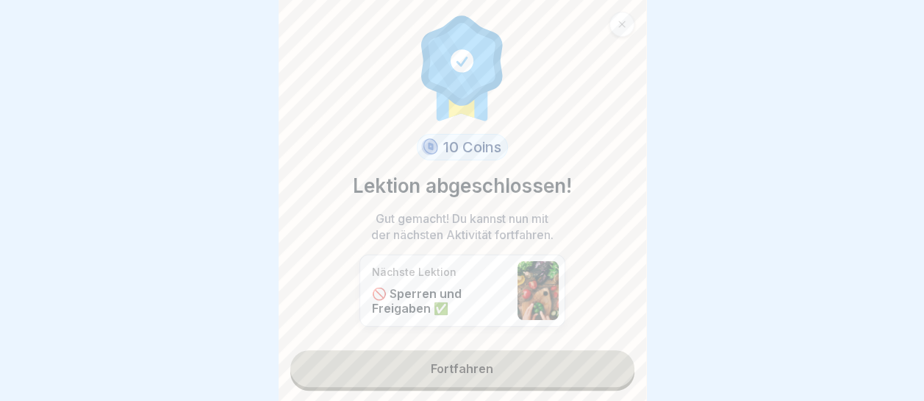
click at [531, 351] on link "Fortfahren" at bounding box center [462, 368] width 344 height 37
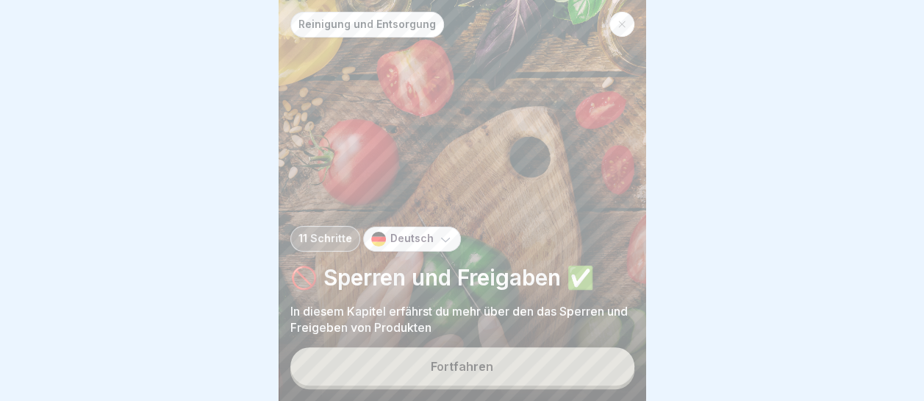
click at [529, 365] on button "Fortfahren" at bounding box center [462, 366] width 344 height 38
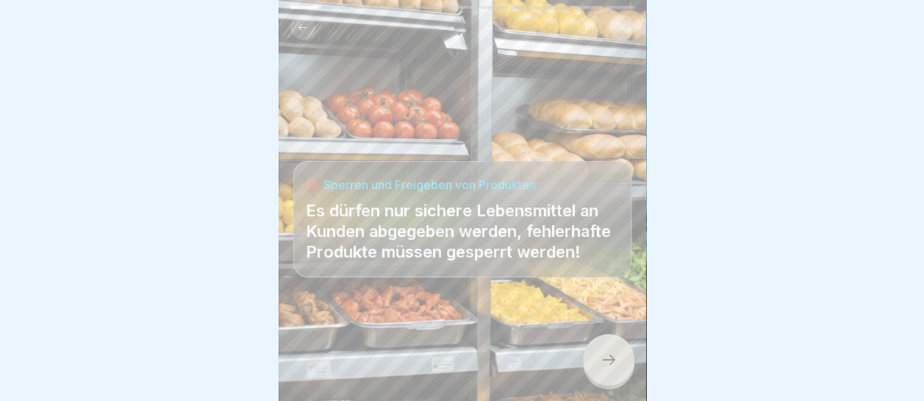
click at [604, 360] on icon at bounding box center [609, 360] width 18 height 18
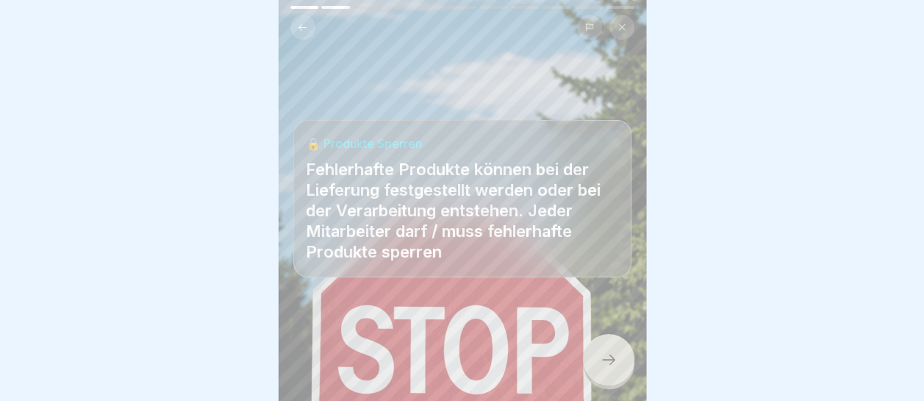
click at [604, 360] on icon at bounding box center [609, 360] width 18 height 18
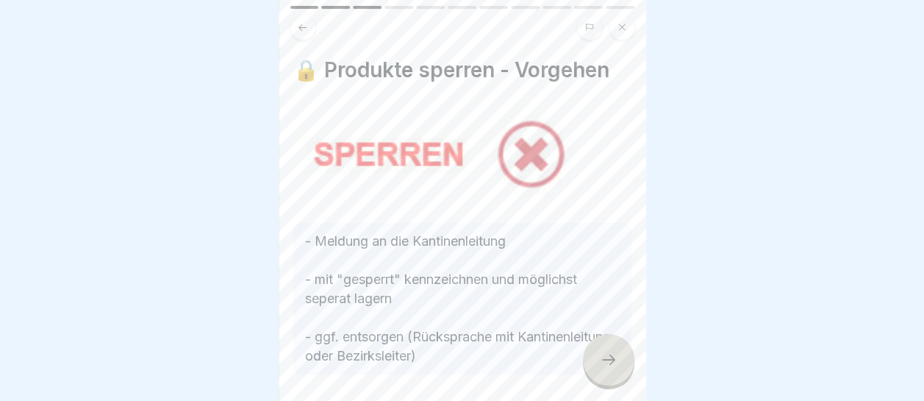
click at [604, 360] on icon at bounding box center [609, 360] width 18 height 18
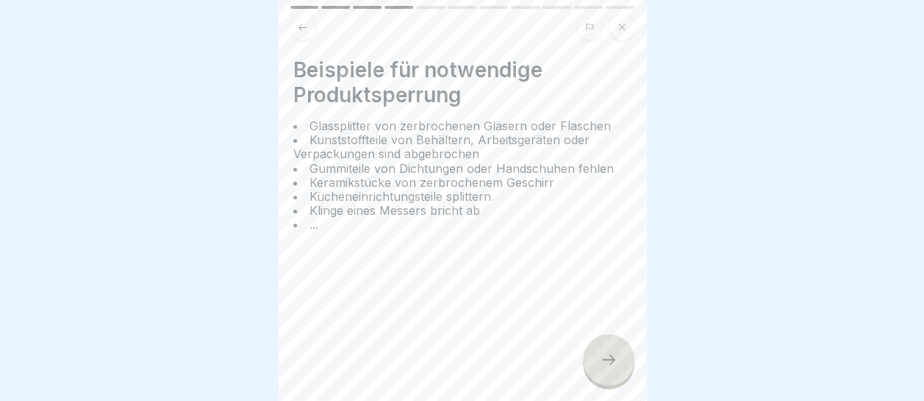
click at [604, 360] on icon at bounding box center [609, 360] width 18 height 18
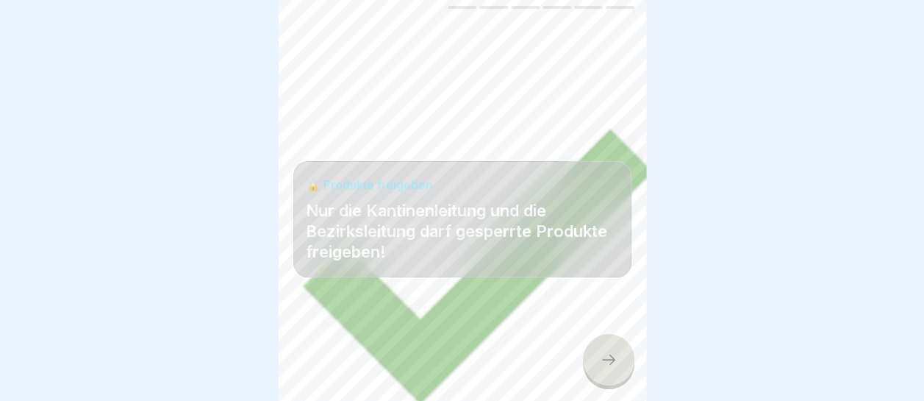
click at [604, 360] on icon at bounding box center [609, 360] width 18 height 18
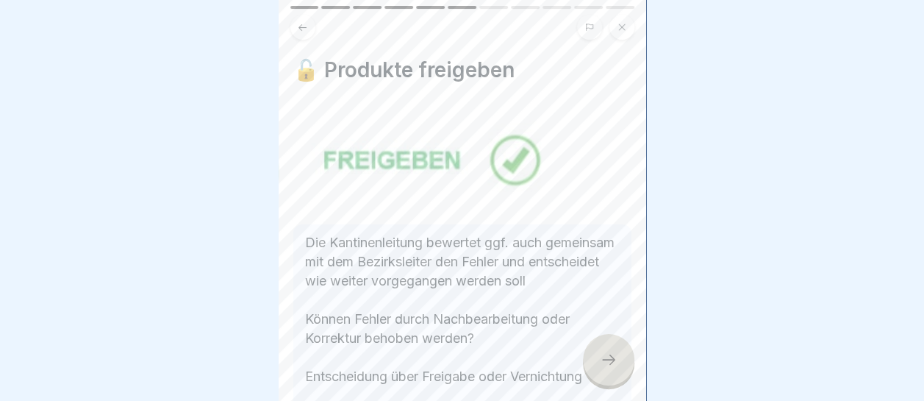
click at [604, 360] on icon at bounding box center [609, 360] width 18 height 18
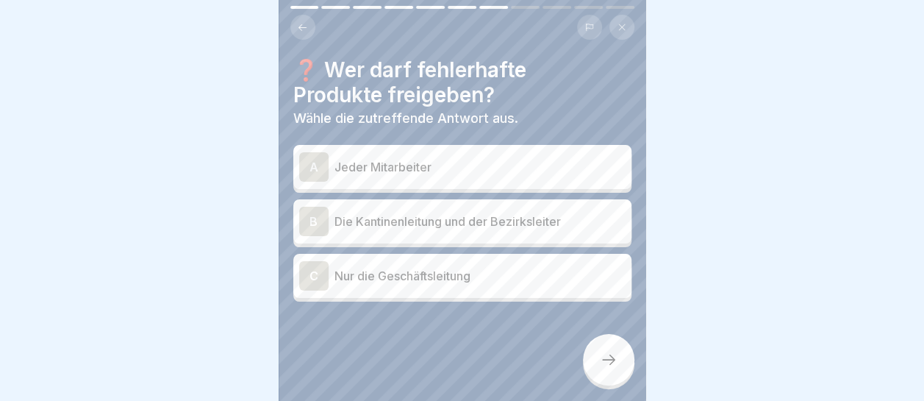
click at [497, 216] on p "Die Kantinenleitung und der Bezirksleiter" at bounding box center [480, 221] width 291 height 18
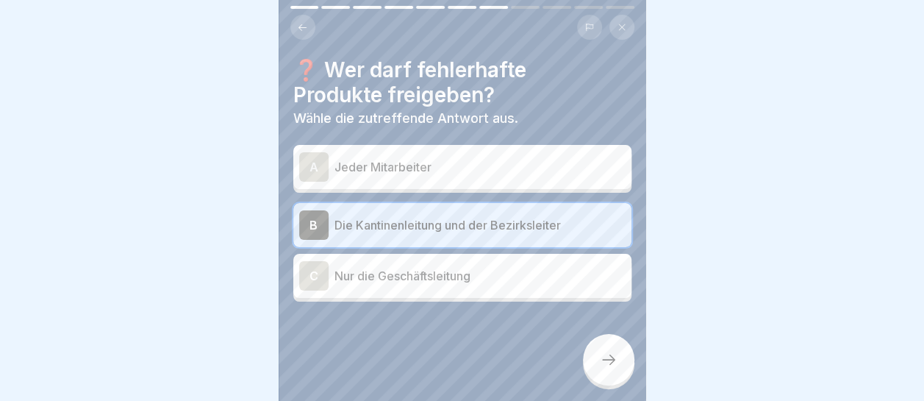
click at [598, 357] on div at bounding box center [608, 359] width 51 height 51
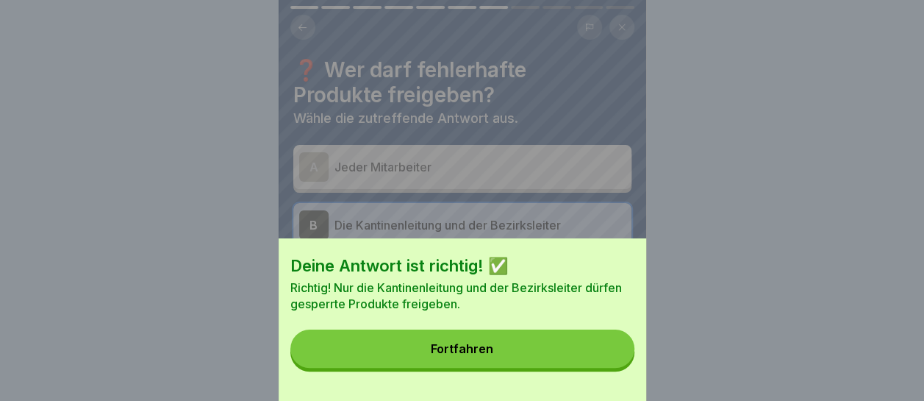
click at [577, 357] on button "Fortfahren" at bounding box center [462, 348] width 344 height 38
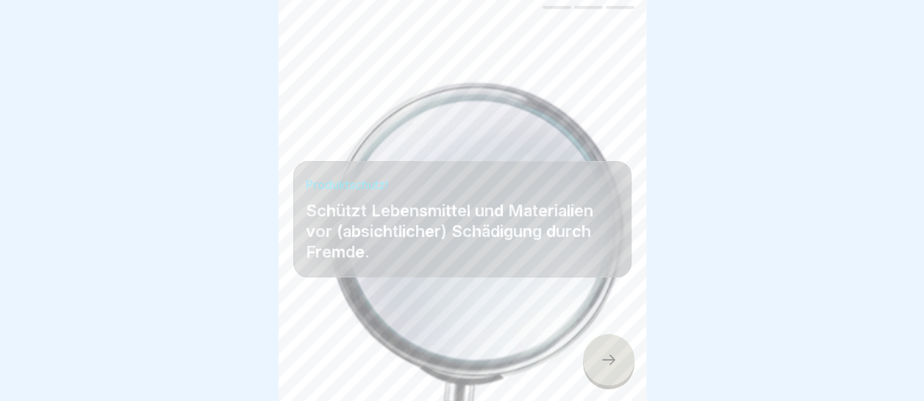
click at [605, 359] on icon at bounding box center [609, 360] width 18 height 18
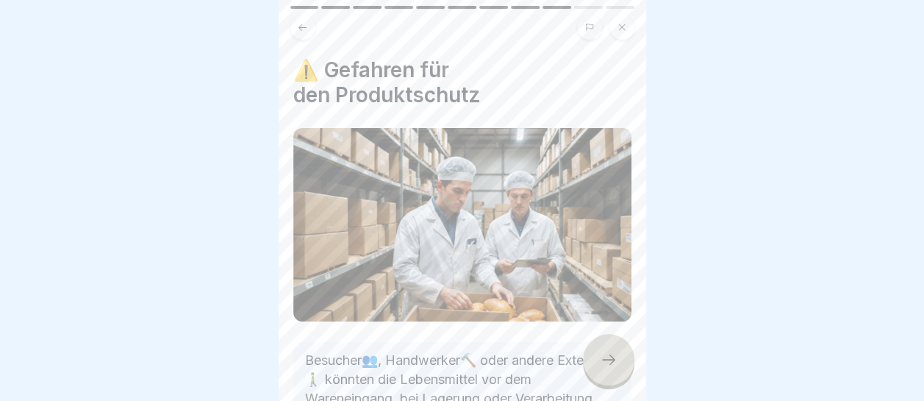
click at [605, 359] on icon at bounding box center [609, 360] width 18 height 18
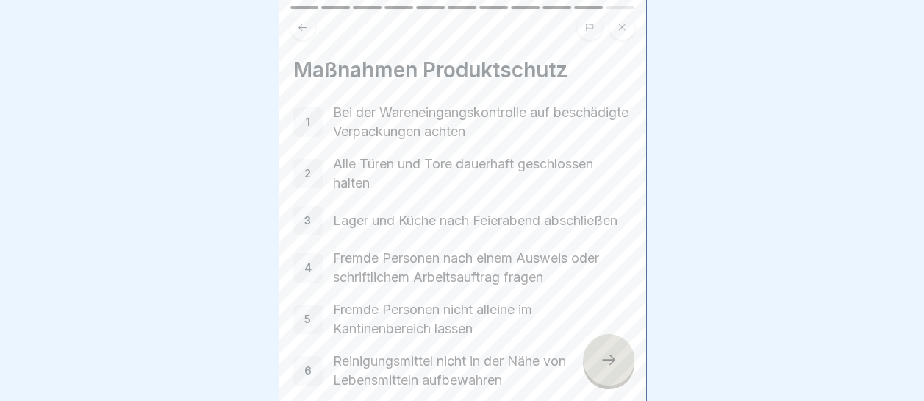
click at [605, 359] on icon at bounding box center [609, 360] width 18 height 18
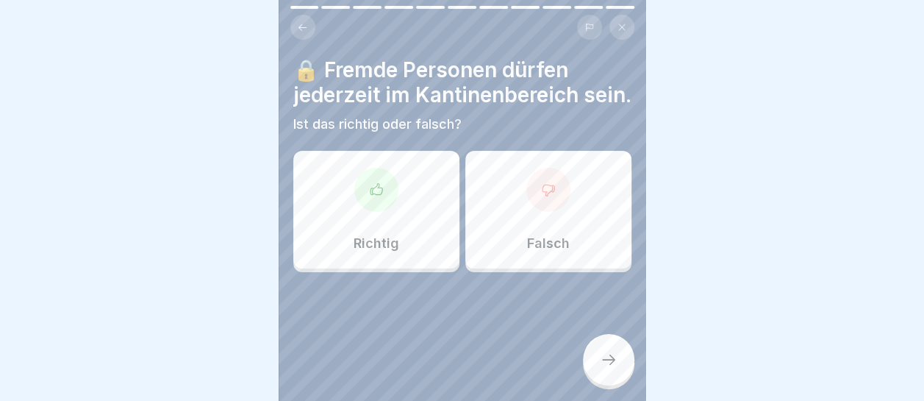
click at [581, 239] on div "Falsch" at bounding box center [548, 210] width 166 height 118
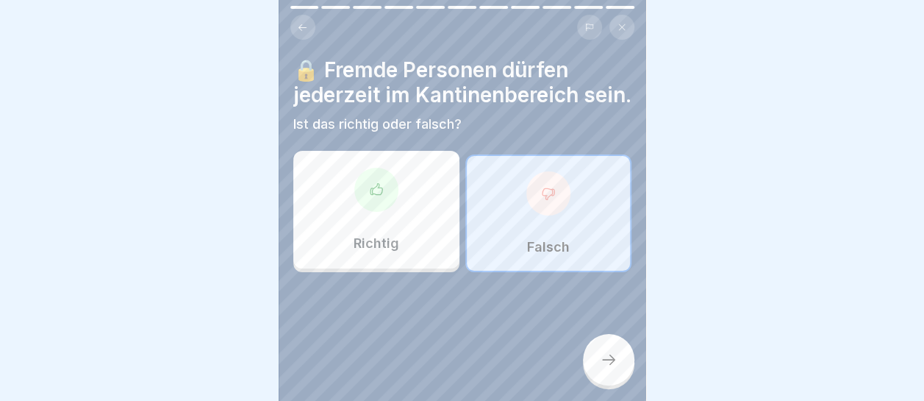
click at [610, 368] on icon at bounding box center [609, 360] width 18 height 18
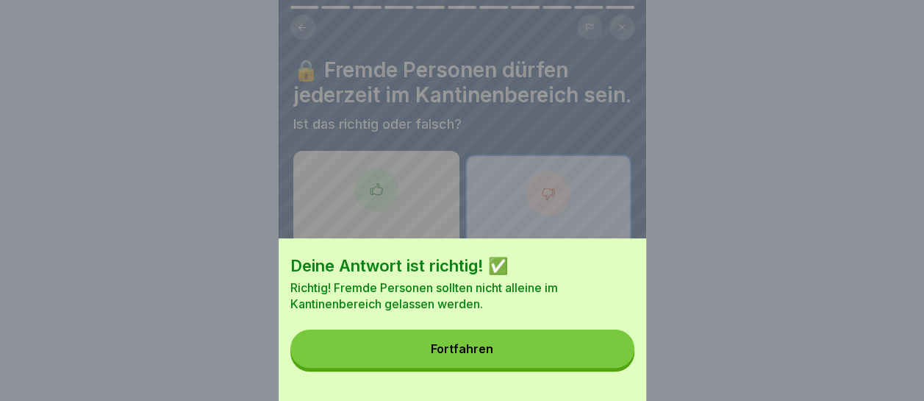
click at [607, 365] on button "Fortfahren" at bounding box center [462, 348] width 344 height 38
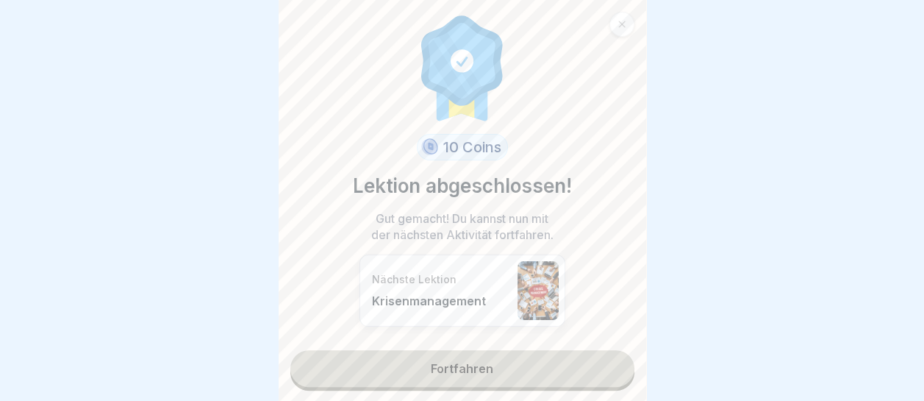
click at [555, 354] on link "Fortfahren" at bounding box center [462, 368] width 344 height 37
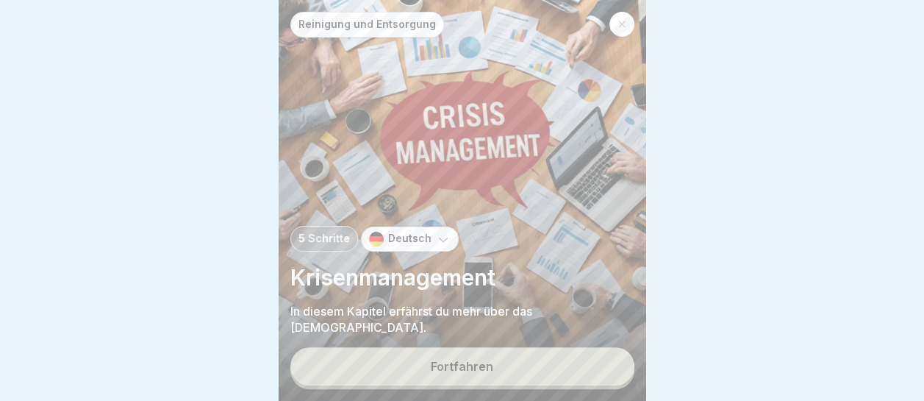
click at [556, 362] on button "Fortfahren" at bounding box center [462, 366] width 344 height 38
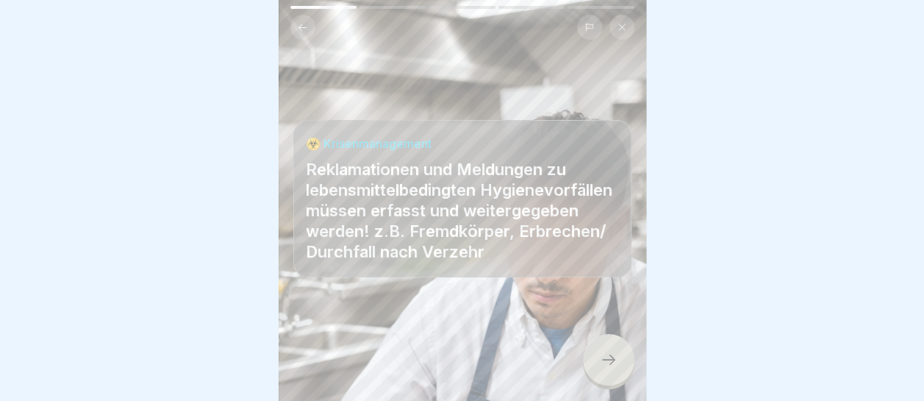
click at [598, 362] on div at bounding box center [608, 359] width 51 height 51
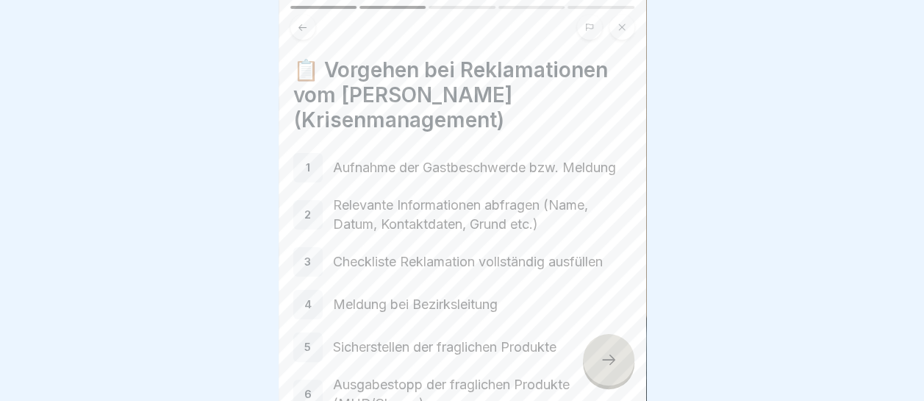
click at [601, 362] on icon at bounding box center [609, 360] width 18 height 18
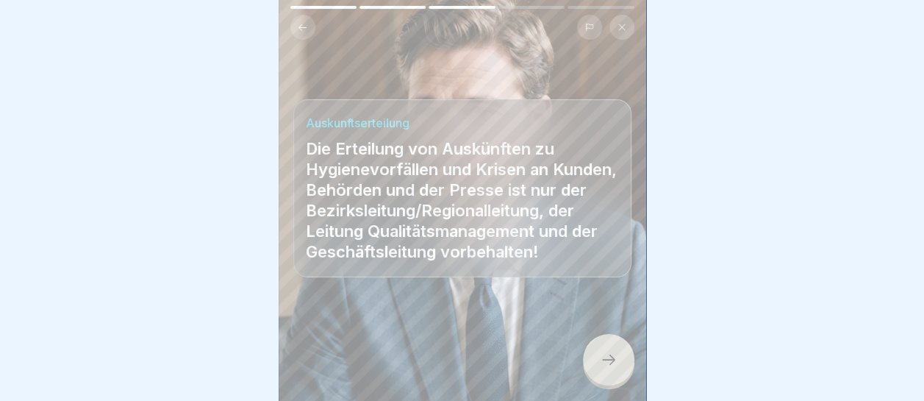
click at [601, 362] on icon at bounding box center [609, 360] width 18 height 18
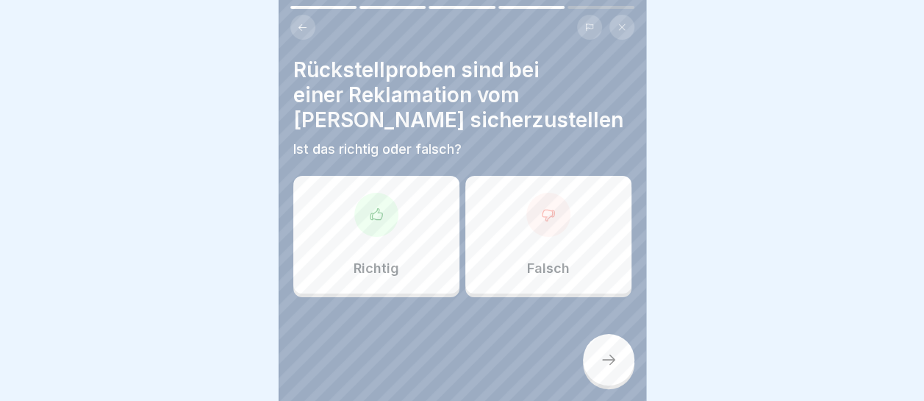
click at [584, 221] on div "Falsch" at bounding box center [548, 235] width 166 height 118
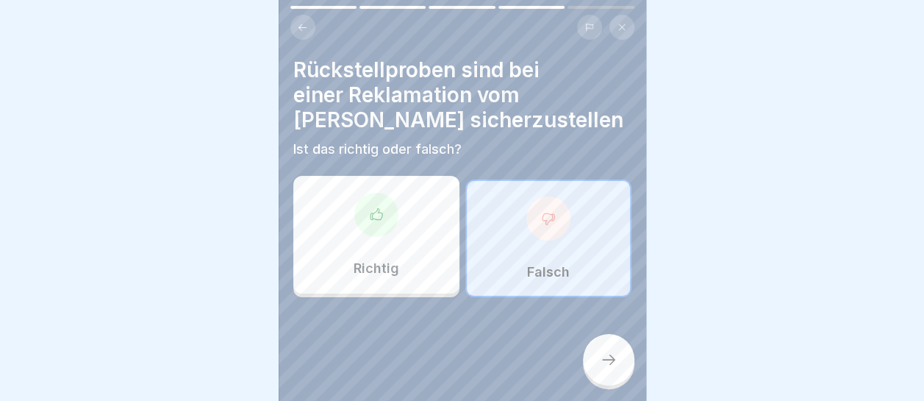
click at [601, 360] on icon at bounding box center [609, 360] width 18 height 18
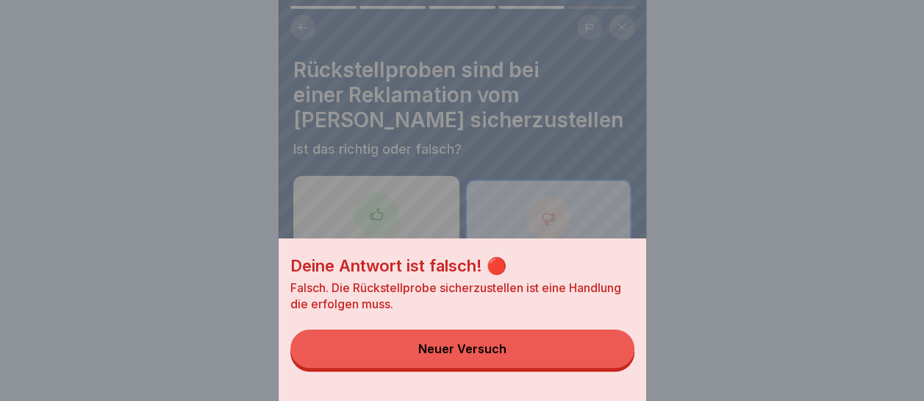
click at [562, 135] on div "Deine Antwort ist falsch! 🔴 Falsch. Die Rückstellprobe sicherzustellen ist eine…" at bounding box center [463, 200] width 368 height 401
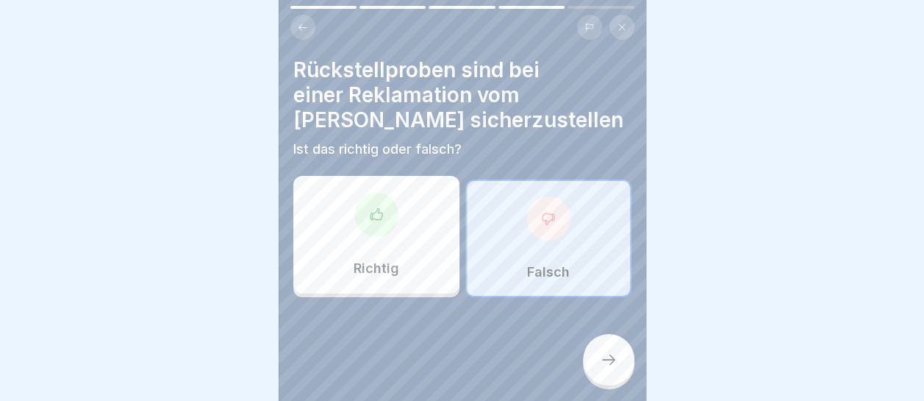
click at [376, 193] on div at bounding box center [376, 215] width 44 height 44
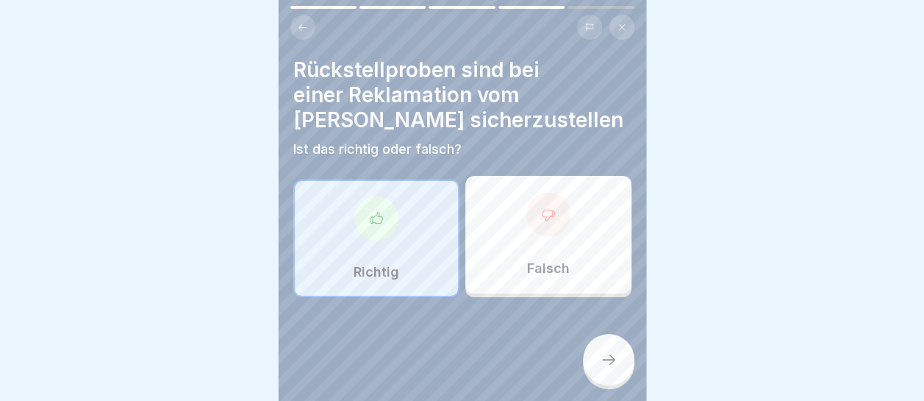
click at [609, 353] on icon at bounding box center [609, 360] width 18 height 18
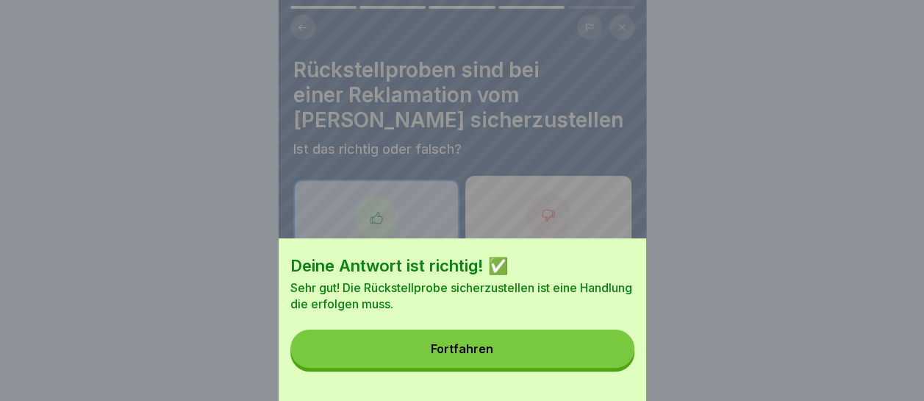
click at [602, 359] on button "Fortfahren" at bounding box center [462, 348] width 344 height 38
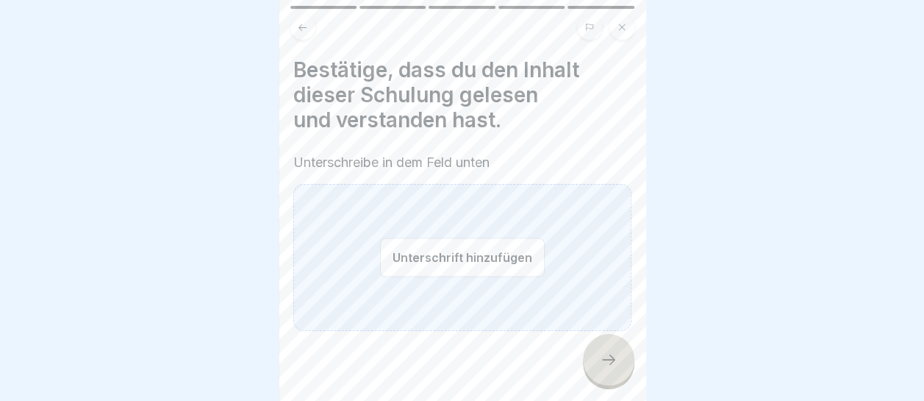
click at [448, 248] on button "Unterschrift hinzufügen" at bounding box center [462, 256] width 165 height 39
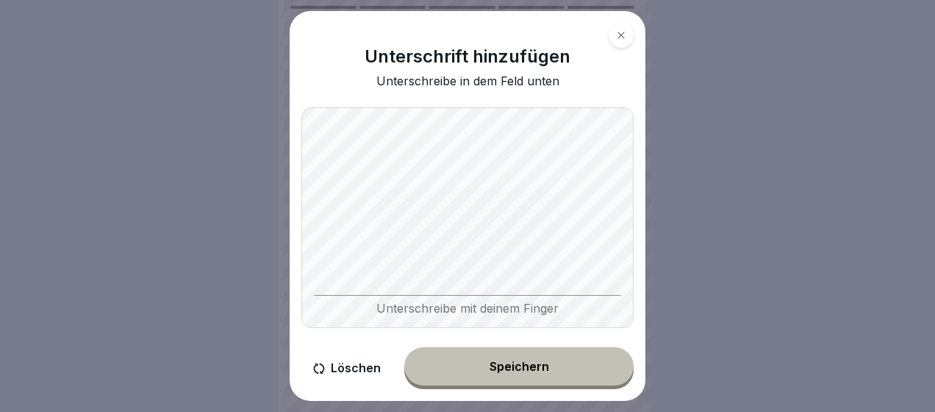
click at [393, 296] on div "Unterschreibe mit deinem Finger" at bounding box center [467, 305] width 307 height 21
click at [518, 360] on button "Speichern" at bounding box center [518, 366] width 229 height 38
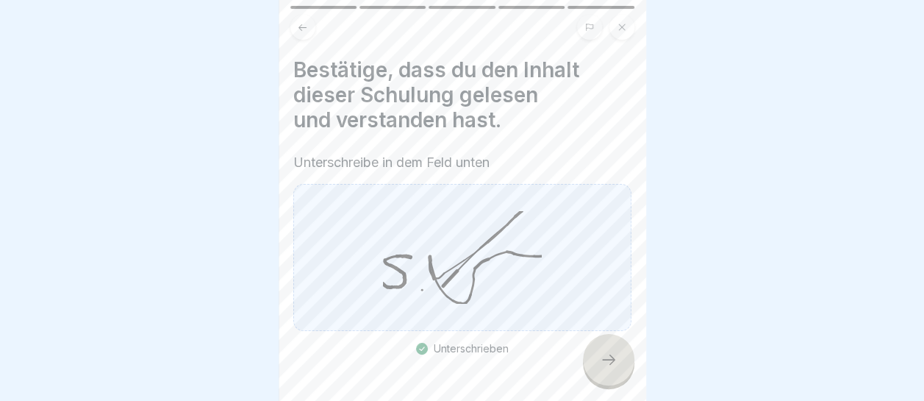
click at [605, 368] on icon at bounding box center [609, 360] width 18 height 18
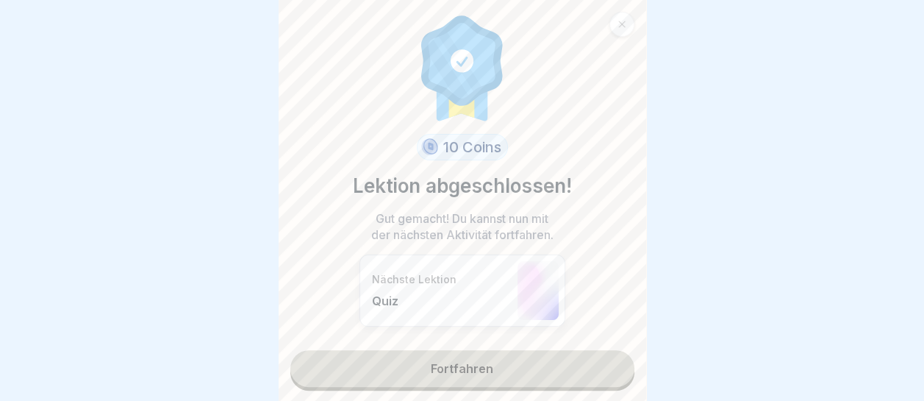
click at [521, 373] on link "Fortfahren" at bounding box center [462, 368] width 344 height 37
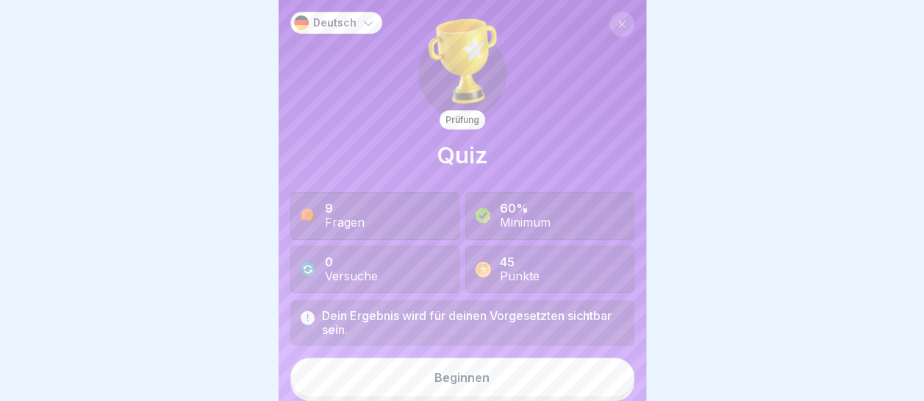
click at [521, 373] on button "Beginnen" at bounding box center [462, 377] width 344 height 40
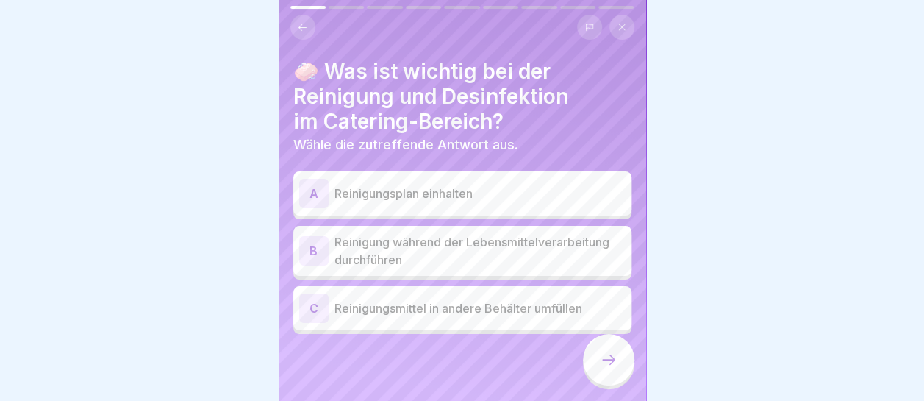
click at [457, 190] on p "Reinigungsplan einhalten" at bounding box center [480, 194] width 291 height 18
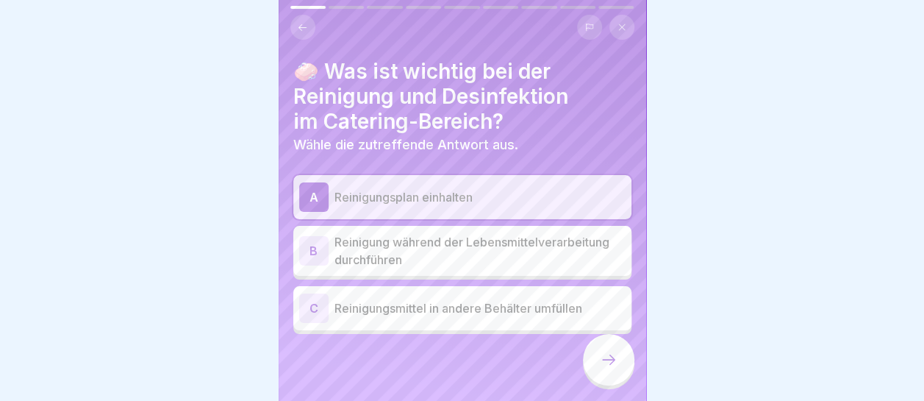
click at [615, 363] on div at bounding box center [608, 359] width 51 height 51
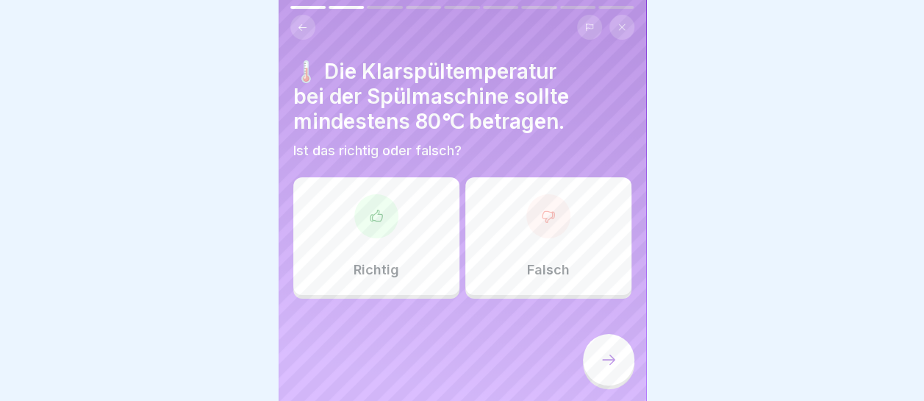
click at [413, 256] on div "Richtig" at bounding box center [376, 236] width 166 height 118
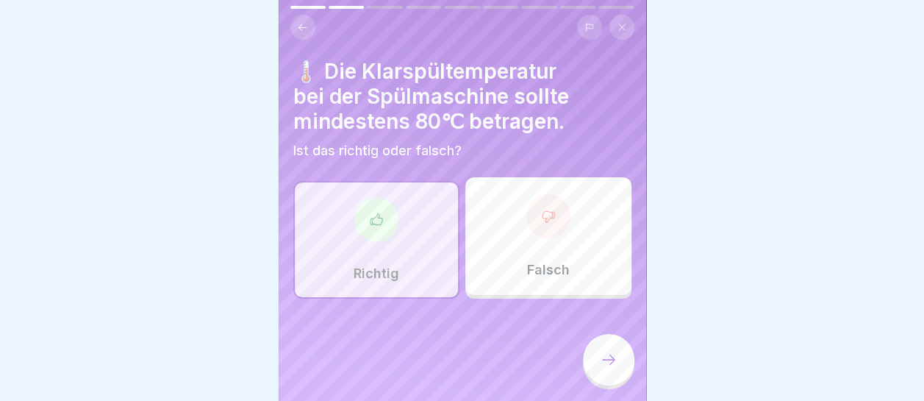
click at [622, 362] on div at bounding box center [608, 359] width 51 height 51
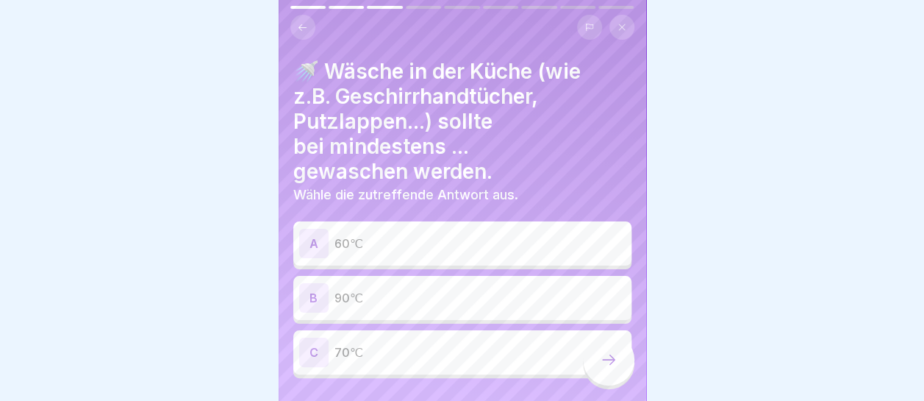
click at [429, 301] on p "90℃" at bounding box center [480, 298] width 291 height 18
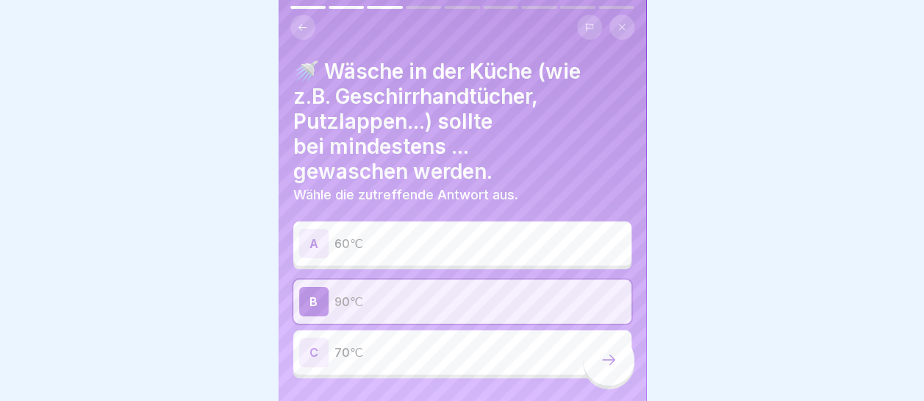
click at [611, 368] on icon at bounding box center [609, 360] width 18 height 18
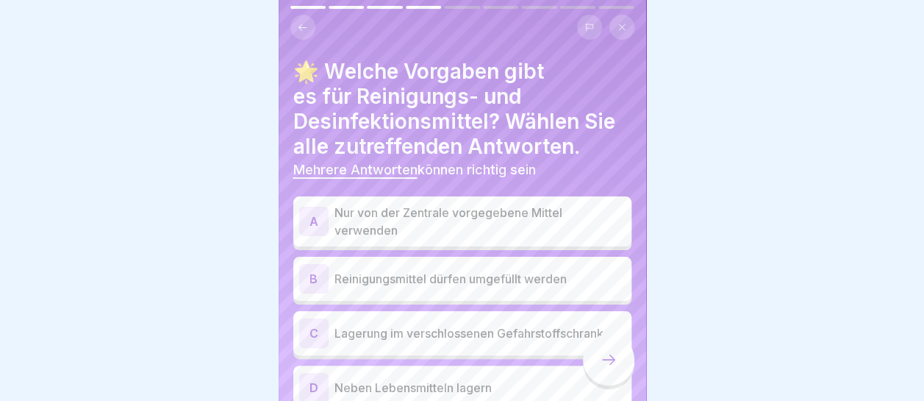
click at [421, 220] on p "Nur von der Zentrale vorgegebene Mittel verwenden" at bounding box center [480, 221] width 291 height 35
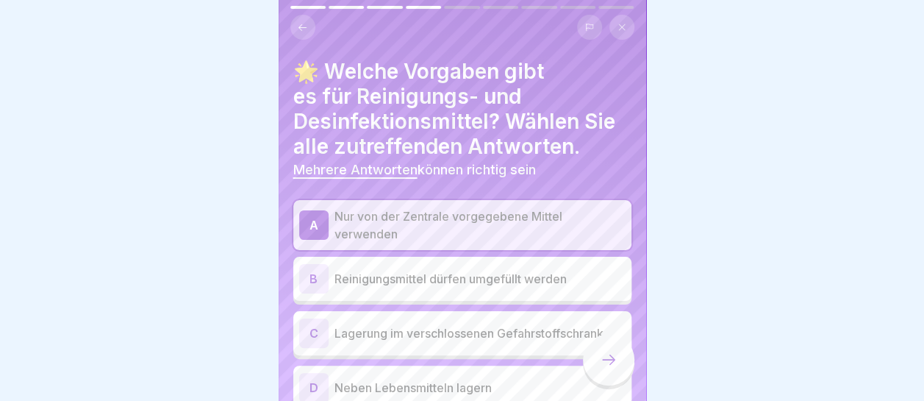
click at [435, 335] on p "Lagerung im verschlossenen Gefahrstoffschrank" at bounding box center [480, 333] width 291 height 18
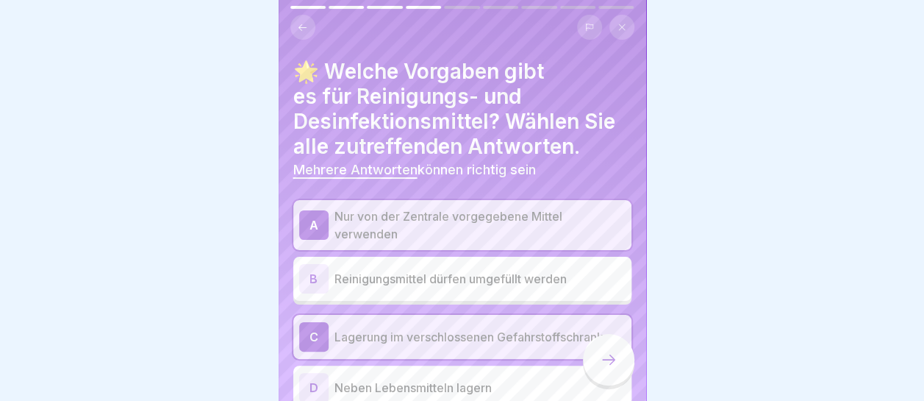
click at [614, 368] on icon at bounding box center [609, 360] width 18 height 18
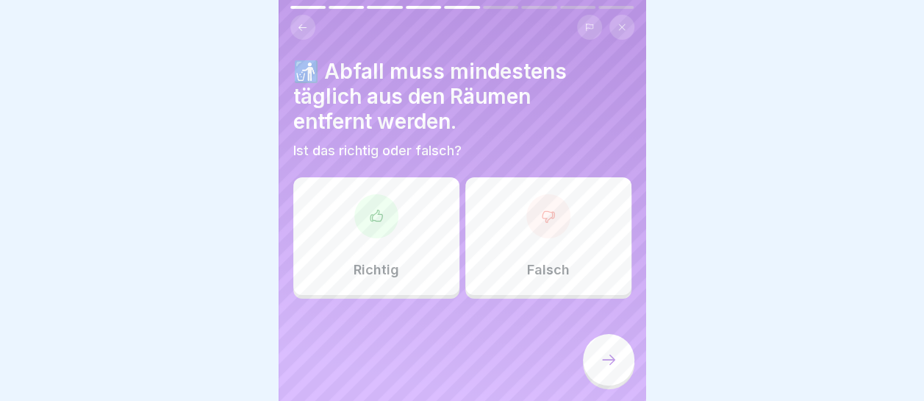
click at [407, 226] on div "Richtig" at bounding box center [376, 236] width 166 height 118
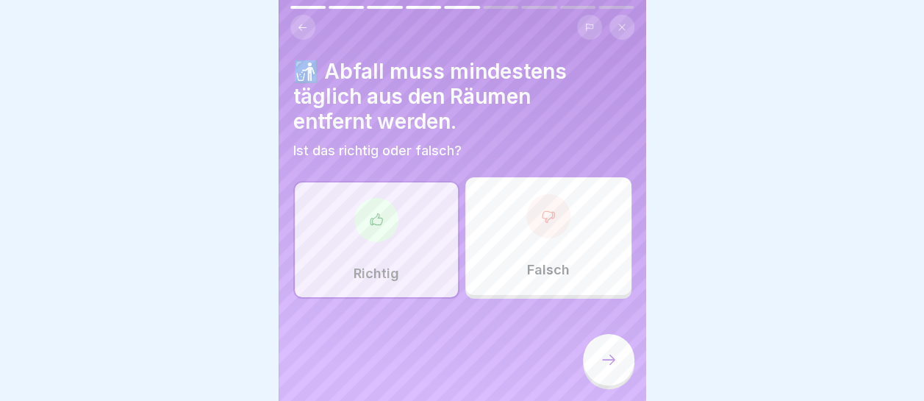
click at [618, 372] on div at bounding box center [608, 359] width 51 height 51
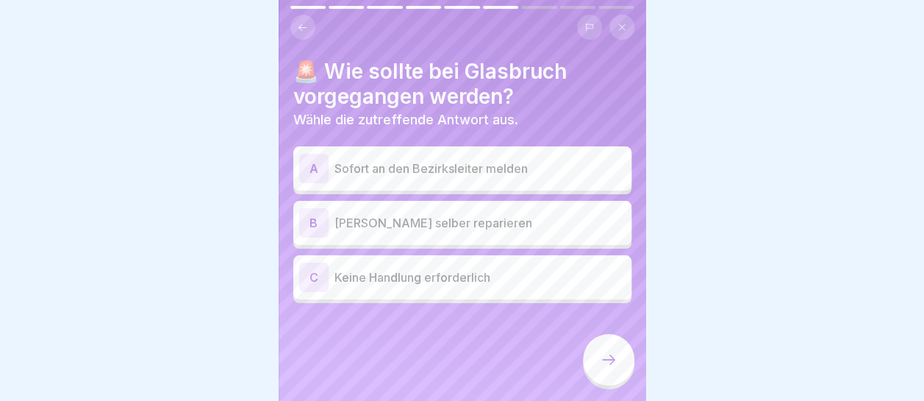
click at [539, 169] on p "Sofort an den Bezirksleiter melden" at bounding box center [480, 169] width 291 height 18
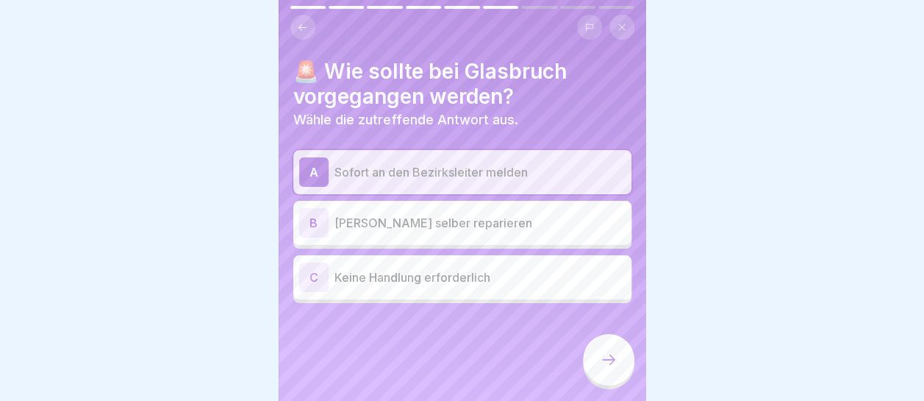
click at [608, 368] on icon at bounding box center [609, 360] width 18 height 18
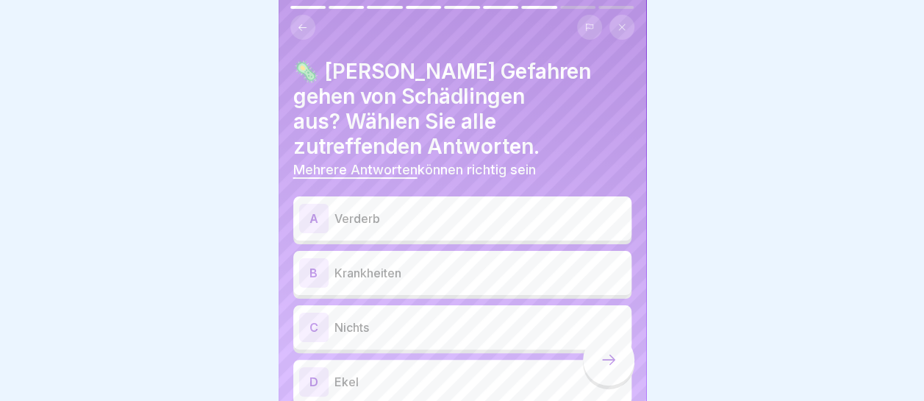
click at [435, 204] on div "A Verderb" at bounding box center [462, 218] width 326 height 29
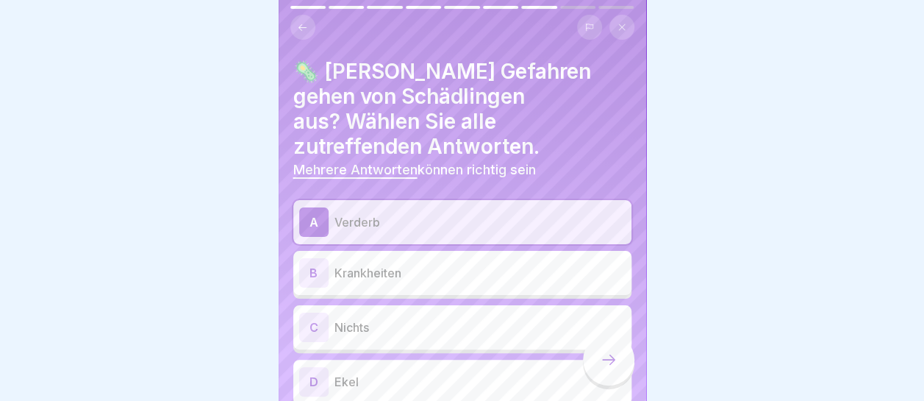
click at [445, 264] on p "Krankheiten" at bounding box center [480, 273] width 291 height 18
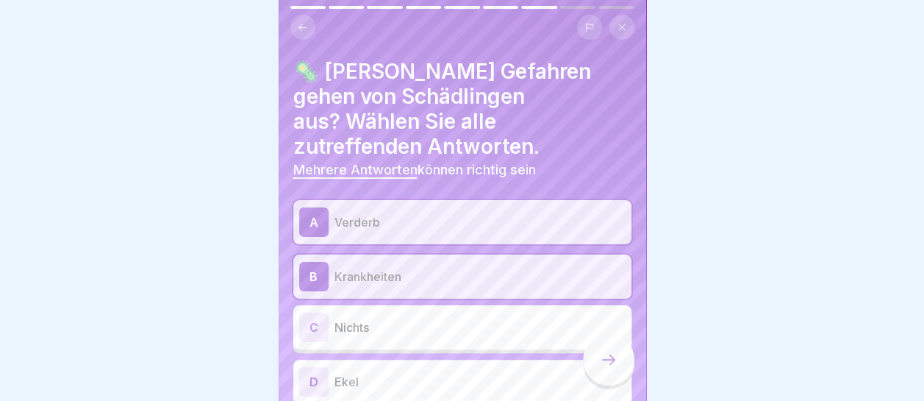
click at [458, 367] on div "D Ekel" at bounding box center [462, 381] width 326 height 29
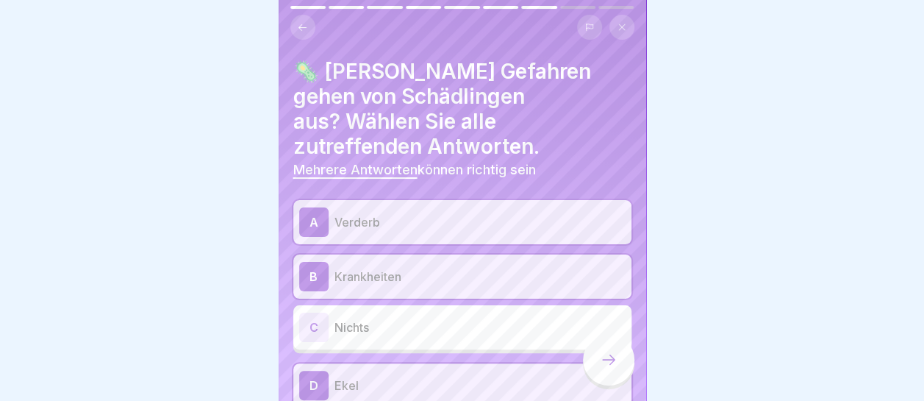
click at [625, 378] on div at bounding box center [608, 359] width 51 height 51
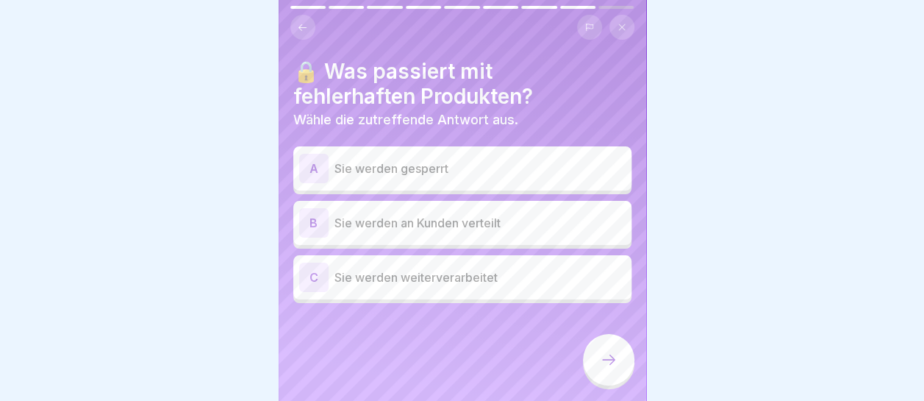
click at [457, 166] on p "Sie werden gesperrt" at bounding box center [480, 169] width 291 height 18
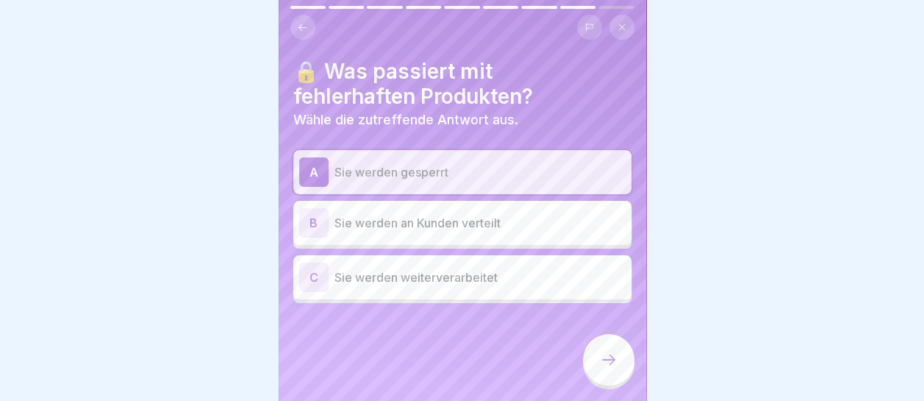
click at [608, 365] on icon at bounding box center [609, 360] width 18 height 18
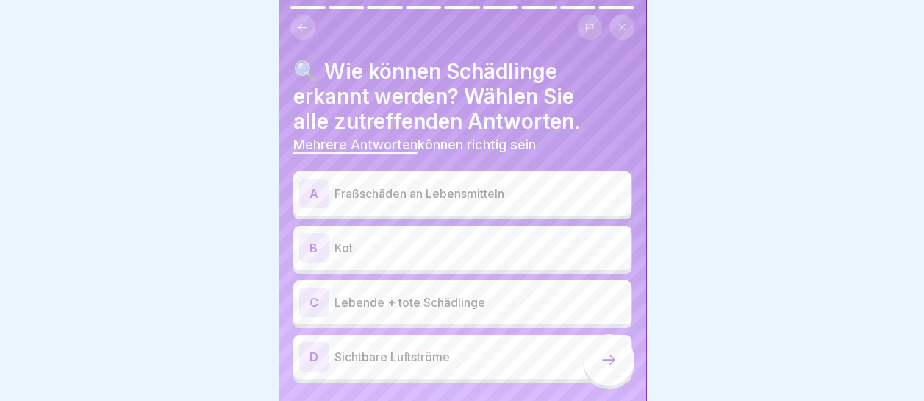
click at [435, 186] on p "Fraßschäden an Lebensmitteln" at bounding box center [480, 194] width 291 height 18
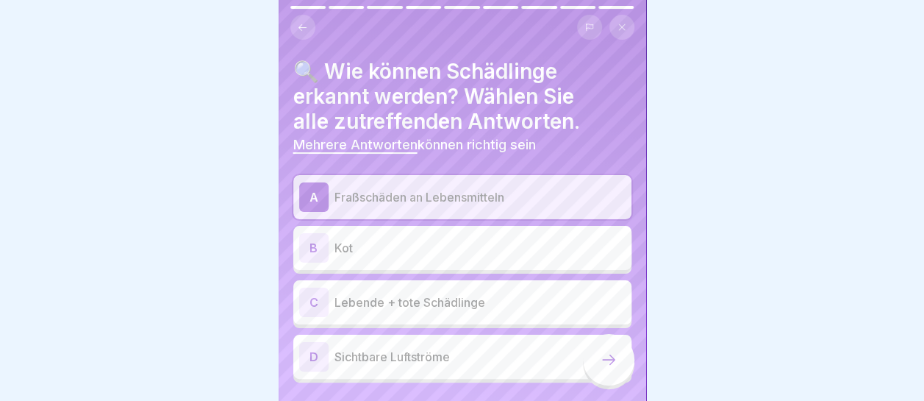
click at [439, 246] on p "Kot" at bounding box center [480, 248] width 291 height 18
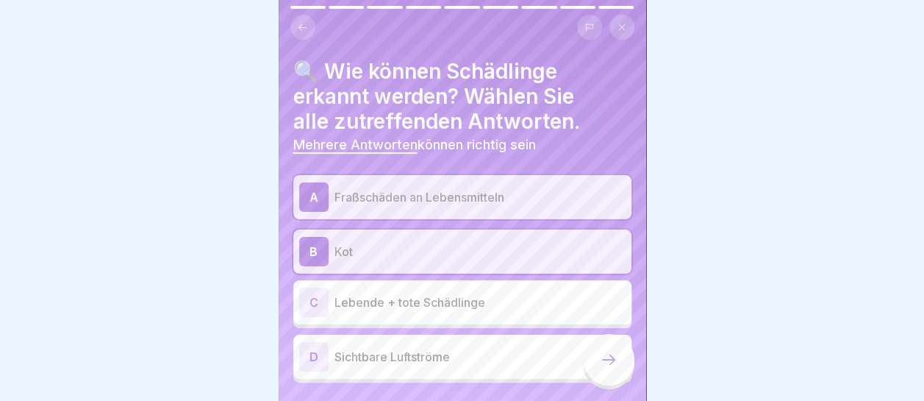
click at [457, 297] on p "Lebende + tote Schädlinge" at bounding box center [480, 302] width 291 height 18
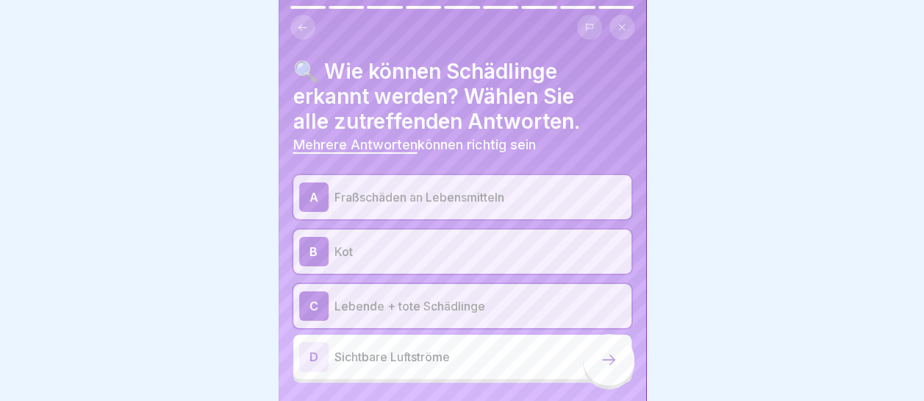
click at [600, 368] on icon at bounding box center [609, 360] width 18 height 18
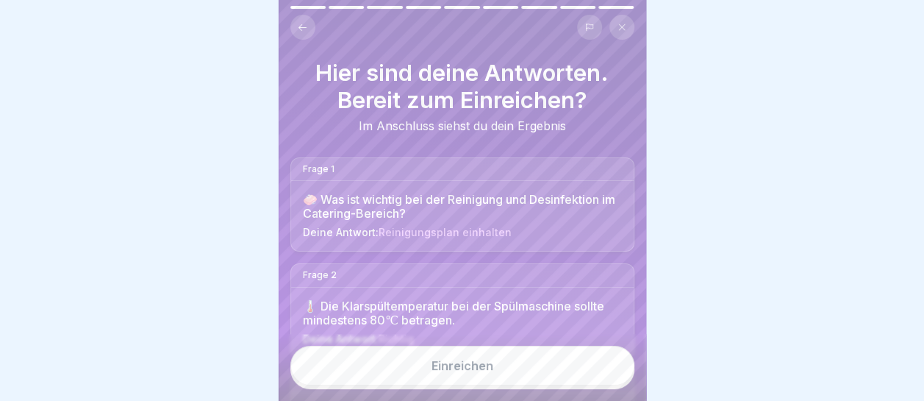
click at [471, 371] on button "Einreichen" at bounding box center [462, 366] width 344 height 40
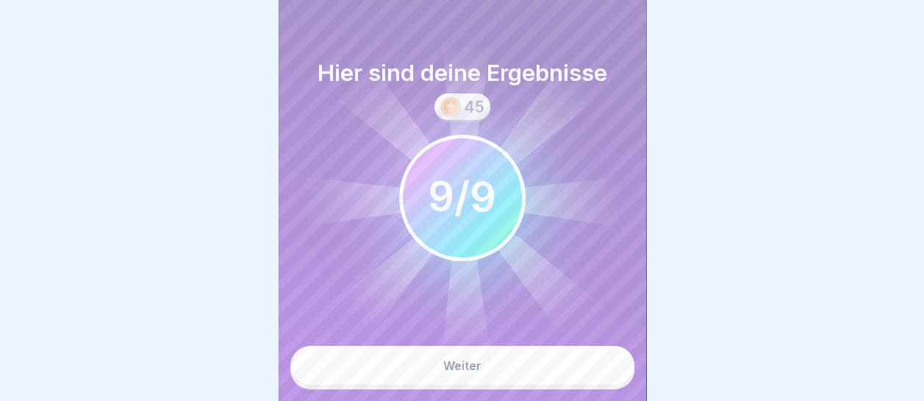
click at [476, 372] on div "Weiter" at bounding box center [462, 365] width 38 height 13
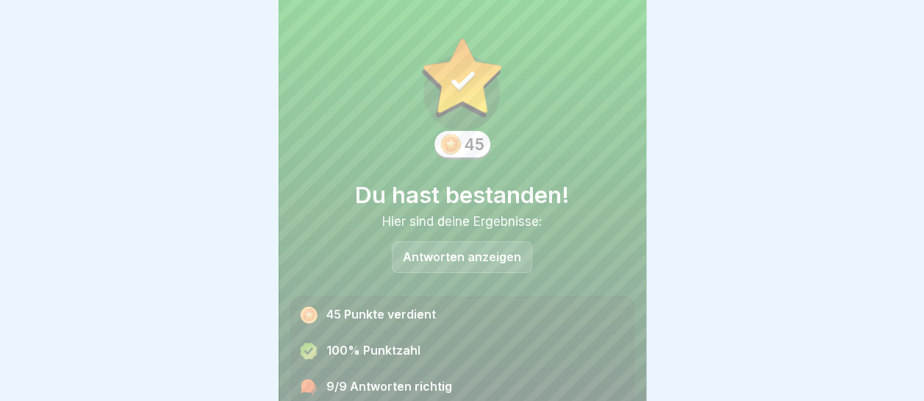
scroll to position [58, 0]
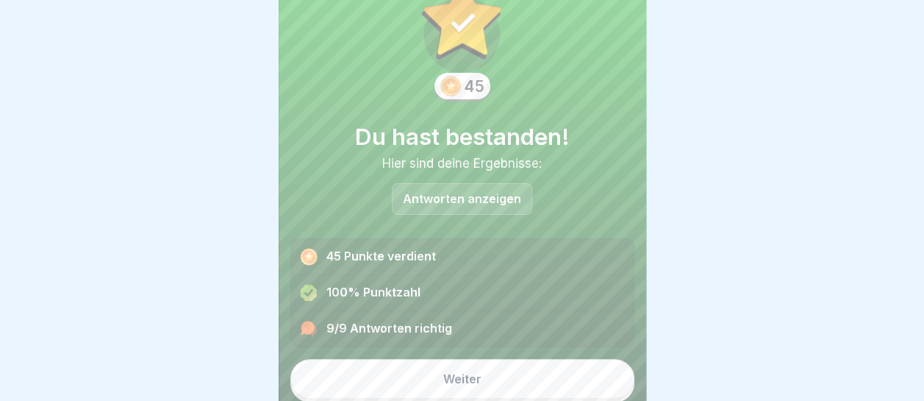
click at [484, 379] on button "Weiter" at bounding box center [462, 379] width 344 height 40
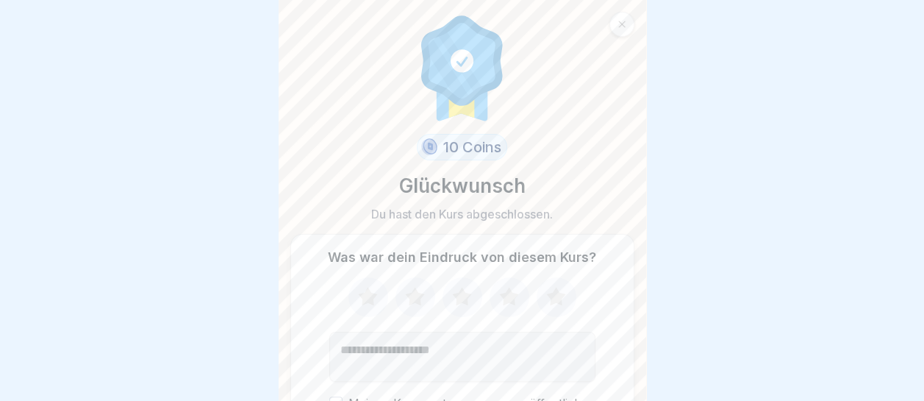
click at [557, 290] on icon at bounding box center [556, 297] width 39 height 38
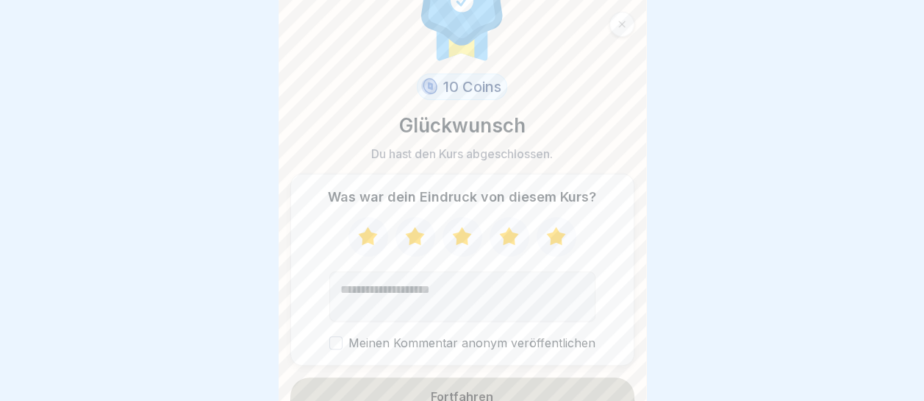
scroll to position [78, 0]
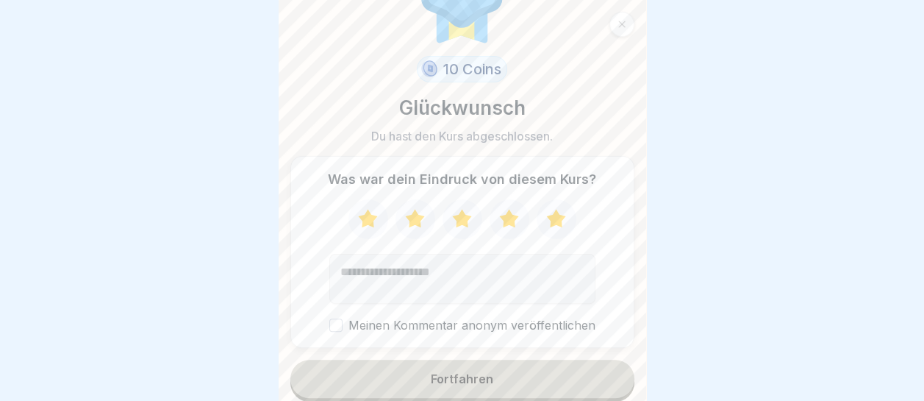
click at [507, 381] on button "Fortfahren" at bounding box center [462, 379] width 344 height 38
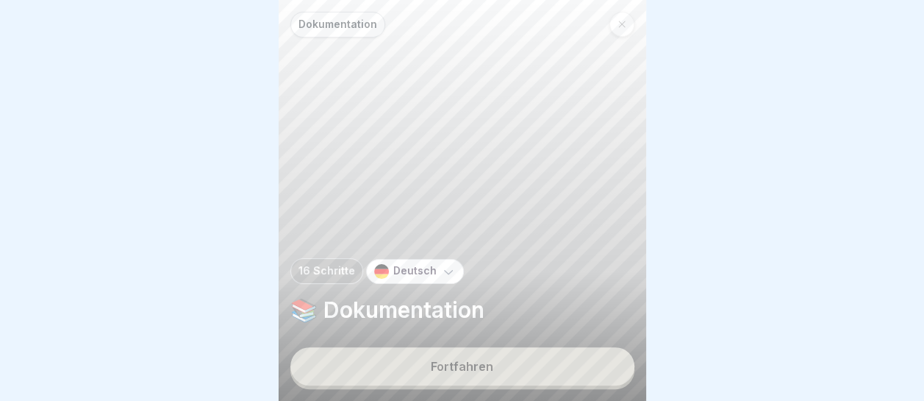
scroll to position [11, 0]
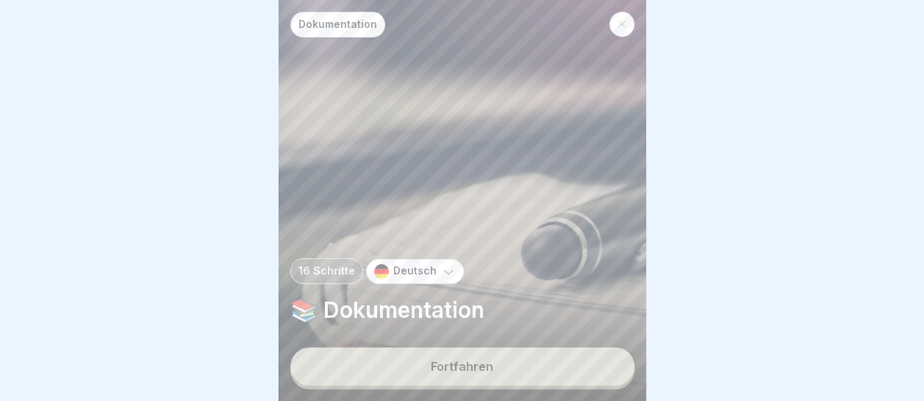
click at [487, 360] on div "Fortfahren" at bounding box center [462, 366] width 62 height 13
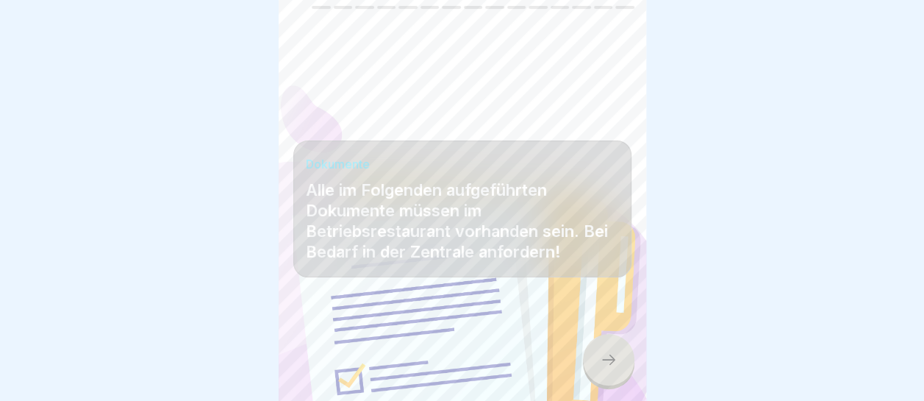
click at [610, 369] on div at bounding box center [608, 359] width 51 height 51
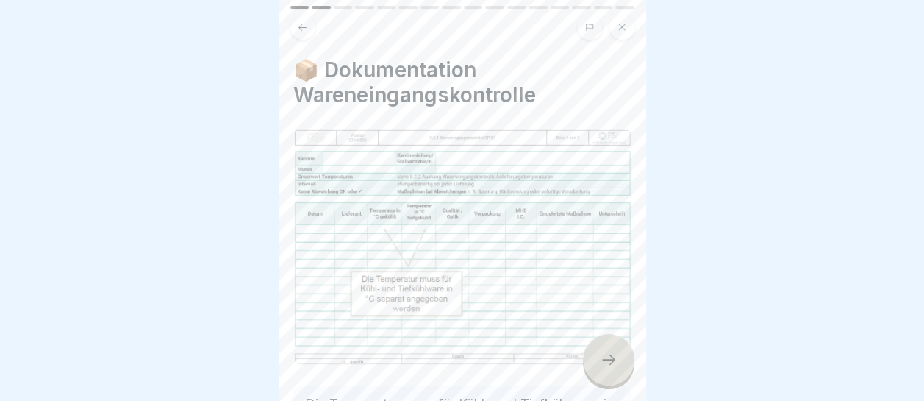
click at [612, 361] on icon at bounding box center [608, 359] width 13 height 10
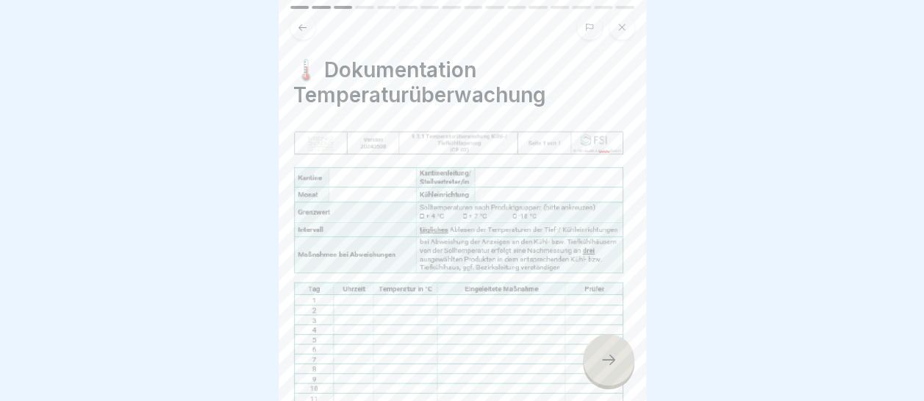
click at [612, 361] on icon at bounding box center [608, 359] width 13 height 10
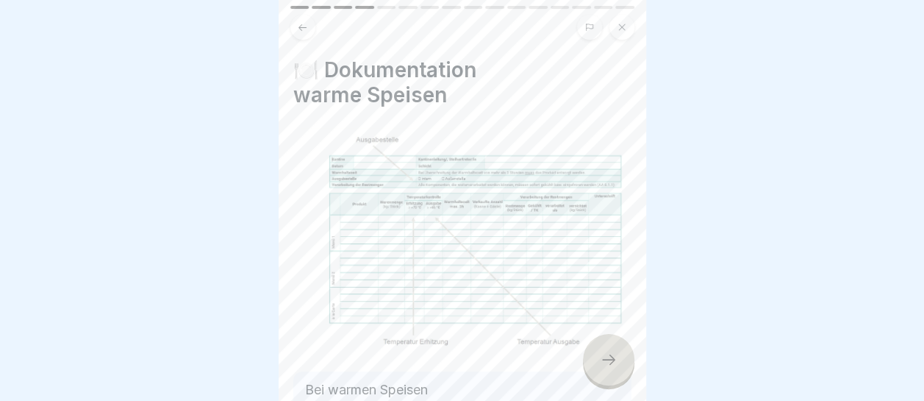
click at [612, 361] on icon at bounding box center [609, 360] width 18 height 18
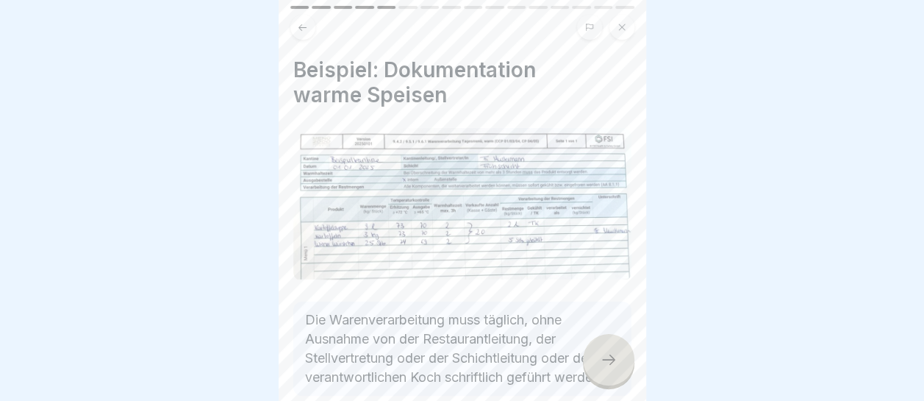
click at [612, 361] on icon at bounding box center [609, 360] width 18 height 18
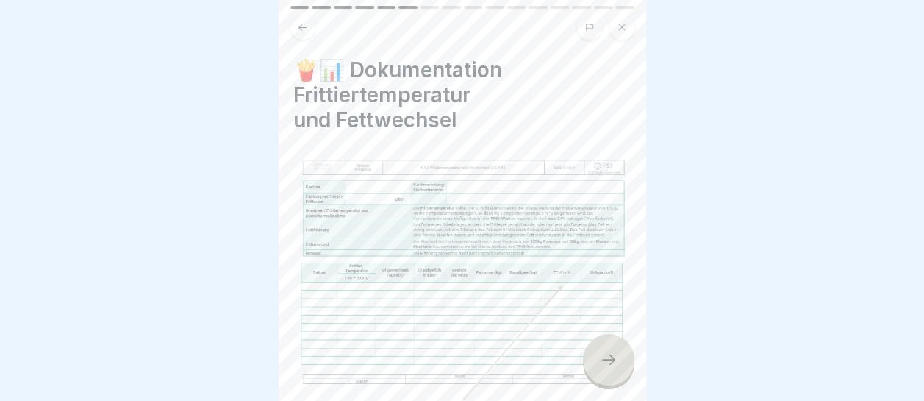
click at [612, 361] on icon at bounding box center [608, 359] width 13 height 10
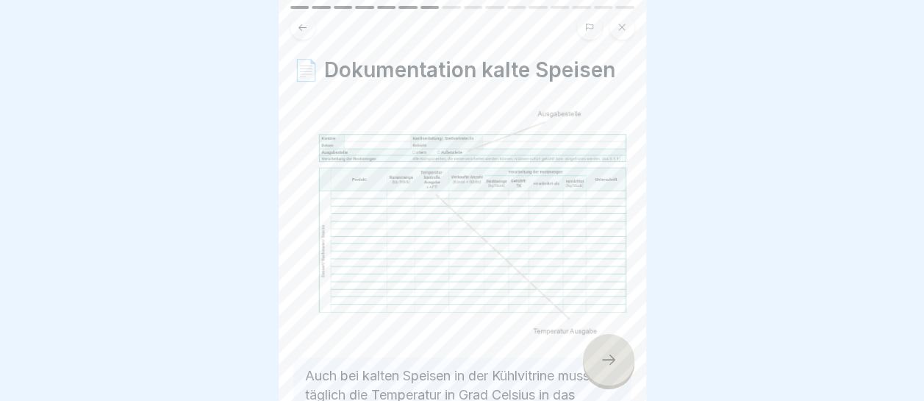
click at [612, 361] on icon at bounding box center [609, 360] width 18 height 18
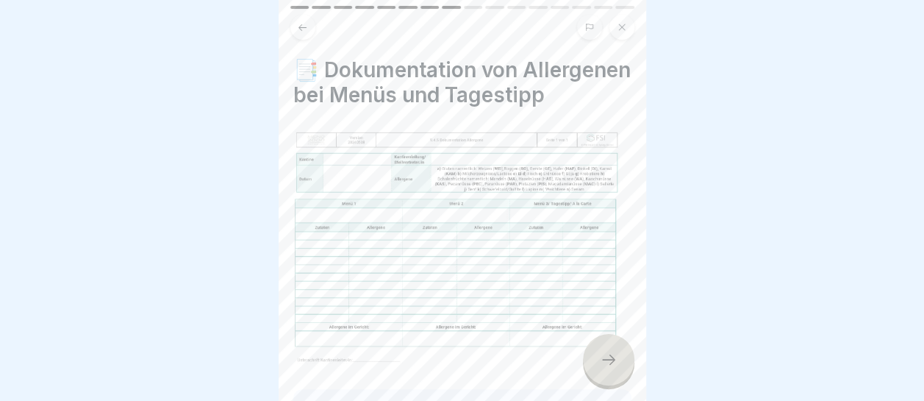
click at [612, 361] on icon at bounding box center [608, 359] width 13 height 10
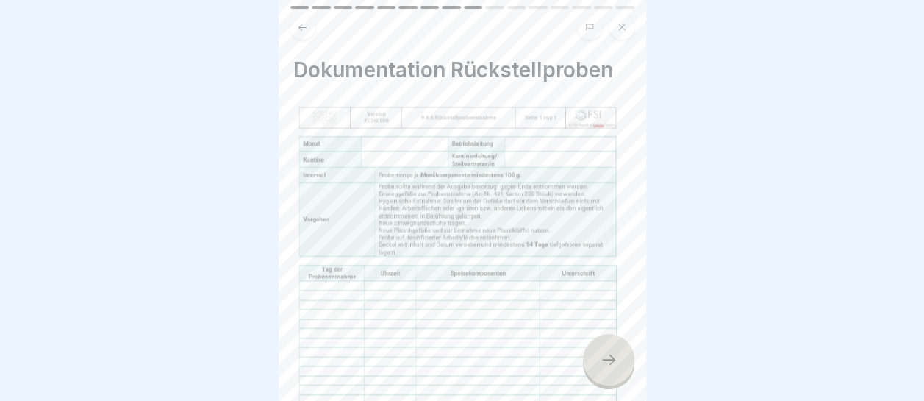
click at [612, 361] on icon at bounding box center [609, 360] width 18 height 18
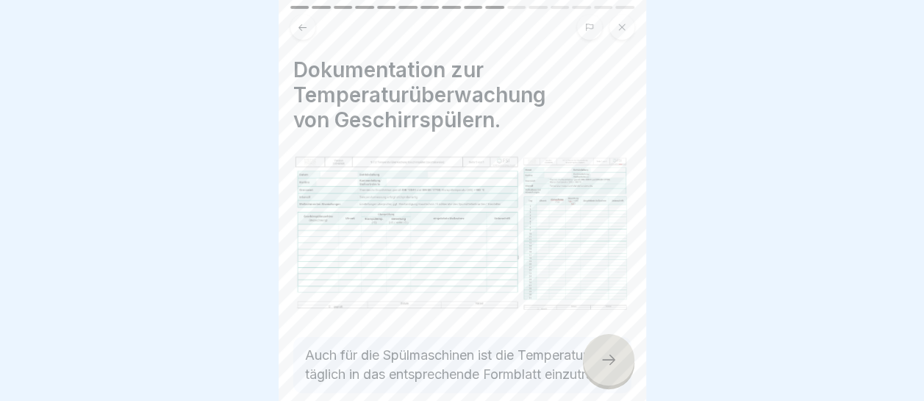
click at [612, 361] on icon at bounding box center [609, 360] width 18 height 18
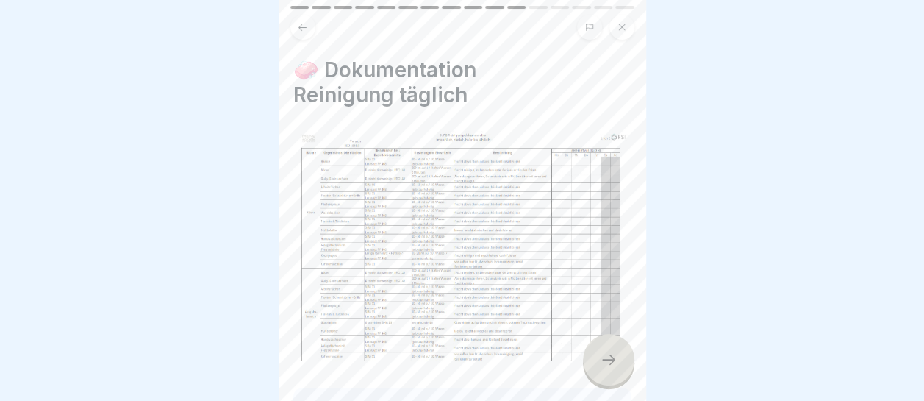
click at [612, 361] on icon at bounding box center [608, 359] width 13 height 10
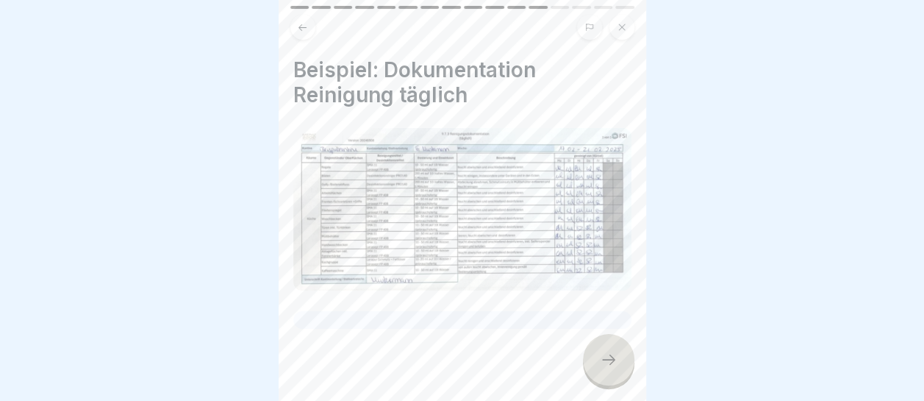
click at [612, 362] on icon at bounding box center [608, 359] width 13 height 10
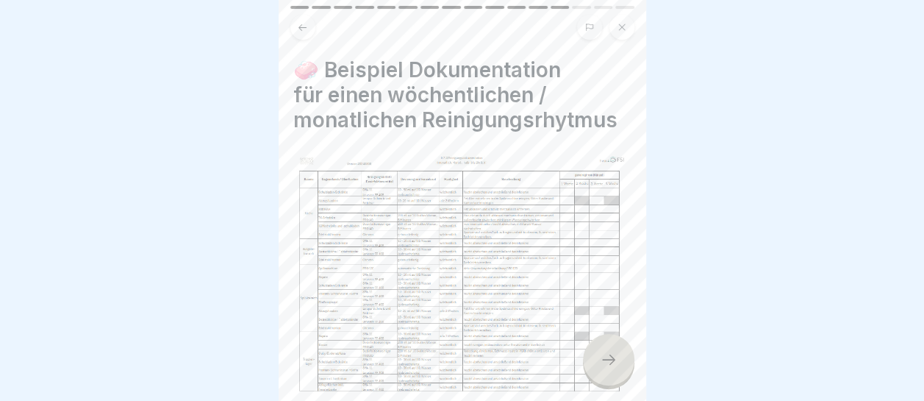
click at [612, 362] on icon at bounding box center [609, 360] width 18 height 18
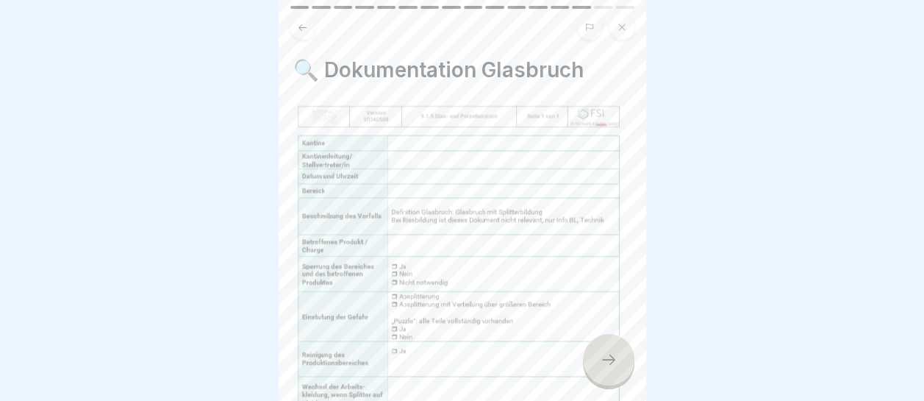
click at [612, 362] on icon at bounding box center [608, 359] width 13 height 10
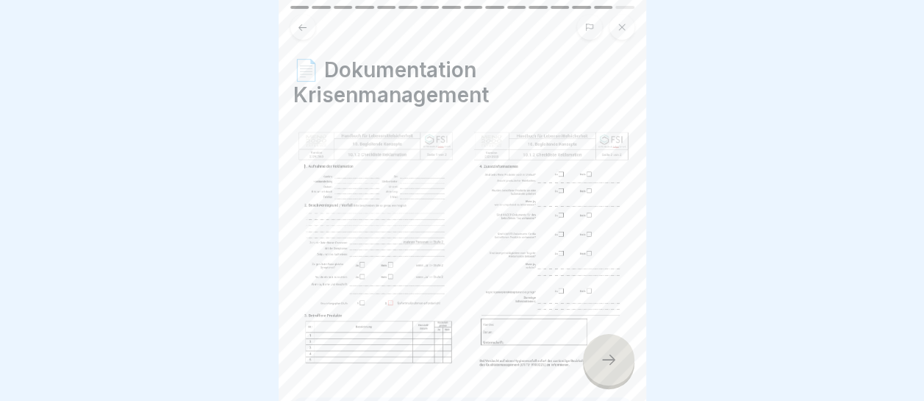
click at [612, 362] on icon at bounding box center [608, 359] width 13 height 10
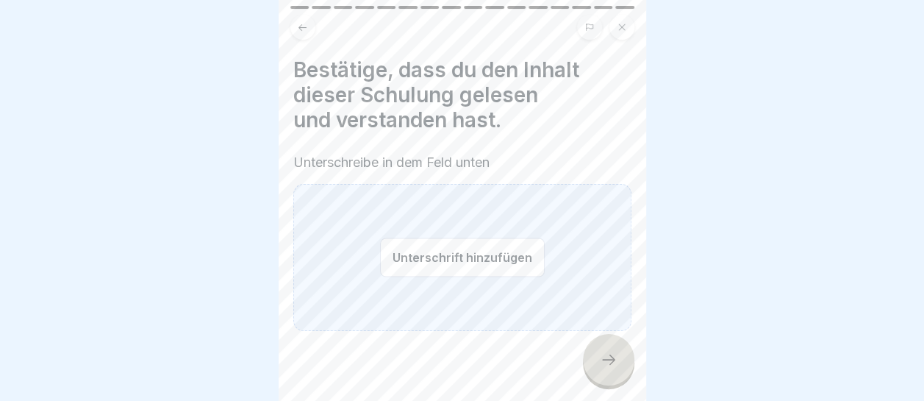
click at [478, 247] on button "Unterschrift hinzufügen" at bounding box center [462, 256] width 165 height 39
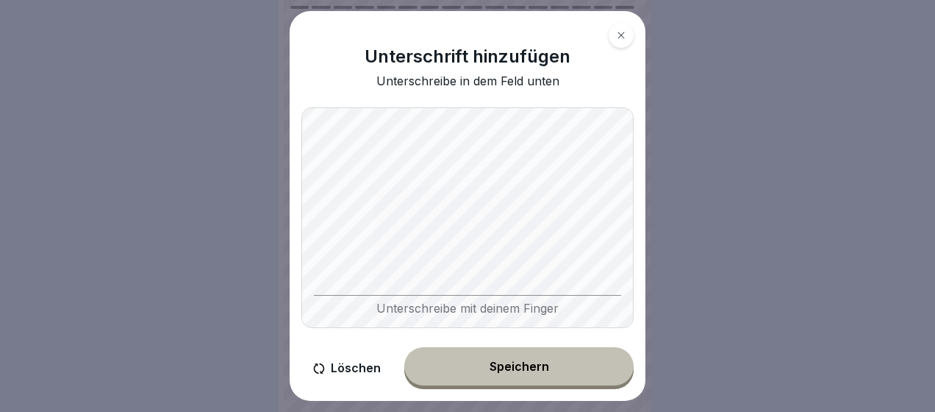
click at [528, 368] on div "Speichern" at bounding box center [520, 366] width 60 height 13
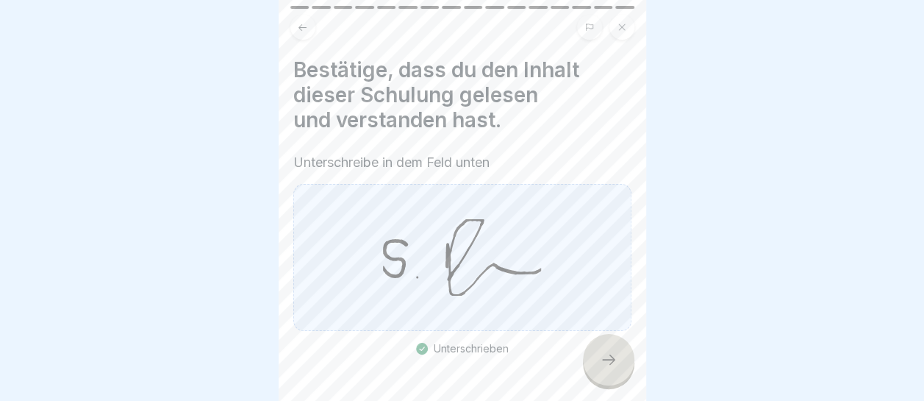
click at [598, 371] on div at bounding box center [608, 359] width 51 height 51
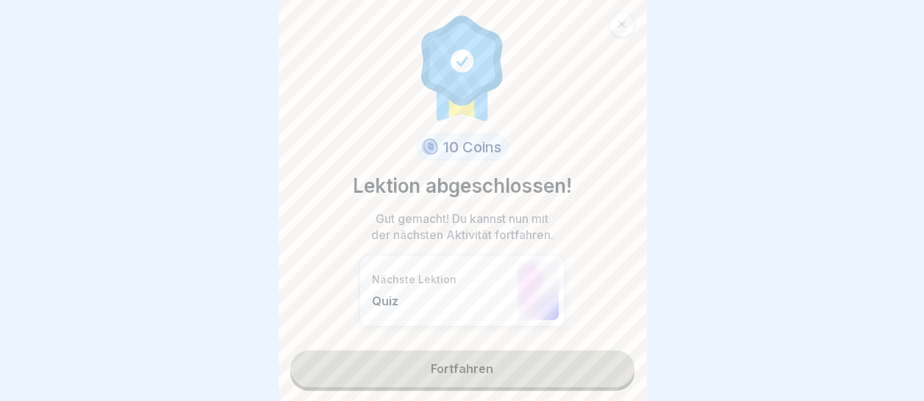
click at [462, 362] on link "Fortfahren" at bounding box center [462, 368] width 344 height 37
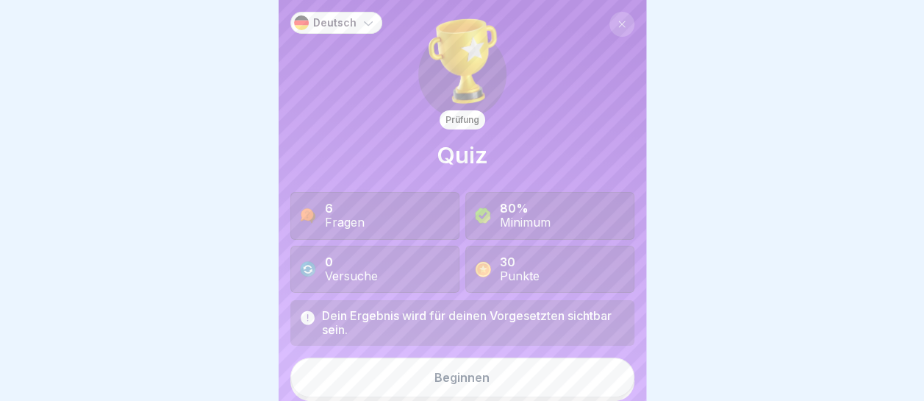
click at [483, 372] on button "Beginnen" at bounding box center [462, 377] width 344 height 40
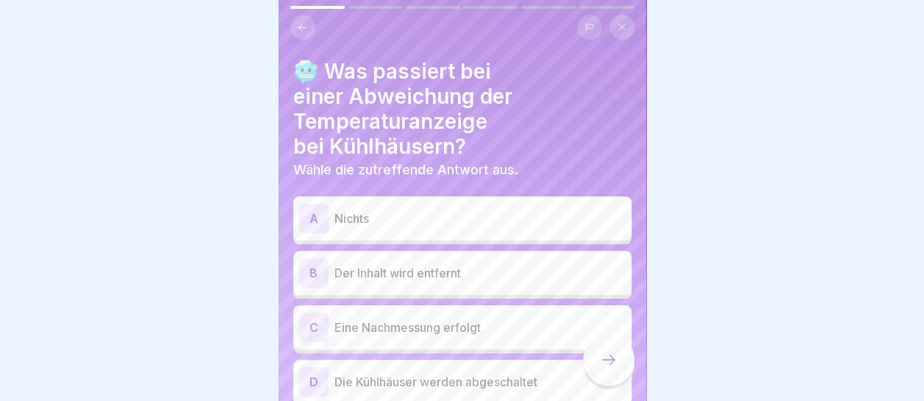
click at [465, 326] on p "Eine Nachmessung erfolgt" at bounding box center [480, 327] width 291 height 18
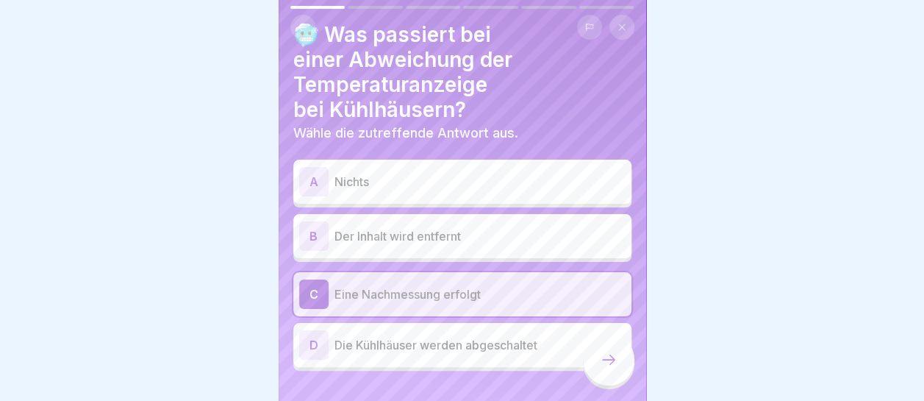
scroll to position [65, 0]
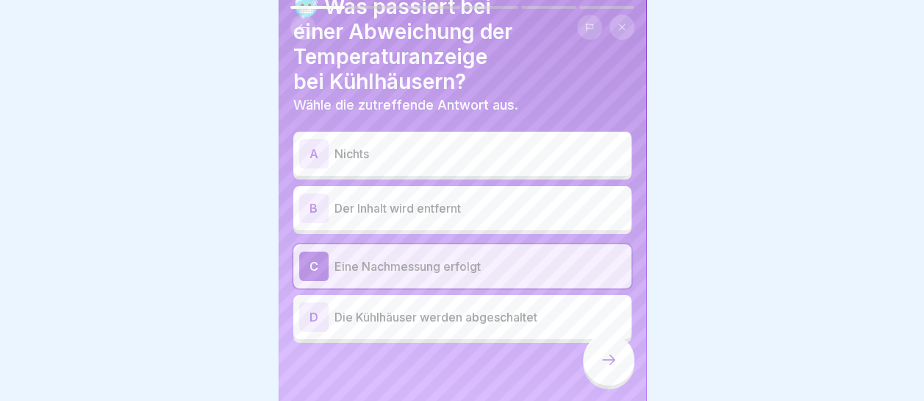
click at [606, 366] on icon at bounding box center [609, 360] width 18 height 18
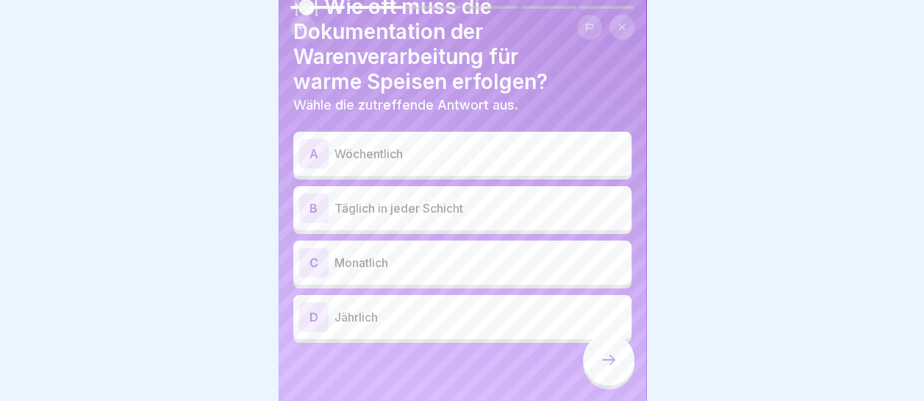
scroll to position [0, 0]
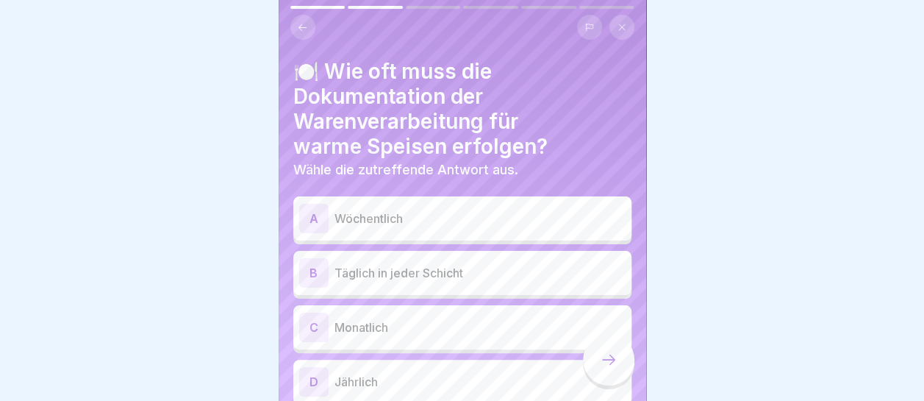
click at [453, 273] on p "Täglich in jeder Schicht" at bounding box center [480, 273] width 291 height 18
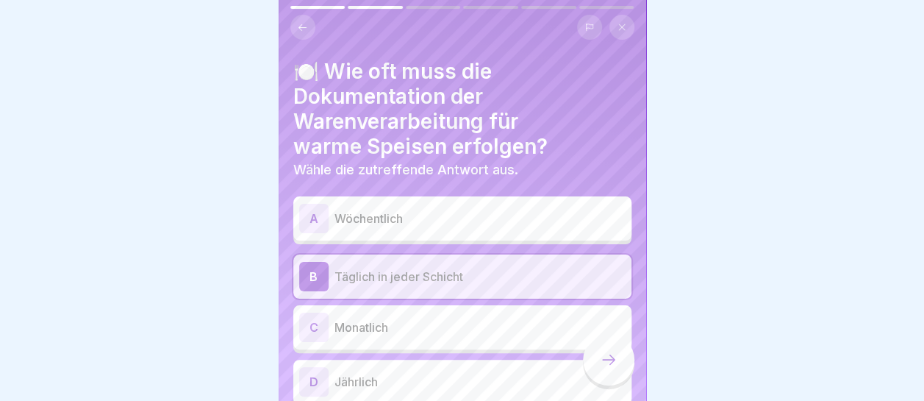
click at [601, 368] on icon at bounding box center [609, 360] width 18 height 18
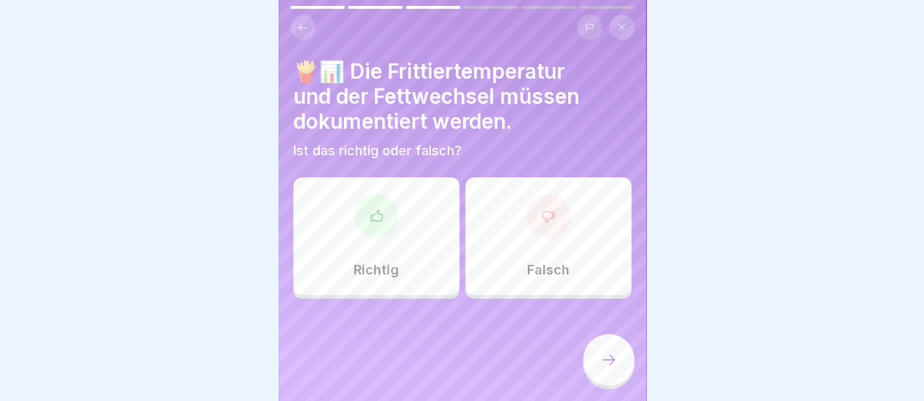
click at [394, 221] on div at bounding box center [376, 216] width 44 height 44
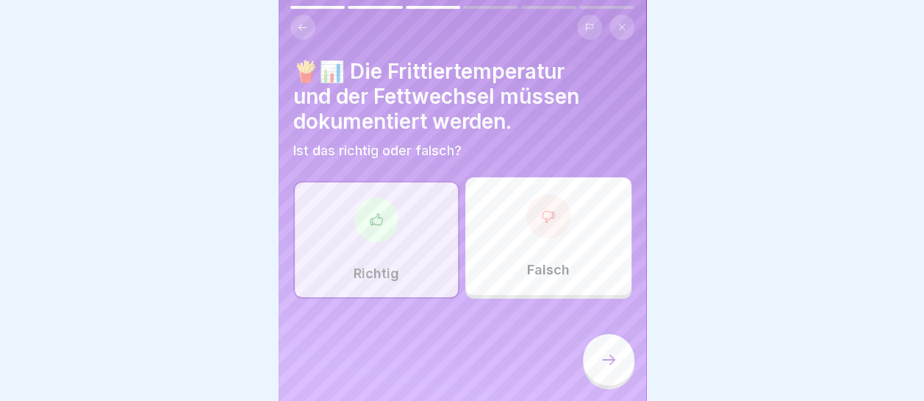
click at [613, 365] on icon at bounding box center [608, 359] width 13 height 10
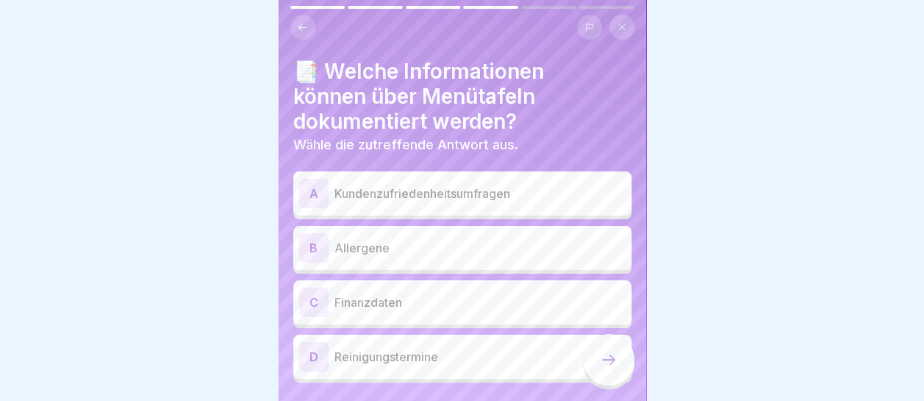
click at [428, 239] on p "Allergene" at bounding box center [480, 248] width 291 height 18
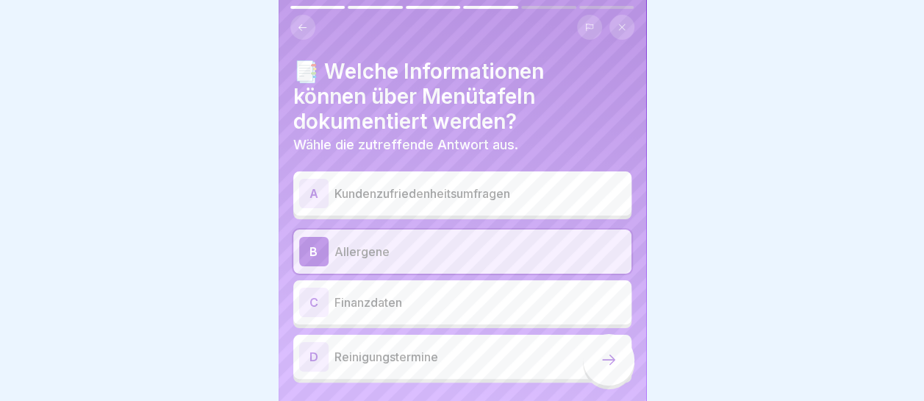
click at [617, 373] on div at bounding box center [608, 359] width 51 height 51
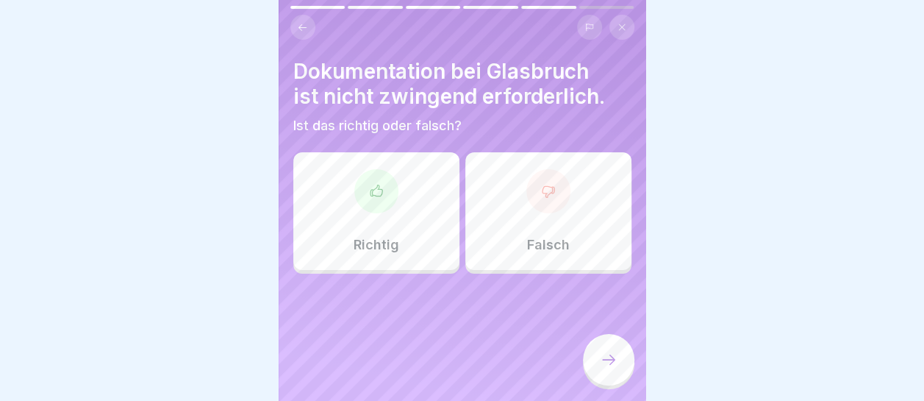
click at [530, 216] on div "Falsch" at bounding box center [548, 211] width 166 height 118
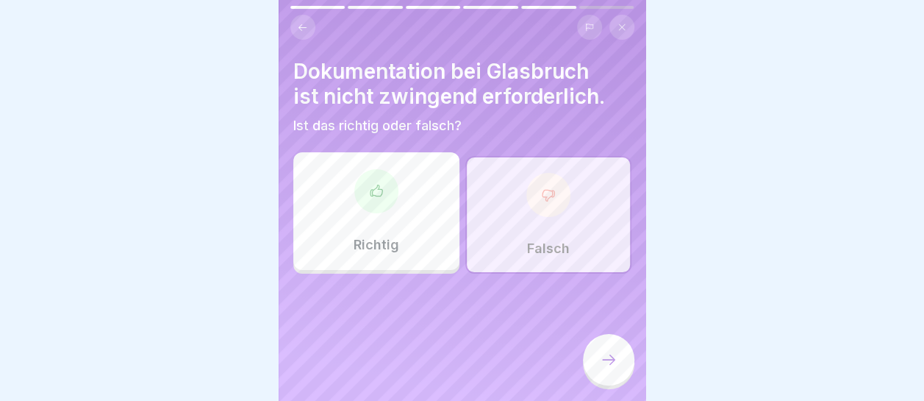
click at [612, 368] on icon at bounding box center [609, 360] width 18 height 18
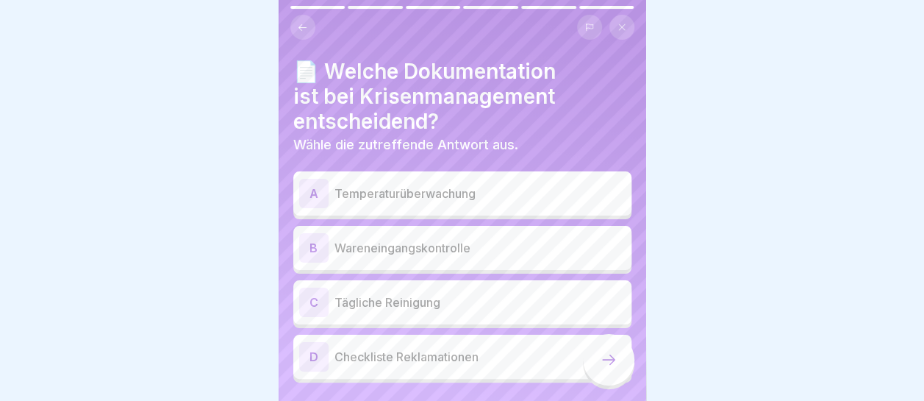
click at [461, 351] on p "Checkliste Reklamationen" at bounding box center [480, 357] width 291 height 18
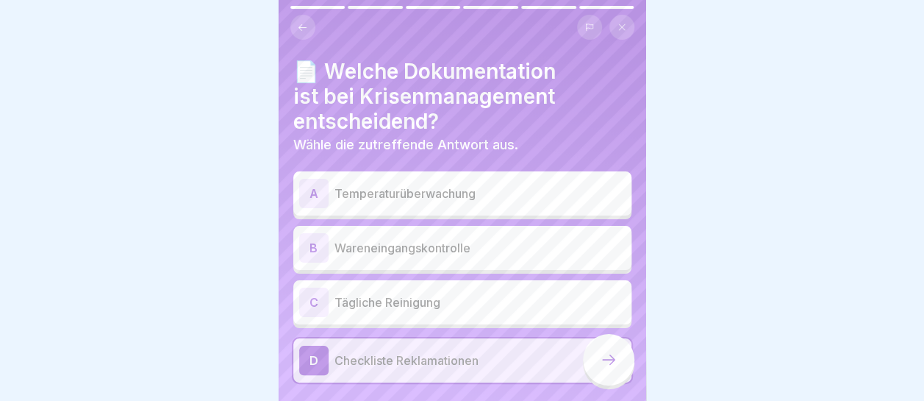
click at [622, 376] on div at bounding box center [608, 359] width 51 height 51
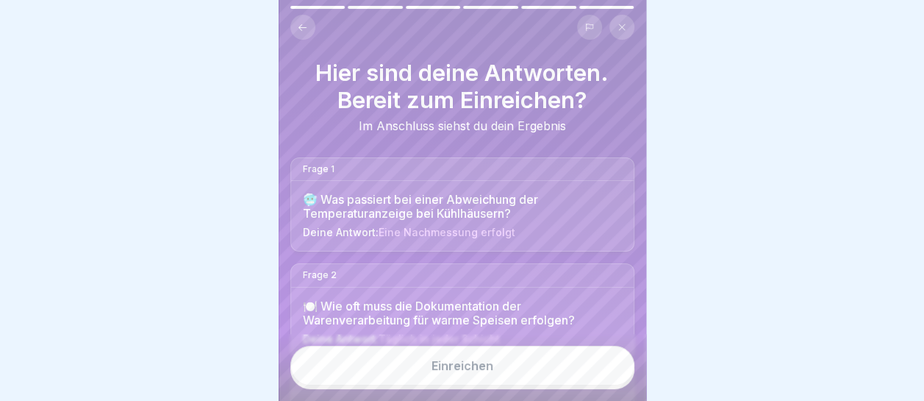
click at [522, 376] on button "Einreichen" at bounding box center [462, 366] width 344 height 40
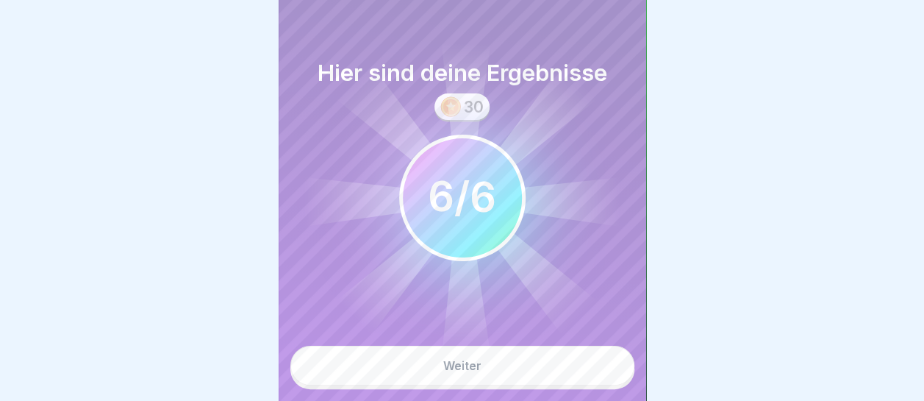
click at [532, 376] on button "Weiter" at bounding box center [462, 366] width 344 height 40
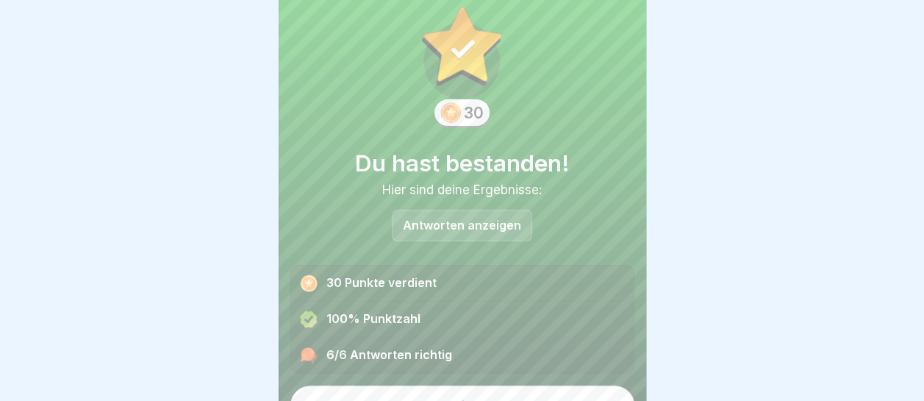
scroll to position [58, 0]
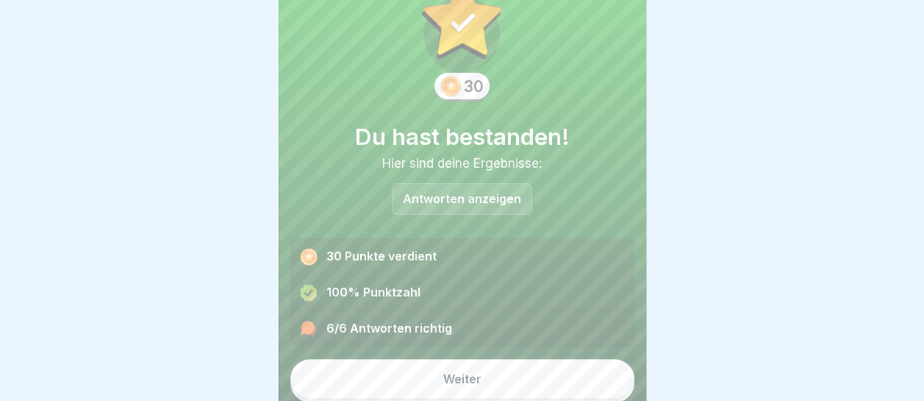
click at [507, 373] on button "Weiter" at bounding box center [462, 379] width 344 height 40
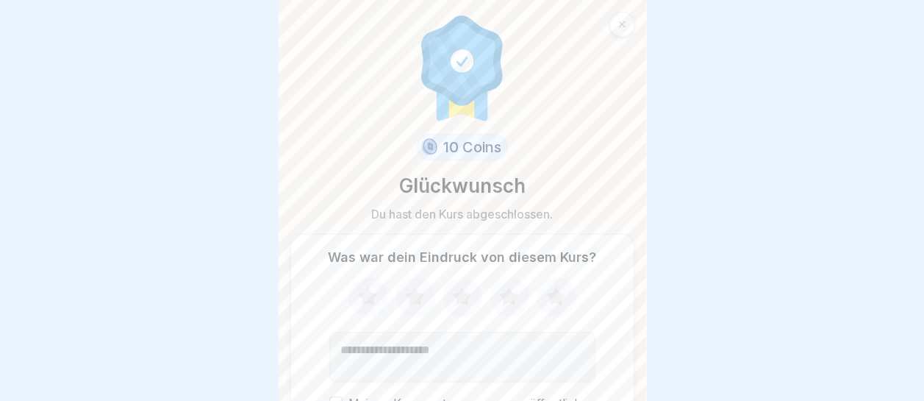
click at [550, 291] on icon at bounding box center [555, 296] width 19 height 18
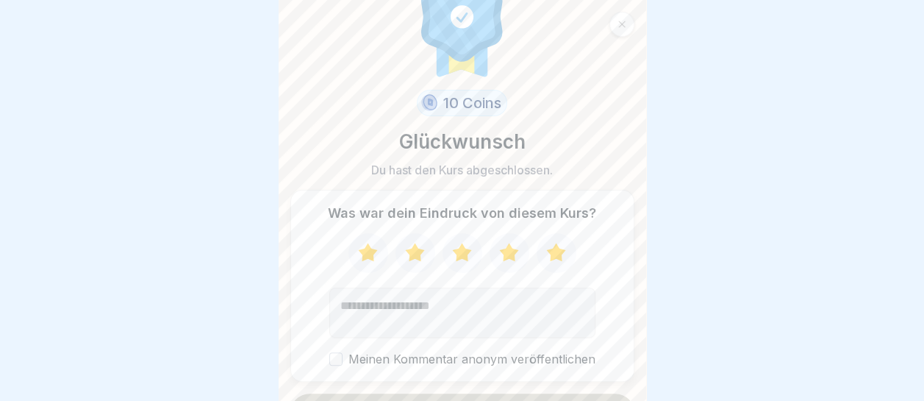
scroll to position [78, 0]
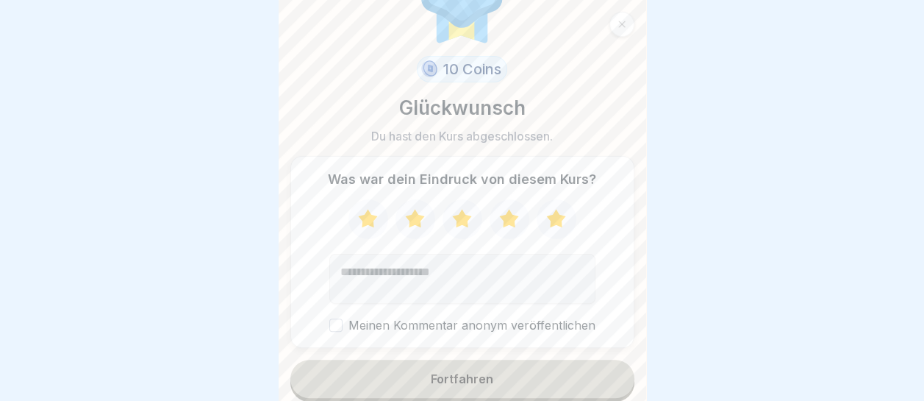
click at [518, 371] on button "Fortfahren" at bounding box center [462, 379] width 344 height 38
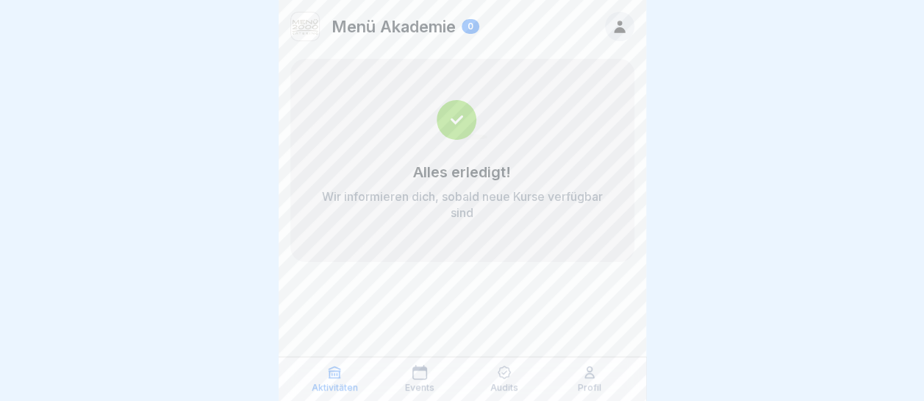
click at [511, 376] on icon at bounding box center [504, 372] width 15 height 15
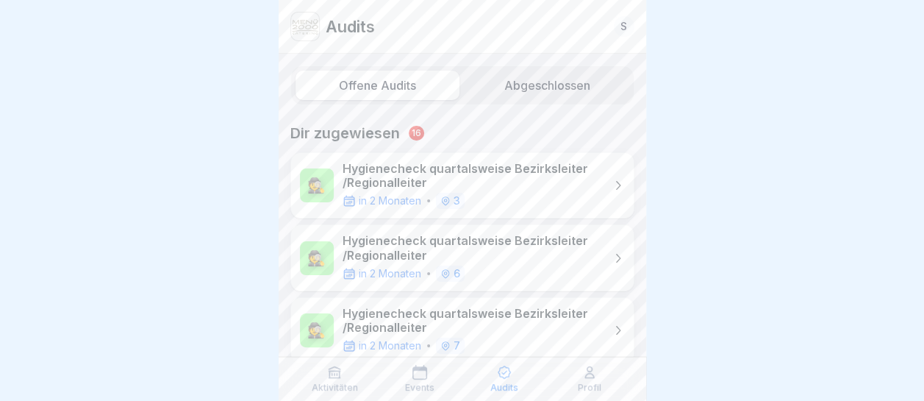
click at [343, 371] on div "Aktivitäten" at bounding box center [335, 379] width 78 height 28
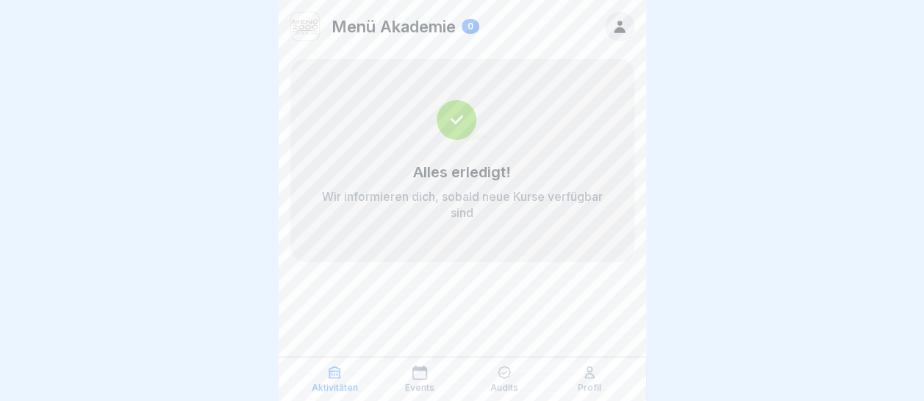
click at [505, 376] on icon at bounding box center [504, 372] width 15 height 15
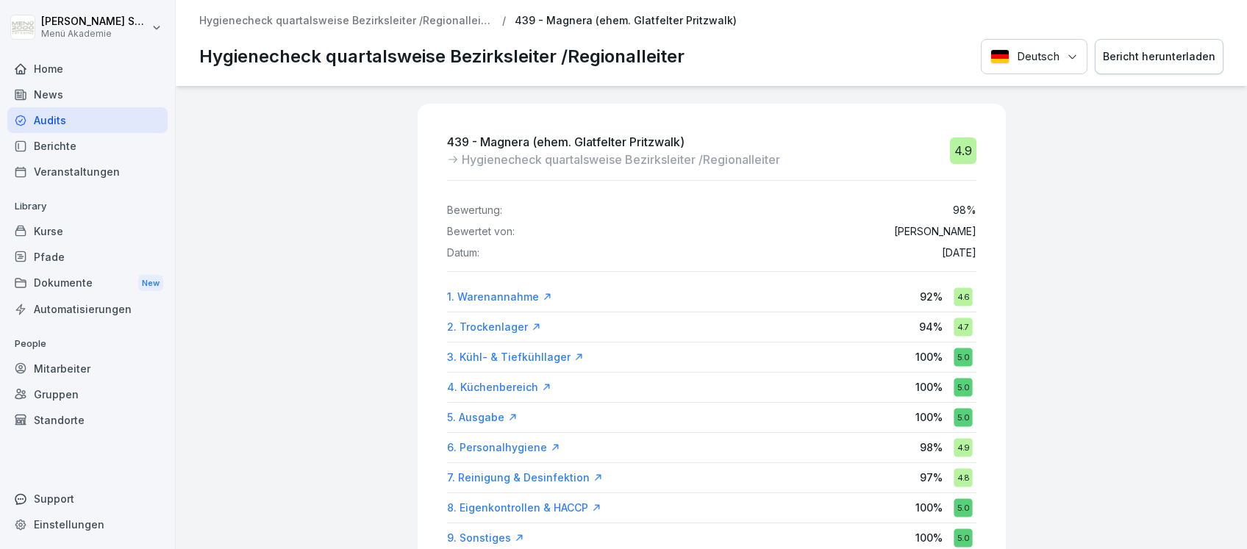
click at [43, 118] on div "Audits" at bounding box center [87, 120] width 160 height 26
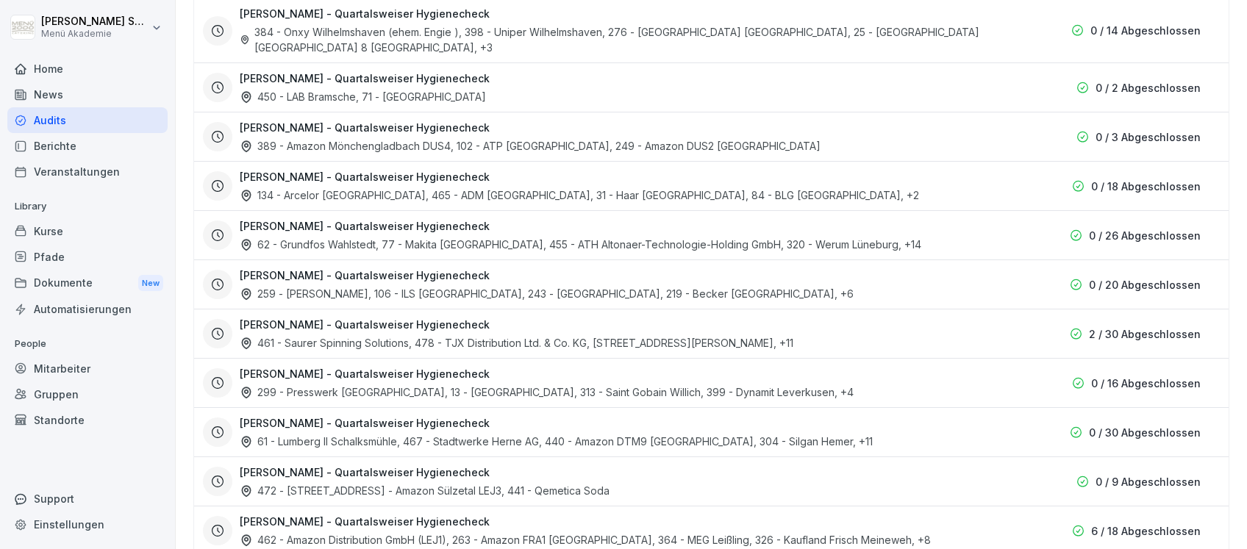
scroll to position [1176, 0]
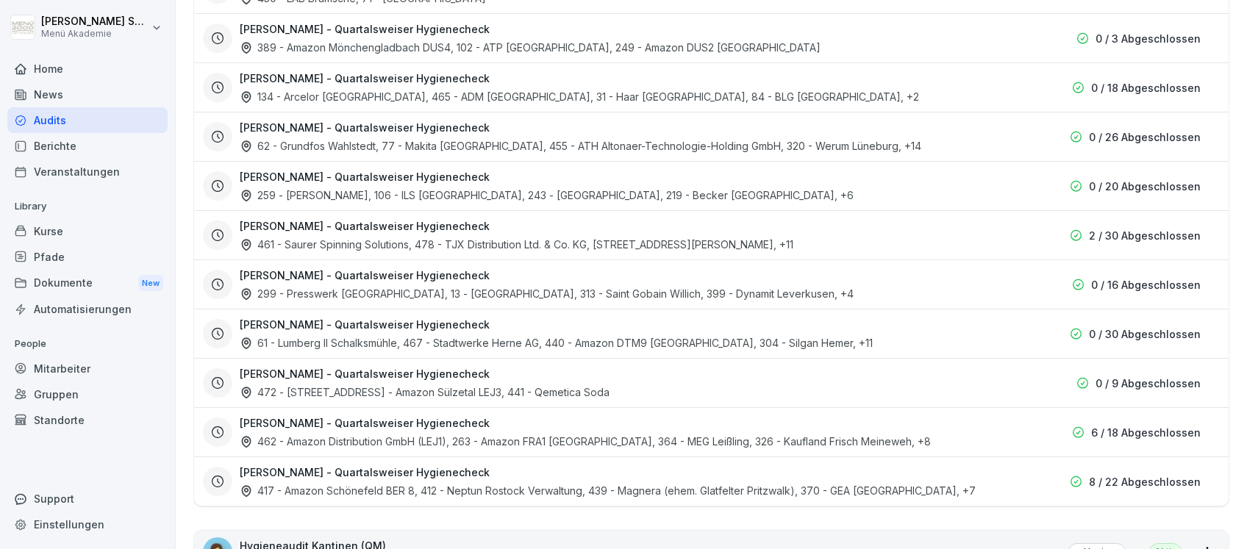
click at [329, 465] on h3 "Sascha Schülzke - Quartalsweiser Hygienecheck" at bounding box center [365, 472] width 250 height 15
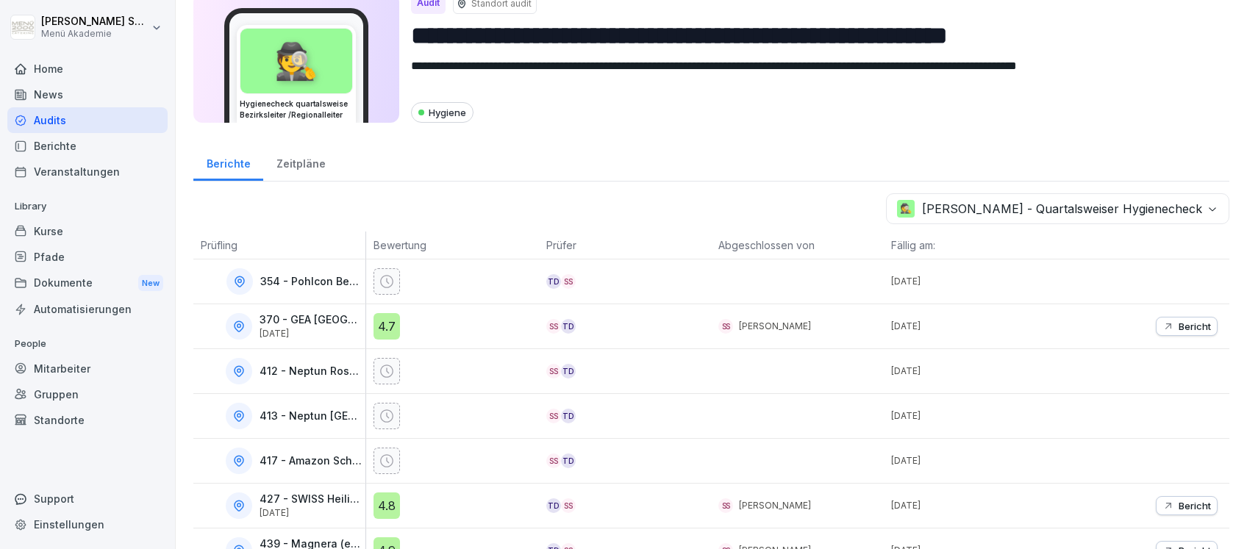
scroll to position [36, 0]
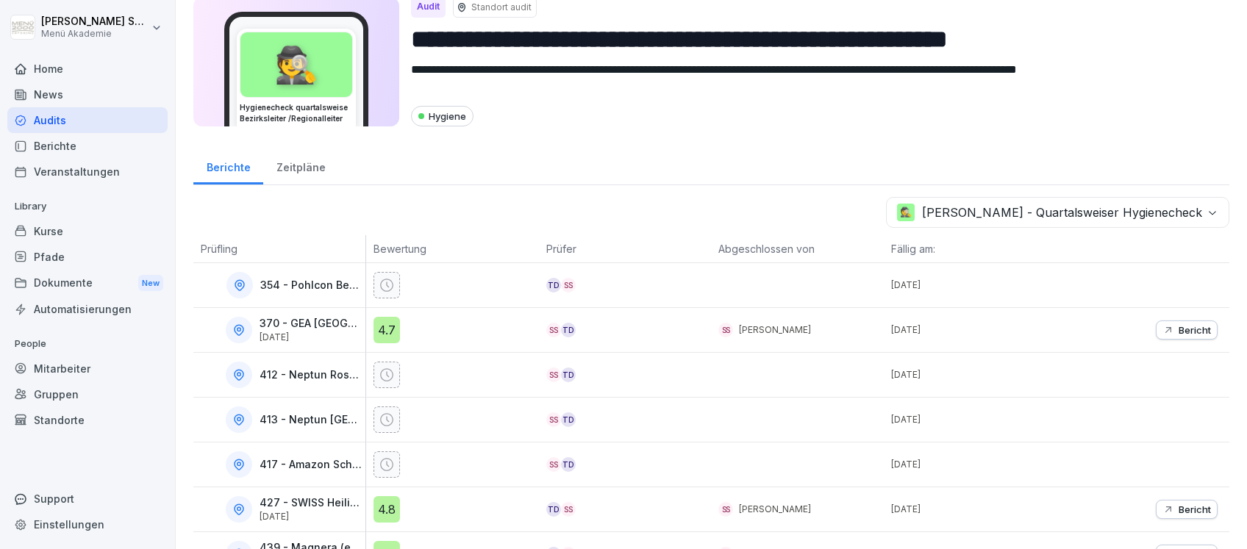
click at [217, 243] on p "Prüfling" at bounding box center [279, 248] width 157 height 15
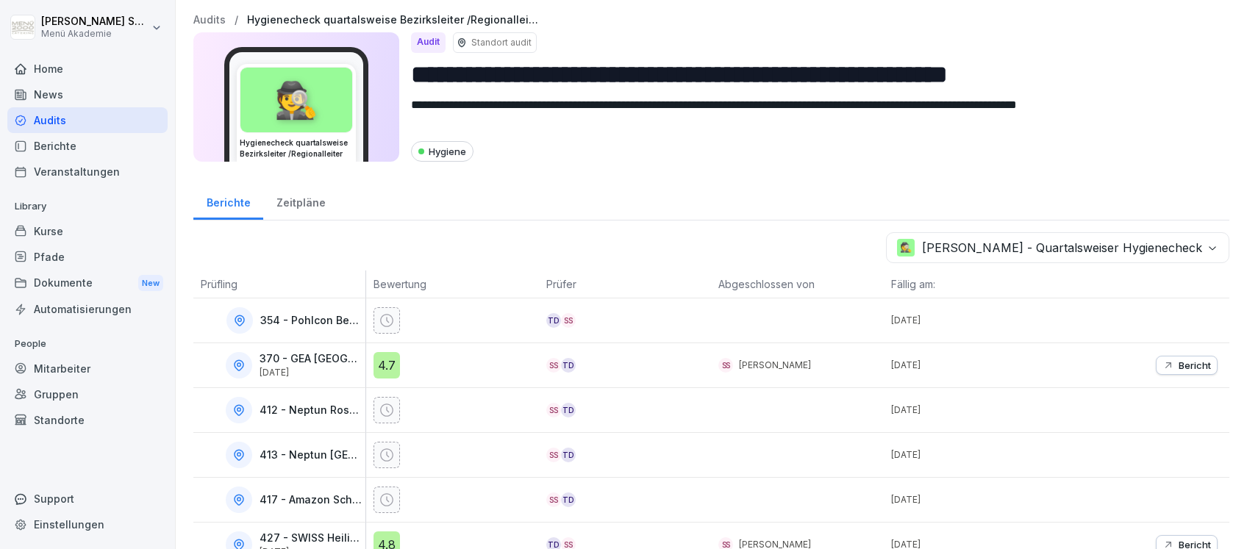
scroll to position [0, 0]
click at [303, 205] on div "Zeitpläne" at bounding box center [300, 201] width 75 height 37
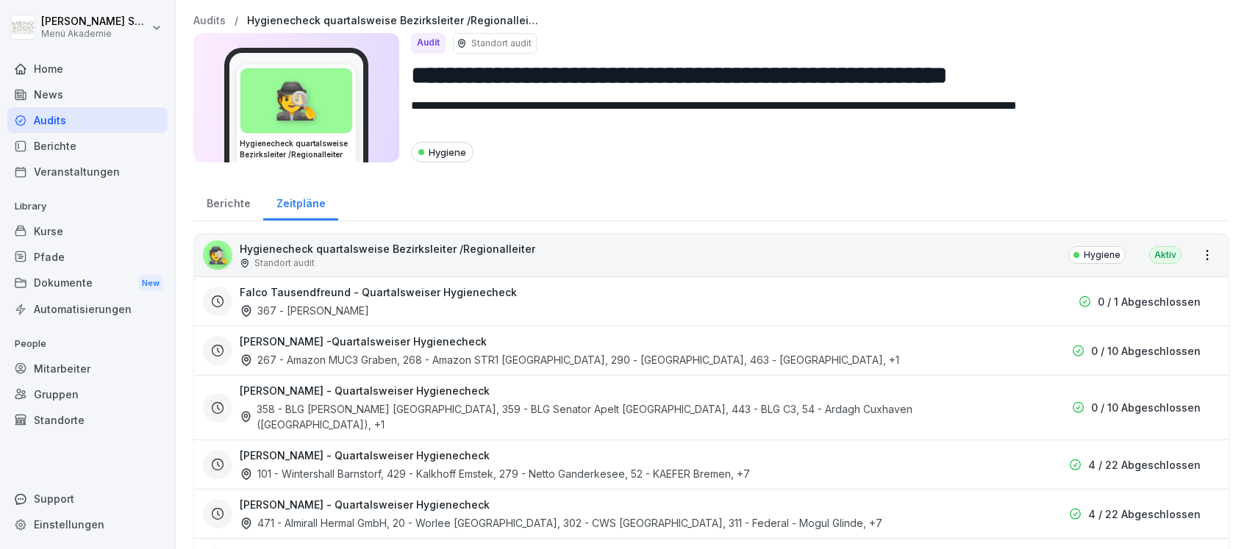
click at [229, 207] on div "Berichte" at bounding box center [228, 201] width 70 height 37
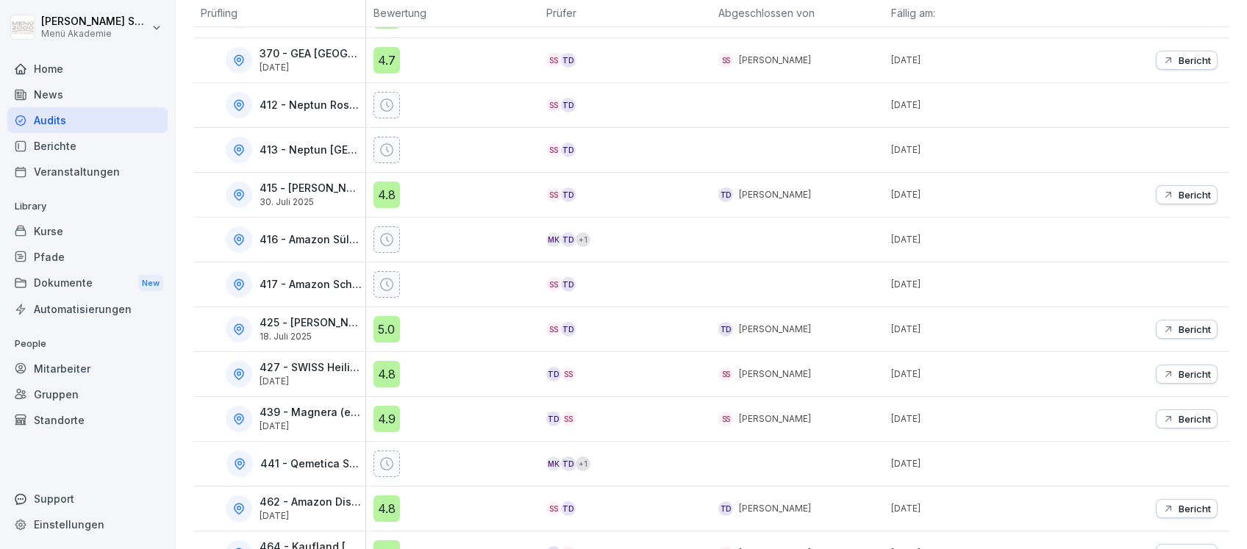
scroll to position [612, 0]
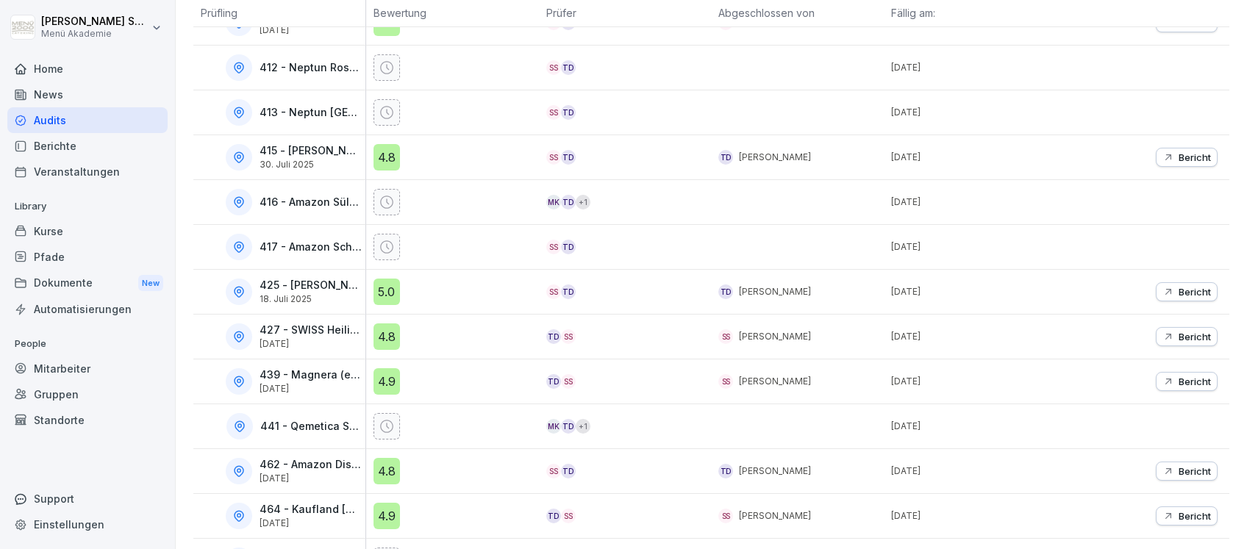
click at [234, 282] on div at bounding box center [239, 292] width 26 height 26
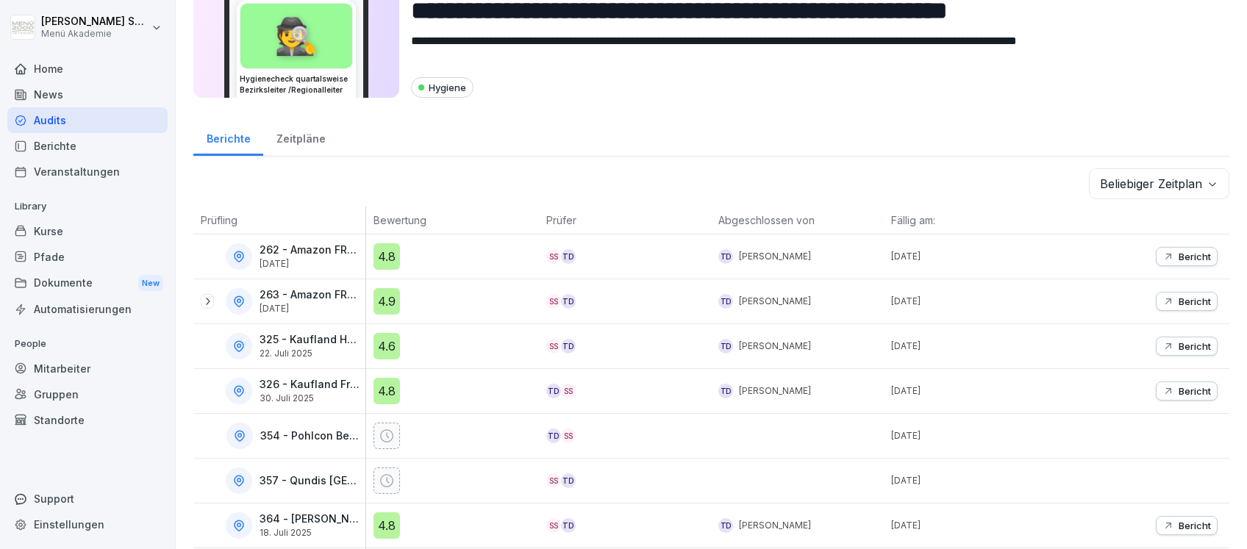
scroll to position [24, 0]
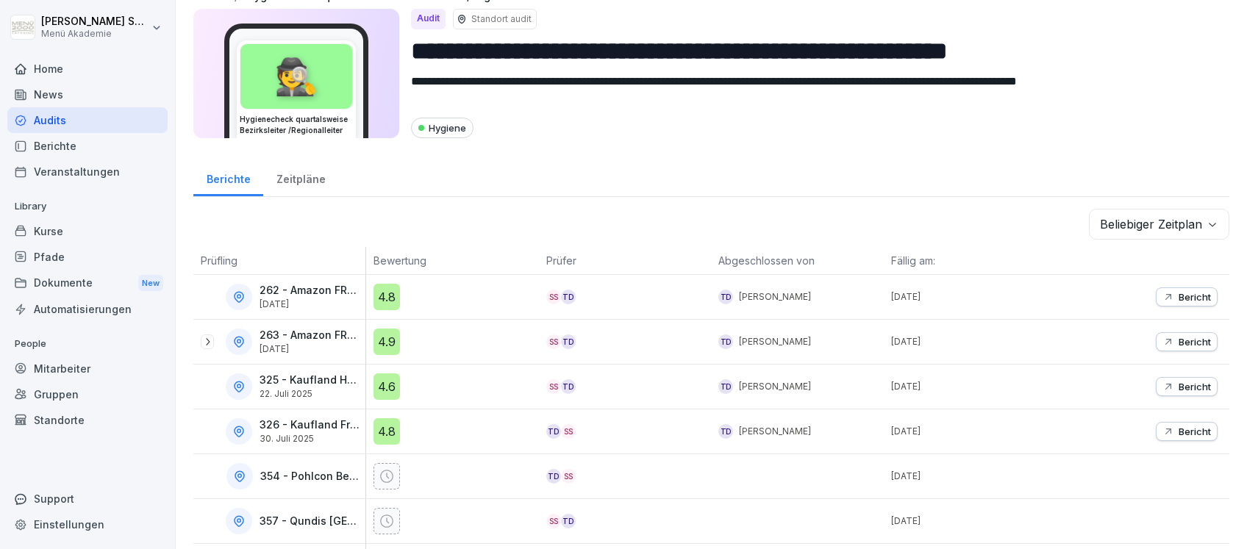
click at [221, 253] on p "Prüfling" at bounding box center [279, 260] width 157 height 15
click at [204, 338] on icon at bounding box center [207, 342] width 12 height 12
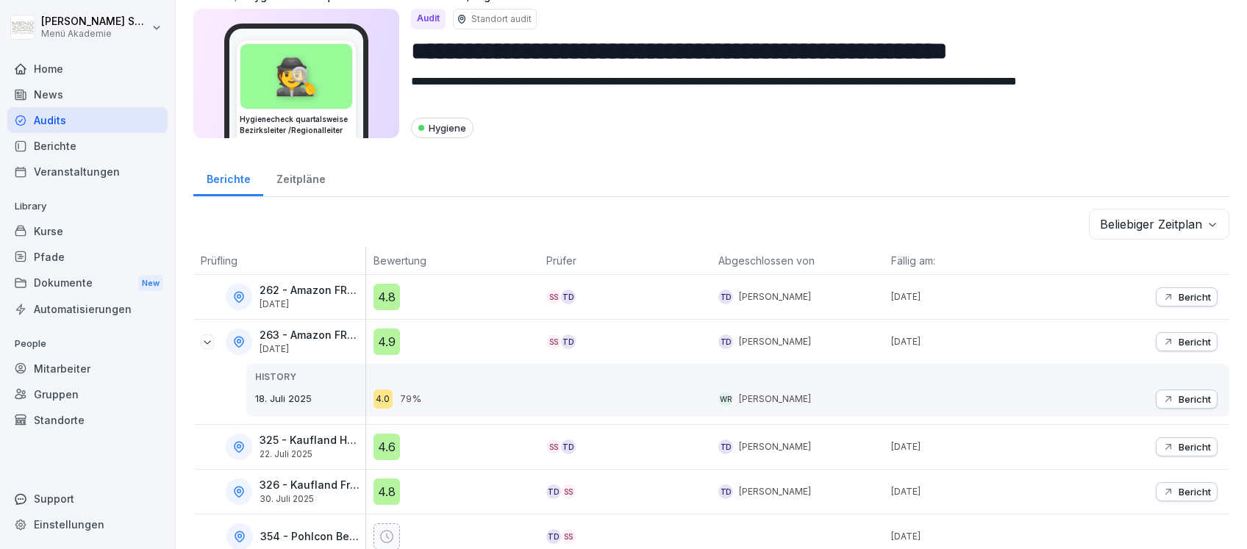
scroll to position [123, 0]
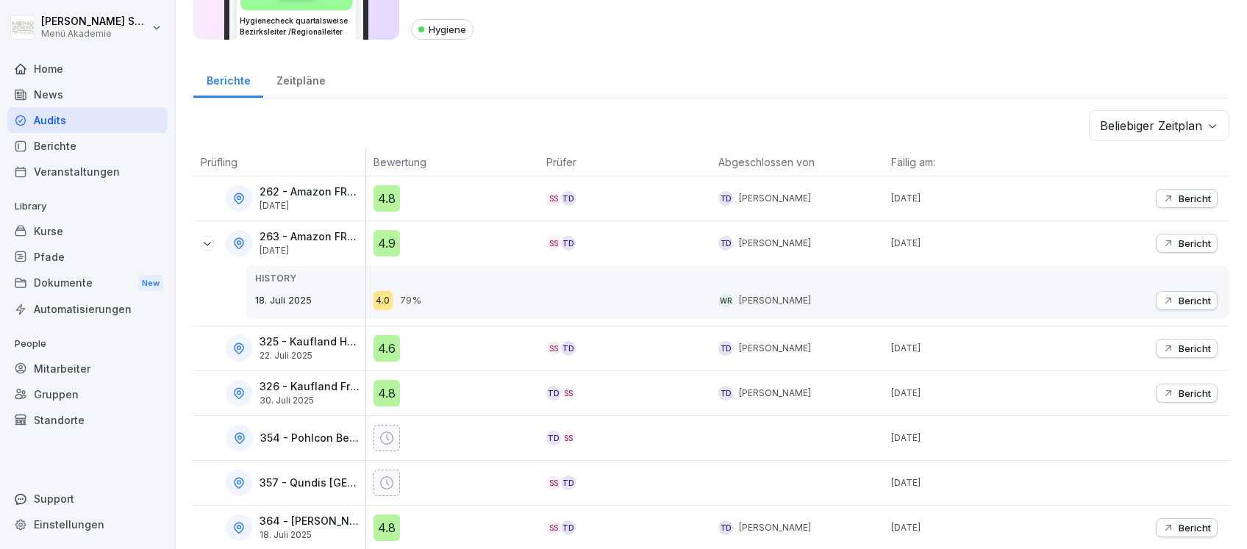
click at [210, 240] on icon at bounding box center [207, 243] width 12 height 12
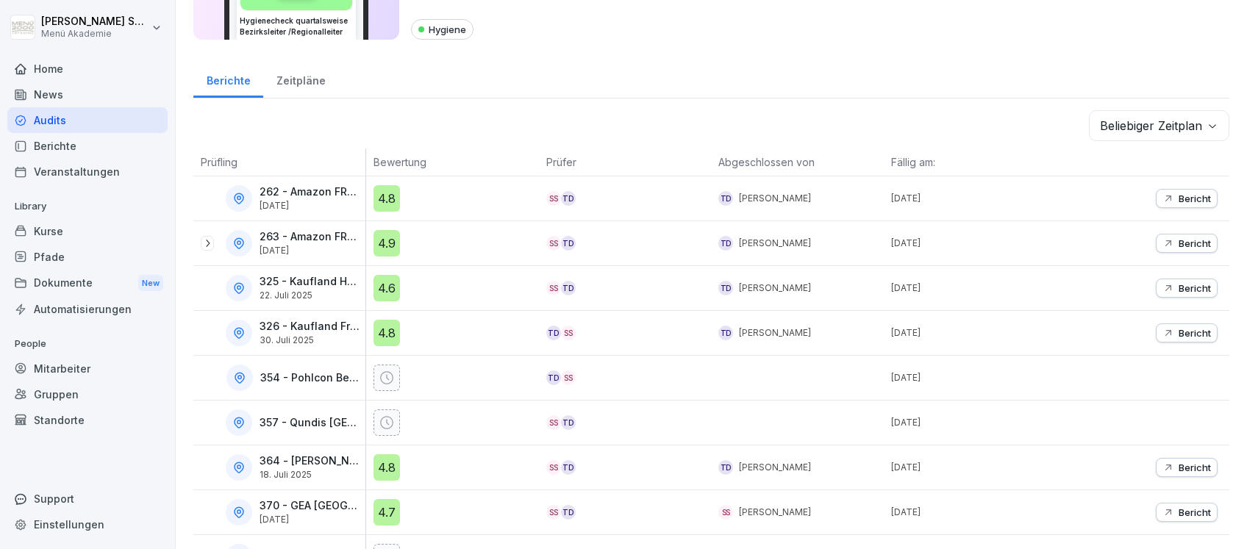
click at [199, 290] on div "325 - Kaufland Haupt Meineweh 22. Juli 2025" at bounding box center [279, 288] width 172 height 44
click at [204, 290] on icon at bounding box center [207, 288] width 12 height 12
click at [203, 376] on icon at bounding box center [208, 378] width 12 height 12
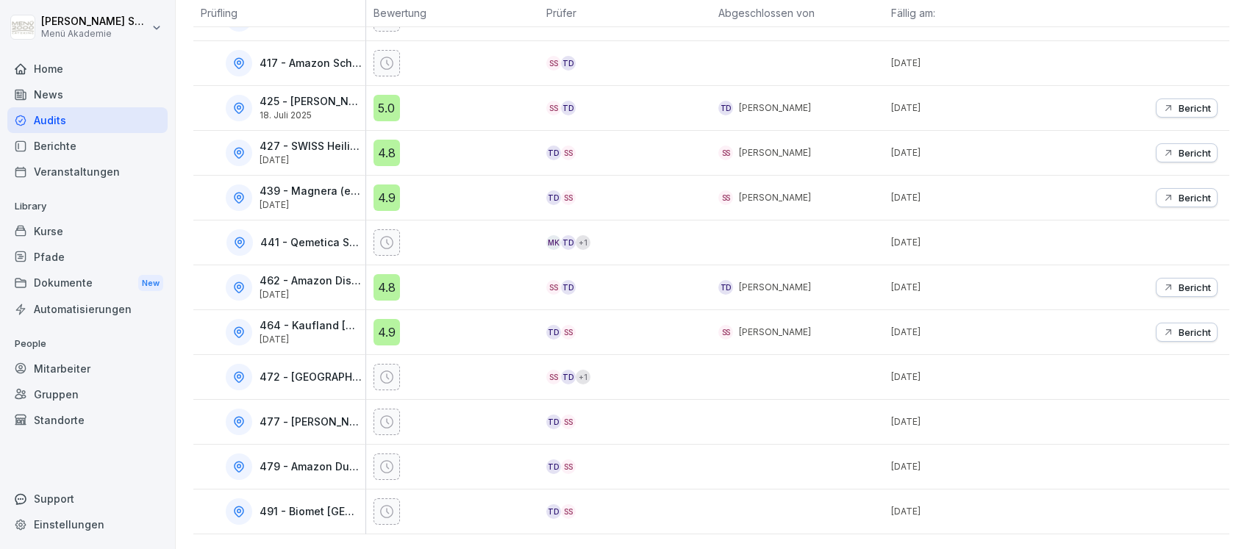
scroll to position [809, 0]
click at [199, 500] on div "491 - Biomet Berlin" at bounding box center [279, 512] width 172 height 44
click at [206, 506] on icon at bounding box center [207, 512] width 12 height 12
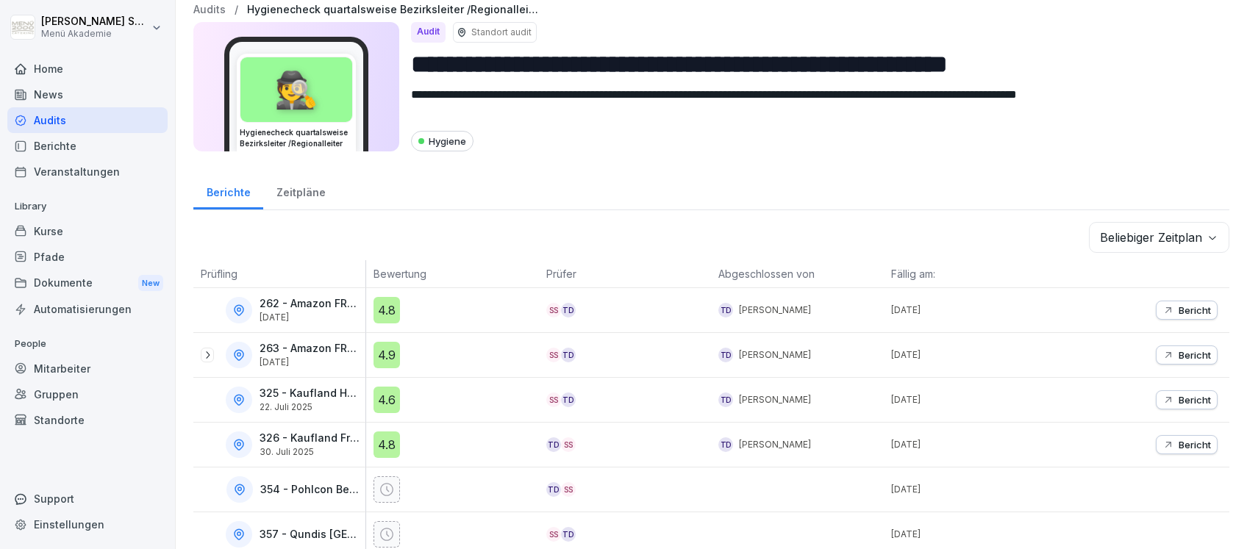
scroll to position [0, 0]
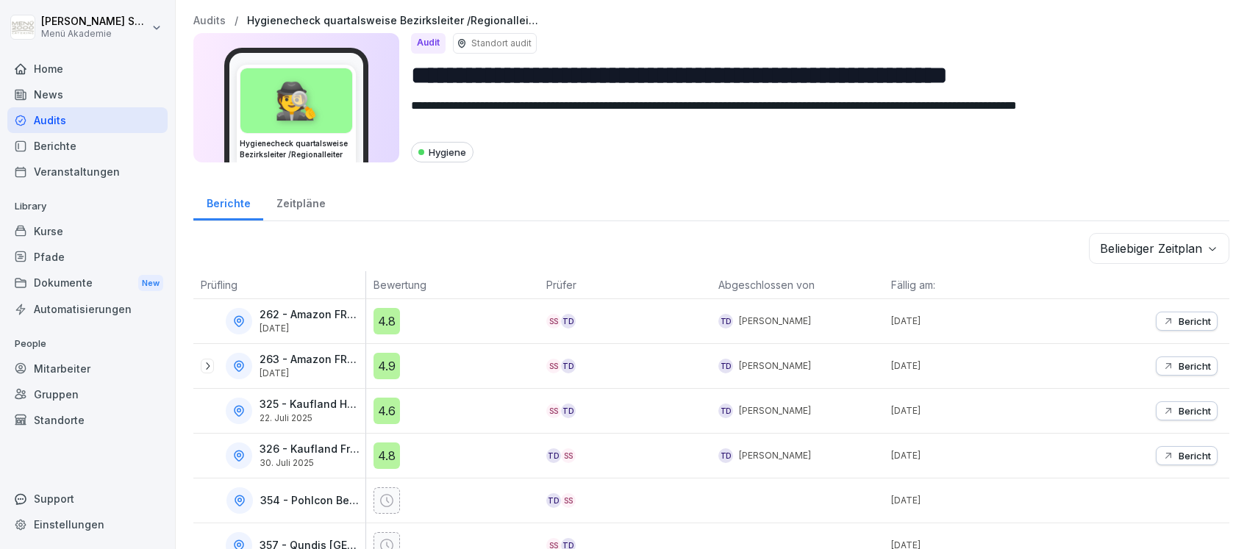
click at [1200, 244] on body "**********" at bounding box center [623, 274] width 1247 height 549
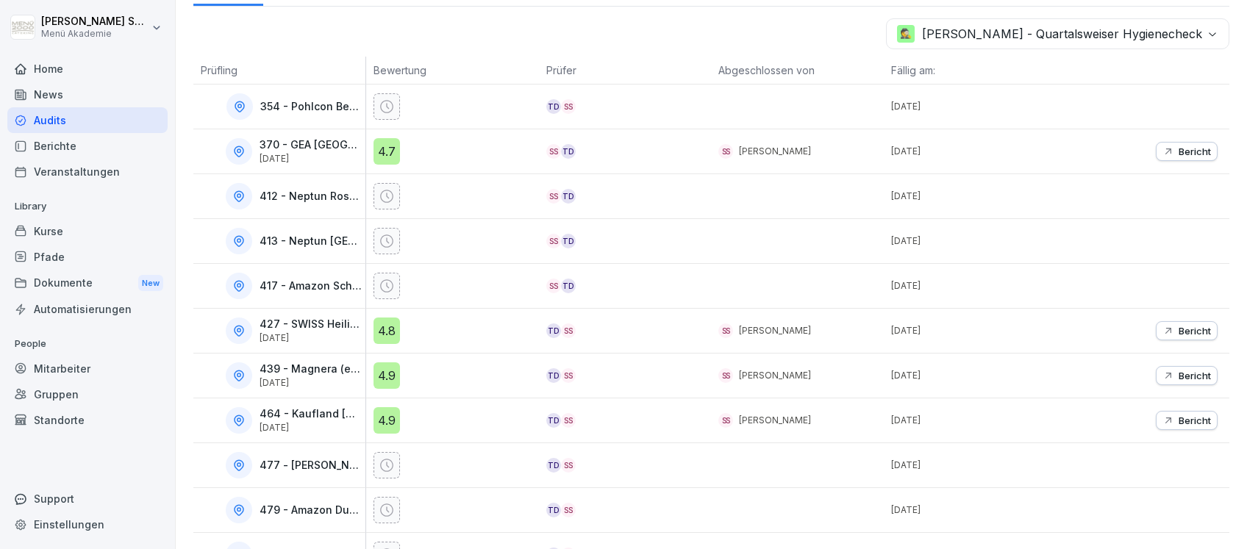
scroll to position [174, 0]
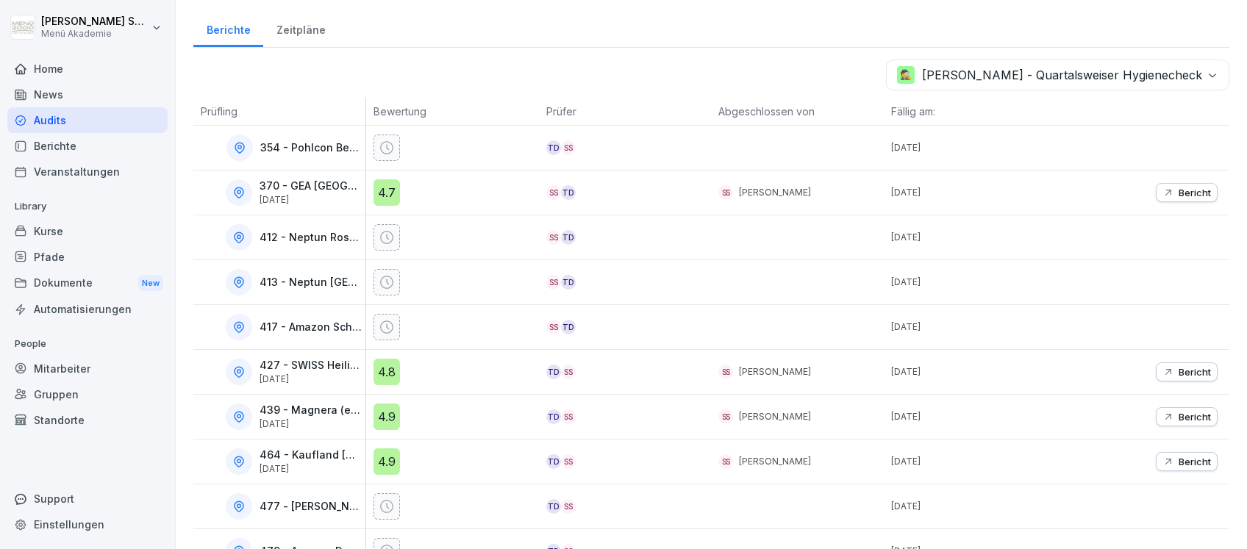
click at [47, 65] on div "Home" at bounding box center [87, 69] width 160 height 26
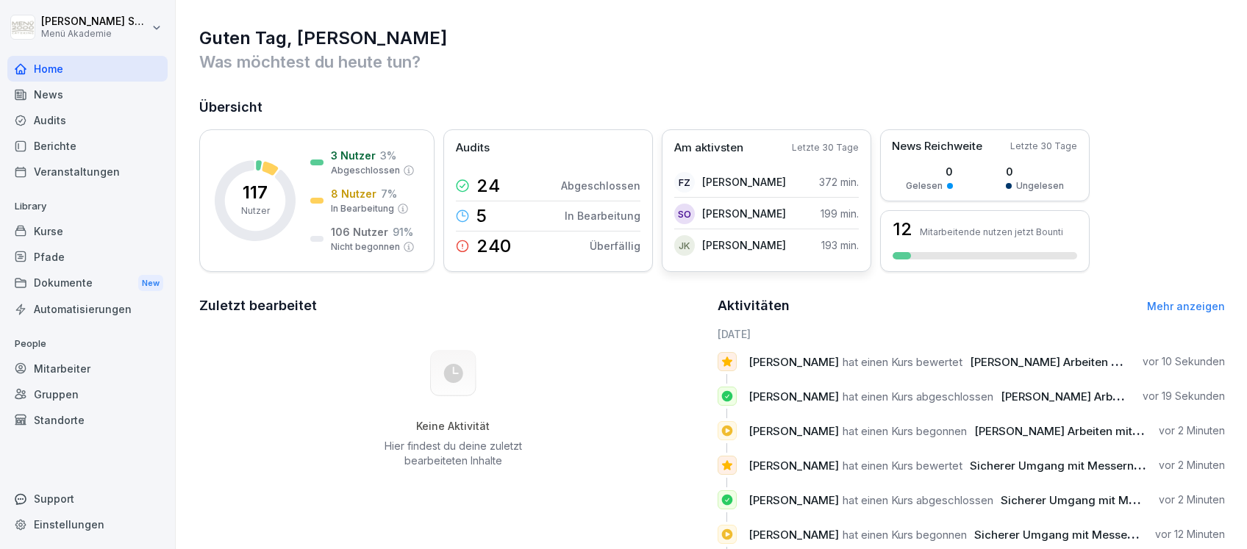
click at [829, 182] on p "372 min." at bounding box center [839, 181] width 40 height 15
click at [351, 194] on p "8 Nutzer" at bounding box center [354, 193] width 46 height 15
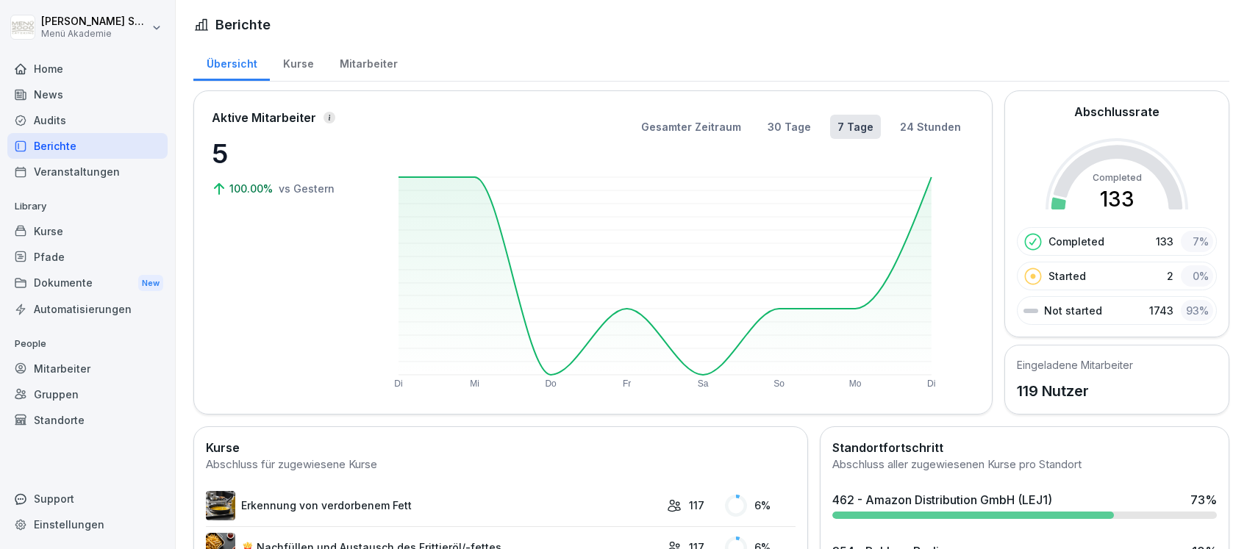
click at [303, 67] on div "Kurse" at bounding box center [298, 61] width 57 height 37
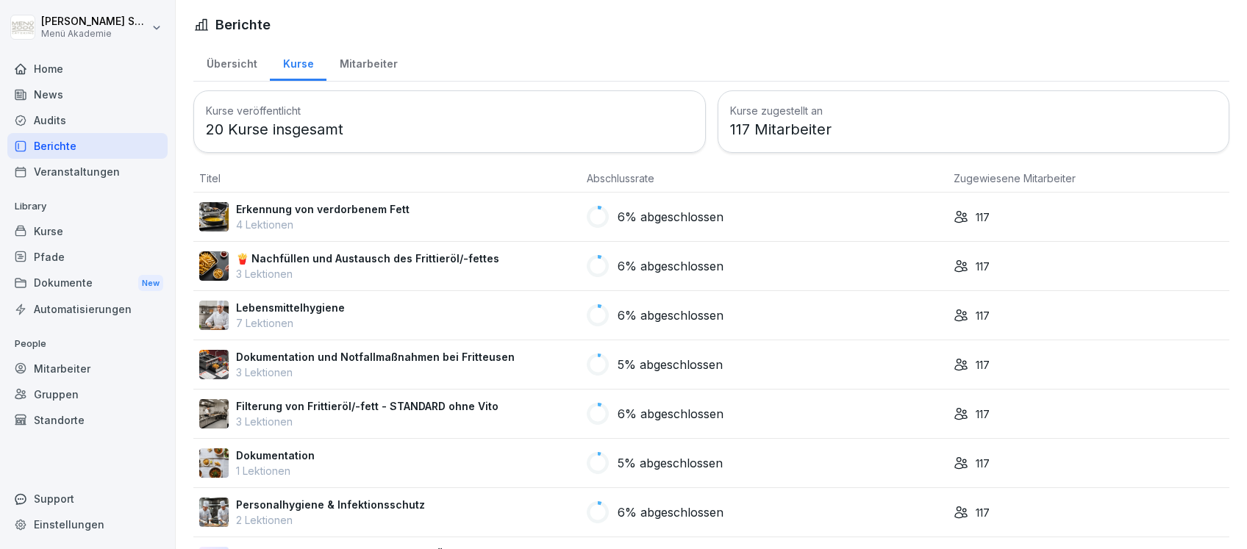
click at [359, 59] on div "Mitarbeiter" at bounding box center [368, 61] width 84 height 37
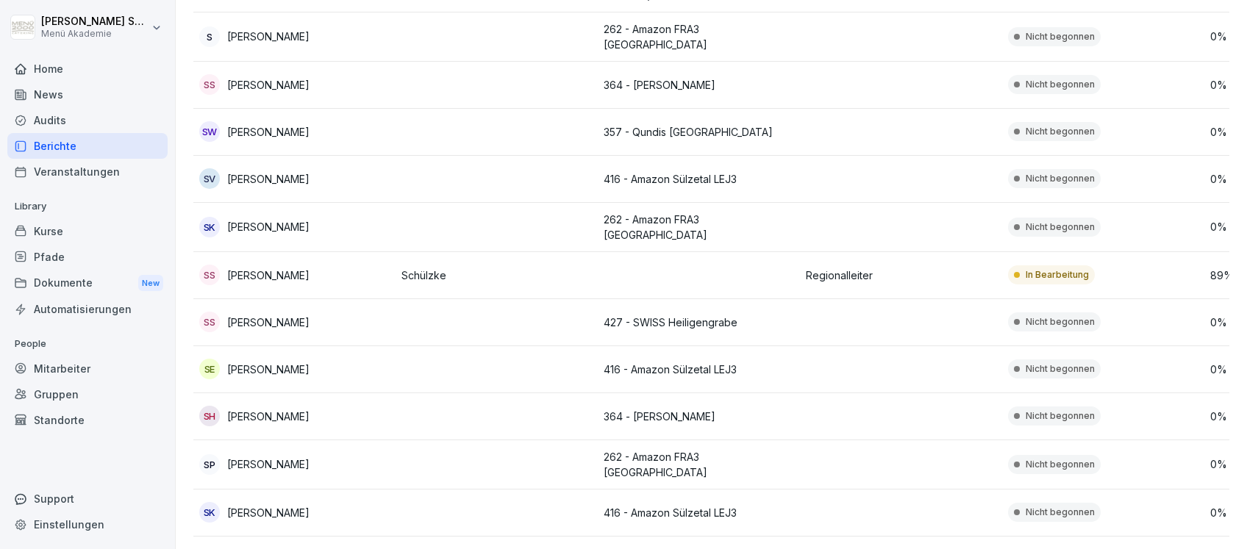
scroll to position [4710, 0]
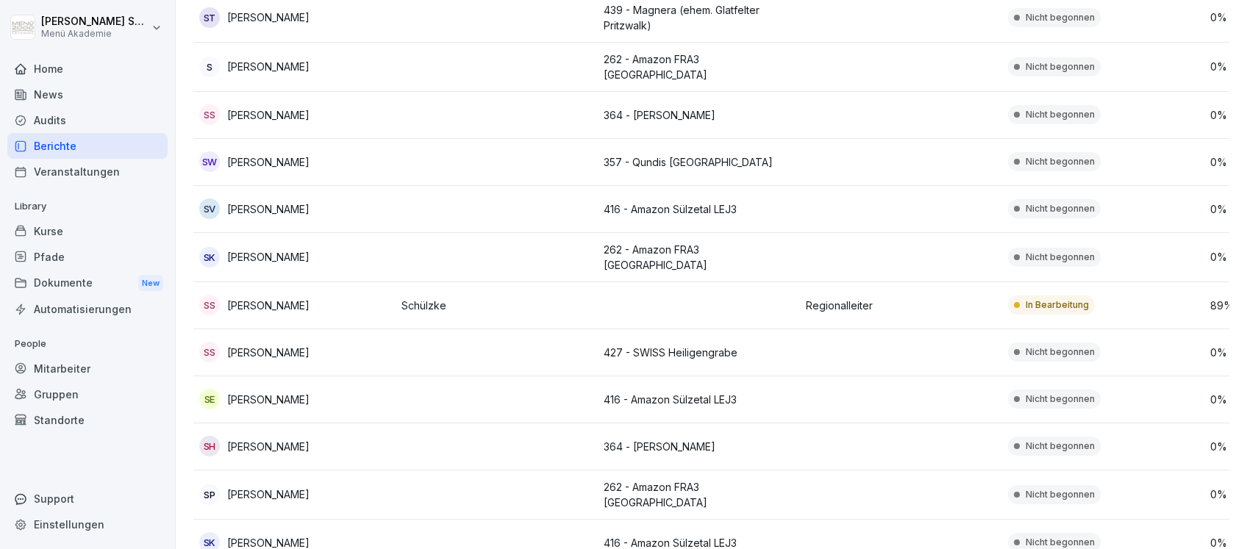
click at [837, 298] on p "Regionalleiter" at bounding box center [901, 305] width 190 height 15
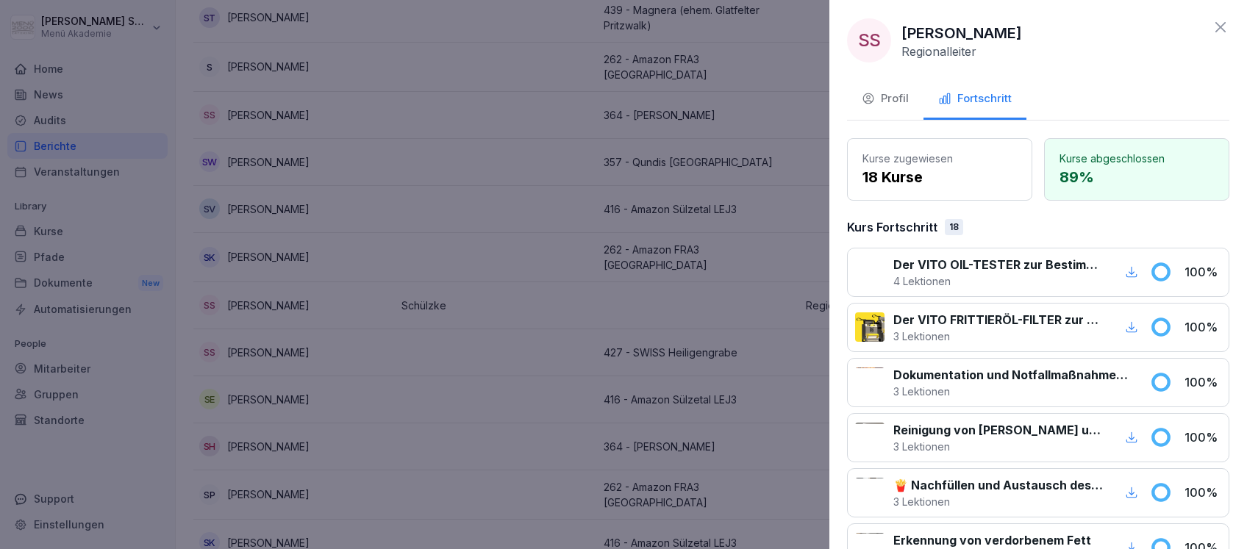
scroll to position [0, 0]
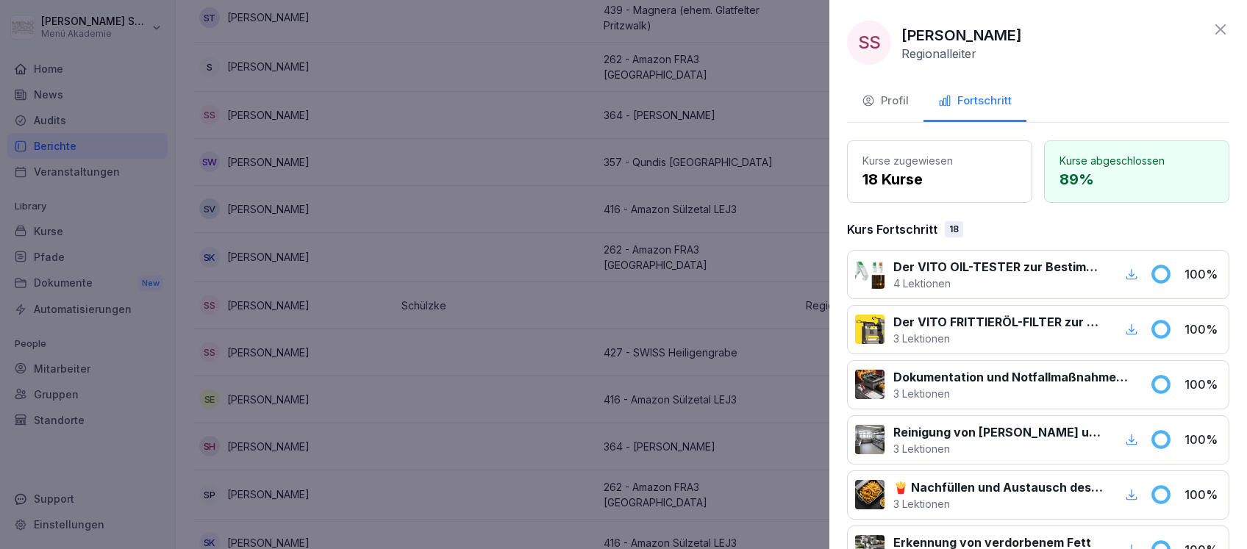
click at [1212, 24] on icon at bounding box center [1221, 30] width 18 height 18
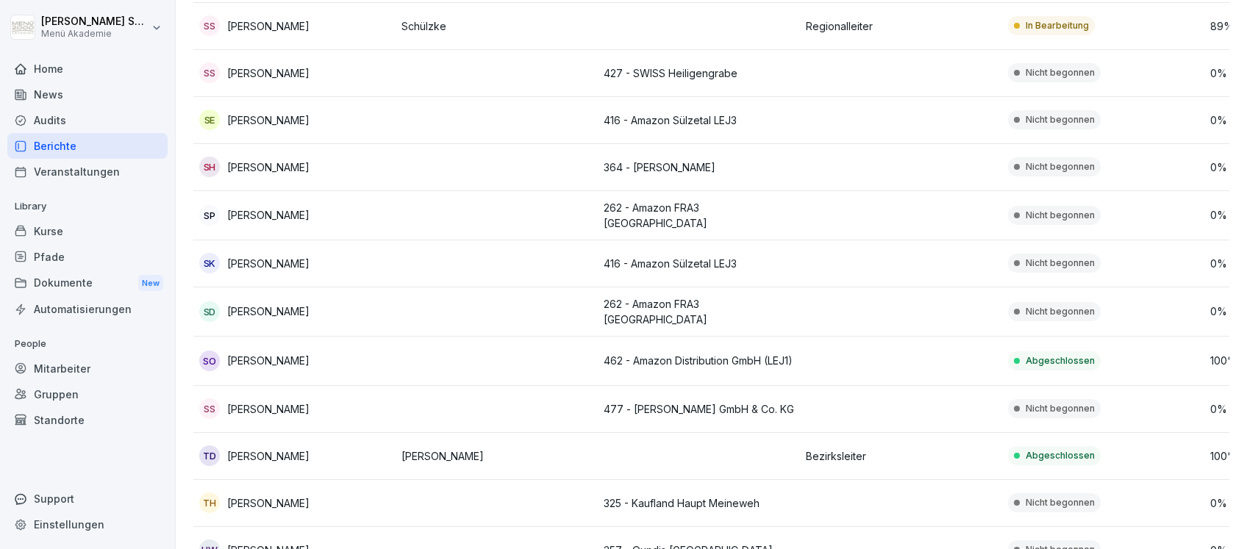
scroll to position [5005, 0]
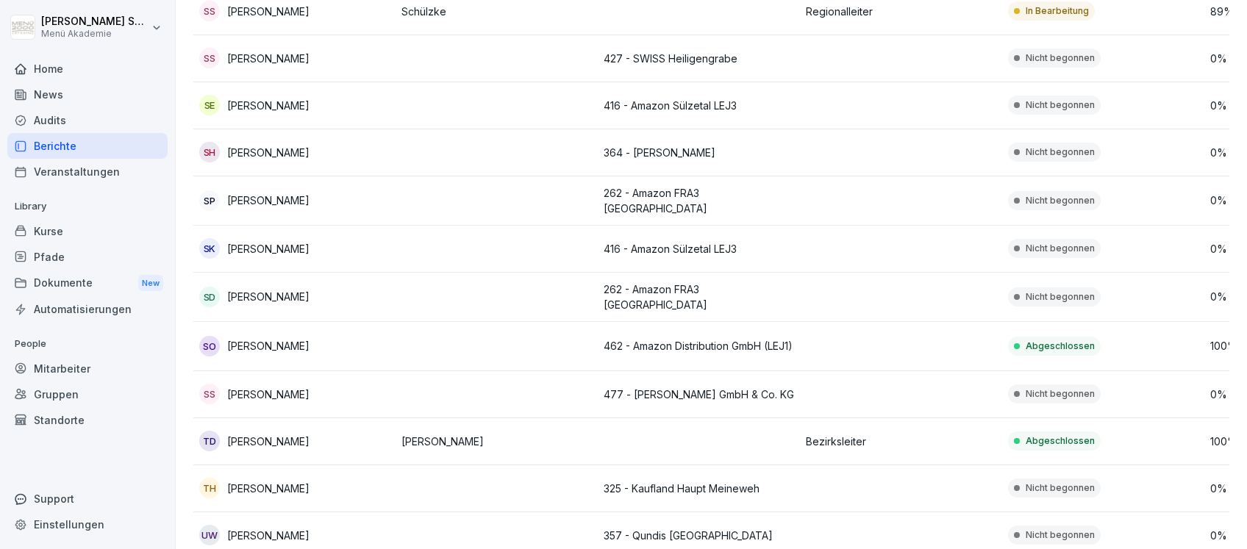
click at [472, 434] on p "Deiß, Schülzke" at bounding box center [496, 441] width 190 height 15
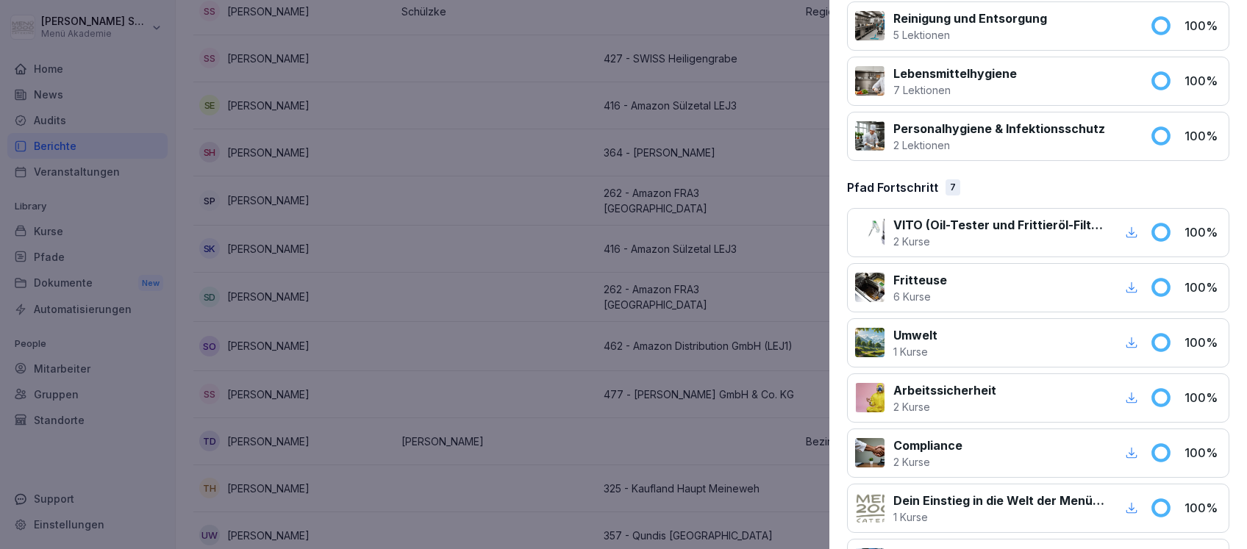
scroll to position [1130, 0]
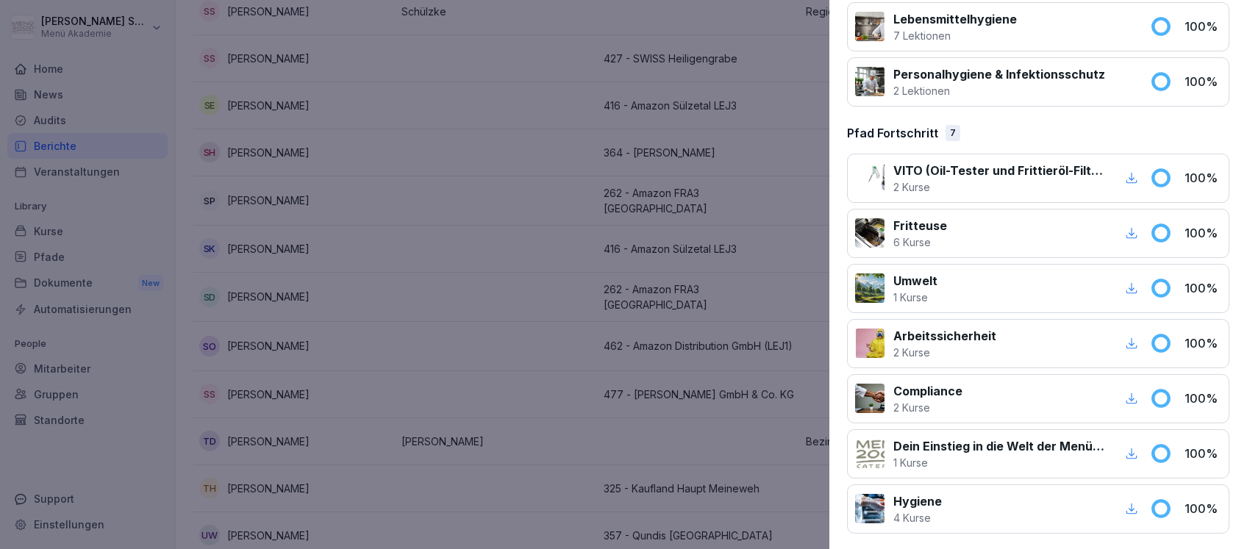
click at [1184, 500] on p "100 %" at bounding box center [1202, 509] width 37 height 18
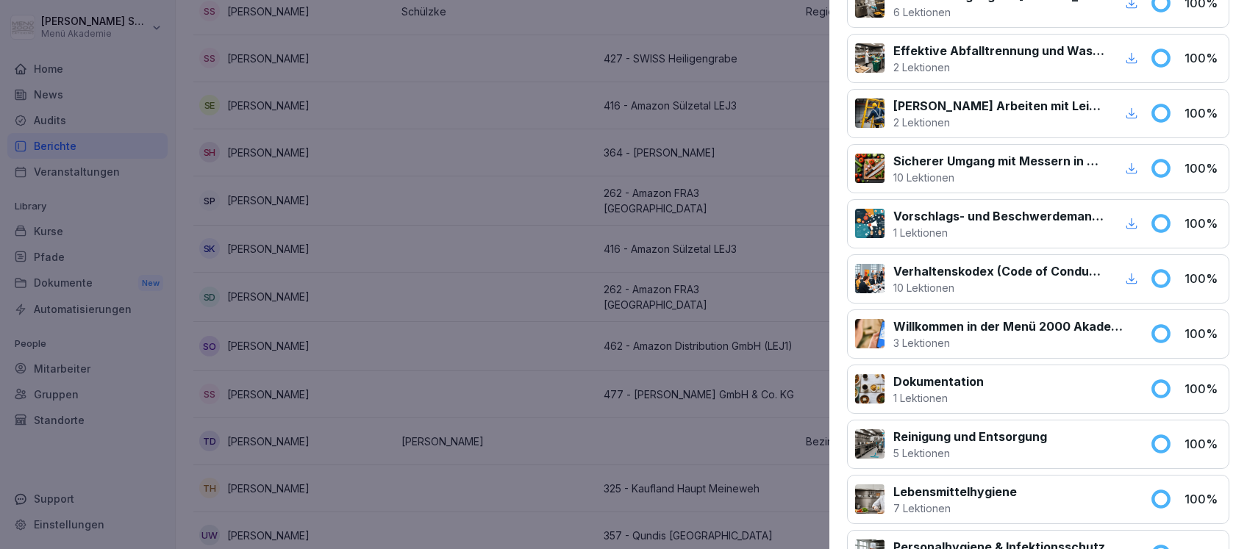
scroll to position [640, 0]
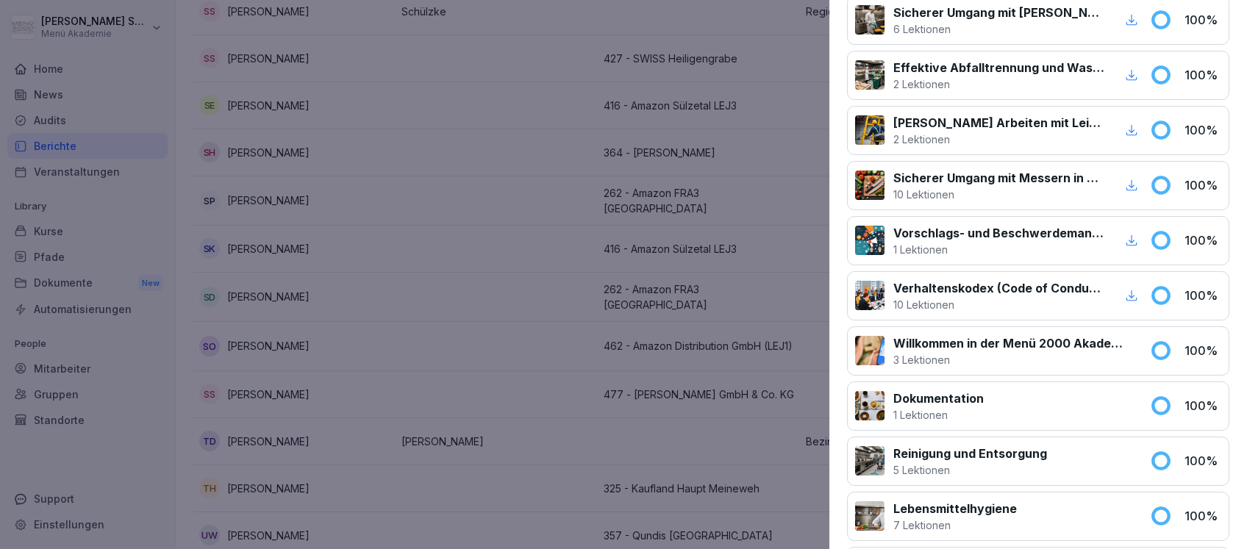
click at [496, 215] on div at bounding box center [623, 274] width 1247 height 549
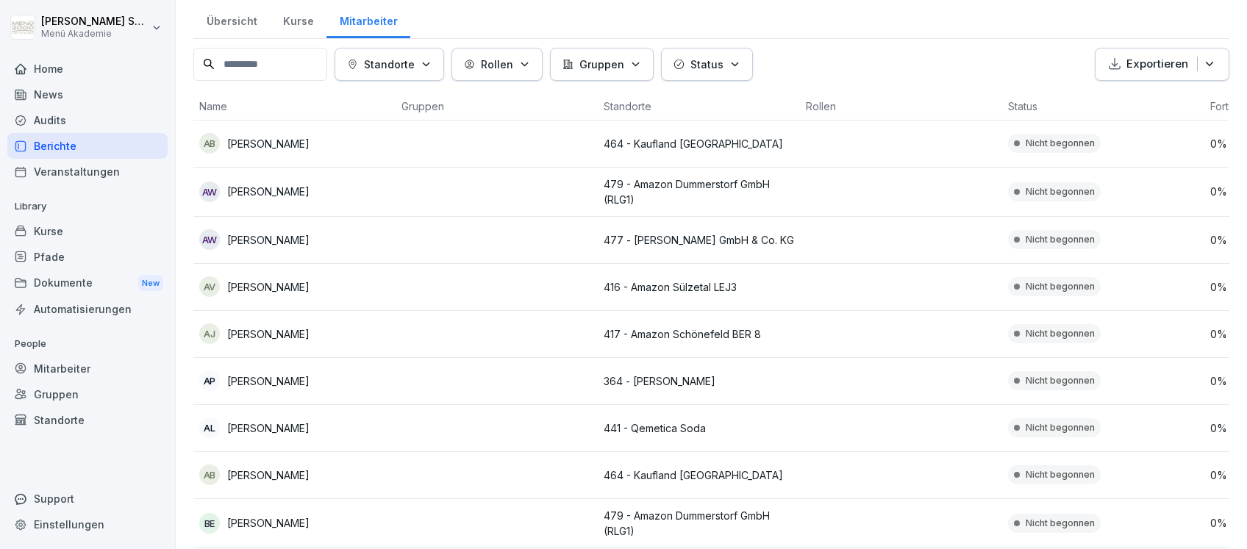
scroll to position [0, 0]
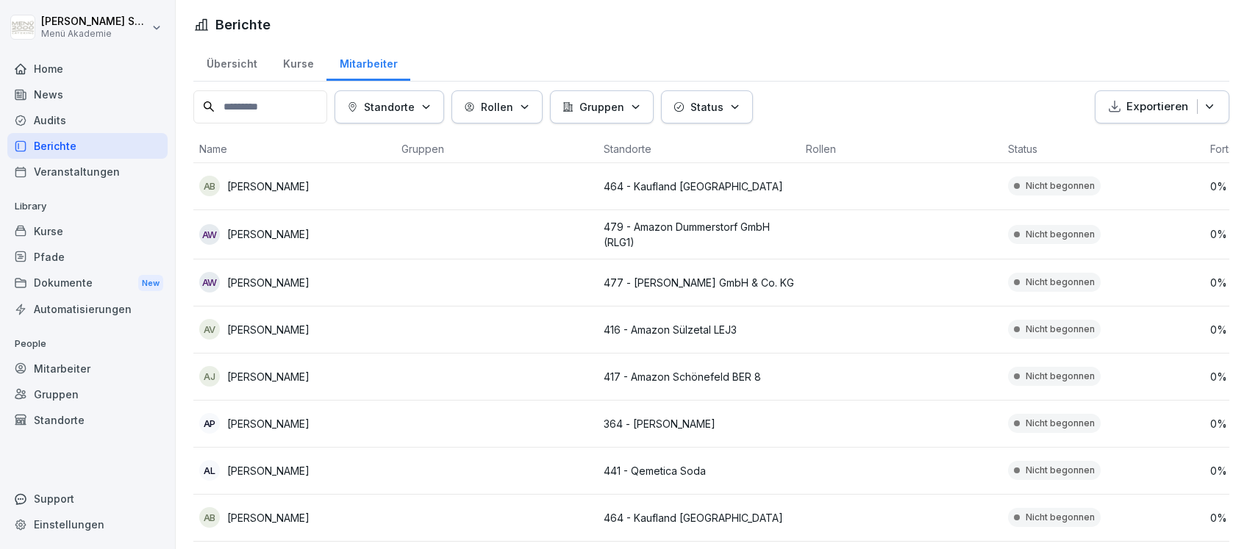
click at [227, 64] on div "Übersicht" at bounding box center [231, 61] width 76 height 37
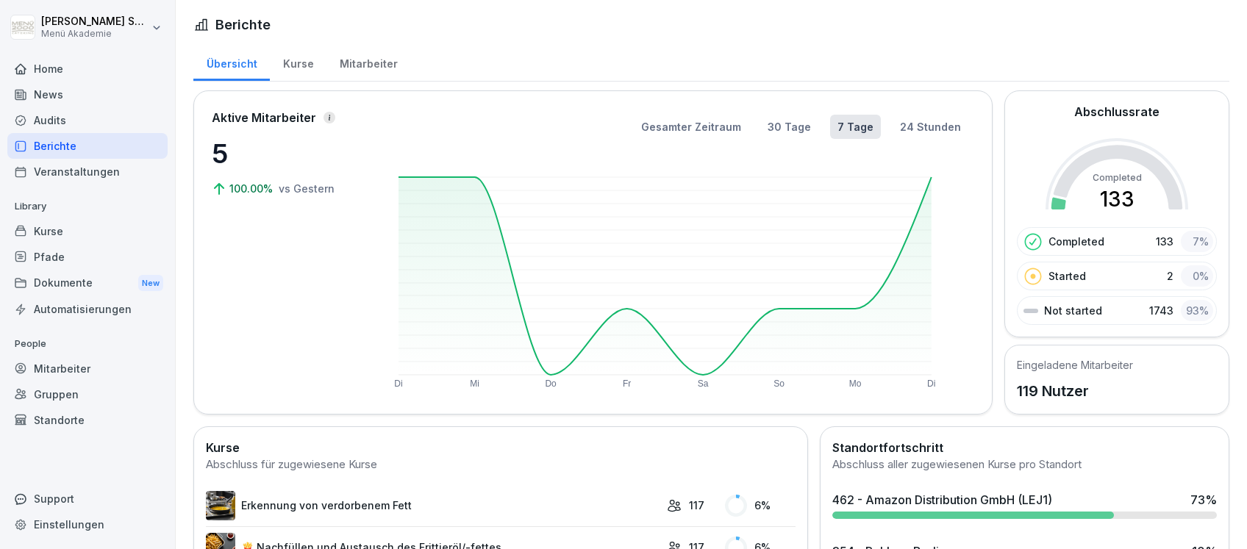
click at [306, 59] on div "Kurse" at bounding box center [298, 61] width 57 height 37
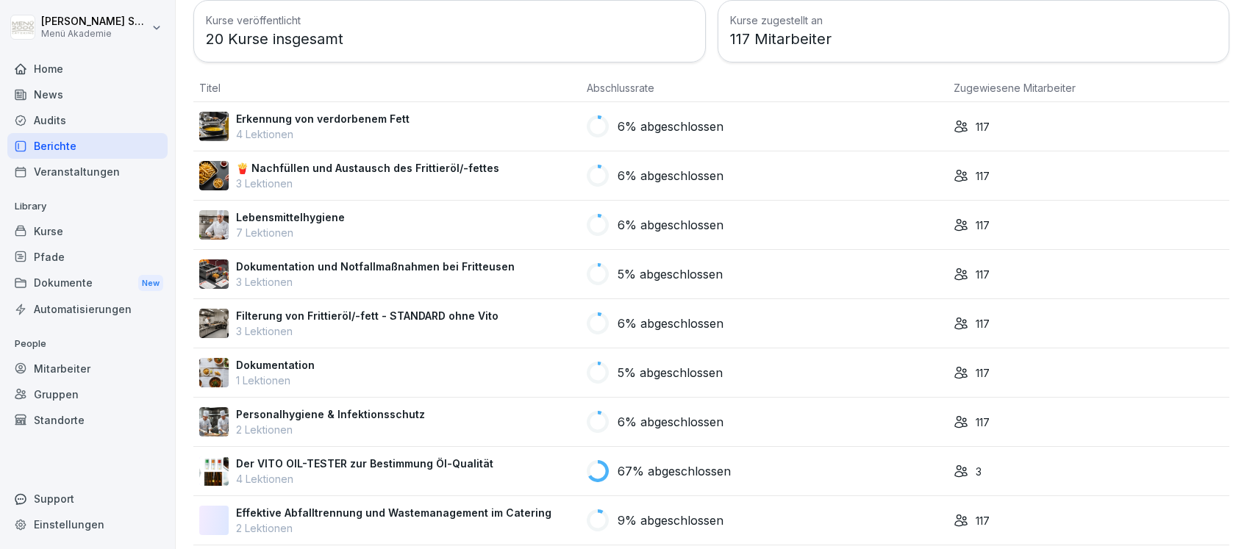
scroll to position [196, 0]
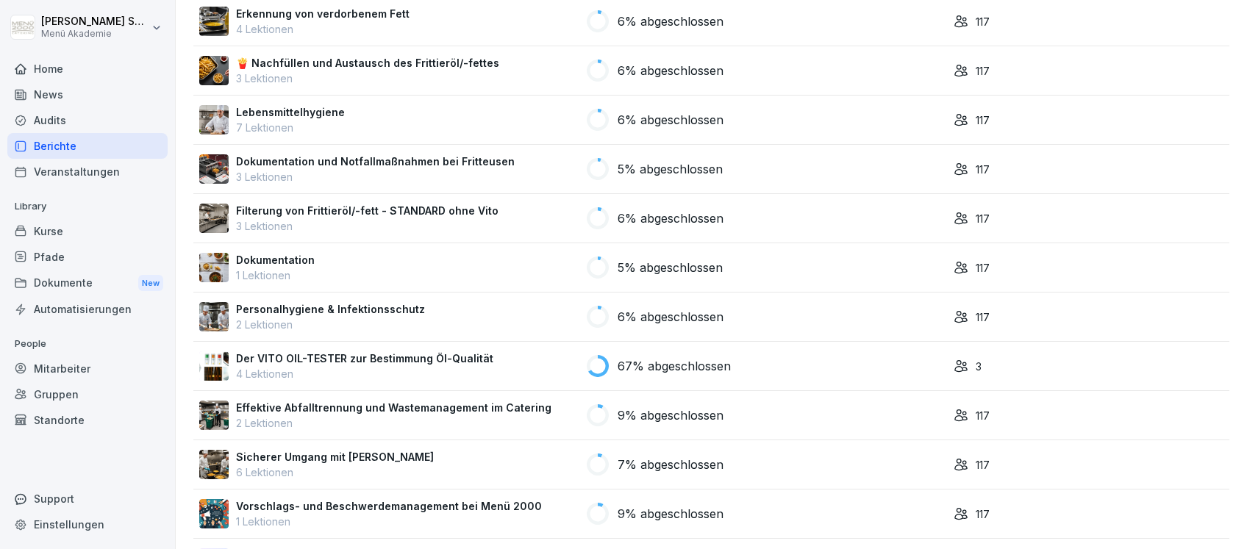
click at [325, 260] on div "Dokumentation 1 Lektionen" at bounding box center [387, 267] width 376 height 31
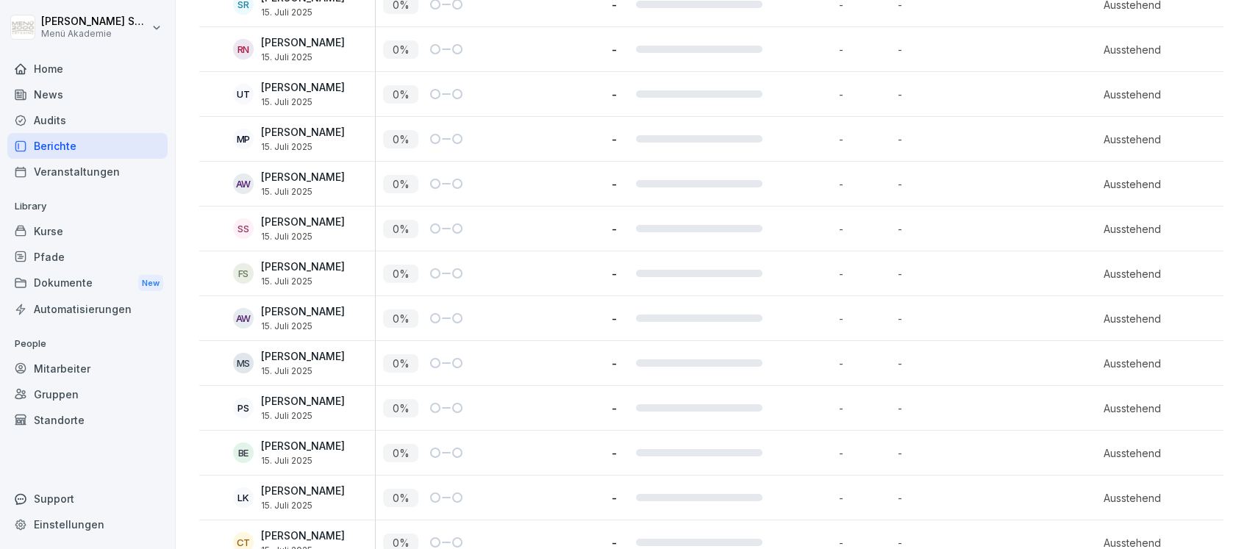
scroll to position [5013, 0]
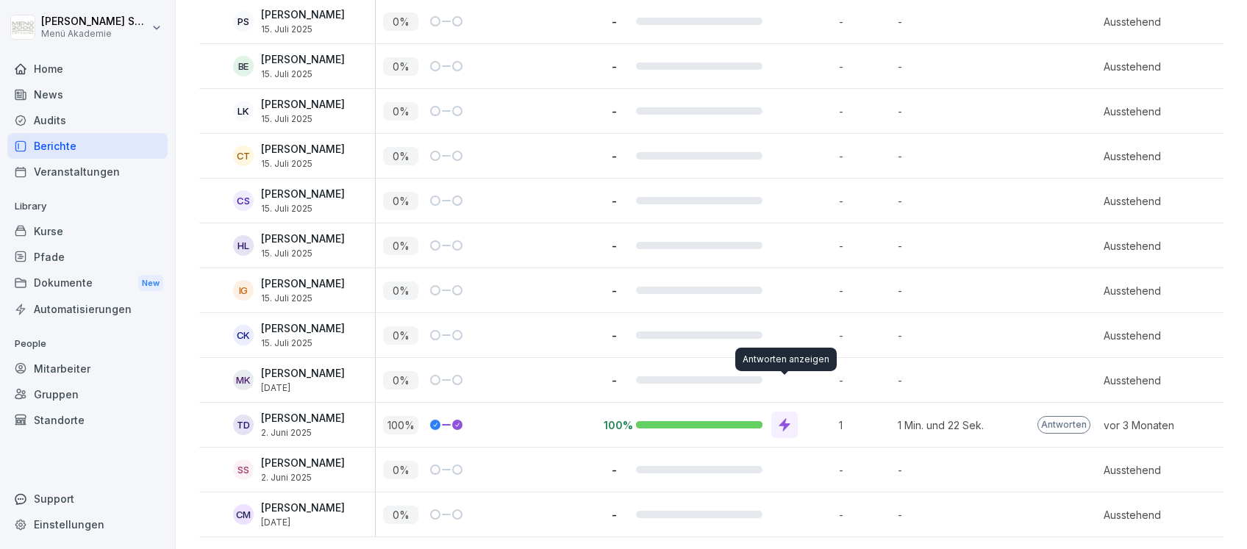
click at [787, 418] on icon at bounding box center [784, 425] width 15 height 15
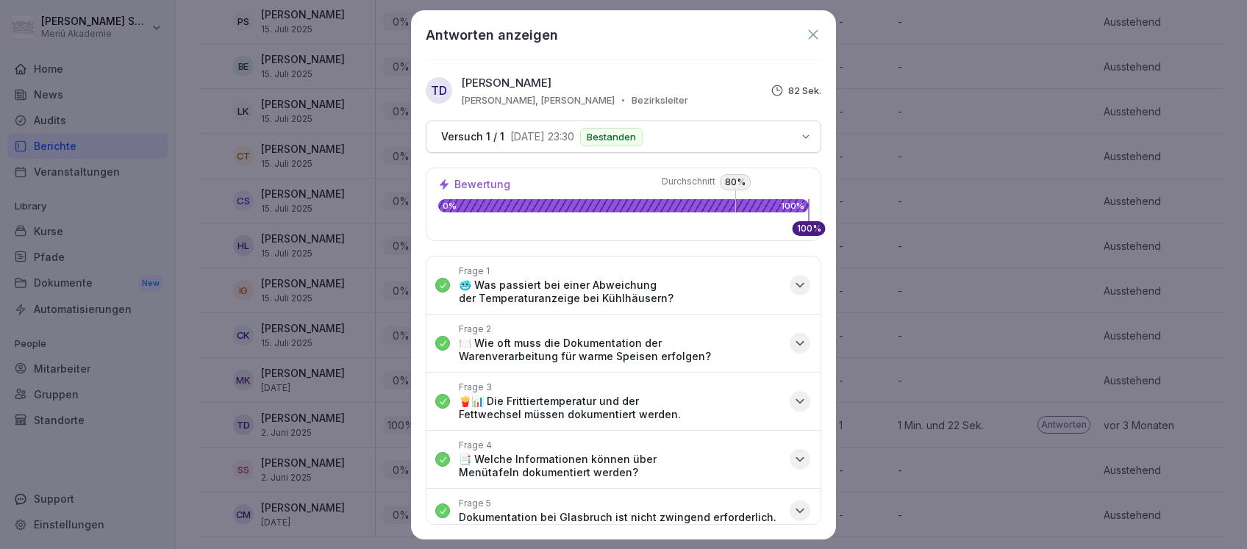
click at [793, 284] on icon "button" at bounding box center [800, 285] width 15 height 15
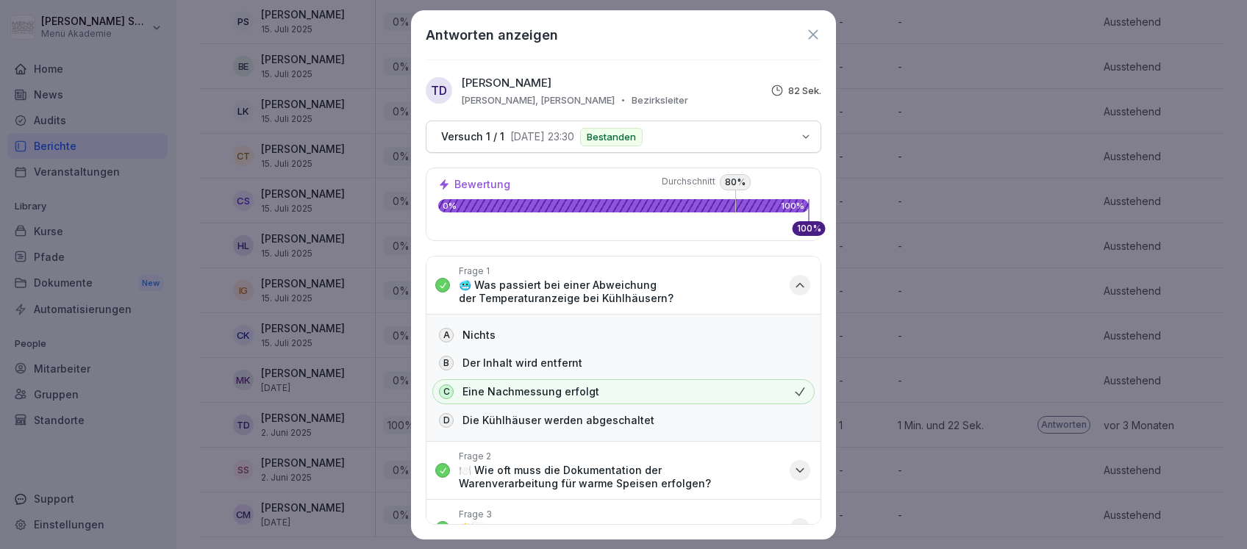
click at [793, 284] on icon "button" at bounding box center [800, 285] width 15 height 15
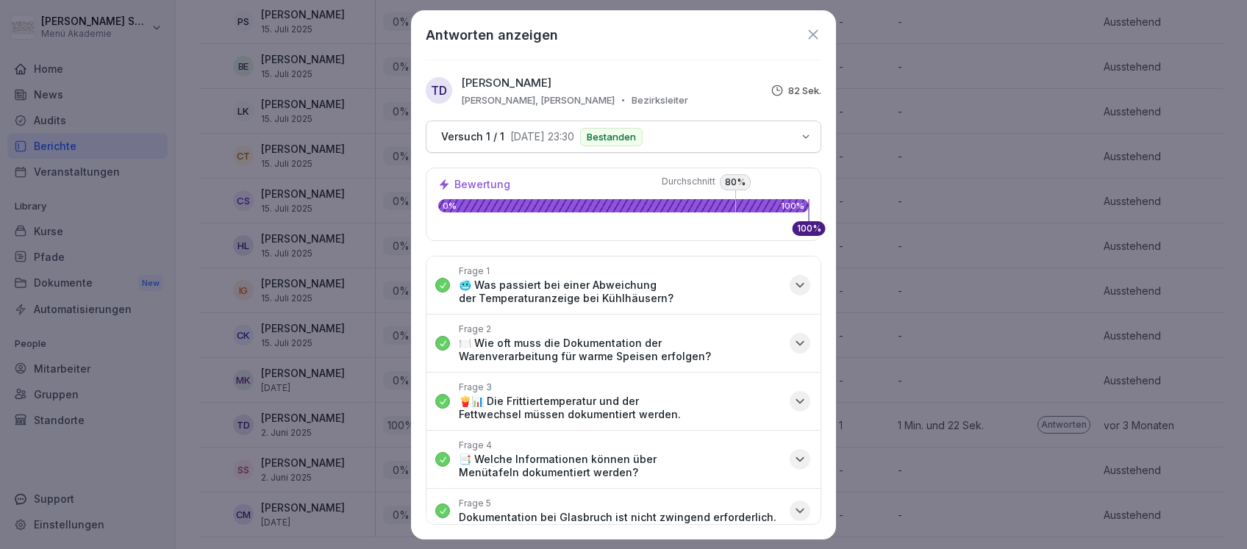
click at [793, 347] on icon "button" at bounding box center [800, 343] width 15 height 15
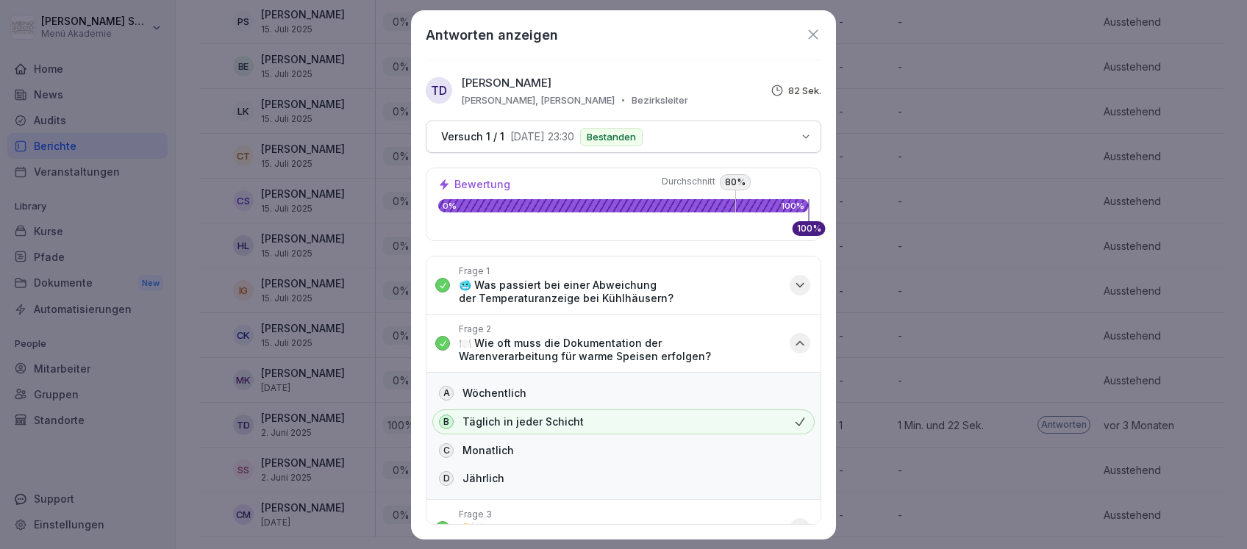
click at [793, 343] on icon "button" at bounding box center [800, 343] width 15 height 15
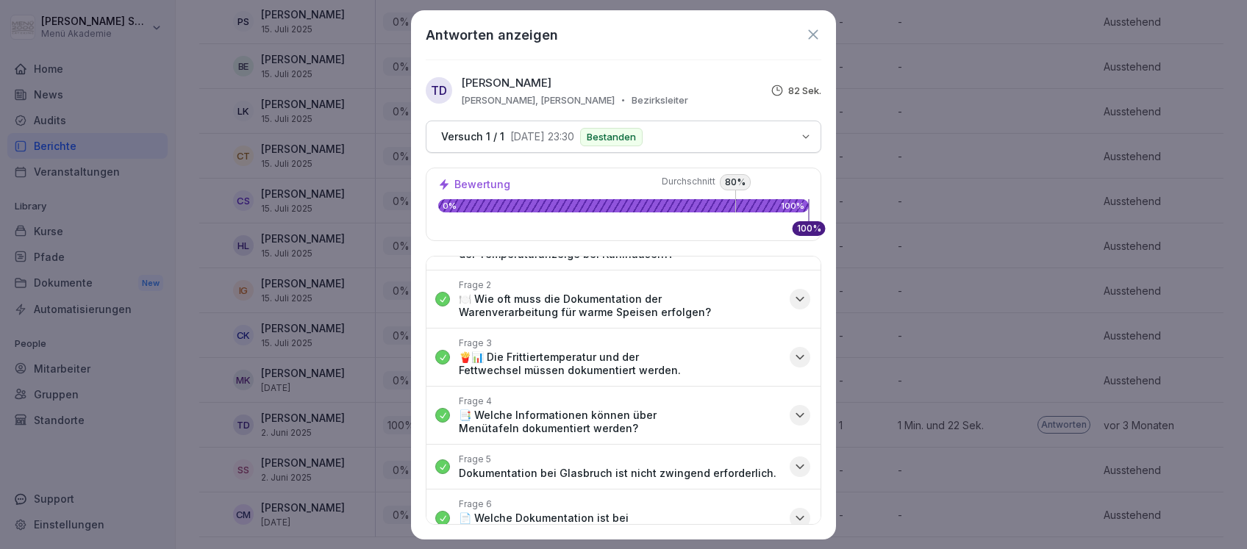
scroll to position [65, 0]
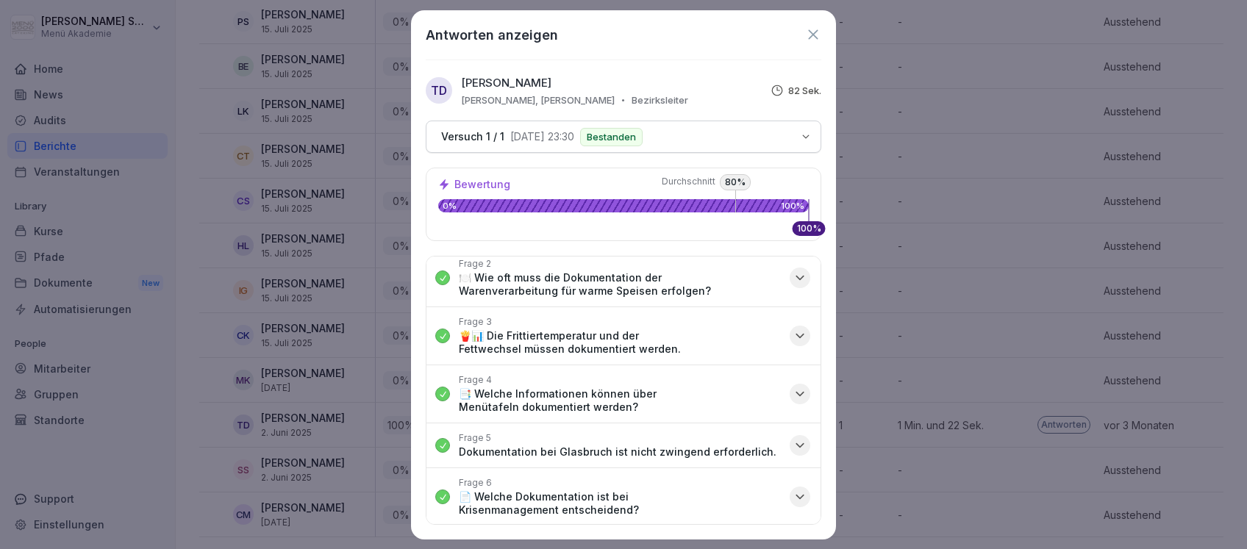
click at [793, 329] on icon "button" at bounding box center [800, 336] width 15 height 15
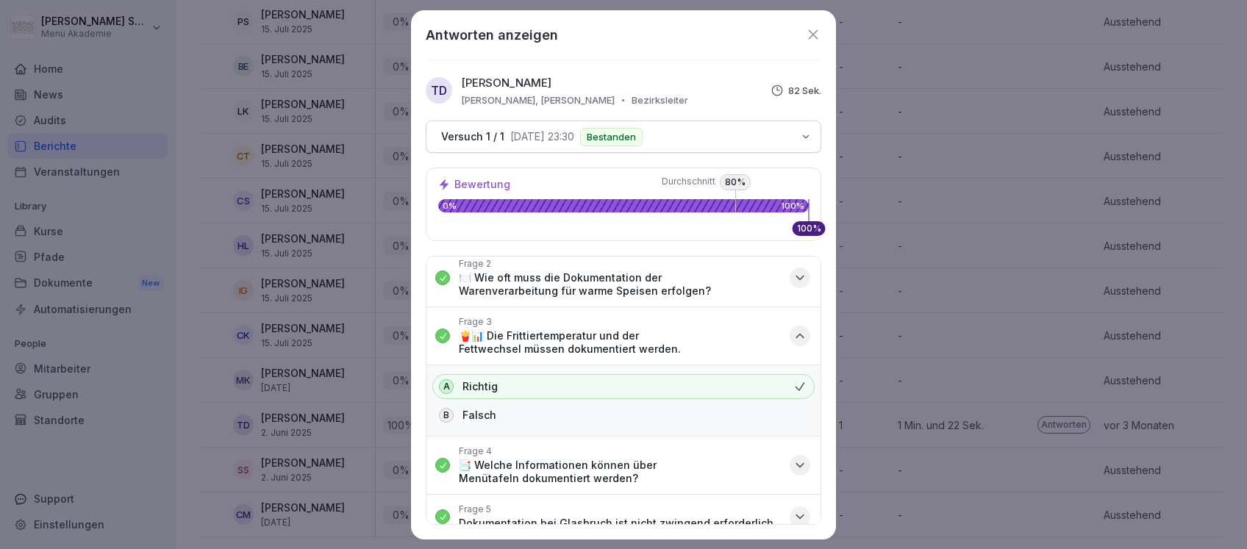
click at [796, 335] on icon "button" at bounding box center [799, 337] width 7 height 4
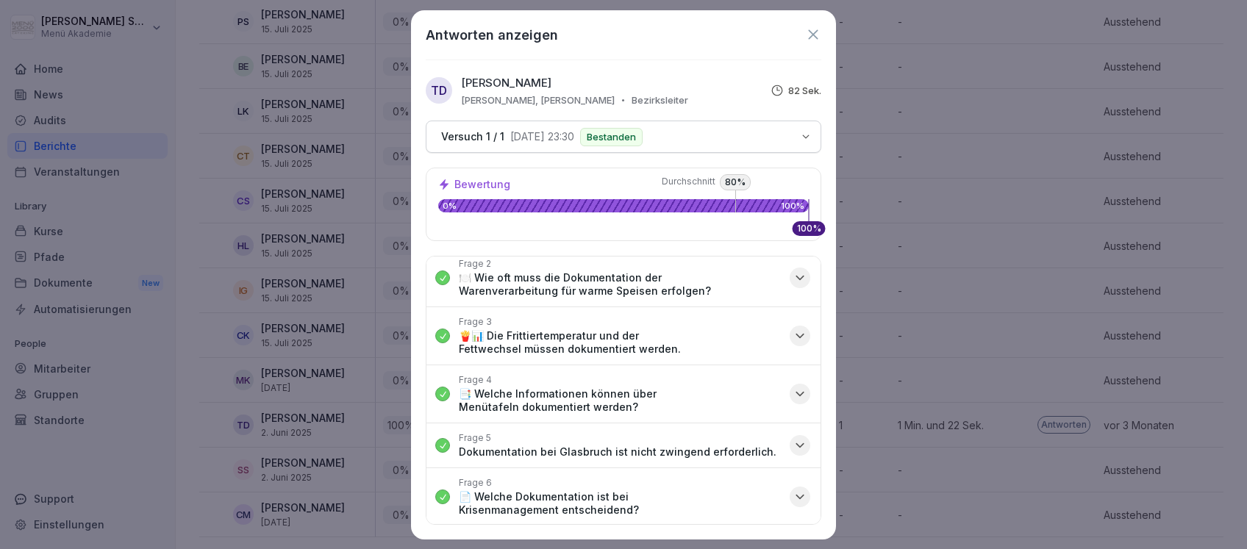
click at [793, 390] on icon "button" at bounding box center [800, 394] width 15 height 15
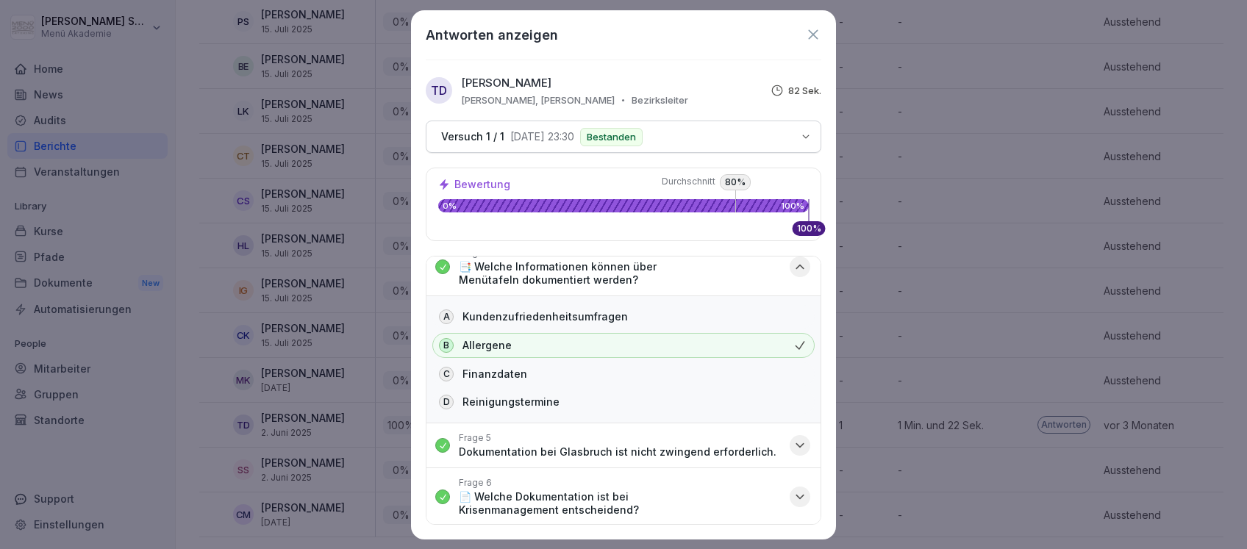
scroll to position [94, 0]
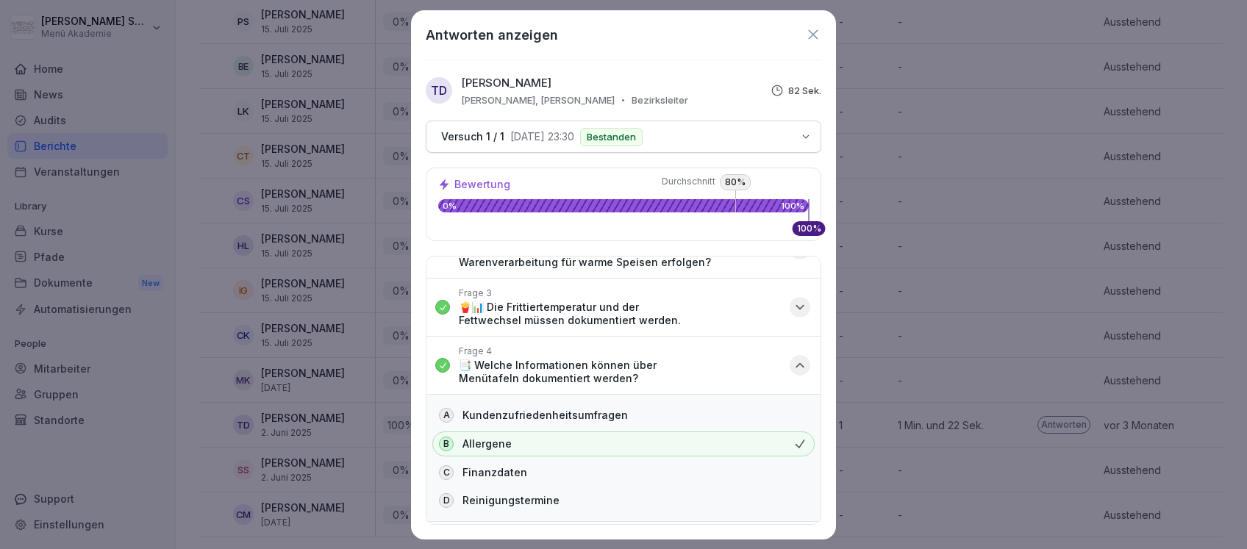
click at [793, 365] on icon "button" at bounding box center [800, 365] width 15 height 15
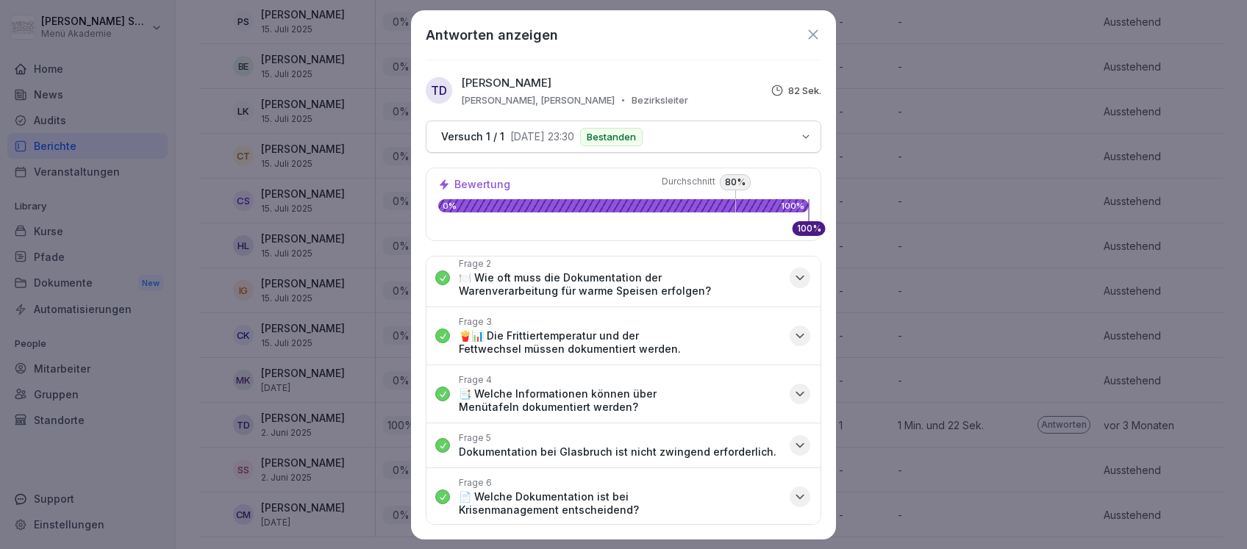
click at [796, 444] on icon "button" at bounding box center [799, 446] width 7 height 4
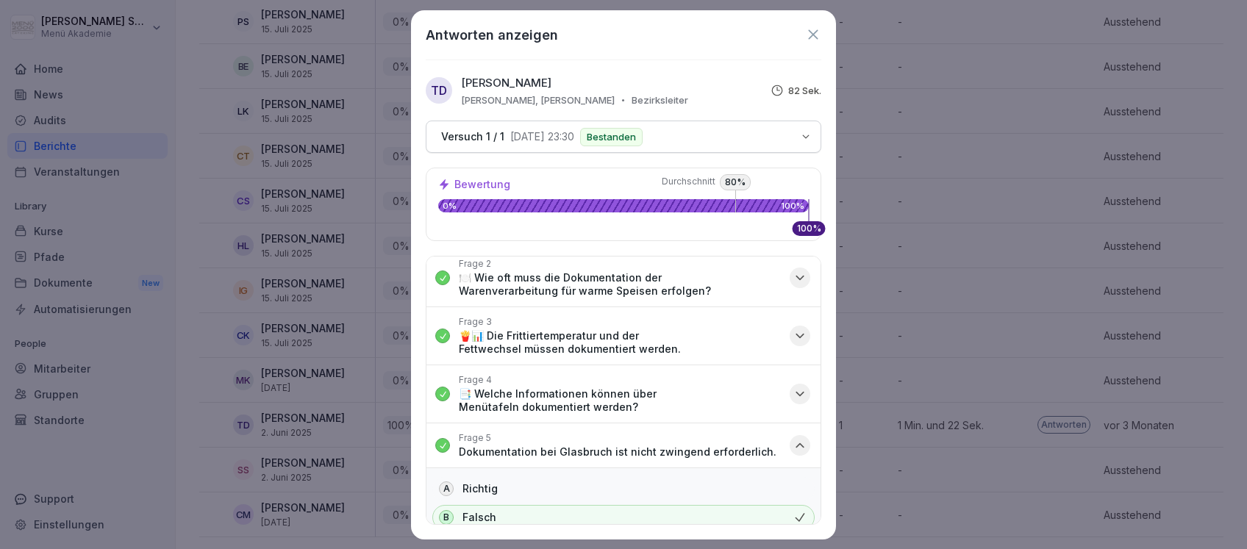
scroll to position [137, 0]
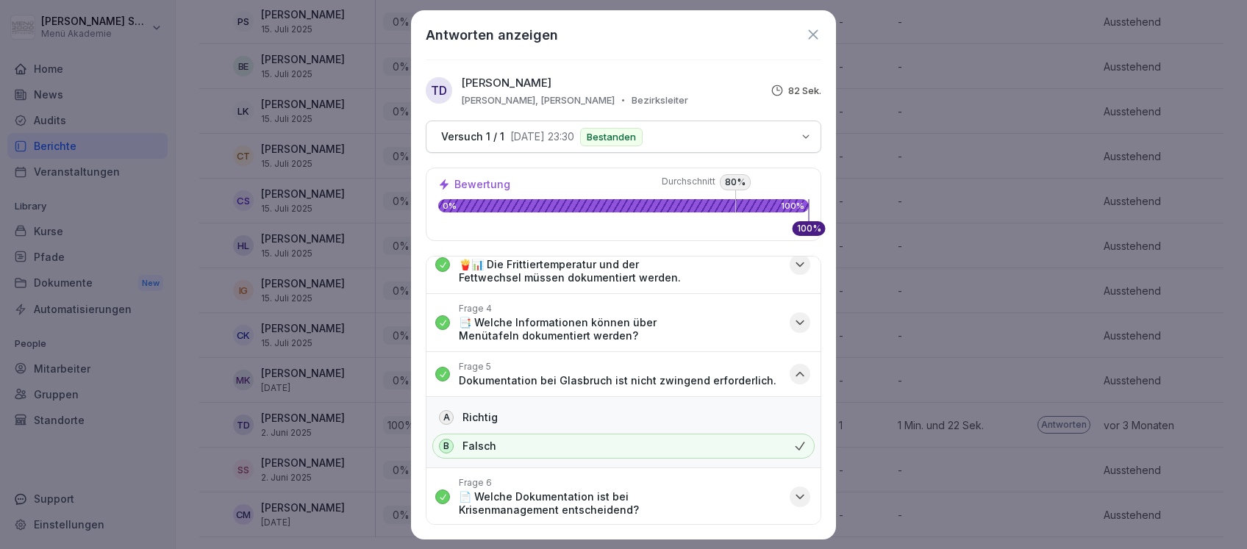
click at [793, 367] on icon "button" at bounding box center [800, 374] width 15 height 15
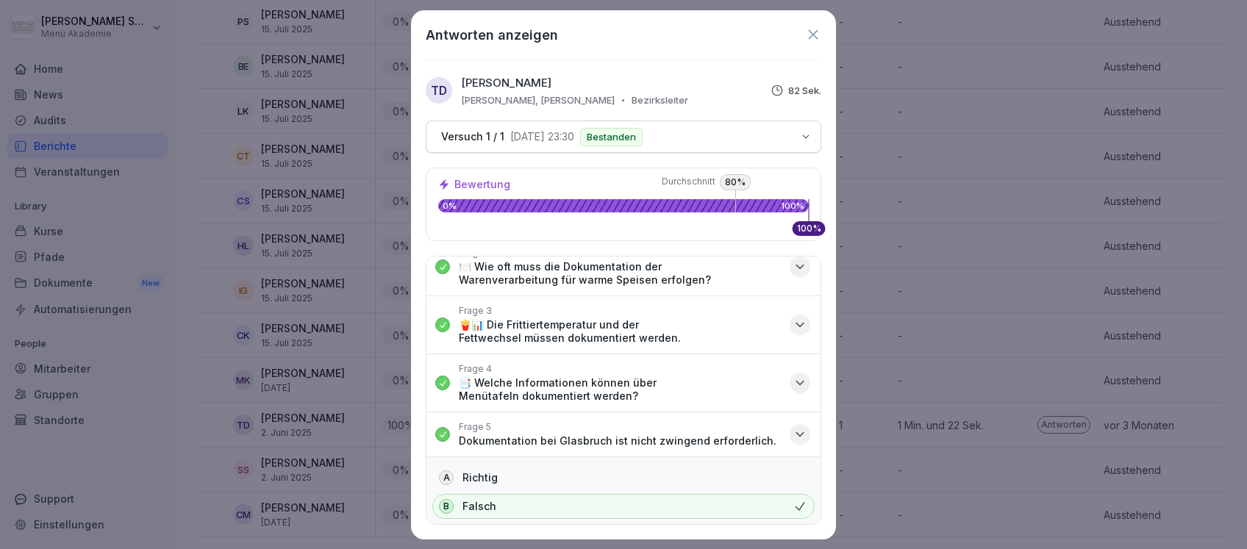
scroll to position [65, 0]
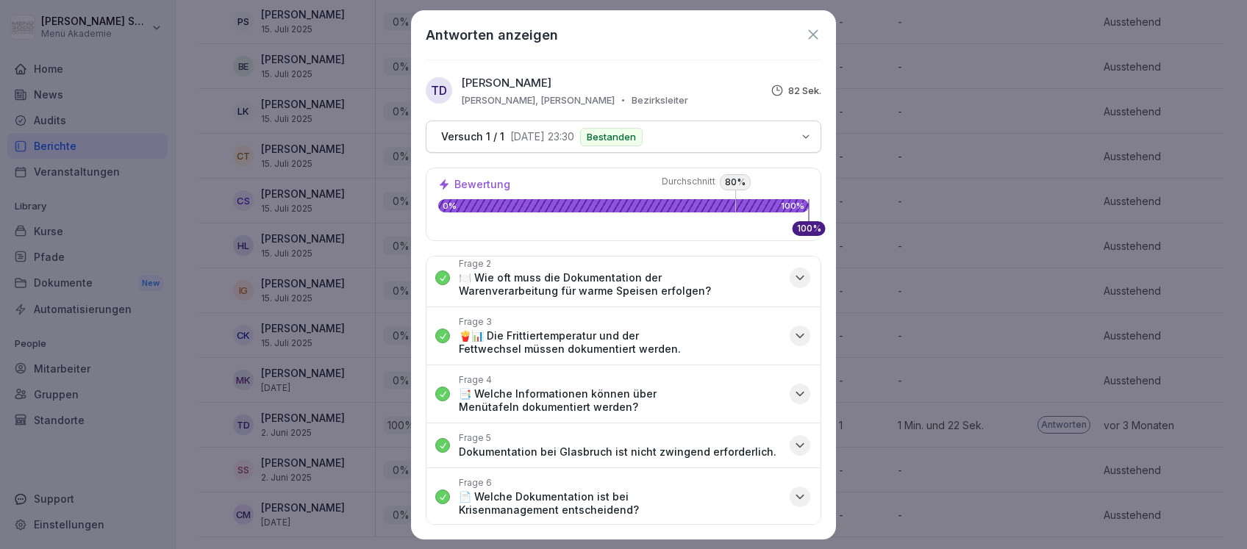
click at [793, 492] on icon "button" at bounding box center [800, 497] width 15 height 15
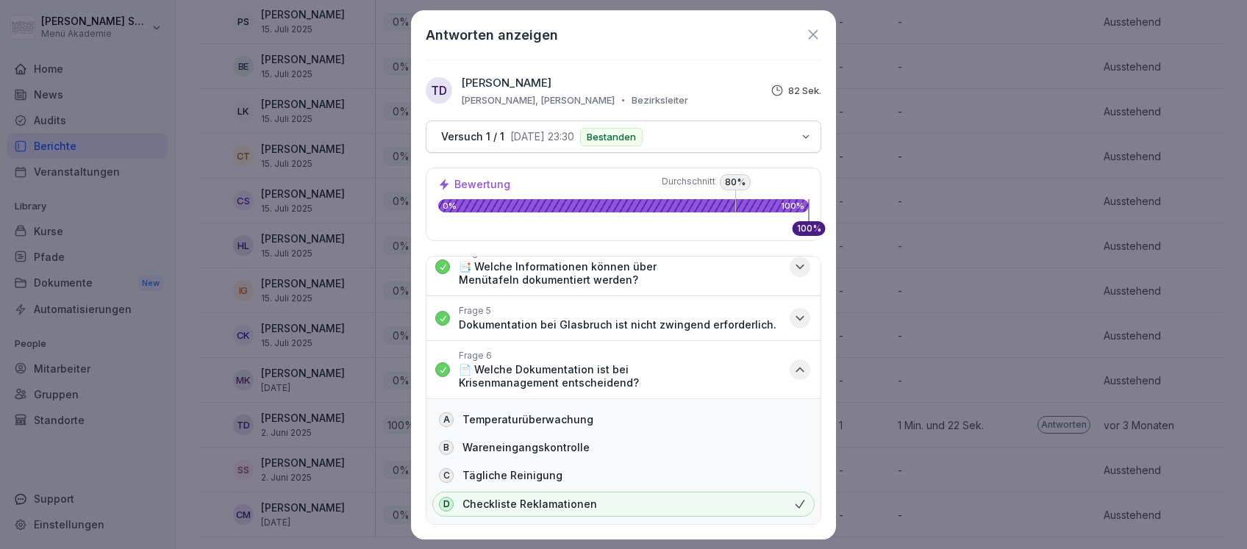
click at [822, 34] on div "Antworten anzeigen TD Tobias Deiß Deiß, Schülzke Bezirksleiter 82 Sek. Versuch …" at bounding box center [623, 274] width 425 height 529
click at [814, 34] on icon at bounding box center [813, 34] width 10 height 10
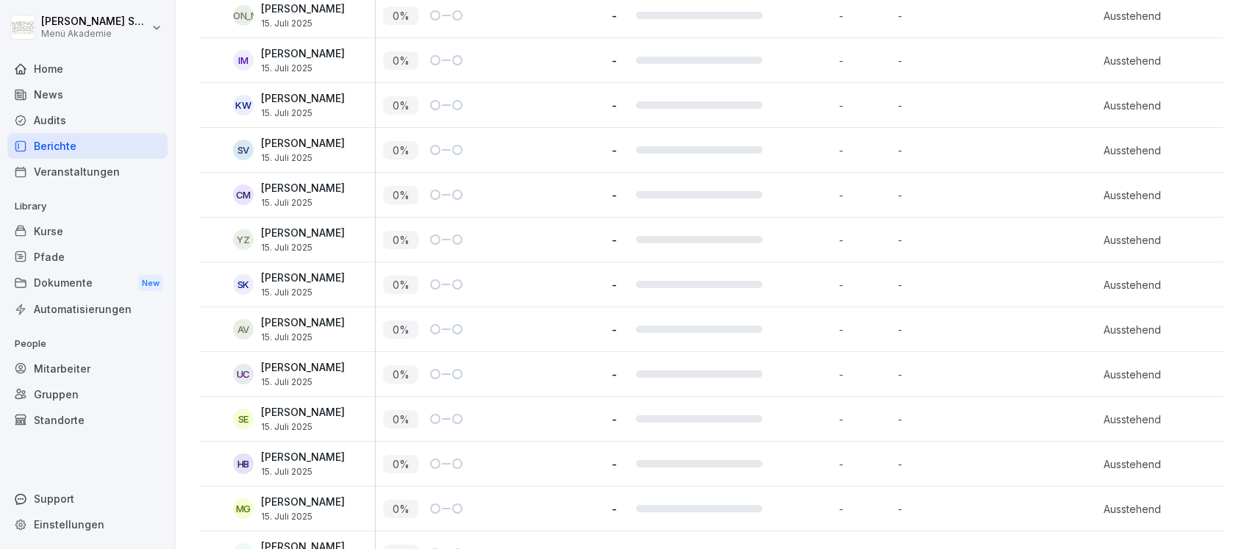
scroll to position [2269, 0]
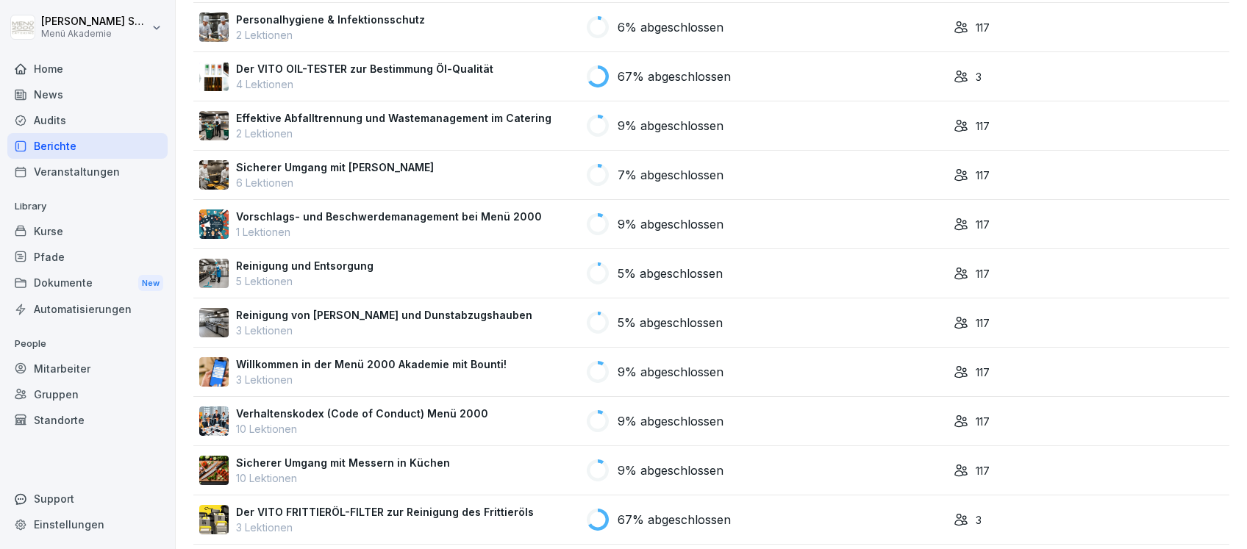
scroll to position [490, 0]
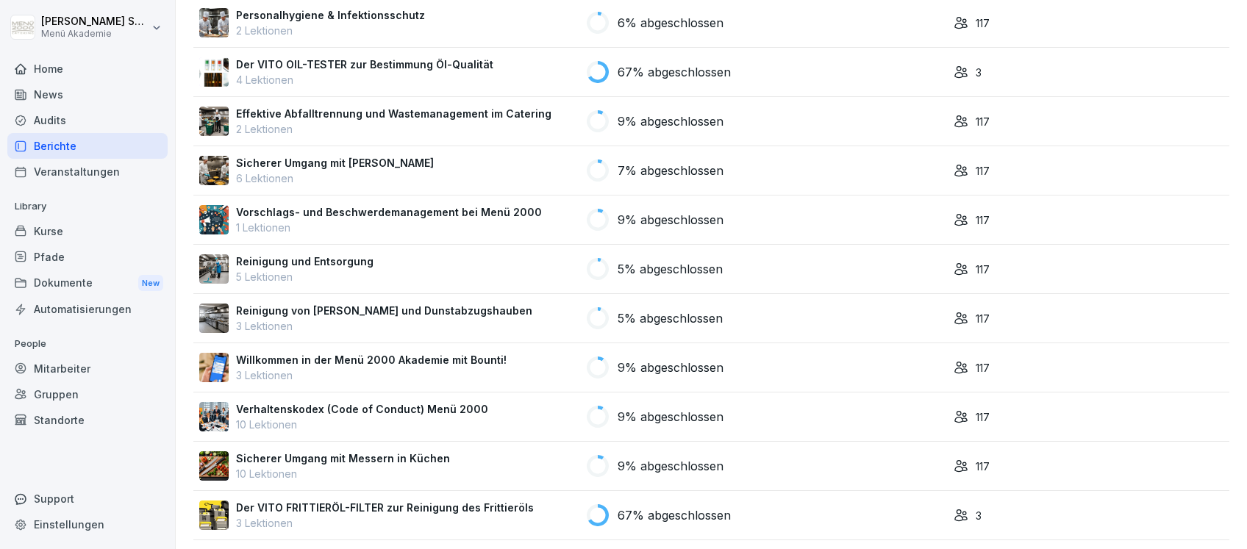
click at [300, 259] on p "Reinigung und Entsorgung" at bounding box center [304, 261] width 137 height 15
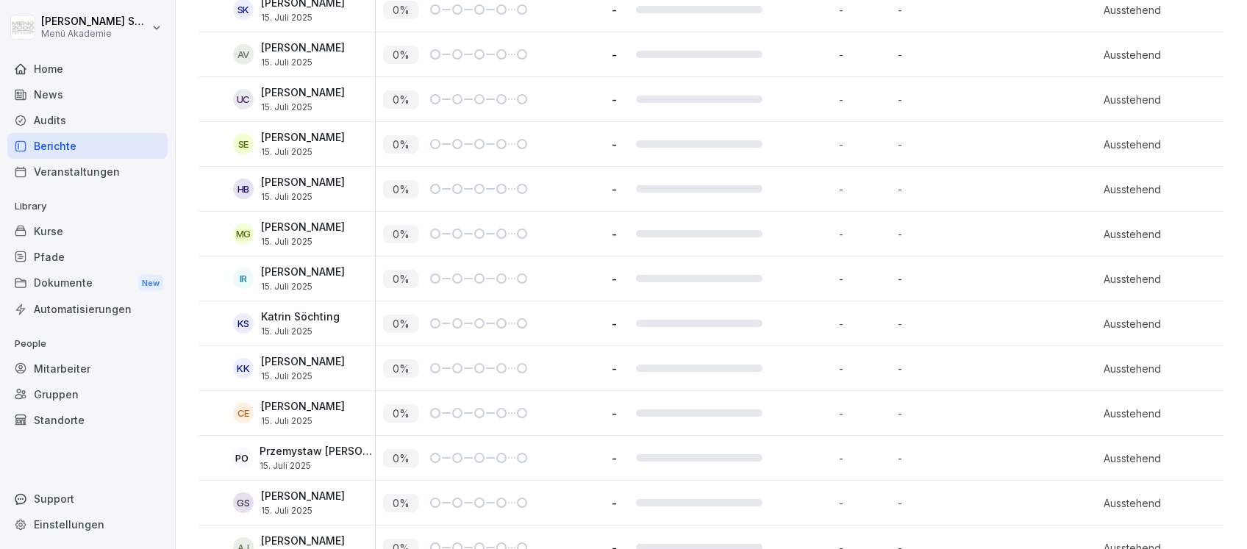
scroll to position [5013, 0]
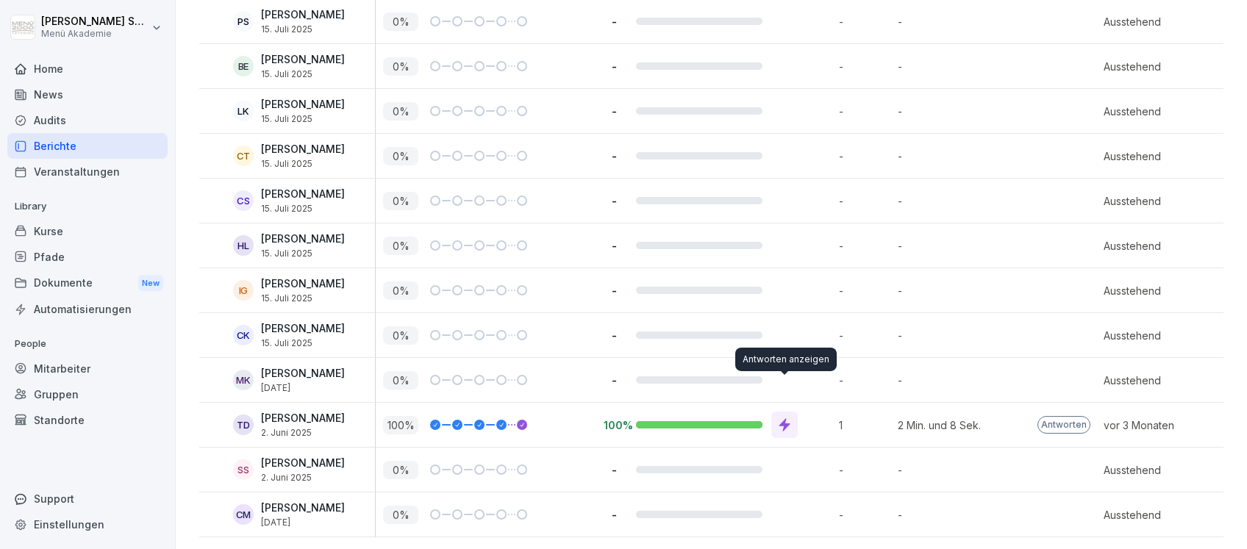
click at [788, 418] on icon at bounding box center [784, 425] width 15 height 15
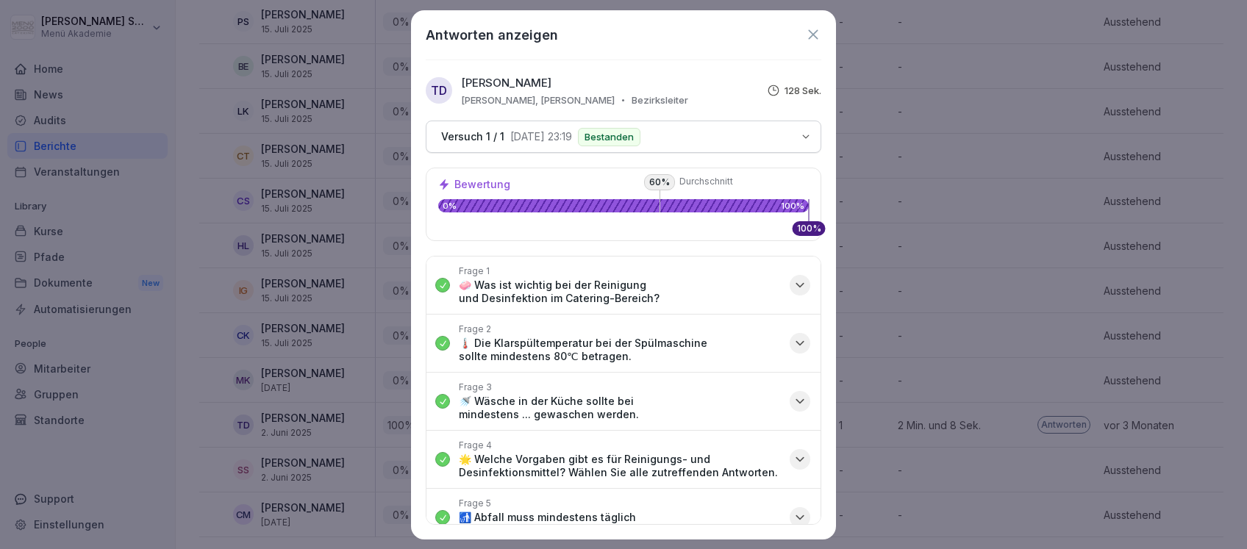
click at [793, 279] on icon "button" at bounding box center [800, 285] width 15 height 15
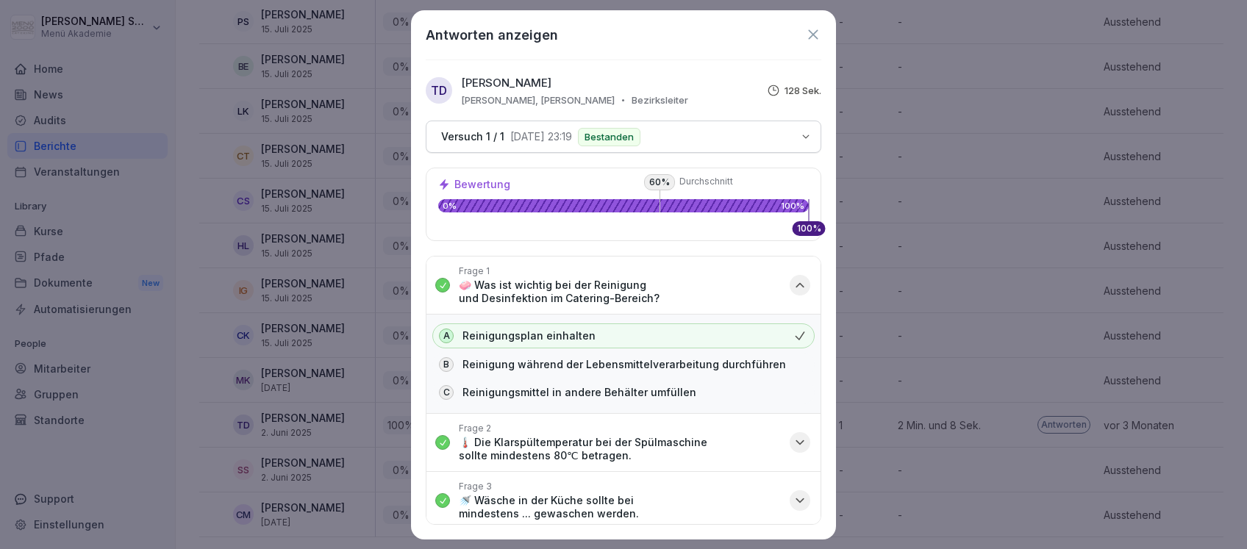
click at [793, 279] on icon "button" at bounding box center [800, 285] width 15 height 15
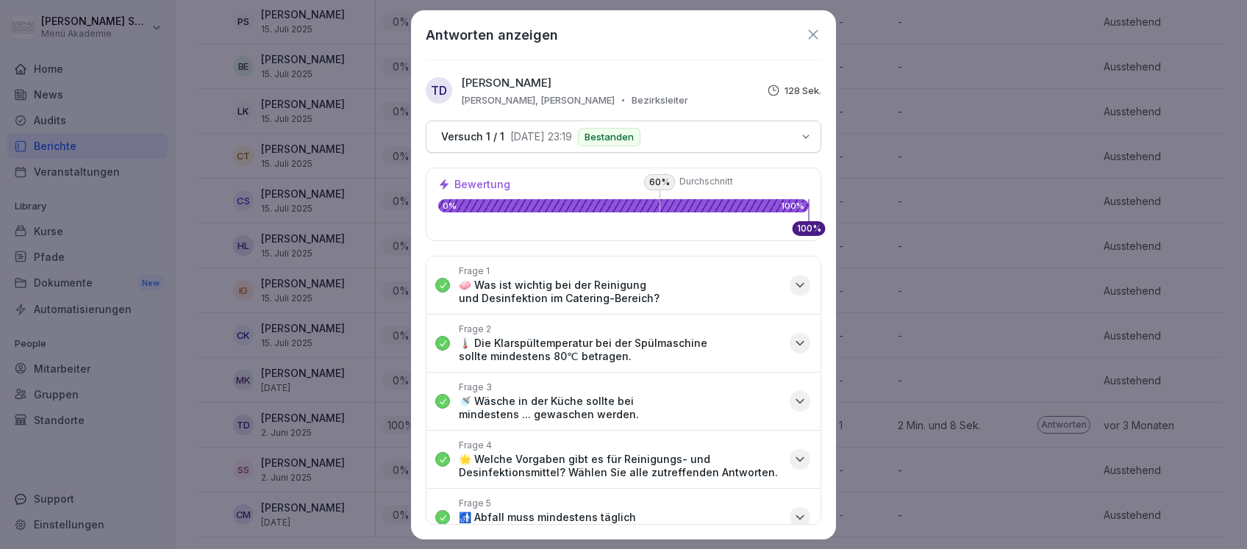
click at [796, 342] on icon "button" at bounding box center [799, 344] width 7 height 4
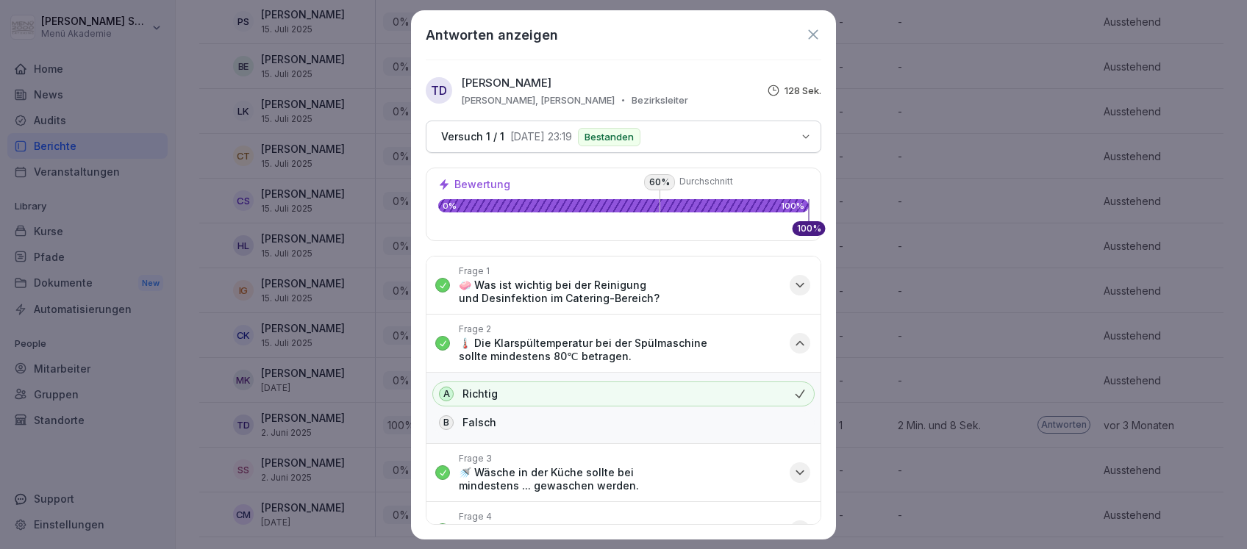
click at [793, 341] on icon "button" at bounding box center [800, 343] width 15 height 15
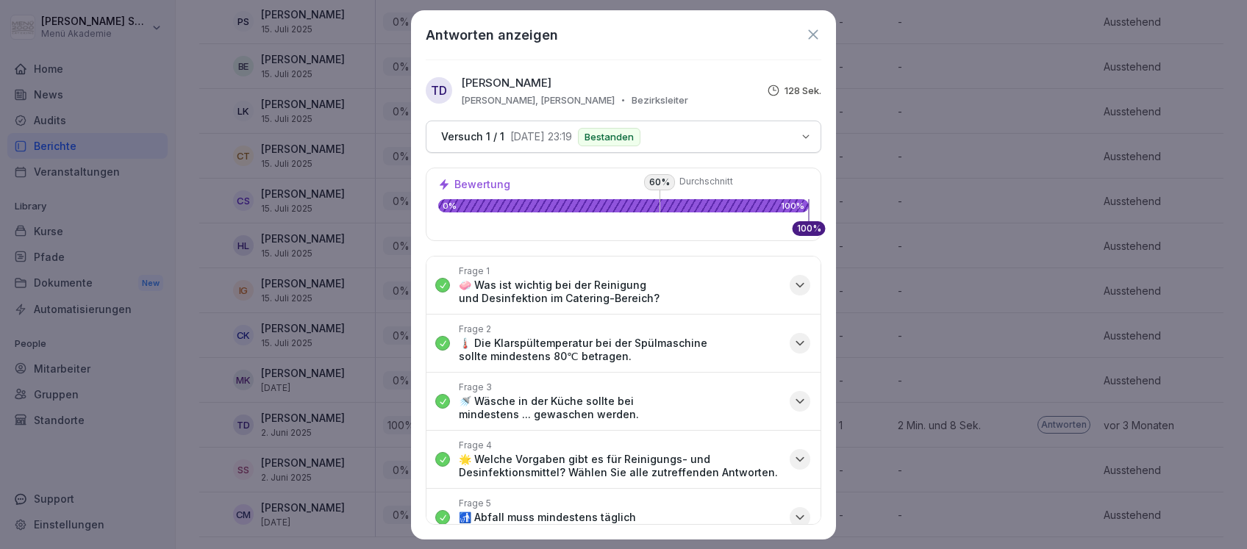
scroll to position [98, 0]
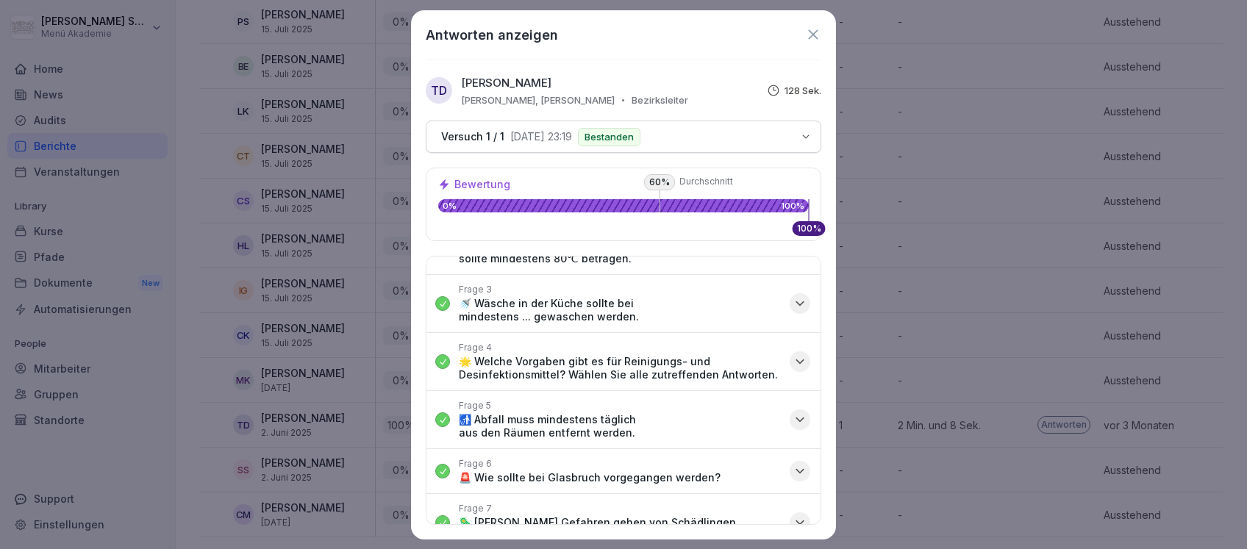
click at [793, 302] on icon "button" at bounding box center [800, 303] width 15 height 15
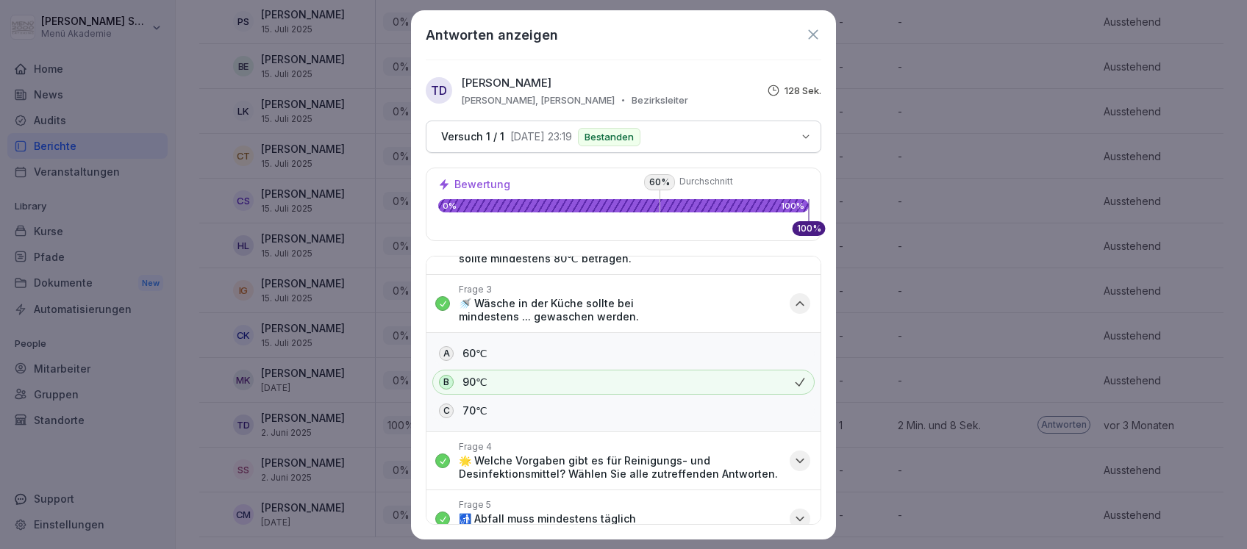
click at [796, 302] on icon "button" at bounding box center [799, 304] width 7 height 4
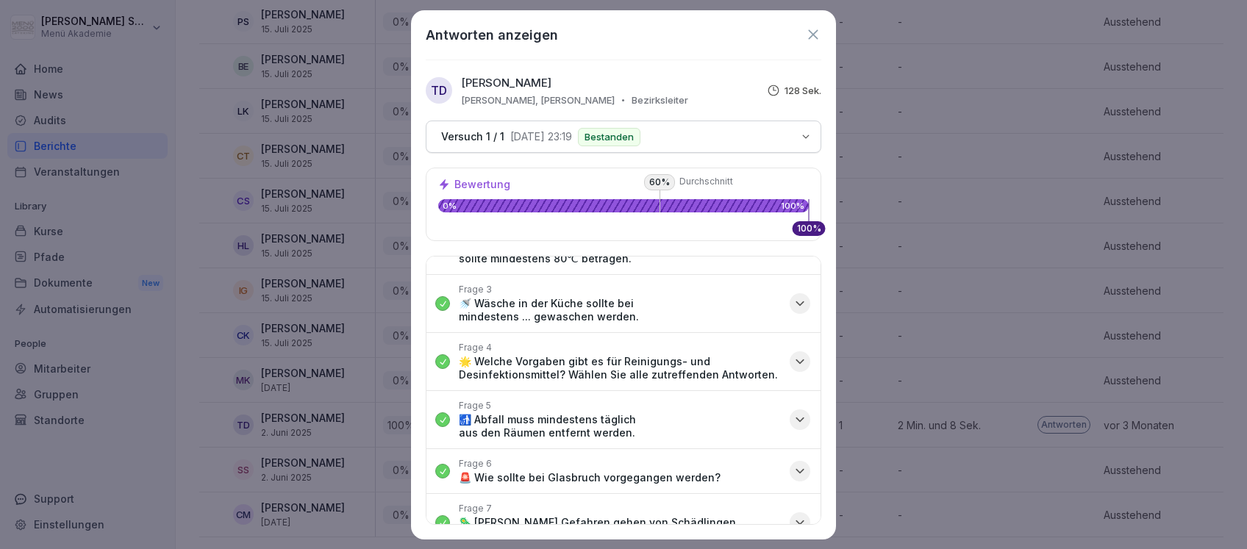
click at [793, 360] on icon "button" at bounding box center [800, 361] width 15 height 15
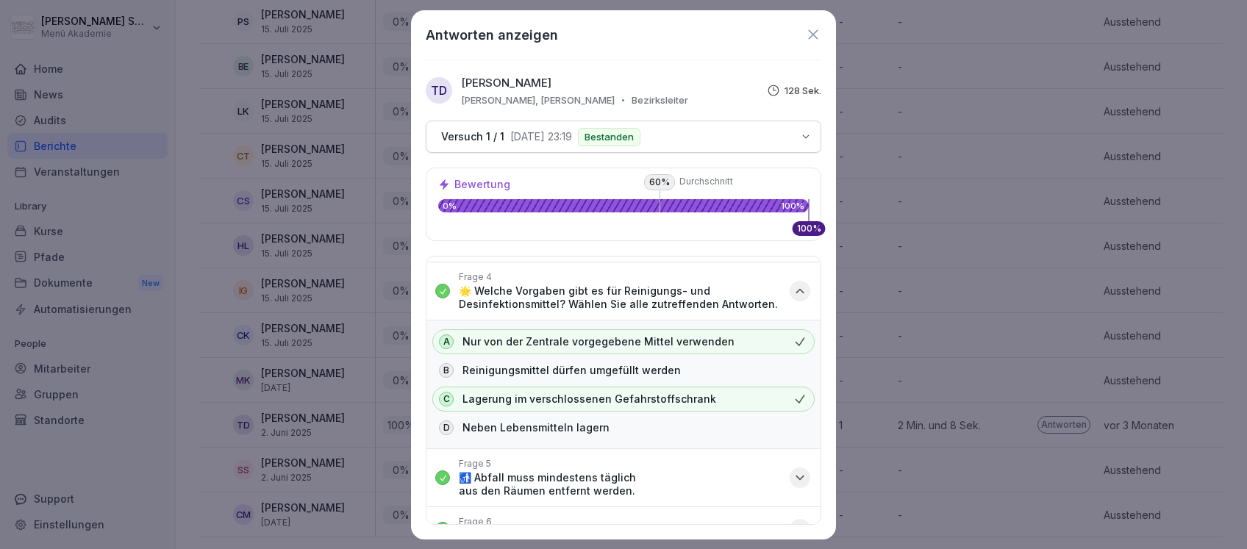
scroll to position [196, 0]
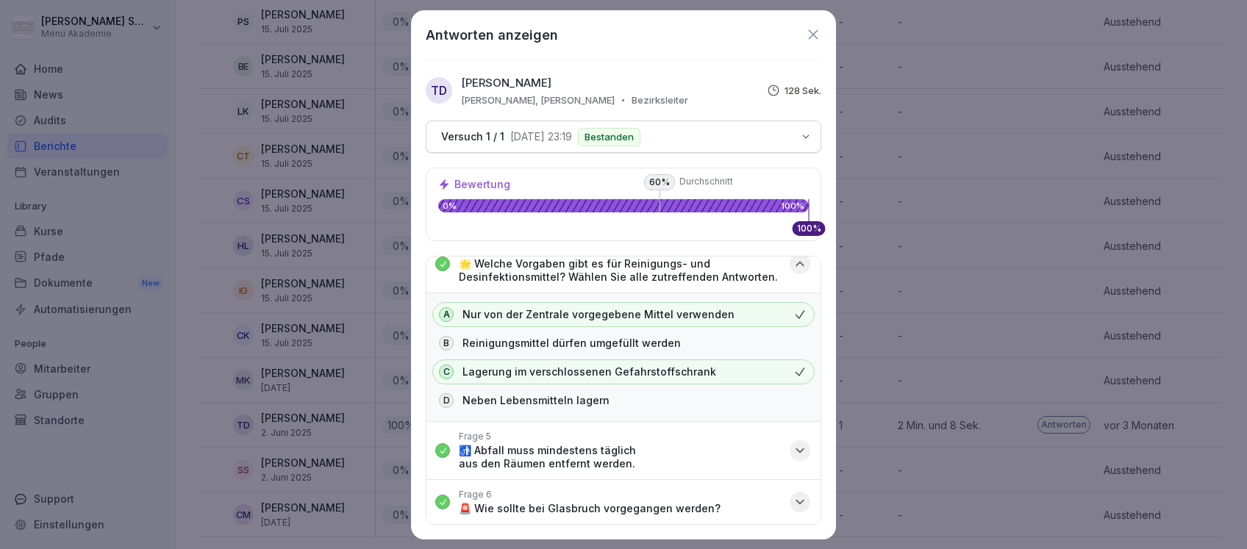
click at [793, 260] on icon "button" at bounding box center [800, 264] width 15 height 15
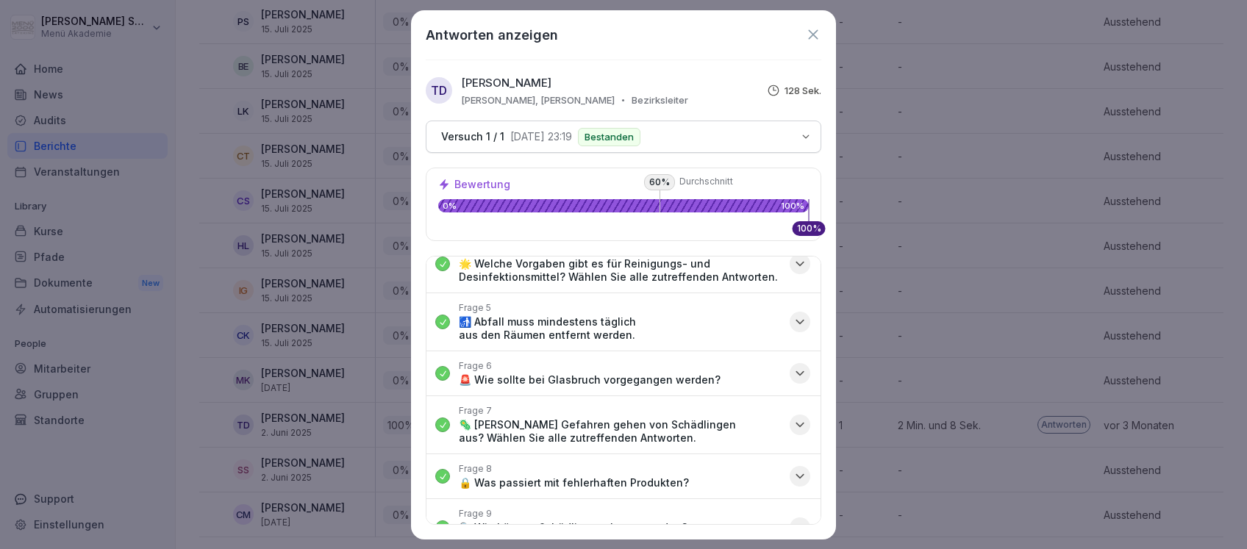
click at [793, 325] on icon "button" at bounding box center [800, 322] width 15 height 15
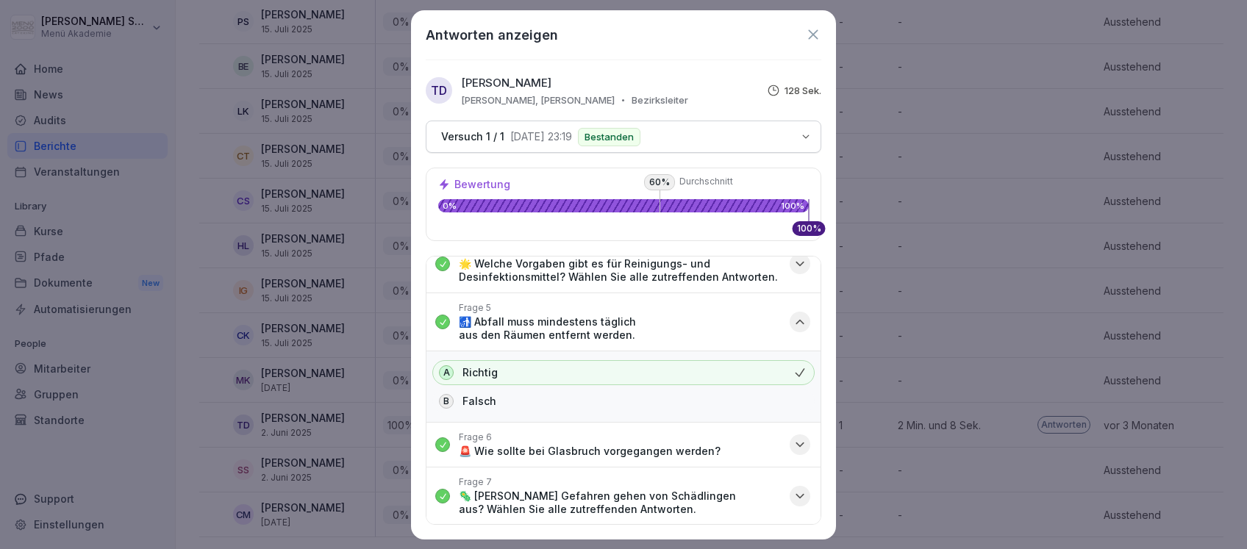
click at [793, 319] on icon "button" at bounding box center [800, 322] width 15 height 15
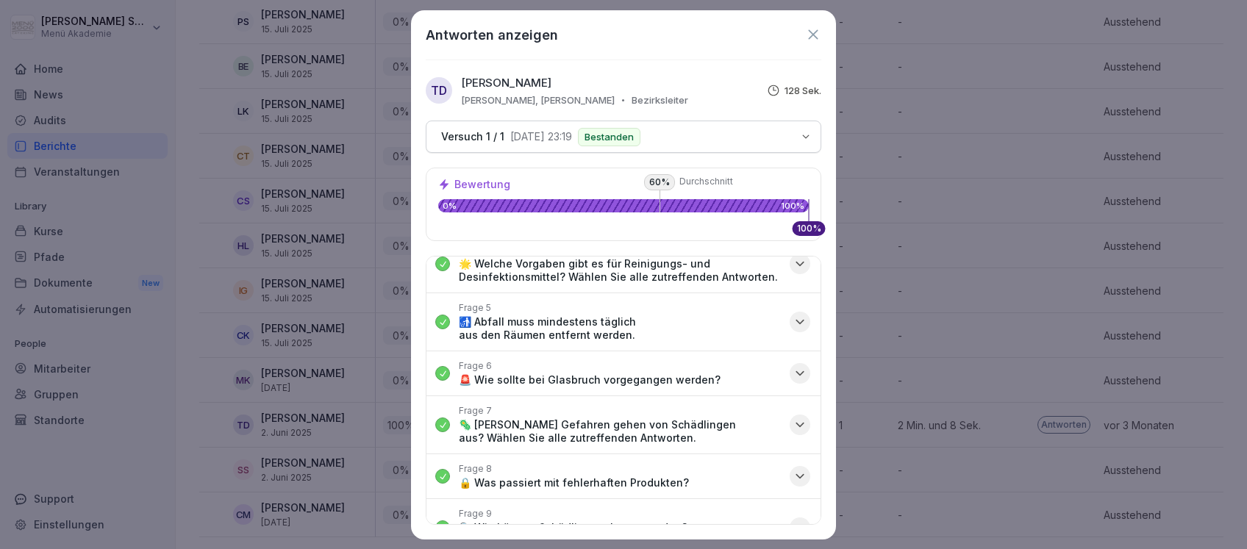
click at [796, 372] on icon "button" at bounding box center [799, 374] width 7 height 4
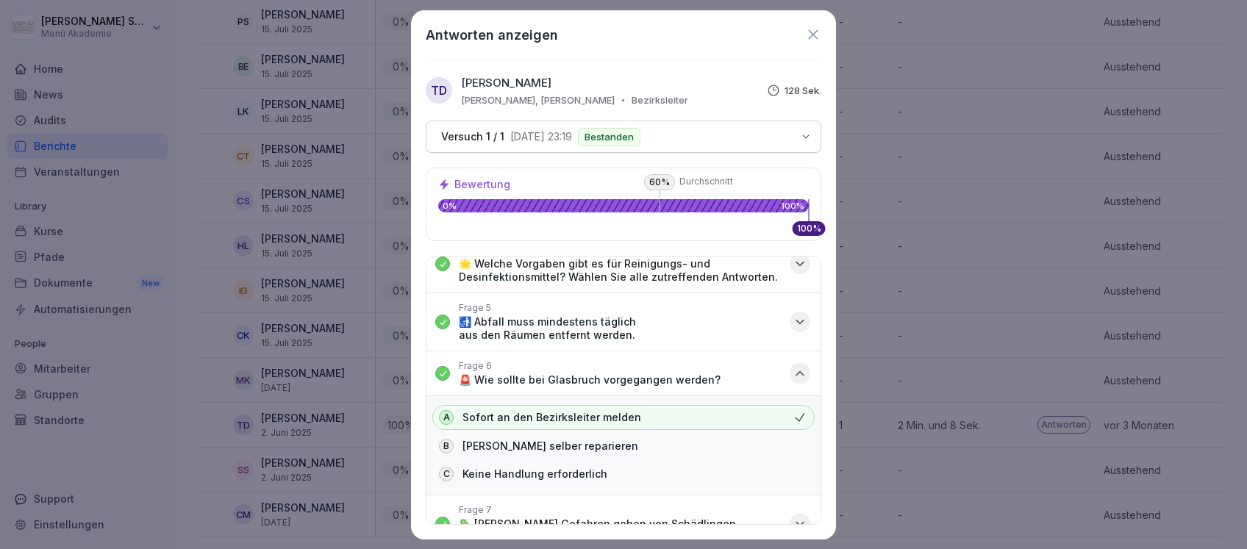
click at [793, 374] on icon "button" at bounding box center [800, 373] width 15 height 15
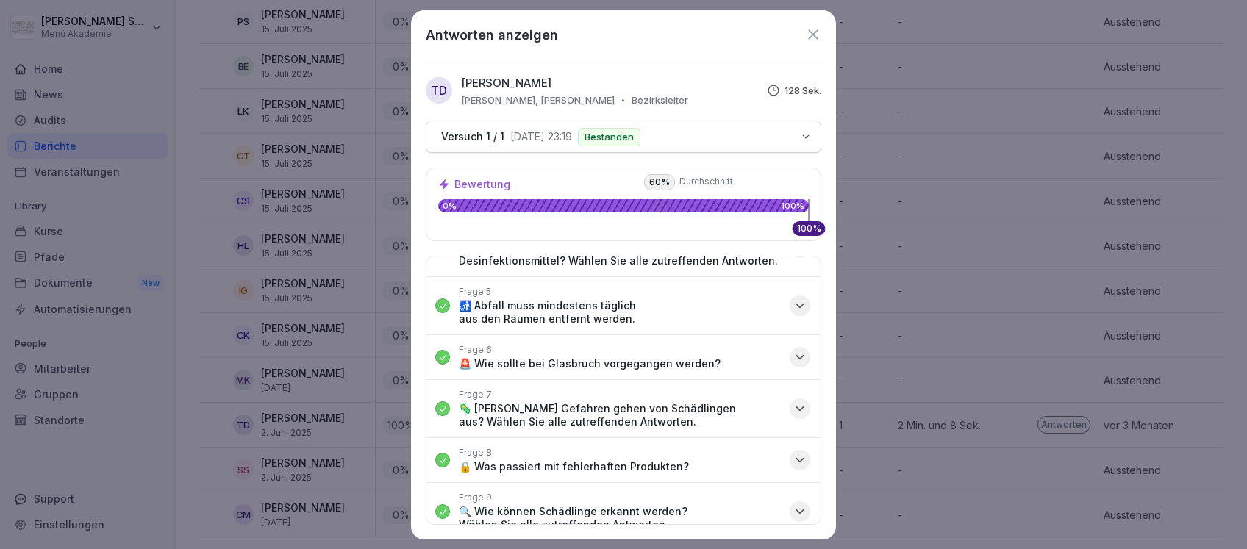
scroll to position [226, 0]
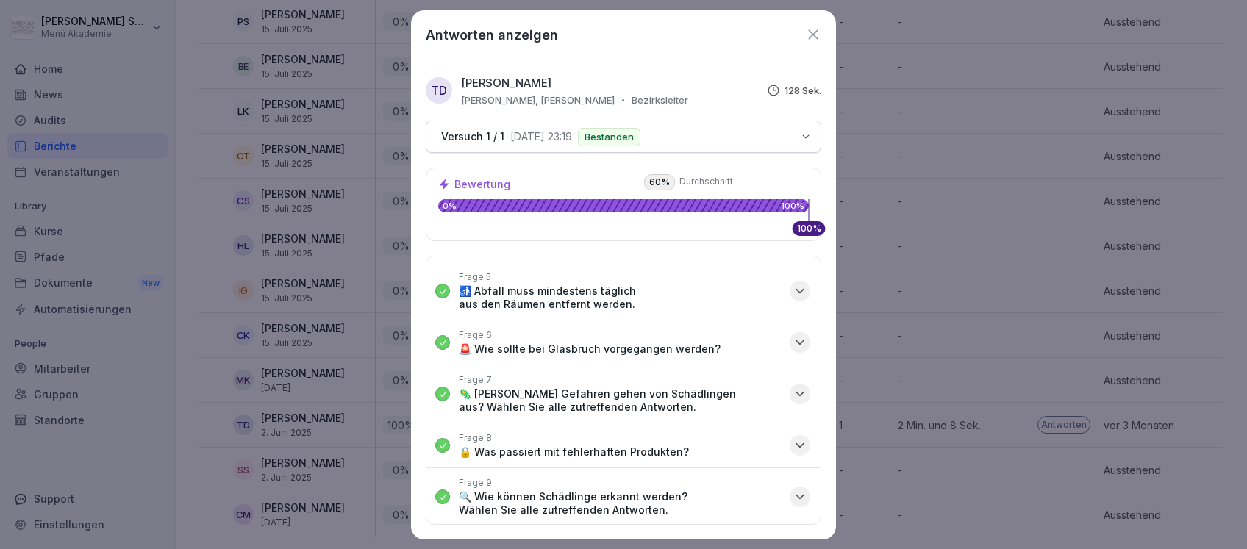
click at [793, 394] on icon "button" at bounding box center [800, 394] width 15 height 15
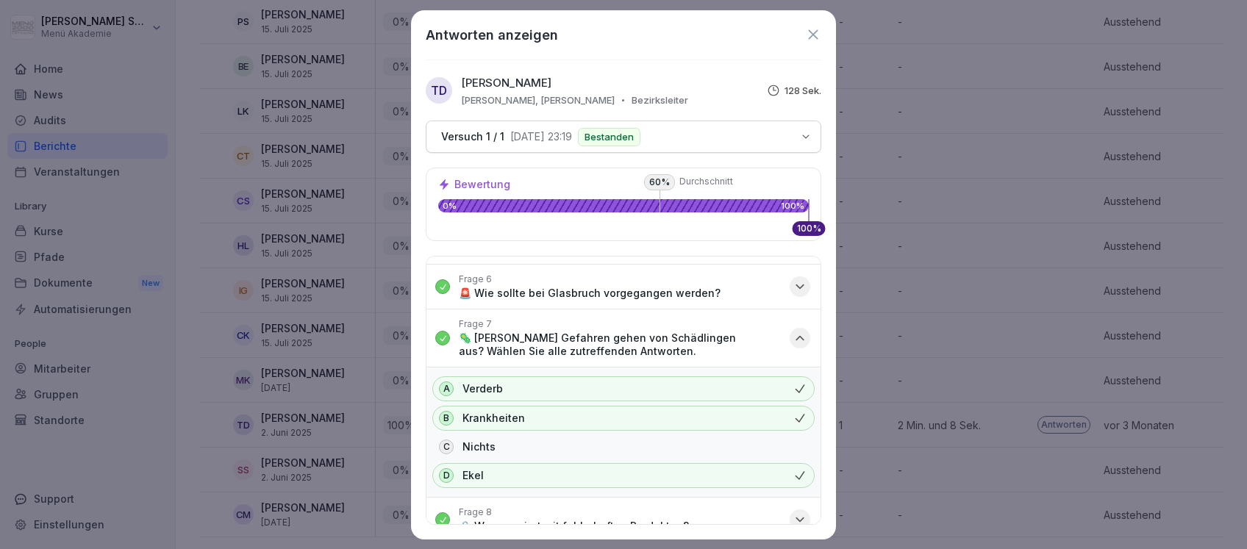
scroll to position [324, 0]
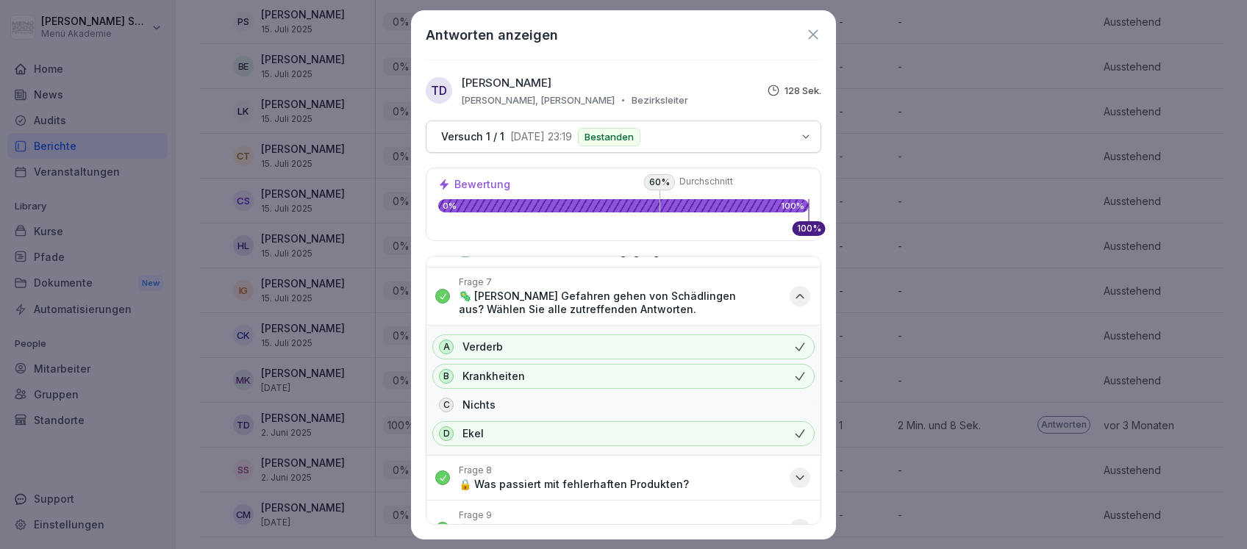
click at [793, 296] on icon "button" at bounding box center [800, 296] width 15 height 15
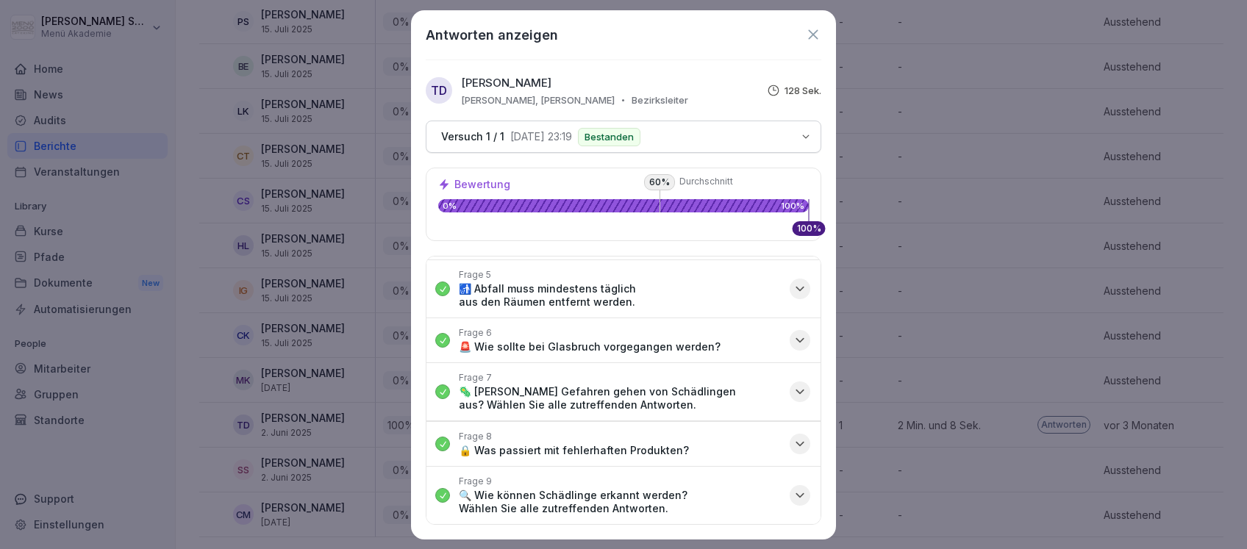
scroll to position [226, 0]
click at [796, 445] on icon "button" at bounding box center [799, 446] width 7 height 4
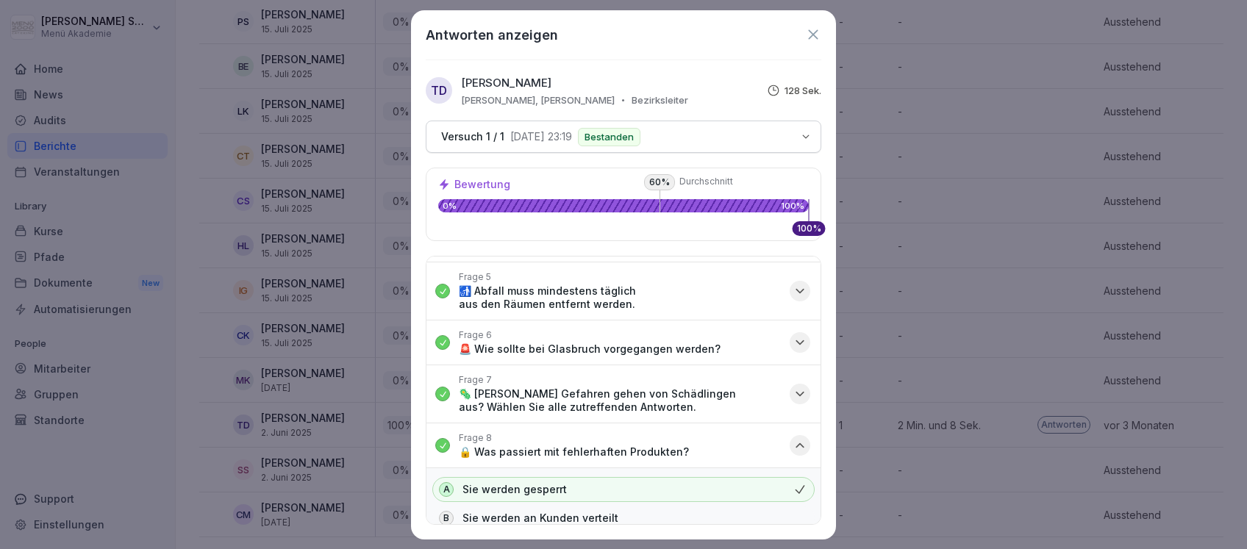
scroll to position [325, 0]
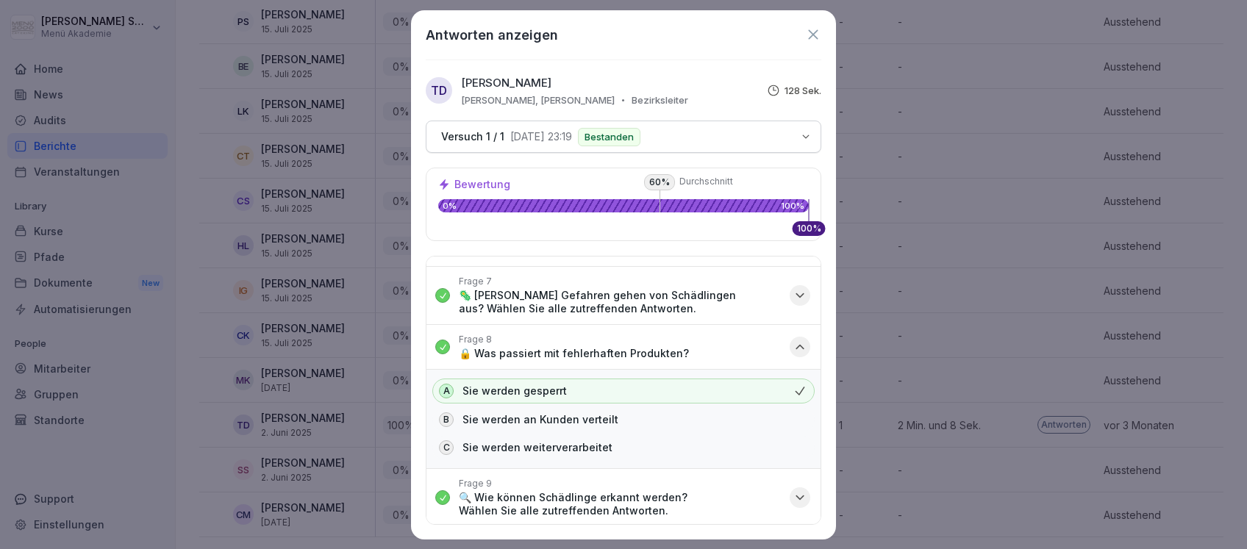
click at [793, 341] on icon "button" at bounding box center [800, 347] width 15 height 15
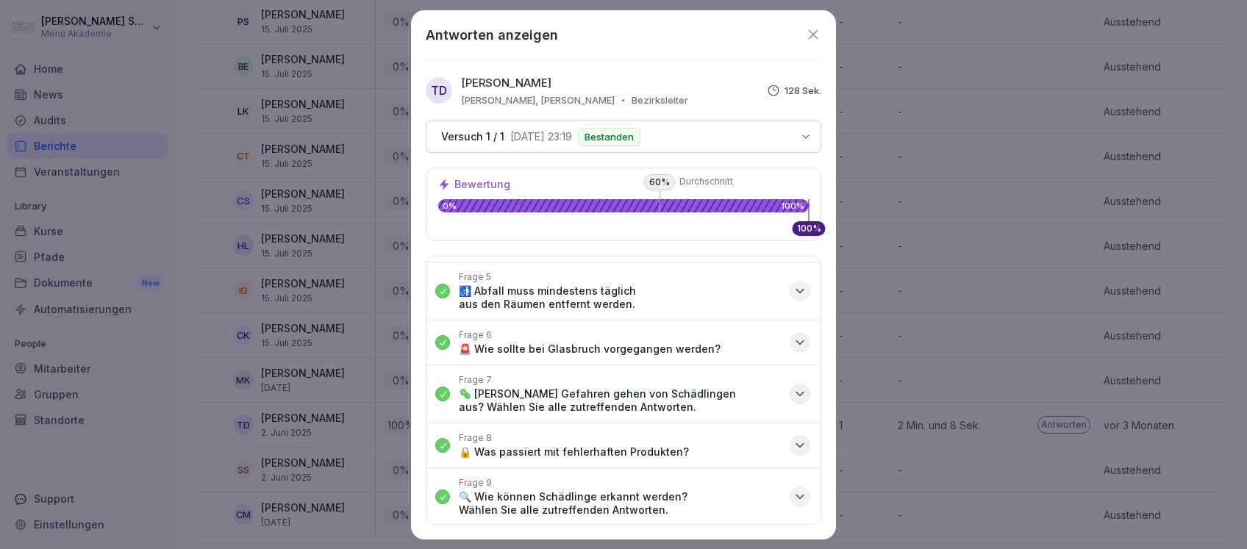
click at [793, 499] on icon "button" at bounding box center [800, 497] width 15 height 15
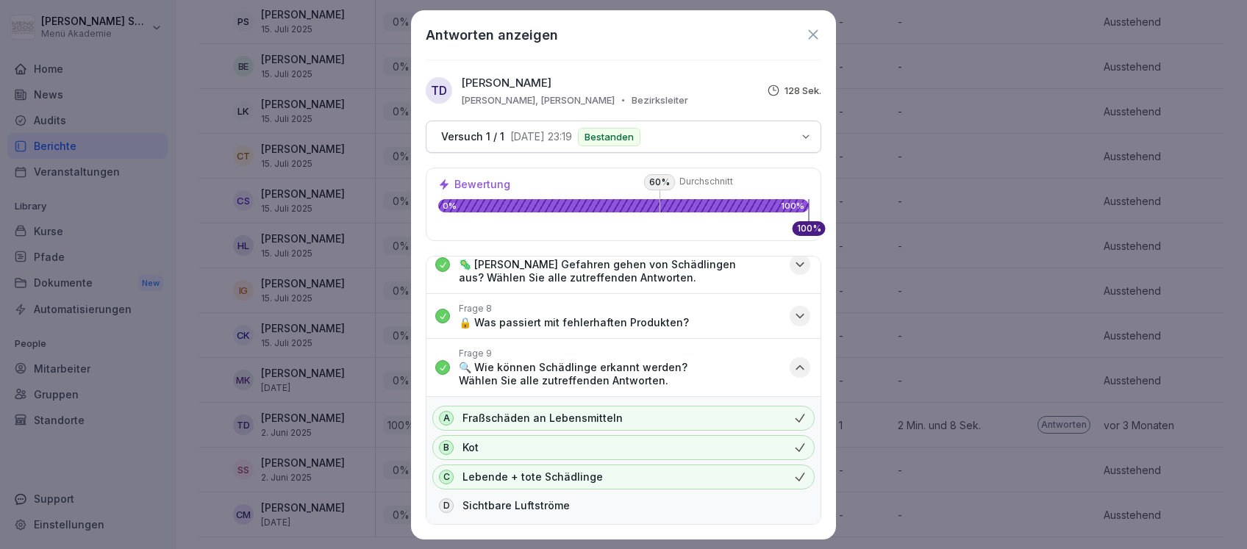
click at [813, 32] on icon at bounding box center [813, 34] width 16 height 16
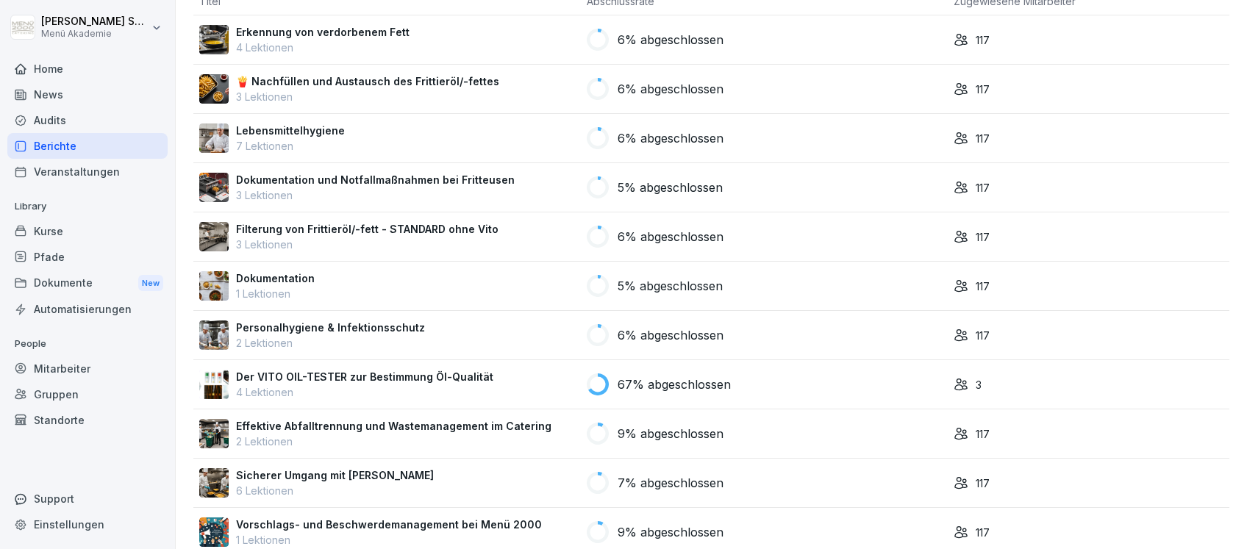
scroll to position [196, 0]
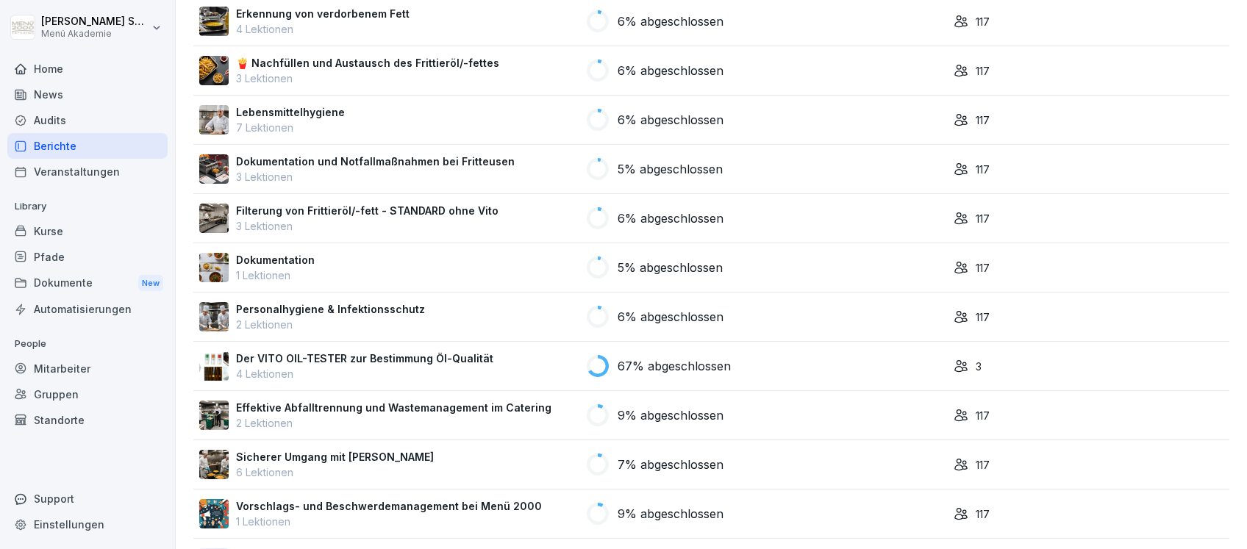
click at [356, 306] on p "Personalhygiene & Infektionsschutz" at bounding box center [330, 308] width 189 height 15
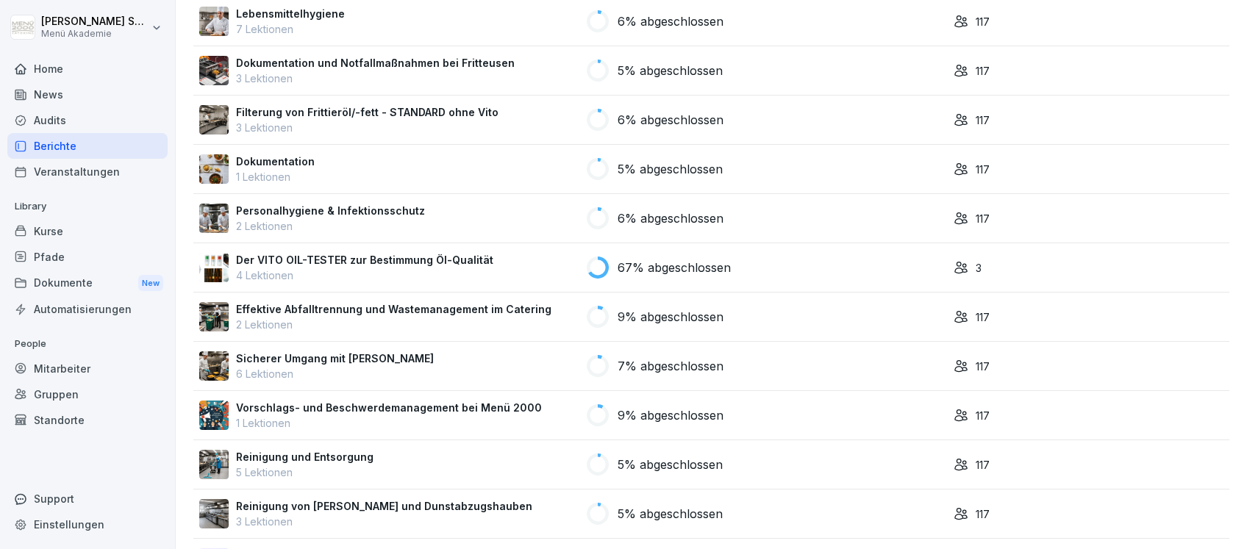
scroll to position [392, 0]
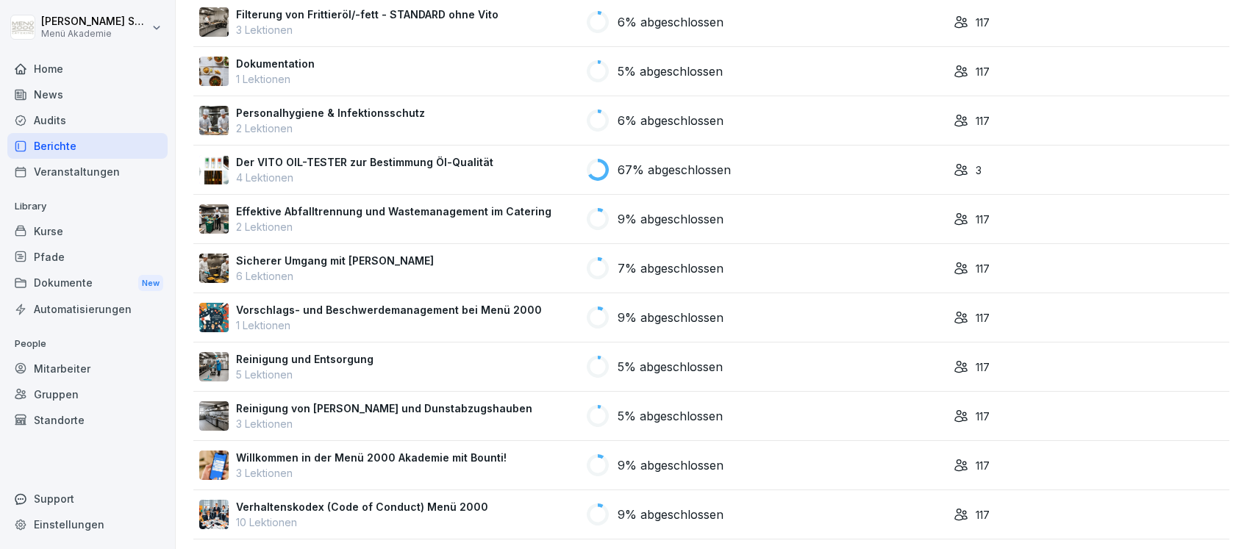
click at [323, 353] on p "Reinigung und Entsorgung" at bounding box center [304, 358] width 137 height 15
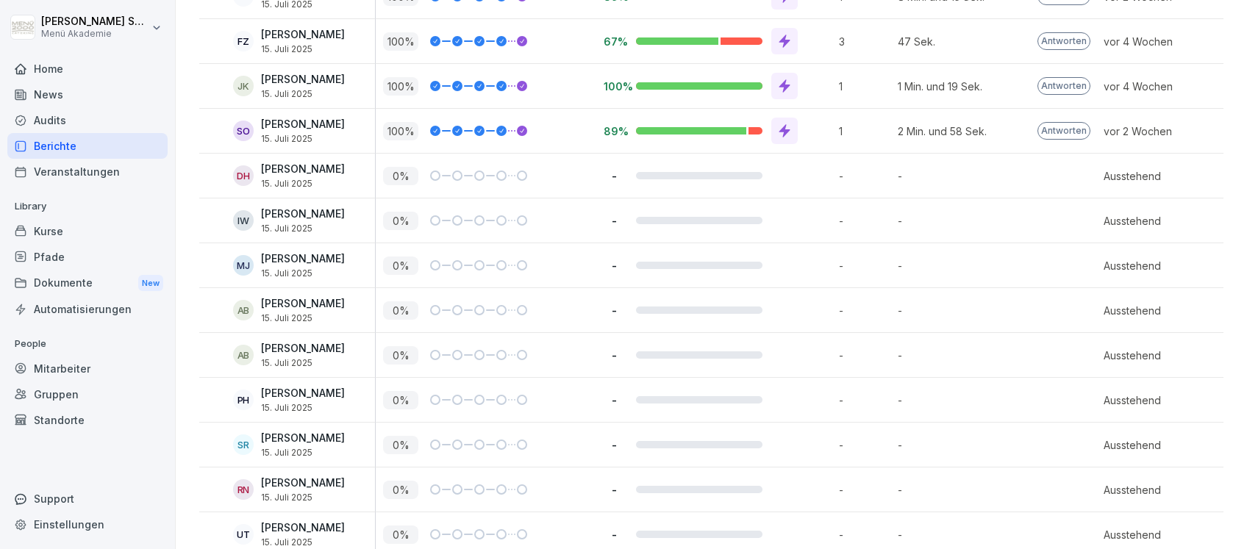
scroll to position [5013, 0]
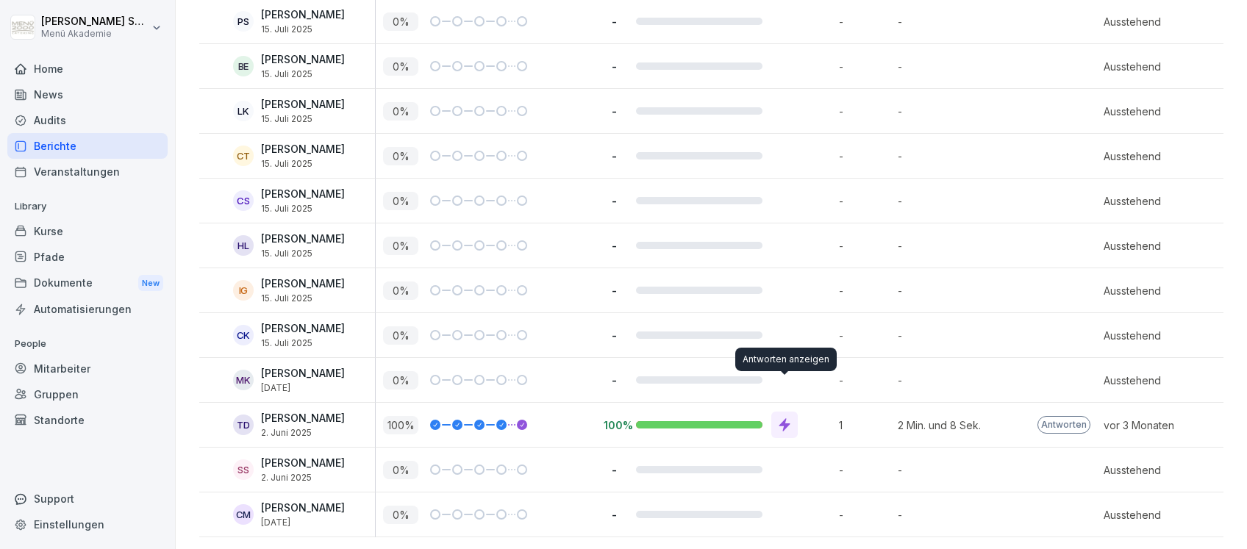
click at [788, 418] on icon at bounding box center [784, 425] width 15 height 15
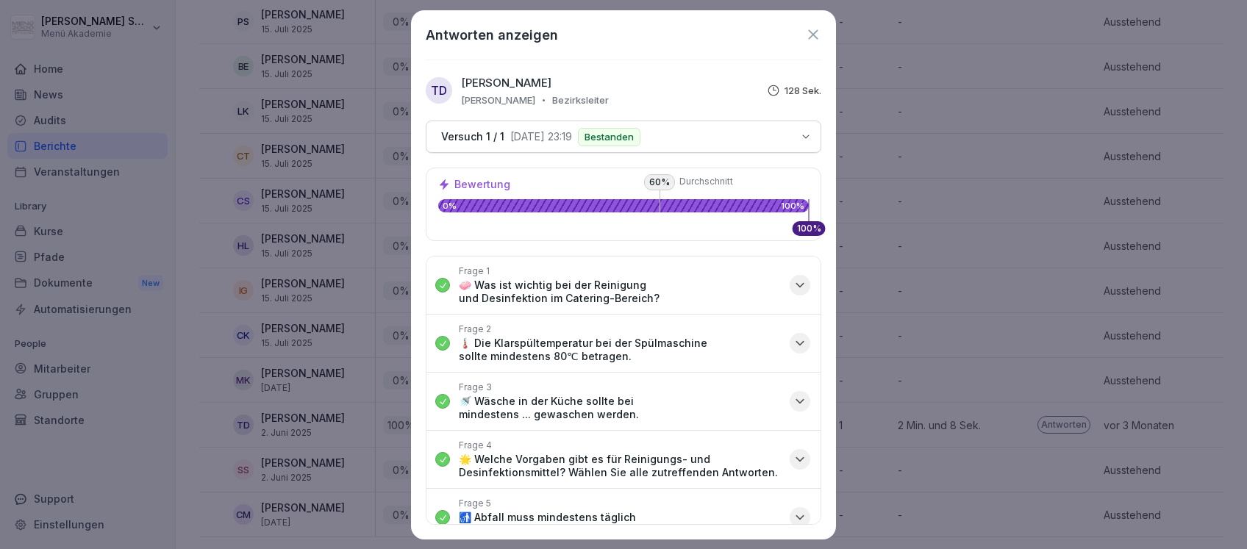
click at [793, 285] on icon "button" at bounding box center [800, 285] width 15 height 15
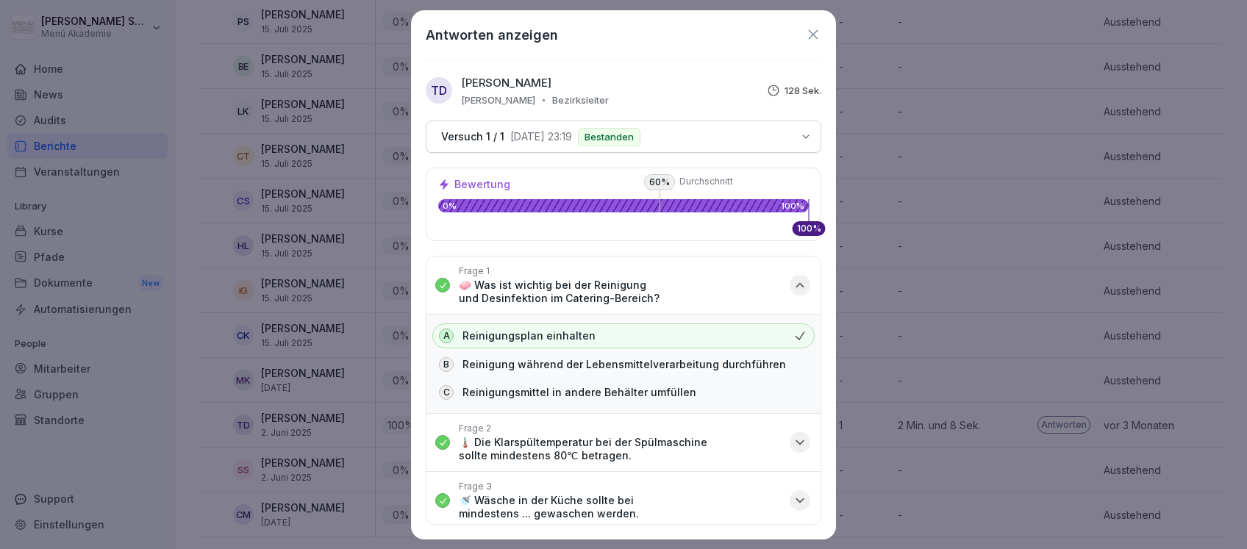
click at [793, 282] on icon "button" at bounding box center [800, 285] width 15 height 15
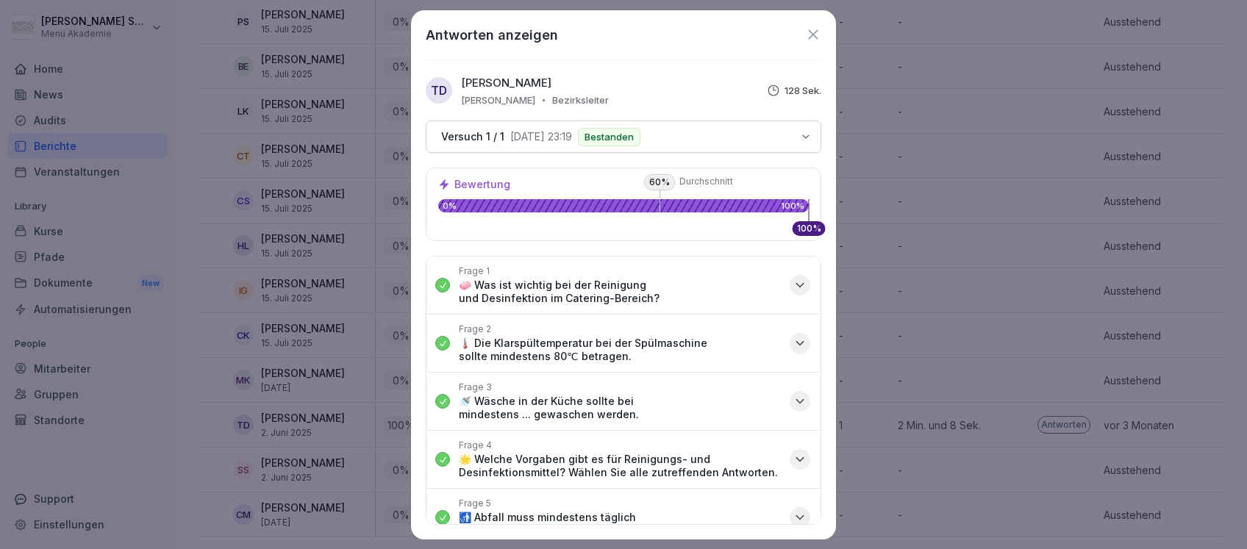
click at [793, 342] on icon "button" at bounding box center [800, 343] width 15 height 15
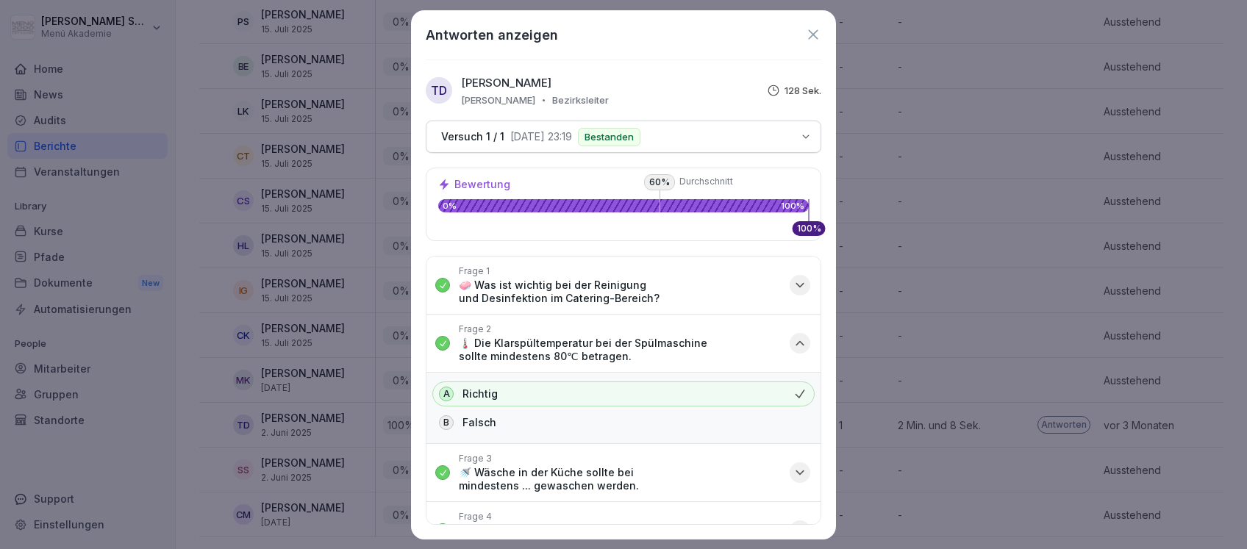
click at [796, 342] on icon "button" at bounding box center [799, 344] width 7 height 4
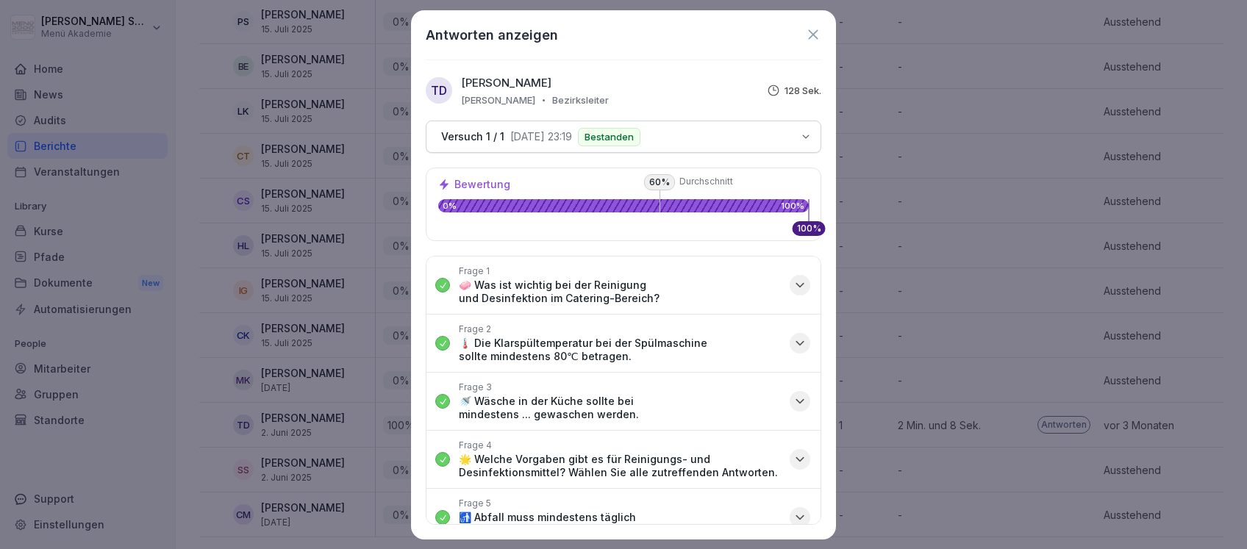
click at [793, 405] on icon "button" at bounding box center [800, 401] width 15 height 15
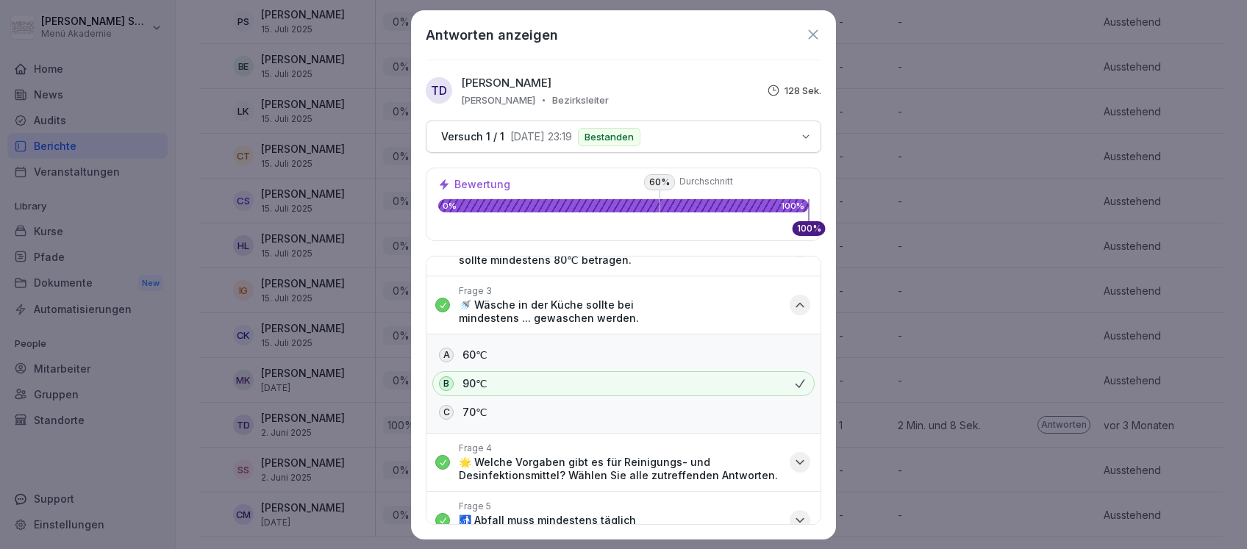
scroll to position [98, 0]
click at [793, 305] on icon "button" at bounding box center [800, 303] width 15 height 15
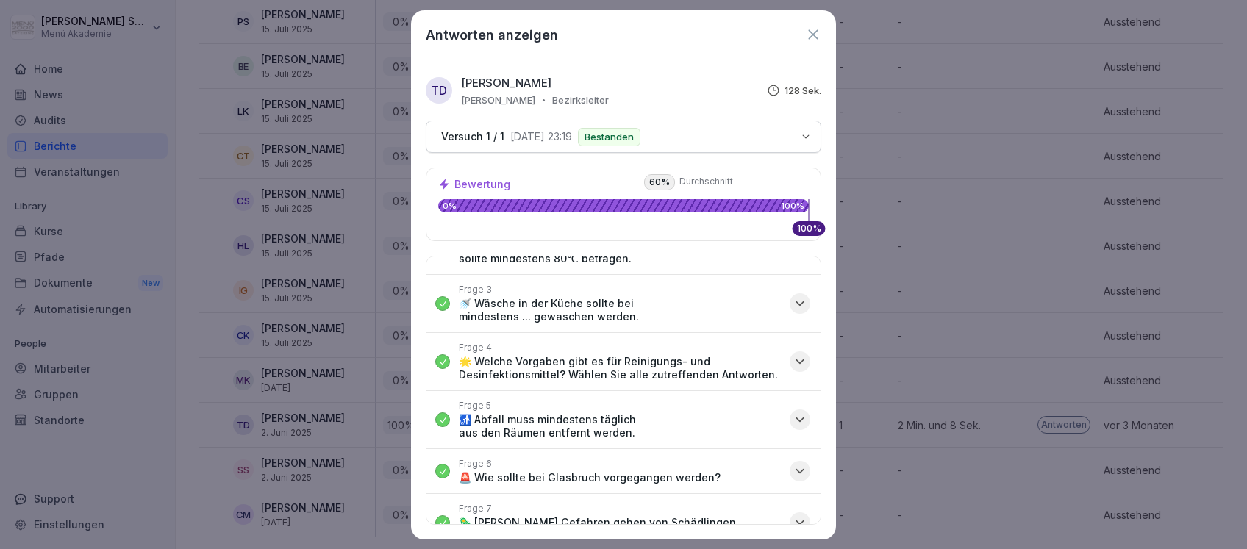
click at [793, 361] on icon "button" at bounding box center [800, 361] width 15 height 15
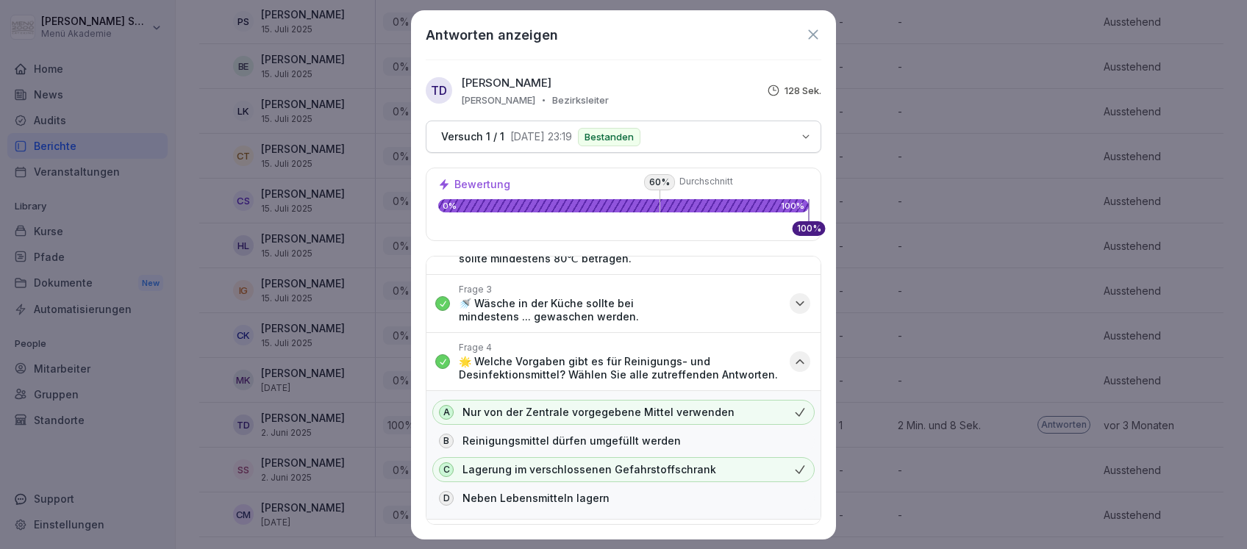
click at [793, 356] on icon "button" at bounding box center [800, 361] width 15 height 15
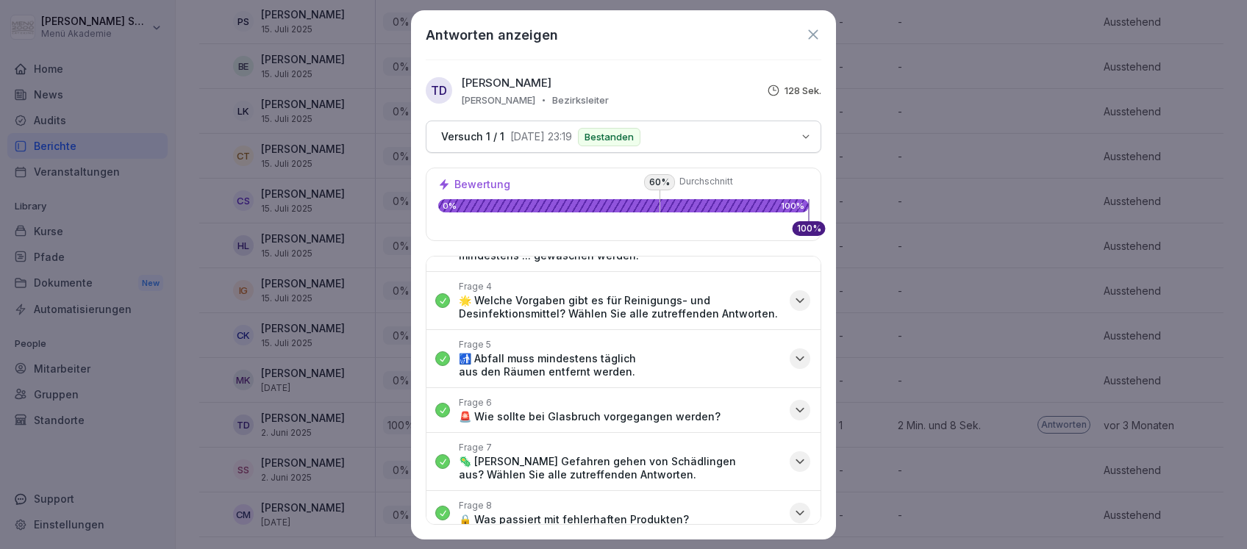
scroll to position [196, 0]
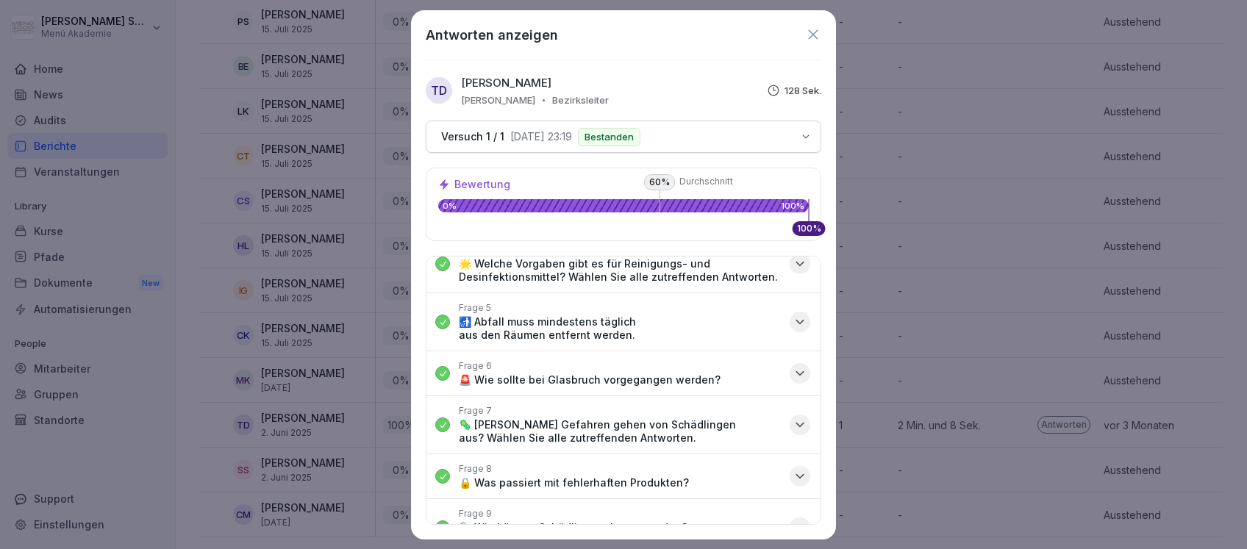
click at [793, 315] on icon "button" at bounding box center [800, 322] width 15 height 15
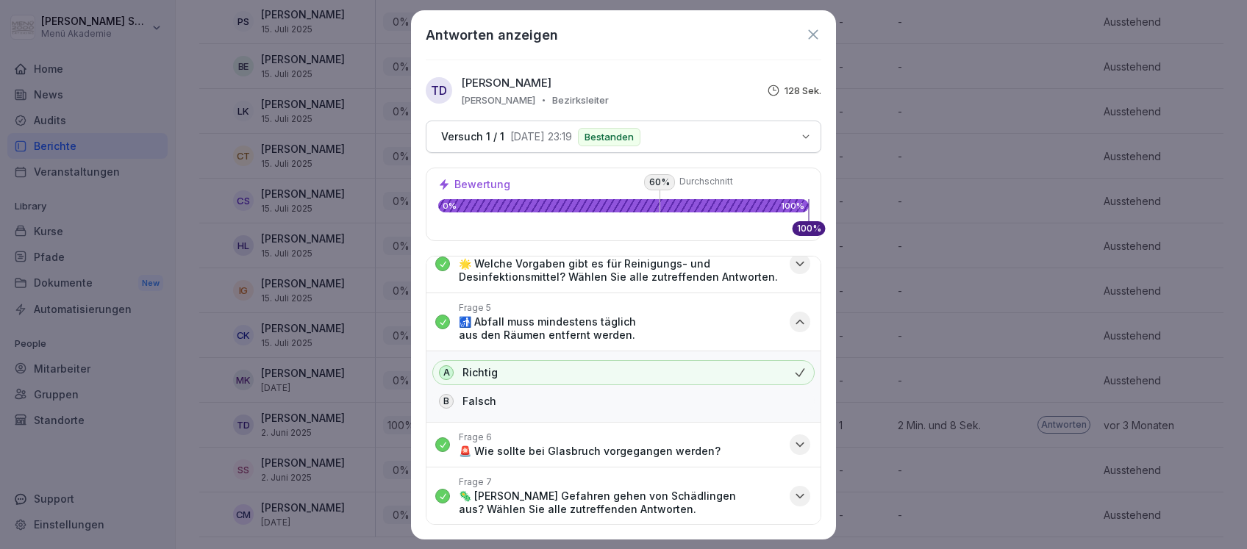
click at [793, 315] on icon "button" at bounding box center [800, 322] width 15 height 15
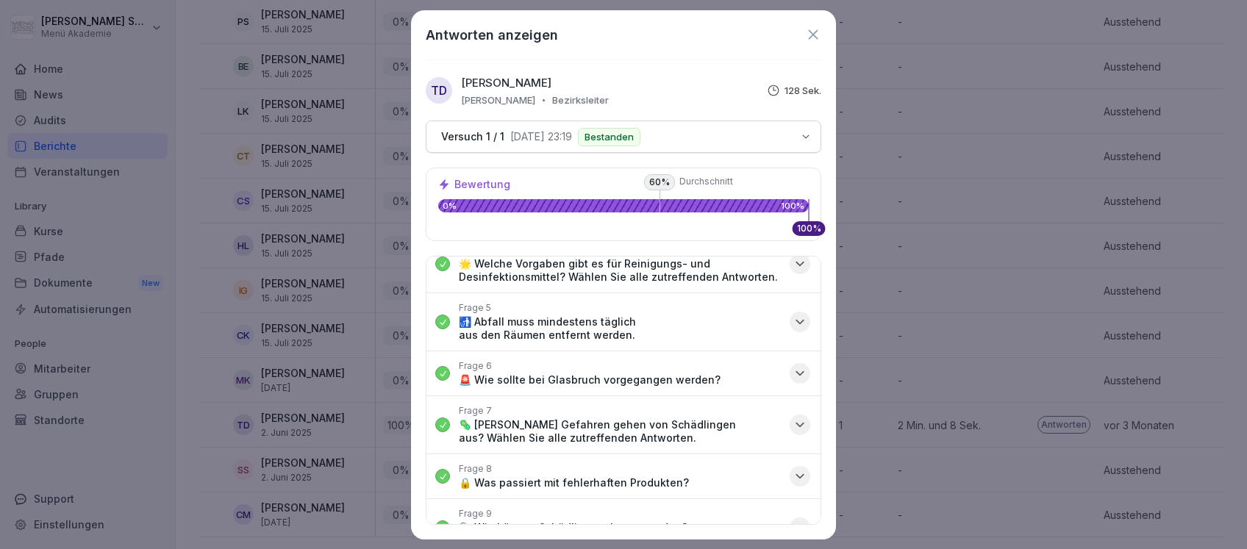
click at [793, 371] on icon "button" at bounding box center [800, 373] width 15 height 15
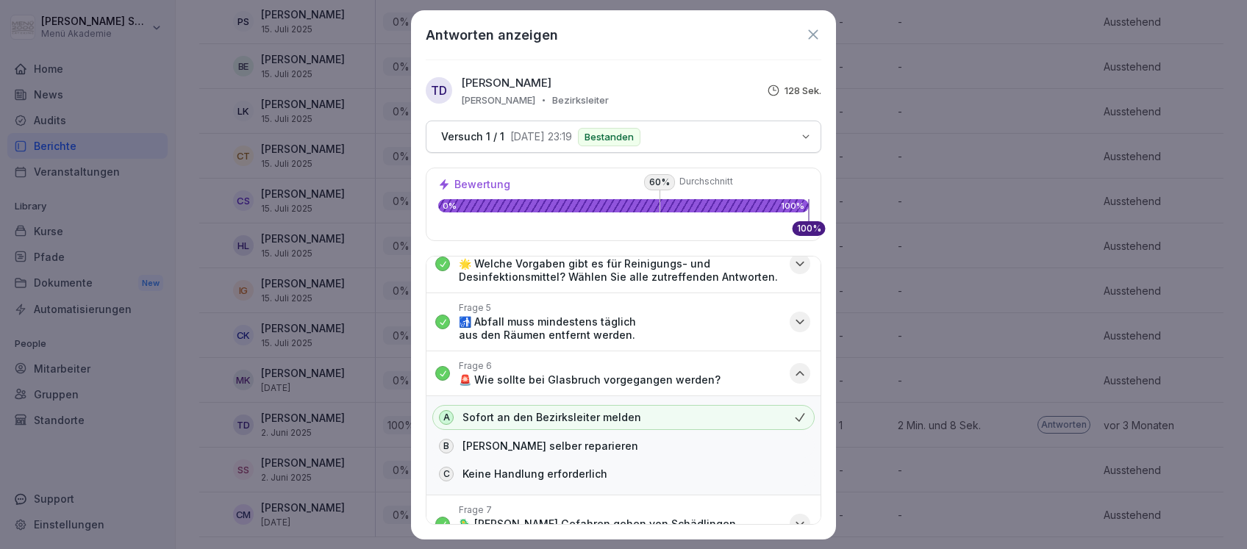
click at [796, 372] on icon "button" at bounding box center [799, 374] width 7 height 4
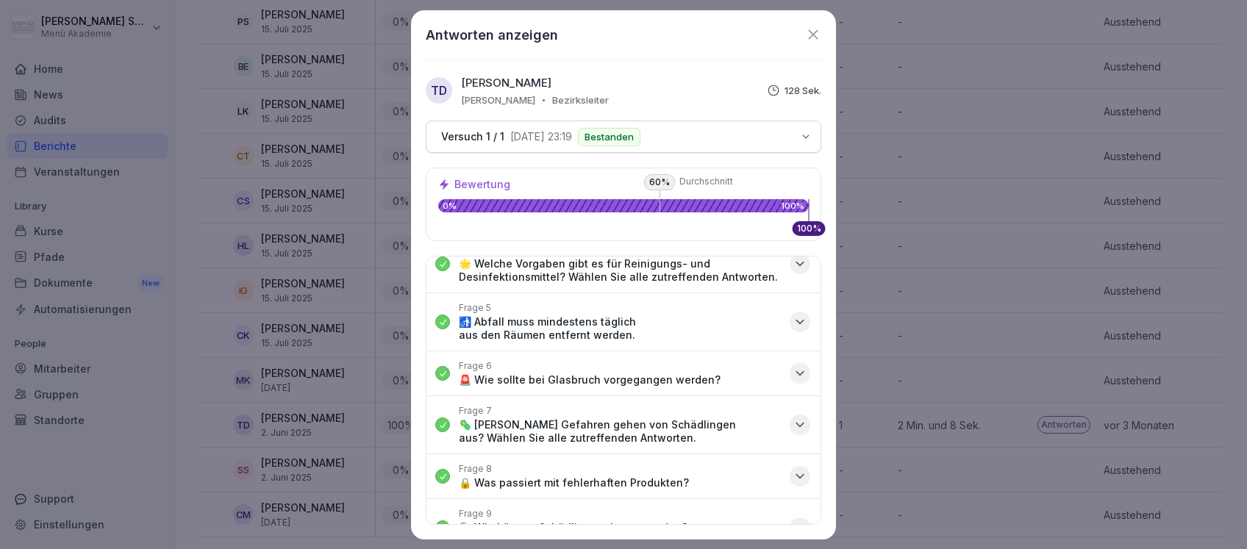
click at [793, 422] on icon "button" at bounding box center [800, 425] width 15 height 15
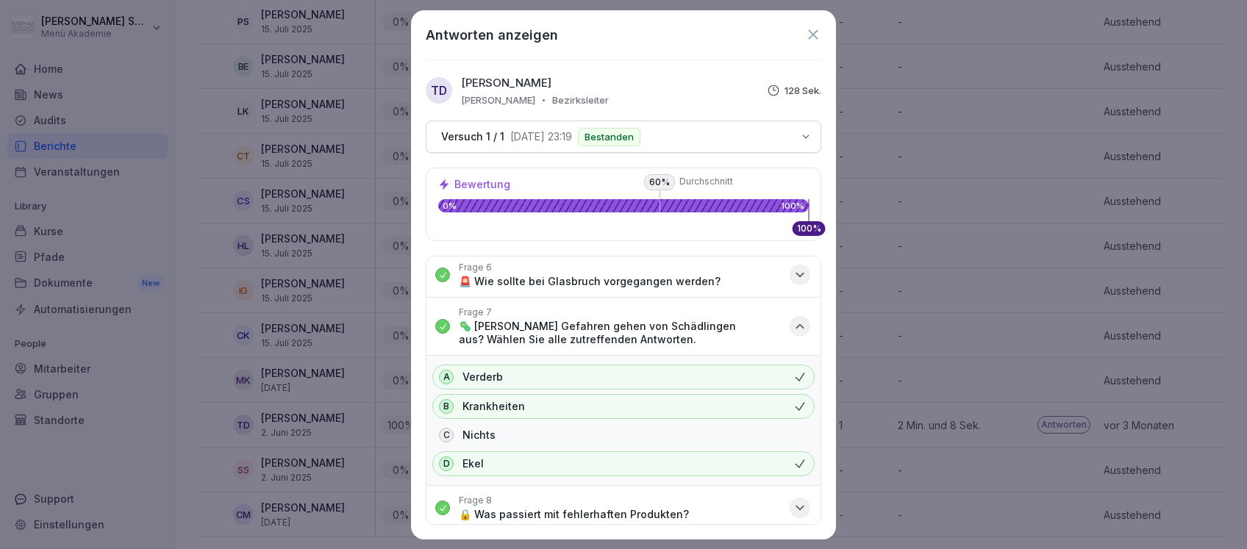
scroll to position [356, 0]
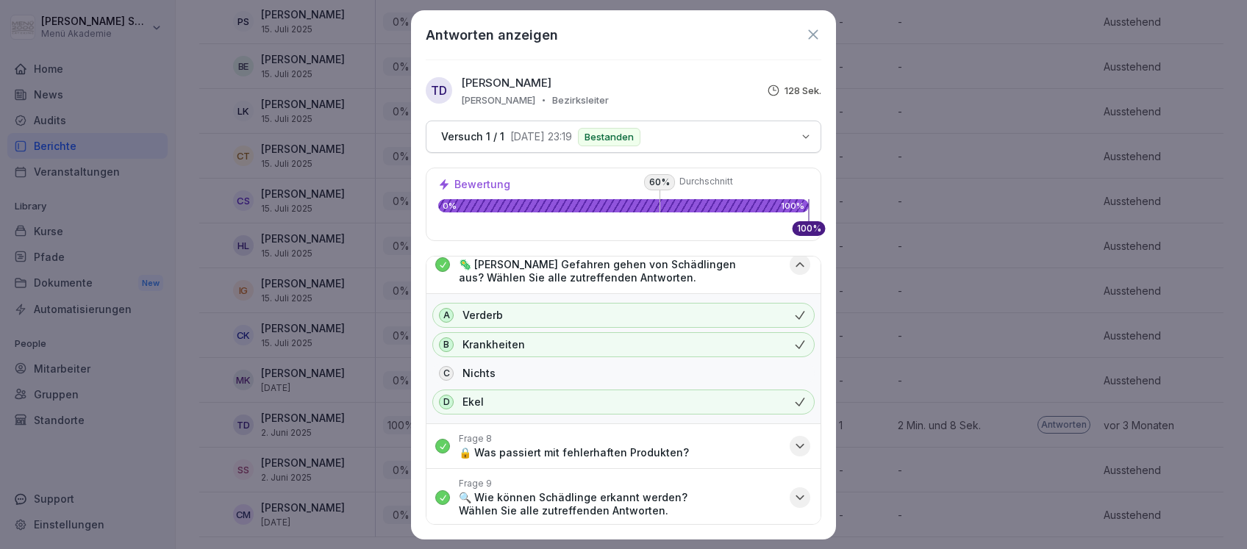
click at [811, 33] on icon at bounding box center [813, 34] width 16 height 16
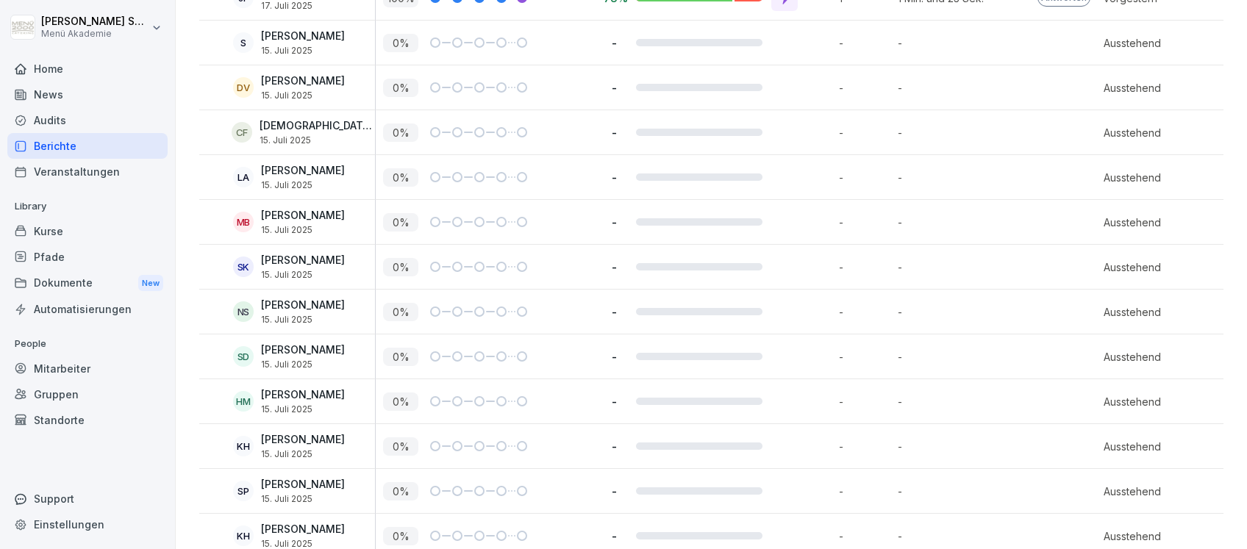
scroll to position [0, 0]
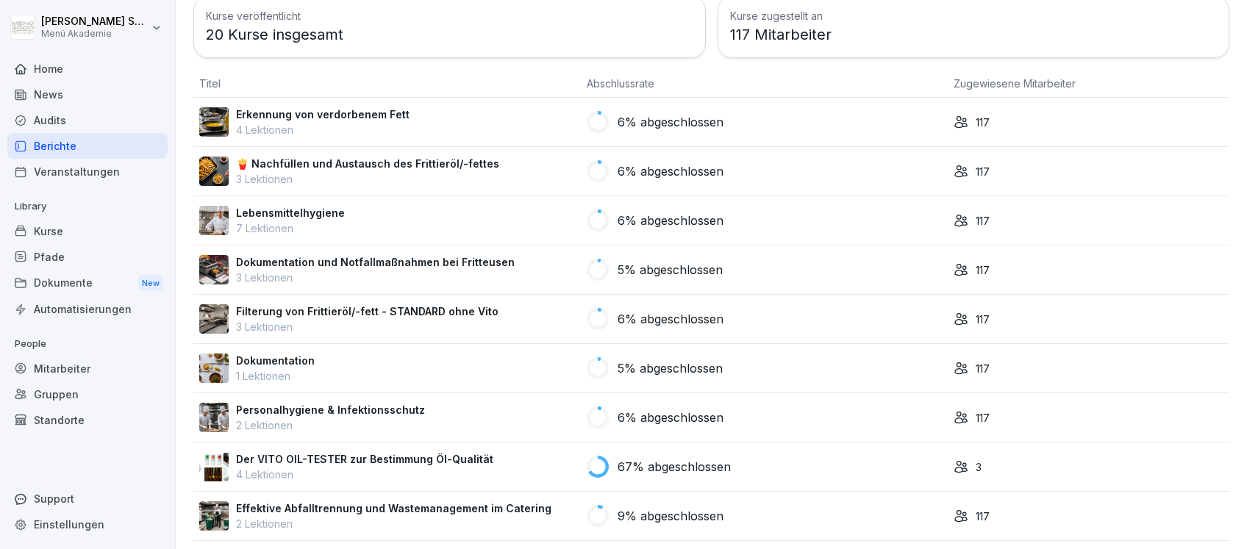
scroll to position [98, 0]
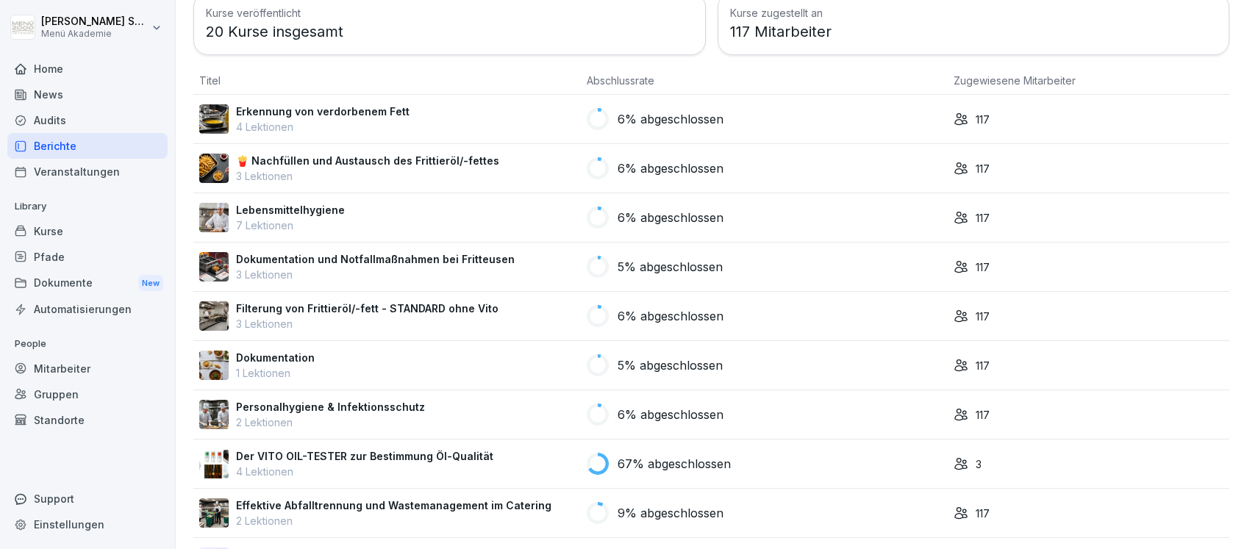
click at [343, 360] on div "Dokumentation 1 Lektionen" at bounding box center [387, 365] width 376 height 31
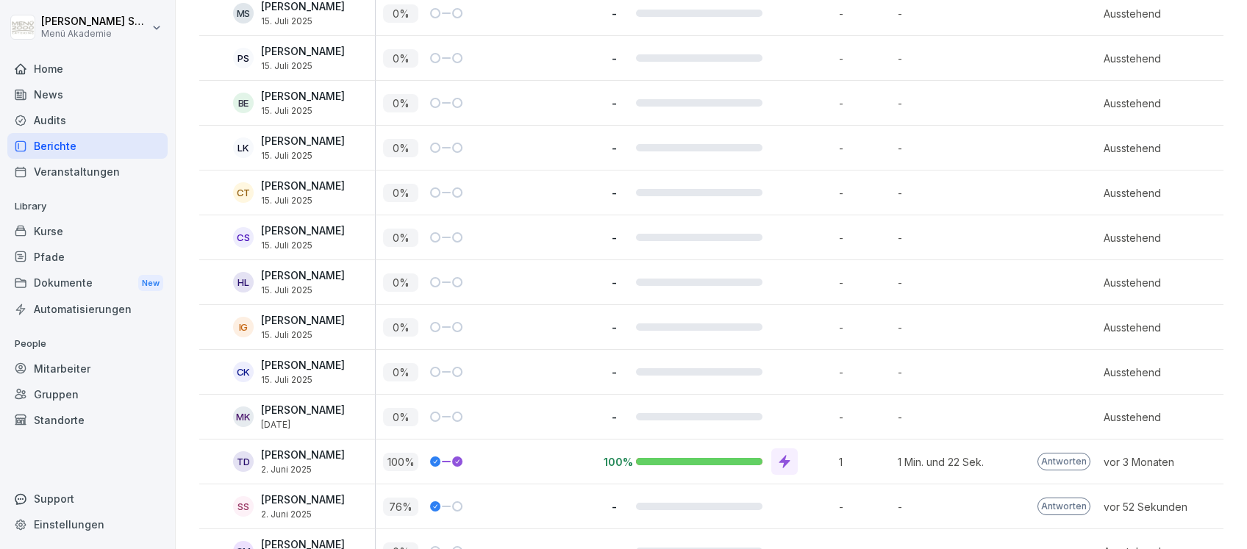
scroll to position [5013, 0]
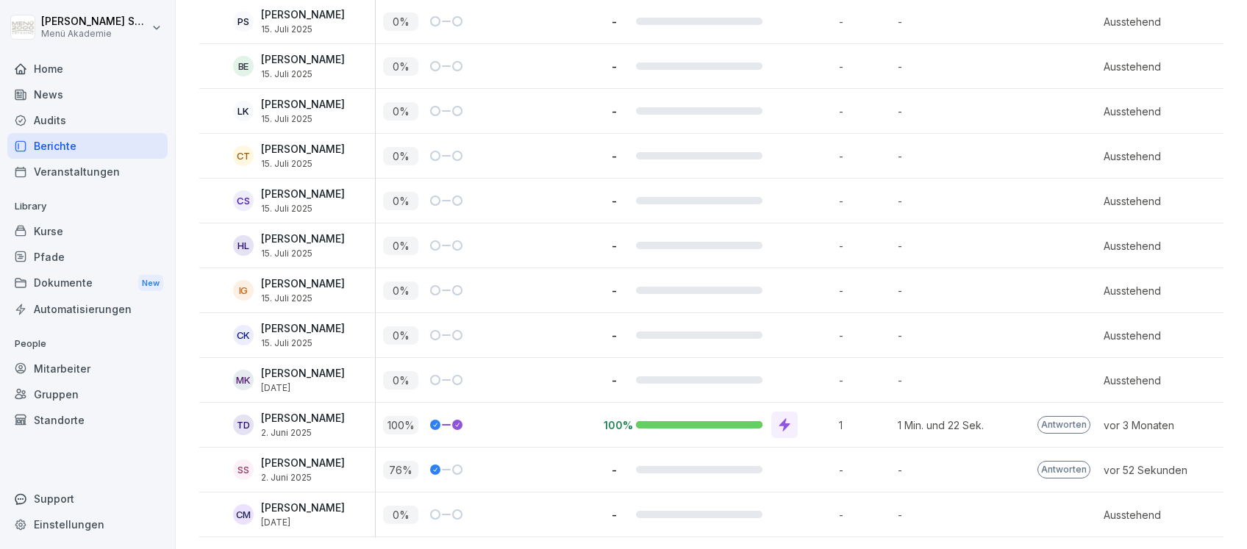
click at [778, 418] on icon at bounding box center [784, 425] width 15 height 15
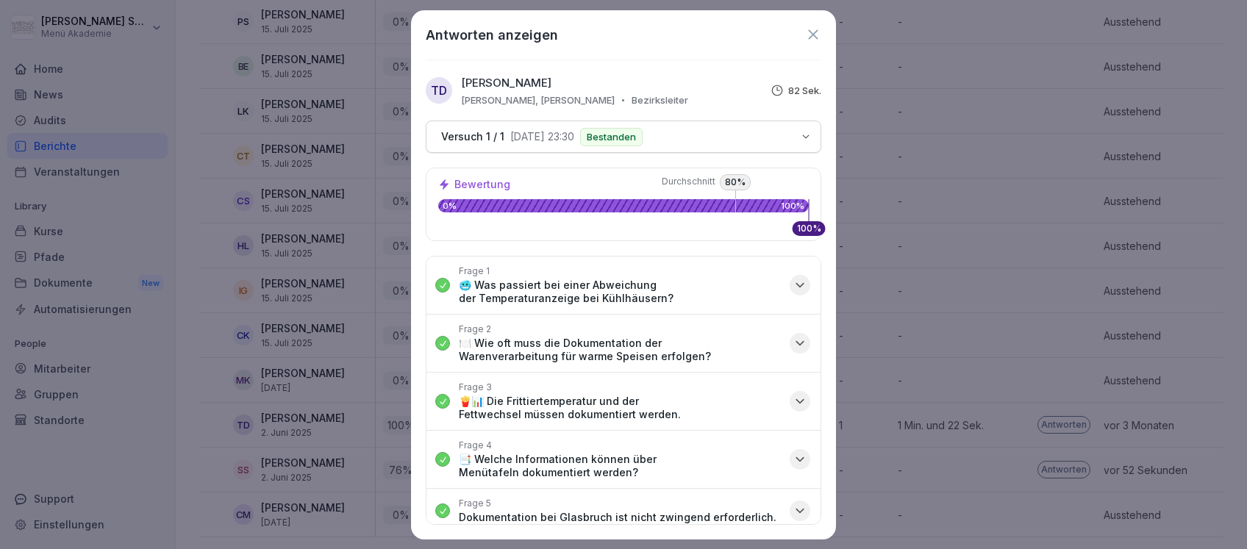
click at [793, 282] on icon "button" at bounding box center [800, 285] width 15 height 15
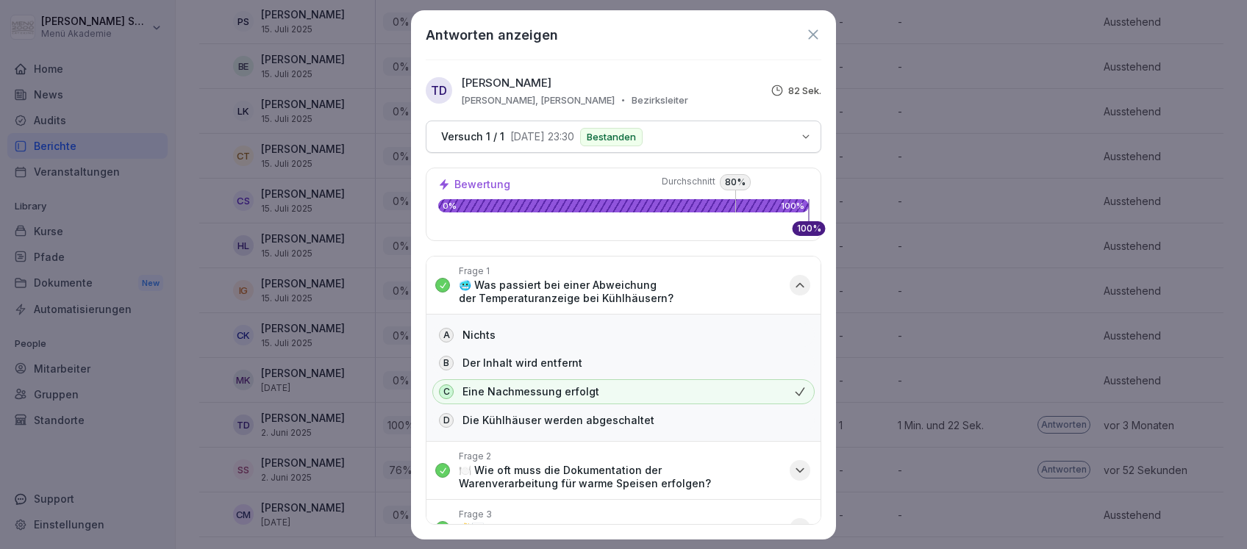
click at [793, 282] on icon "button" at bounding box center [800, 285] width 15 height 15
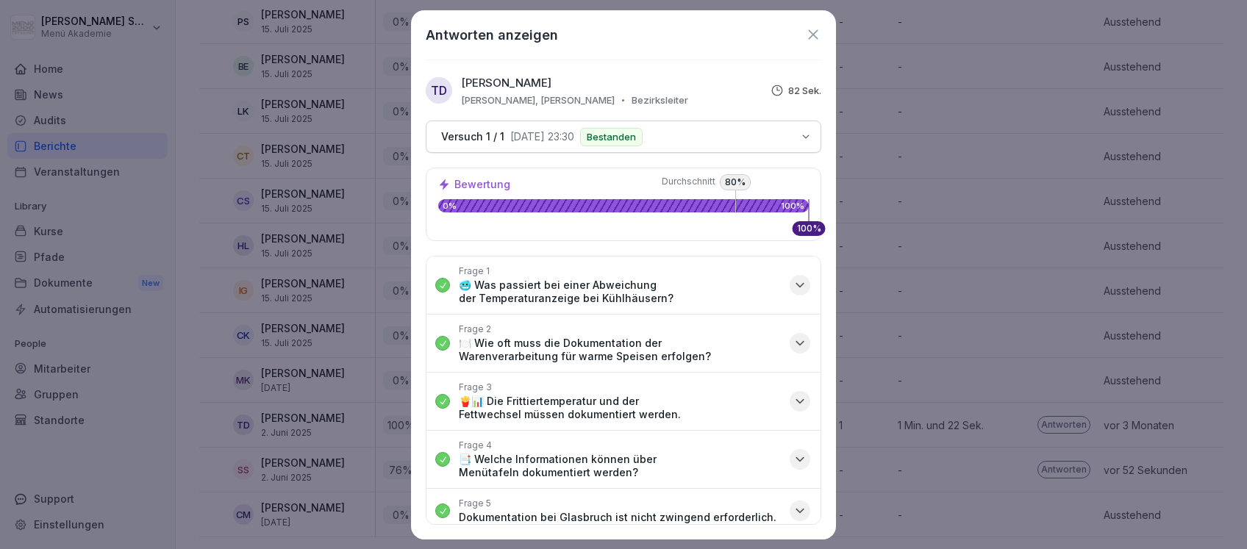
click at [793, 343] on icon "button" at bounding box center [800, 343] width 15 height 15
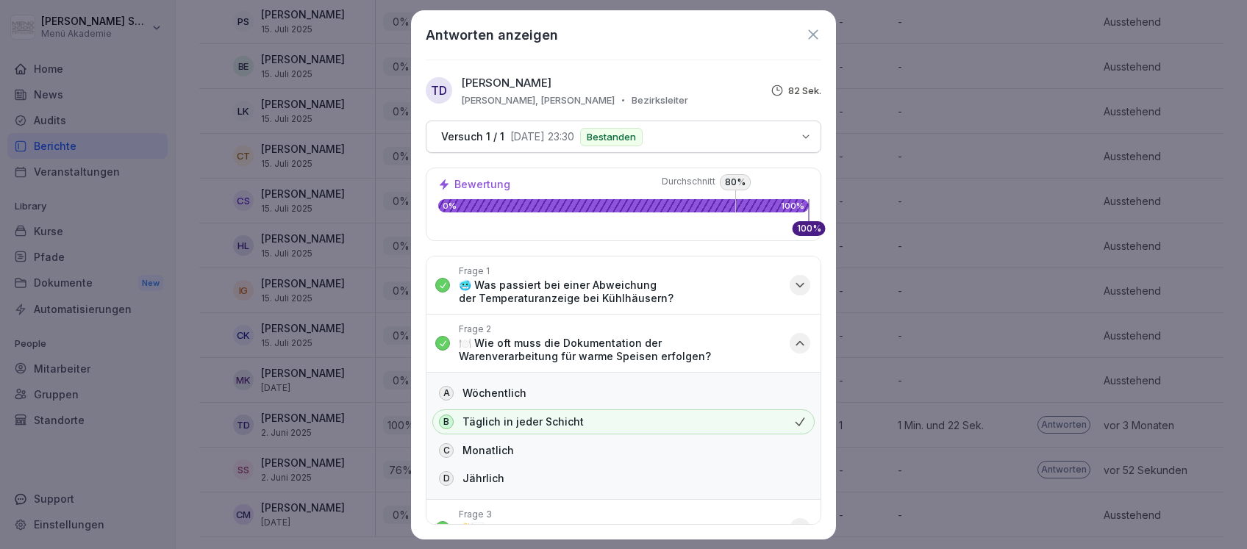
click at [796, 343] on icon "button" at bounding box center [799, 344] width 7 height 4
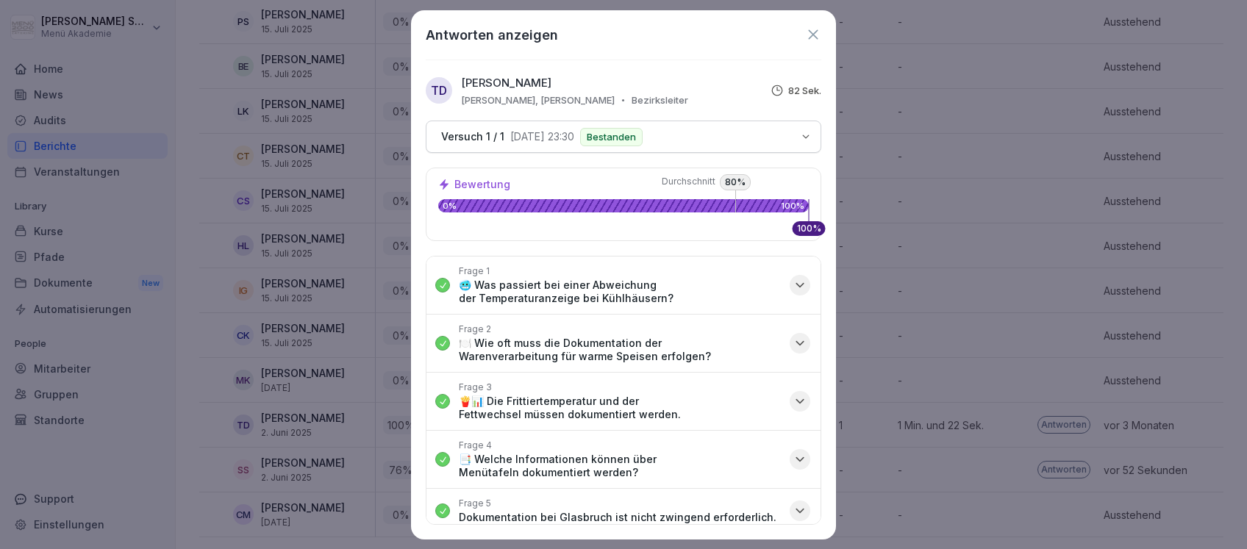
click at [793, 398] on icon "button" at bounding box center [800, 401] width 15 height 15
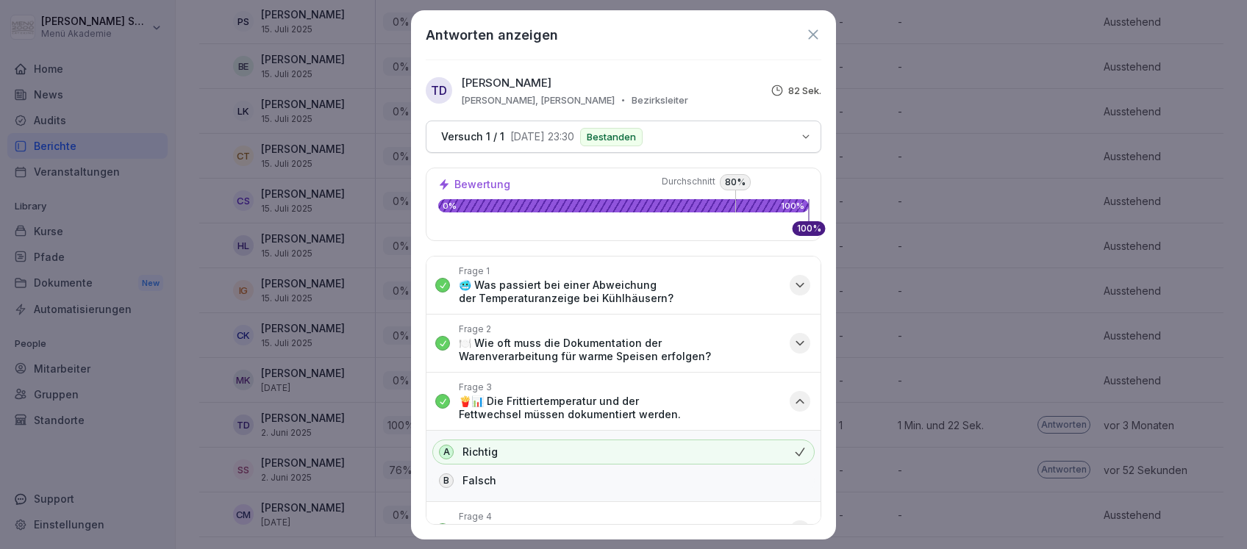
scroll to position [98, 0]
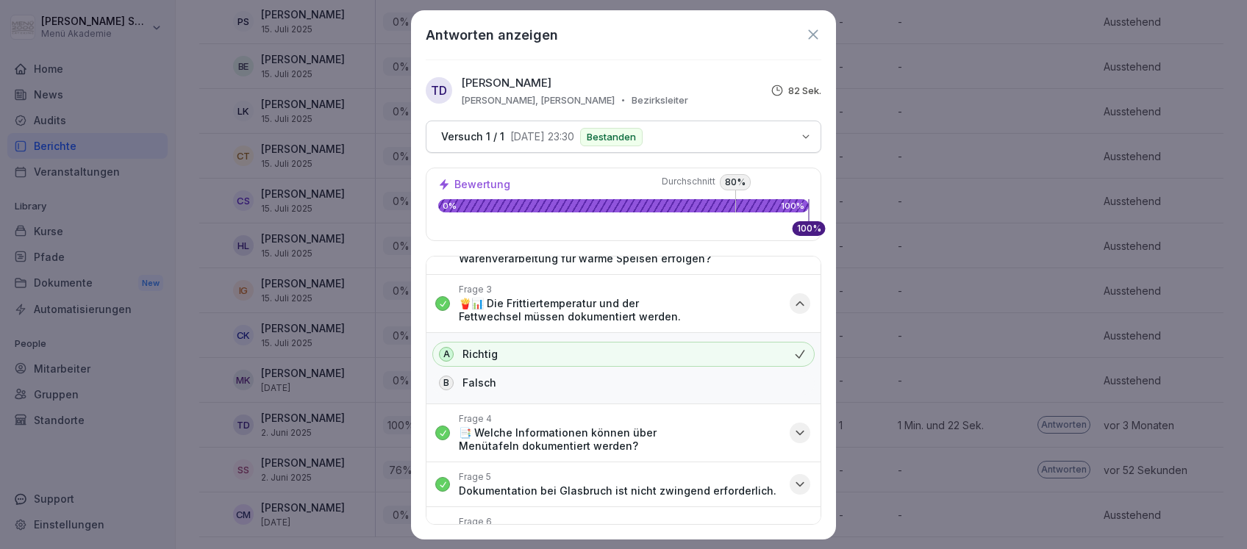
click at [793, 300] on icon "button" at bounding box center [800, 303] width 15 height 15
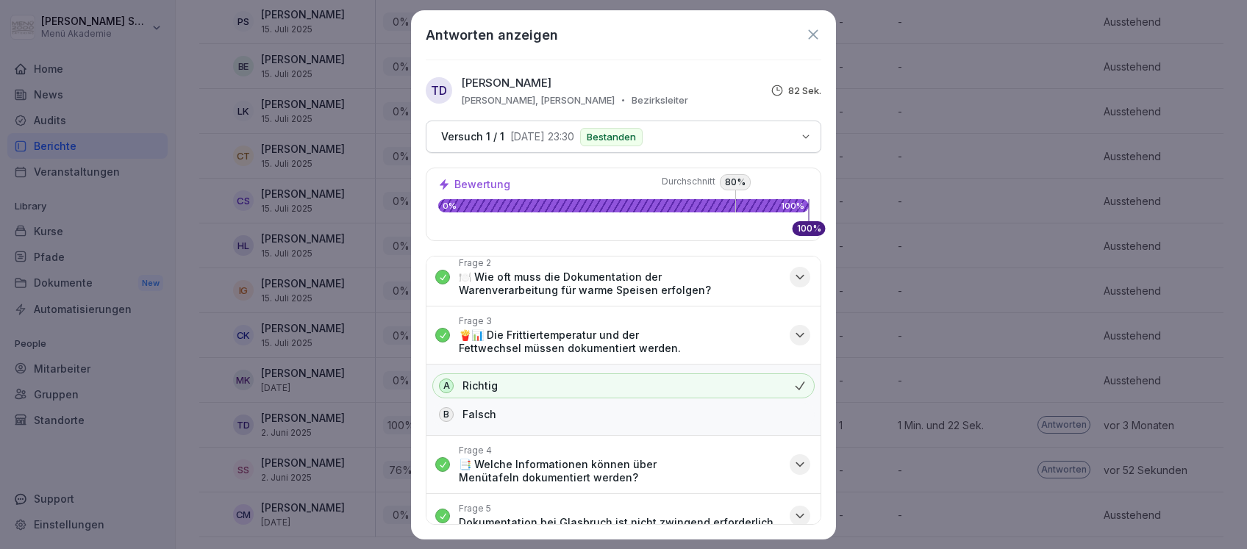
scroll to position [65, 0]
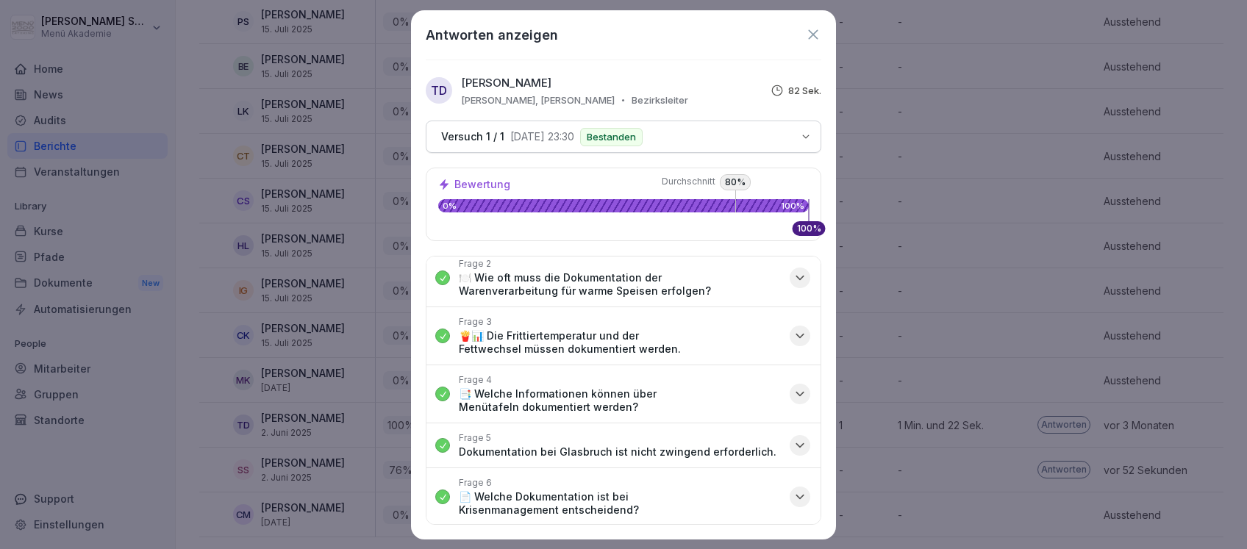
click at [796, 393] on icon "button" at bounding box center [799, 395] width 7 height 4
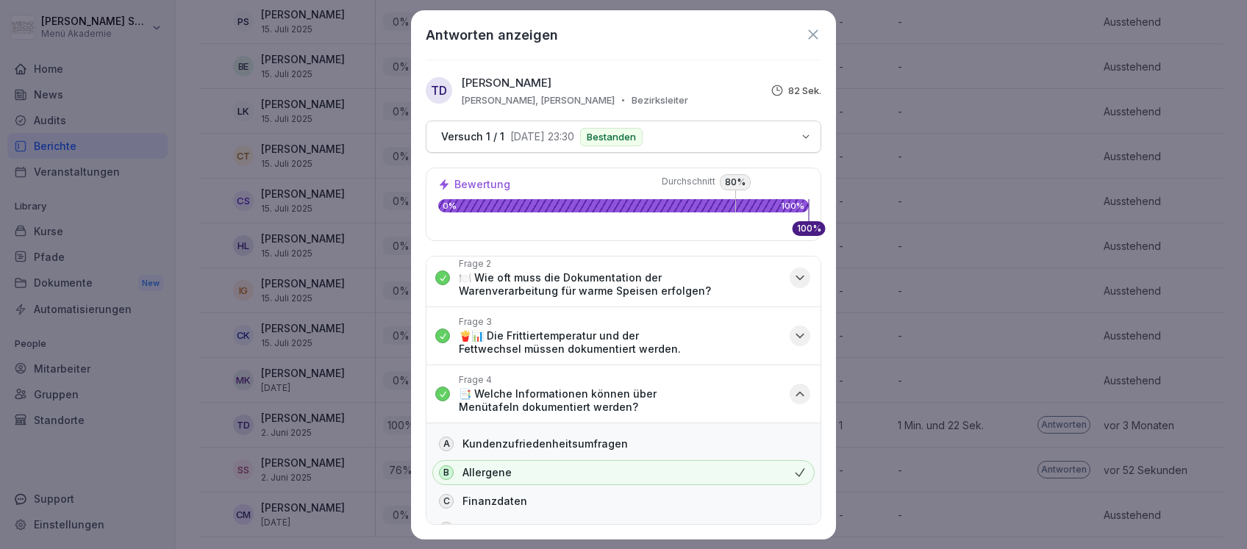
scroll to position [164, 0]
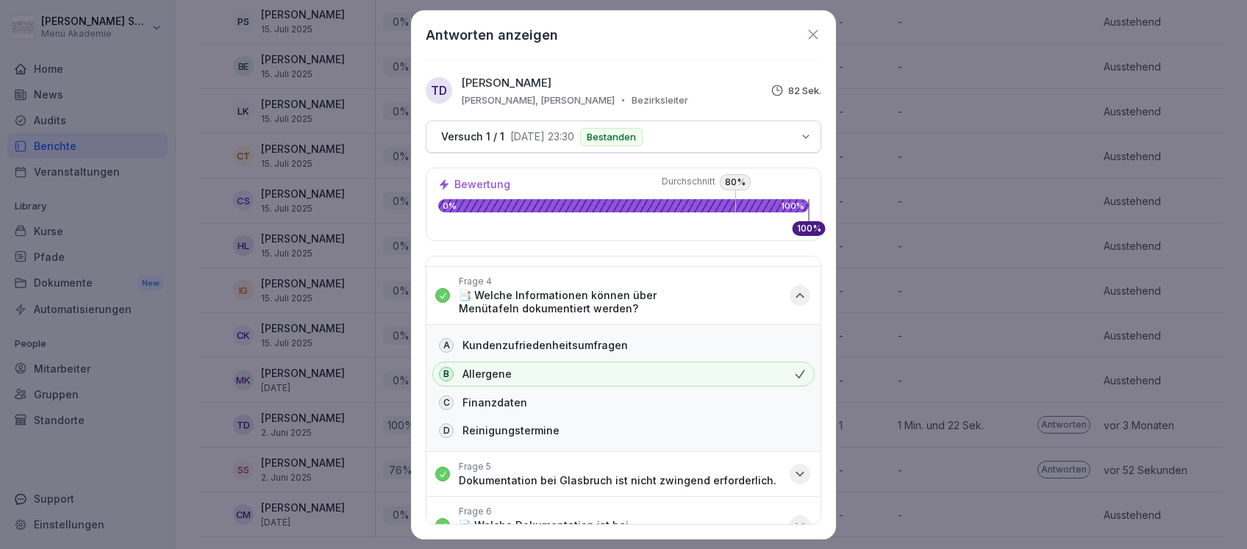
click at [793, 292] on icon "button" at bounding box center [800, 295] width 15 height 15
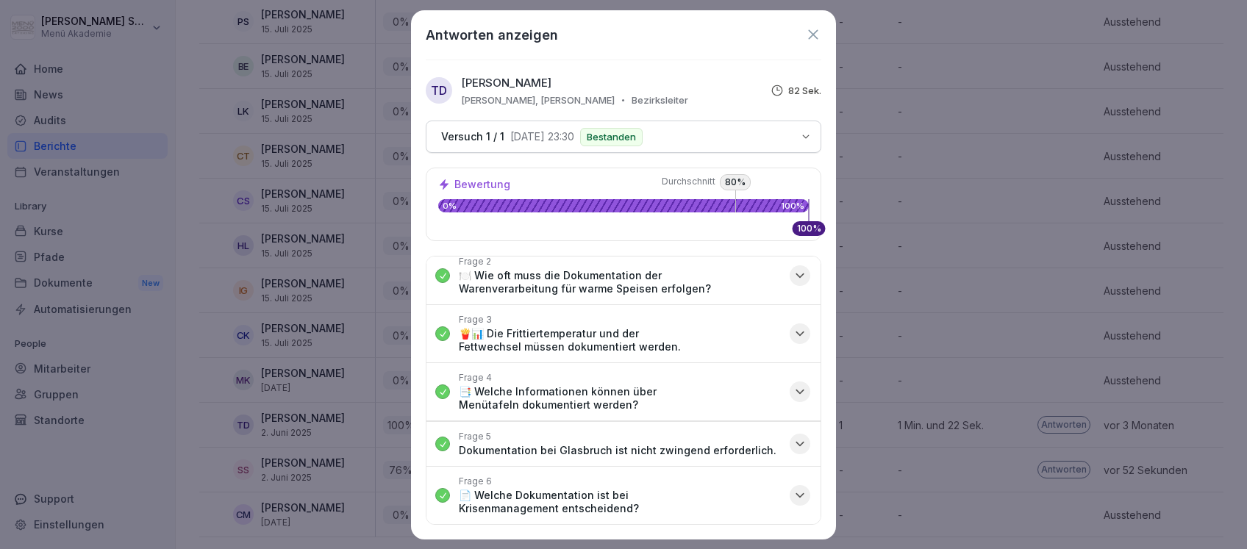
scroll to position [65, 0]
click at [793, 440] on icon "button" at bounding box center [800, 445] width 15 height 15
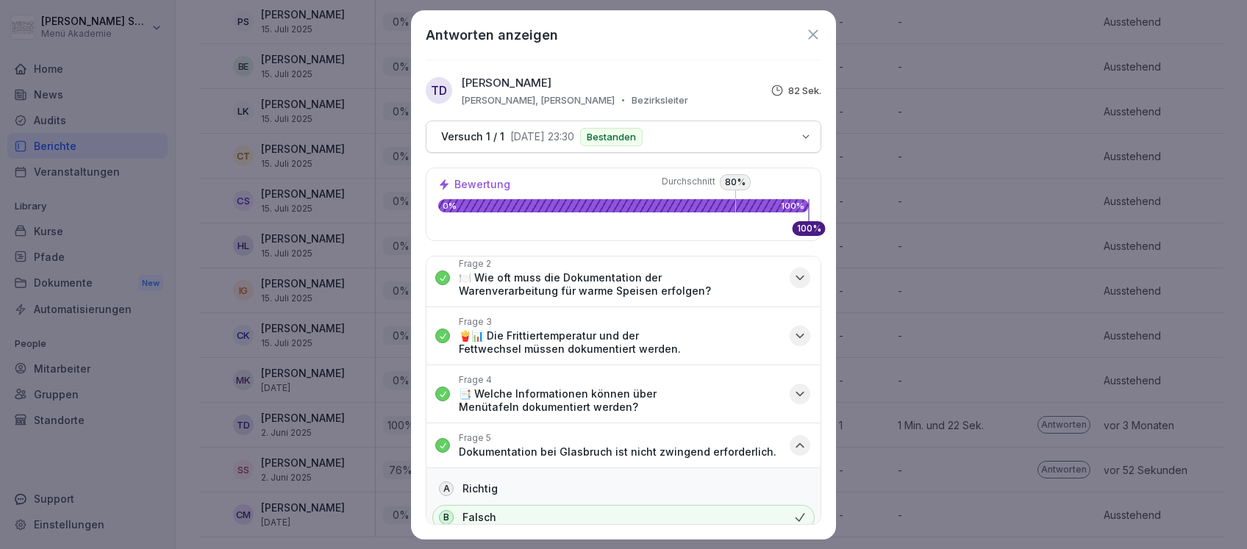
scroll to position [137, 0]
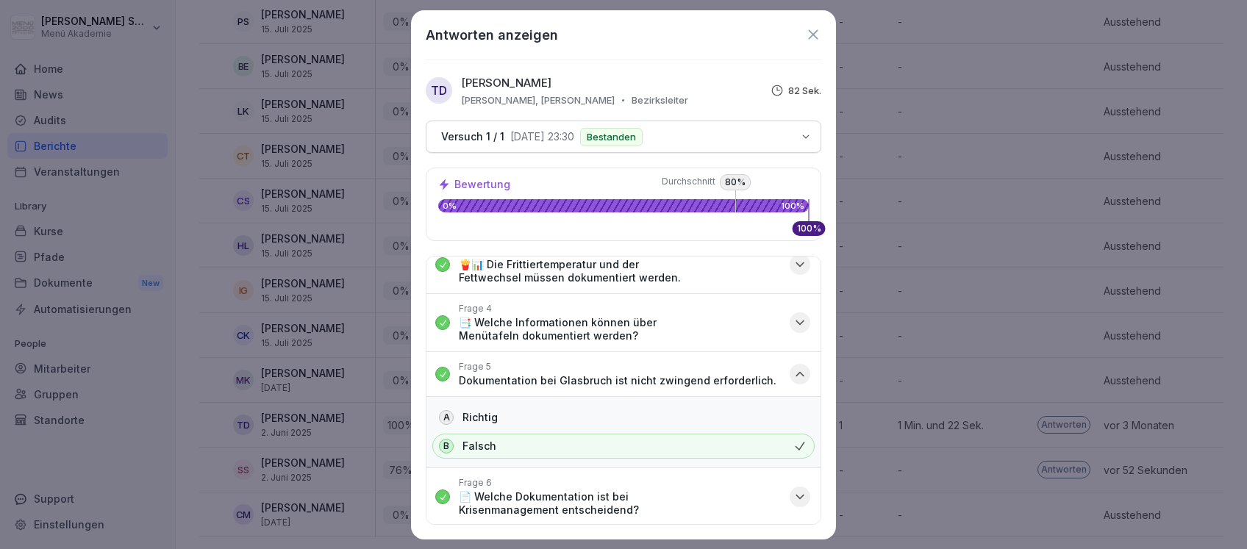
click at [793, 373] on icon "button" at bounding box center [800, 374] width 15 height 15
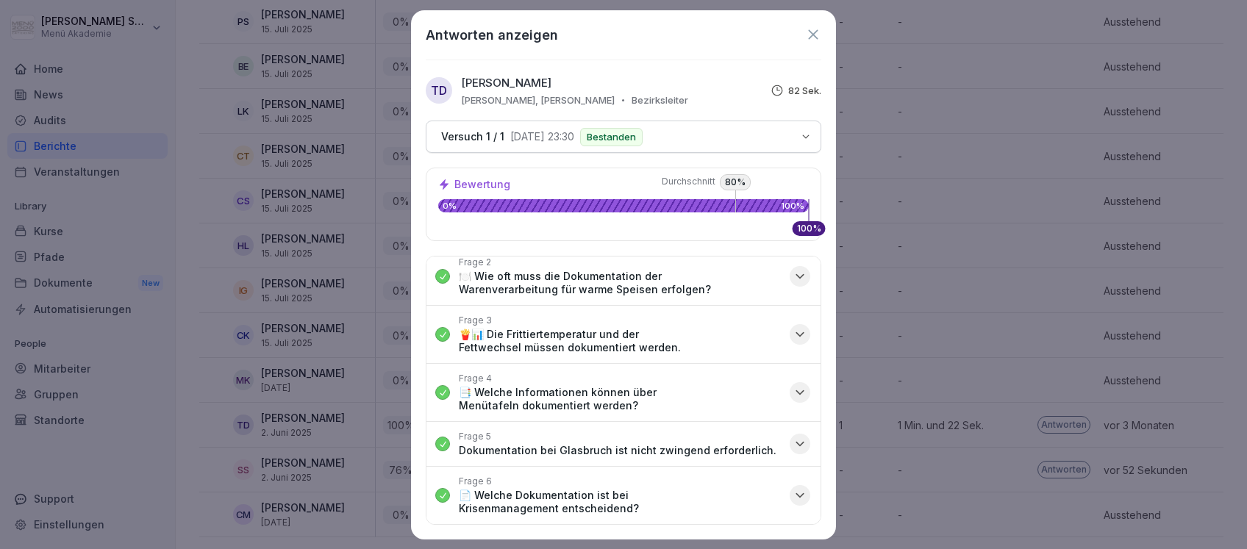
scroll to position [65, 0]
click at [793, 491] on icon "button" at bounding box center [800, 497] width 15 height 15
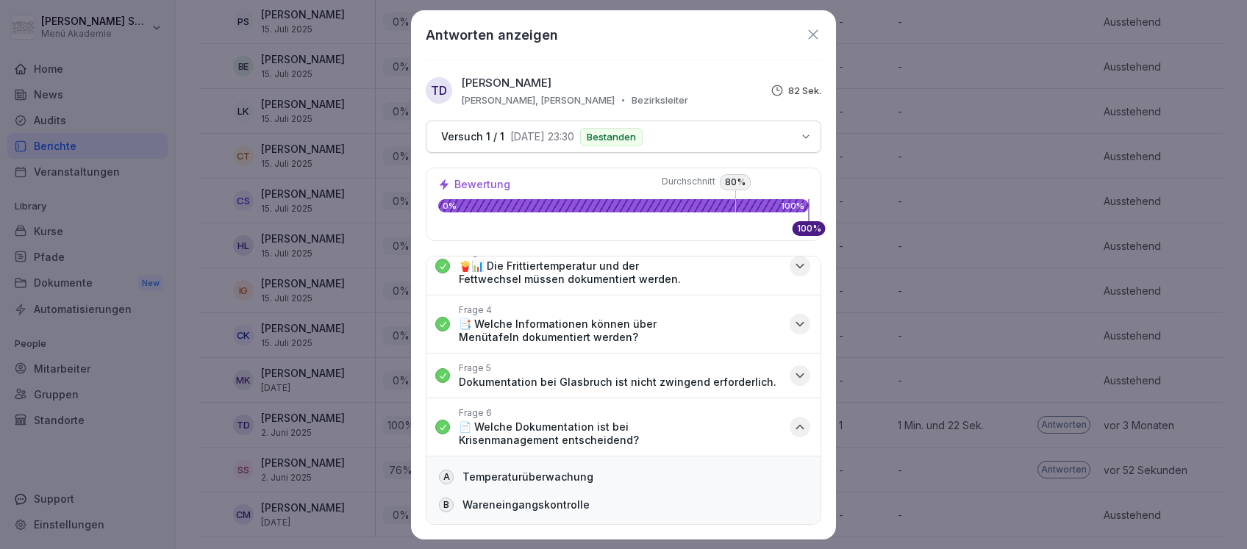
scroll to position [193, 0]
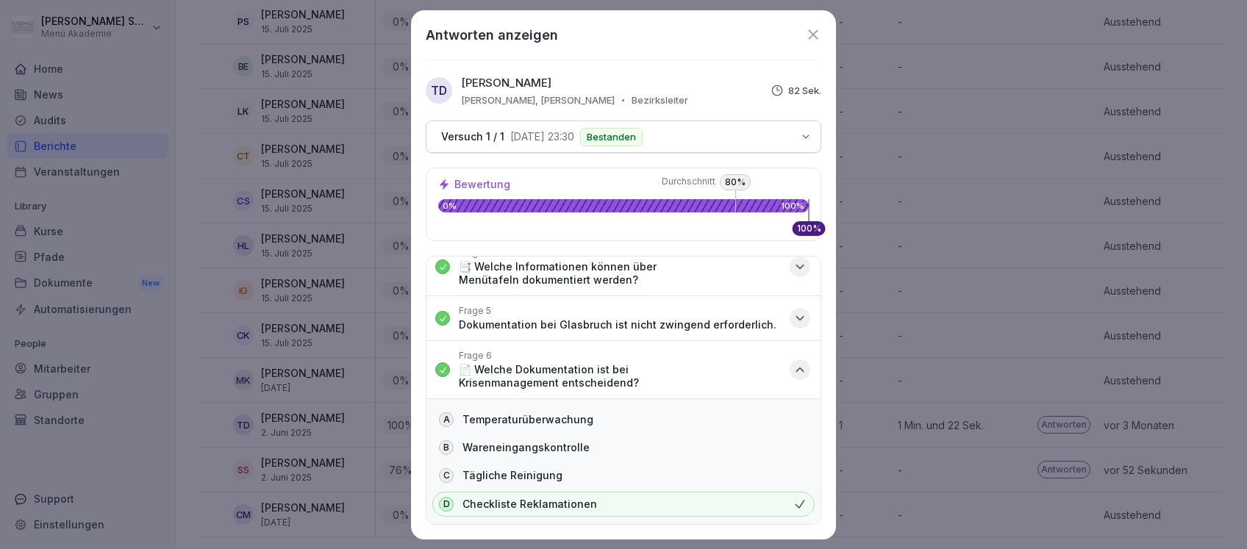
click at [813, 35] on icon at bounding box center [813, 34] width 10 height 10
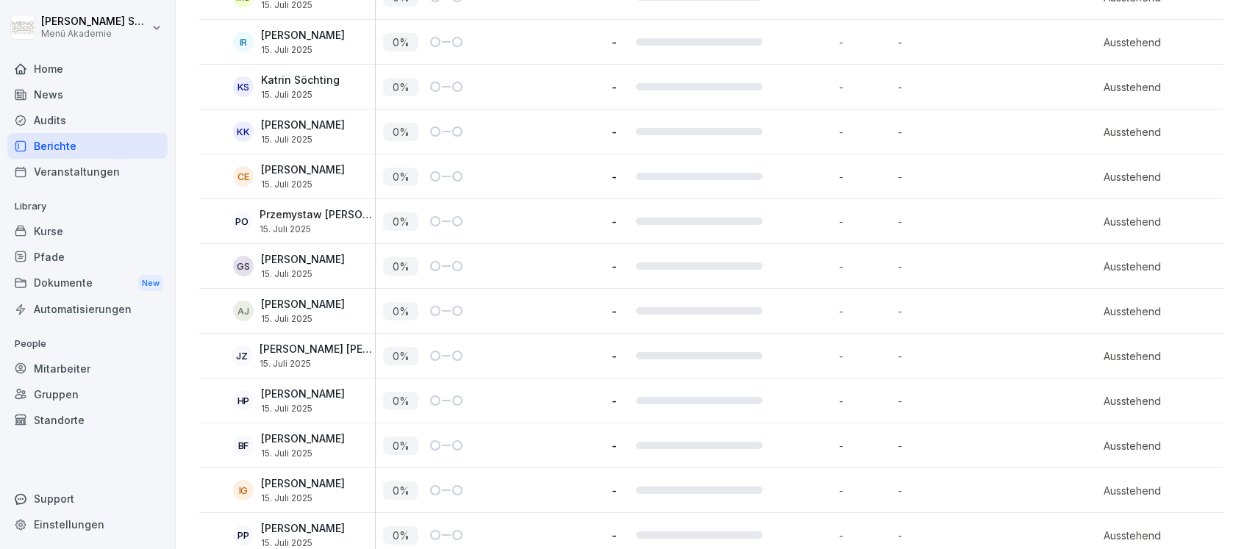
scroll to position [2367, 0]
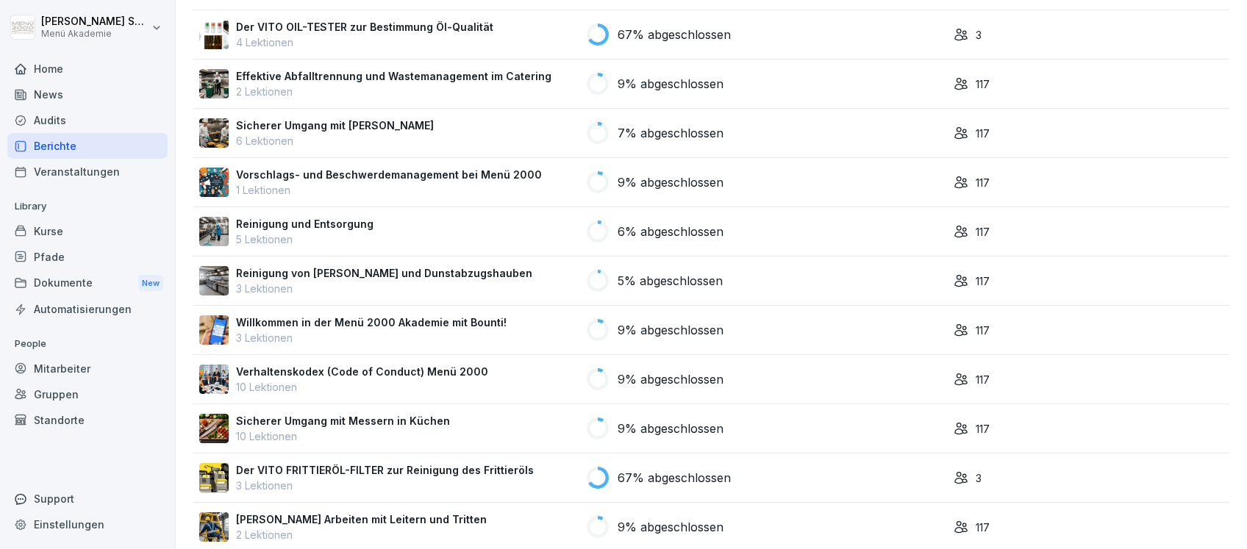
scroll to position [556, 0]
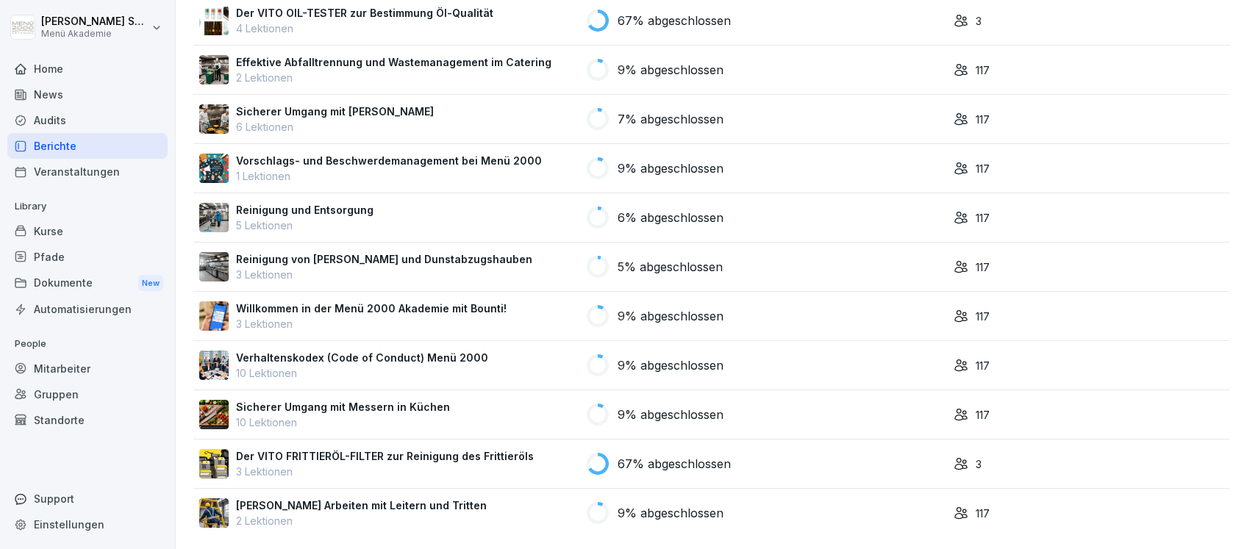
click at [415, 448] on p "Der VITO FRITTIERÖL-FILTER zur Reinigung des Frittieröls" at bounding box center [385, 455] width 298 height 15
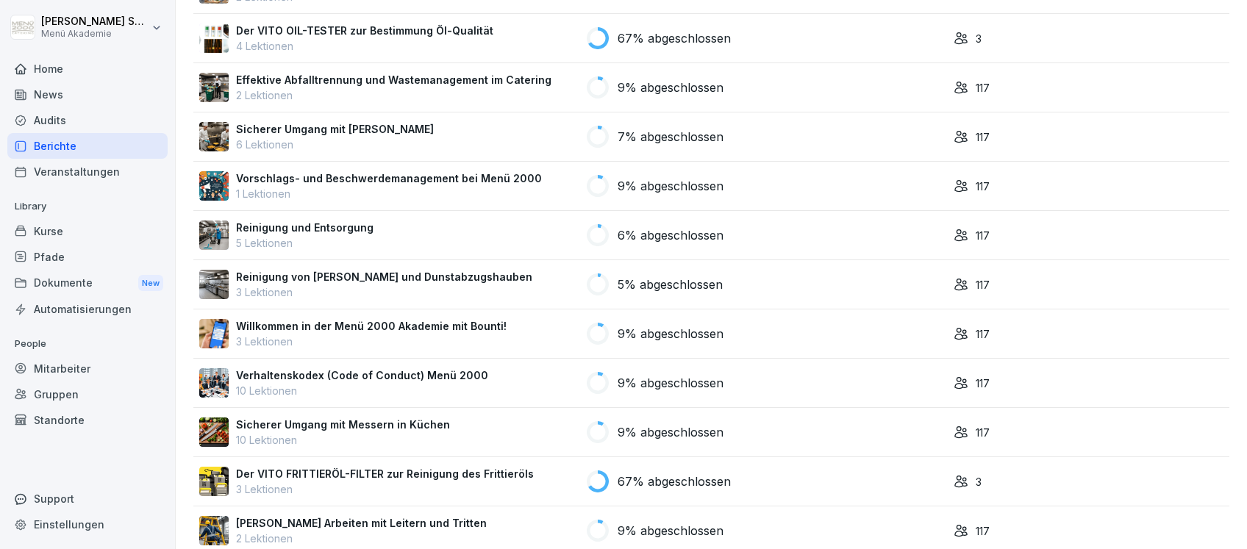
scroll to position [556, 0]
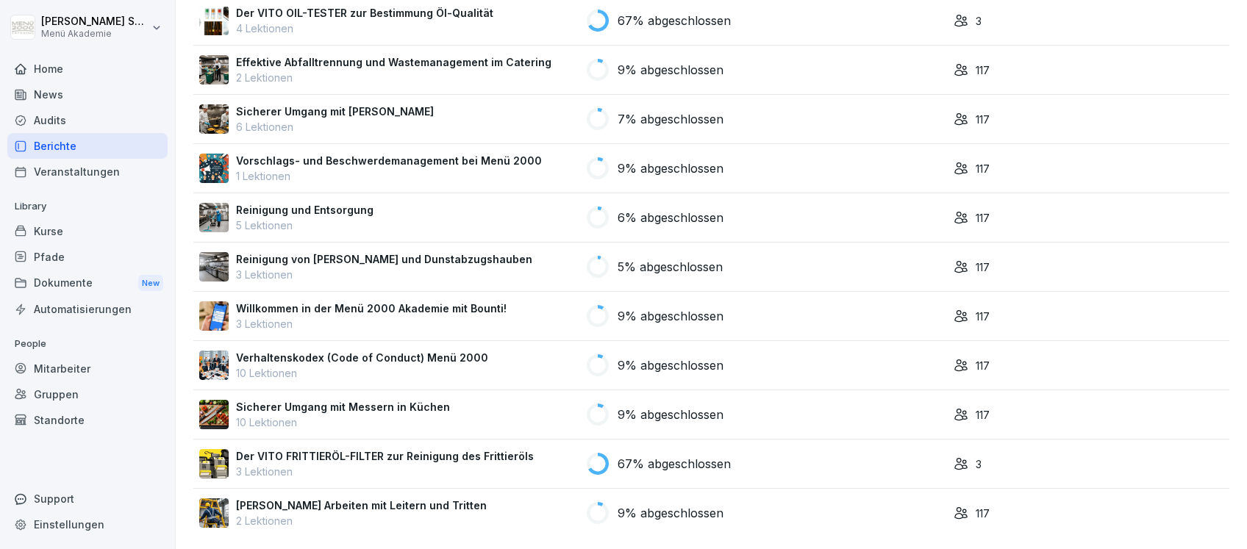
click at [663, 455] on p "67% abgeschlossen" at bounding box center [674, 464] width 113 height 18
